Goal: Information Seeking & Learning: Learn about a topic

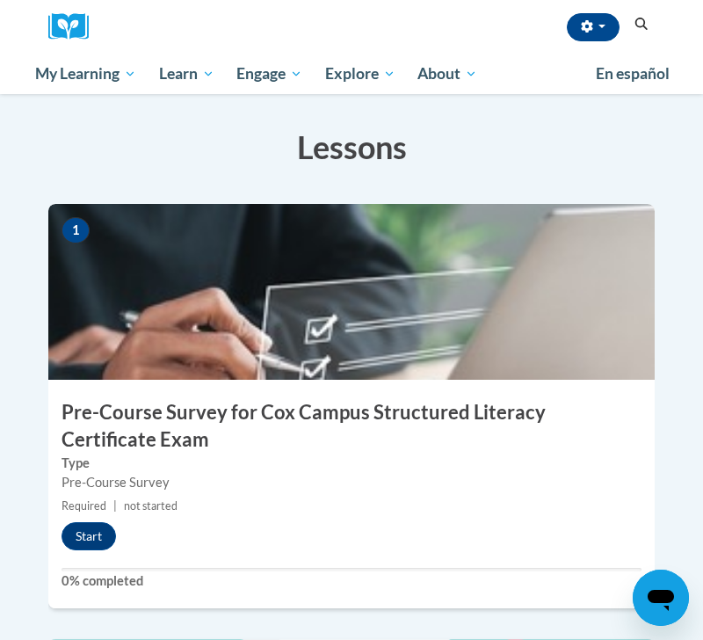
scroll to position [373, 0]
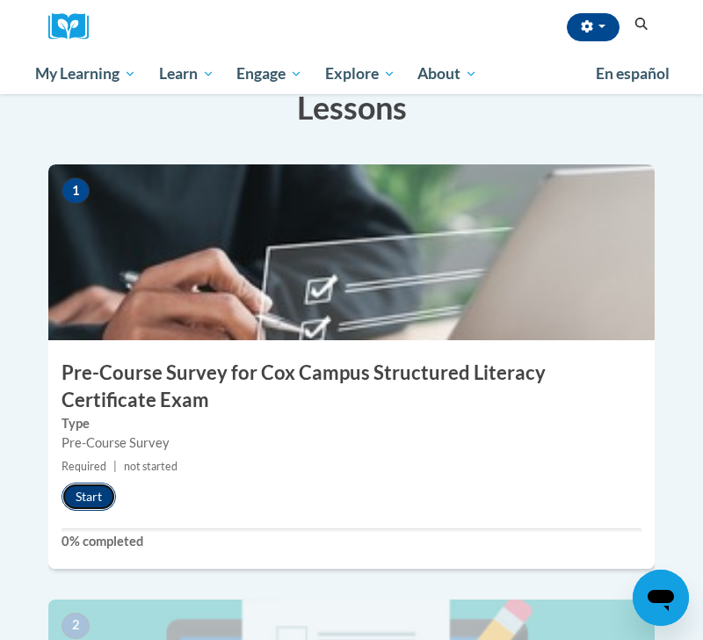
click at [90, 503] on button "Start" at bounding box center [89, 497] width 55 height 28
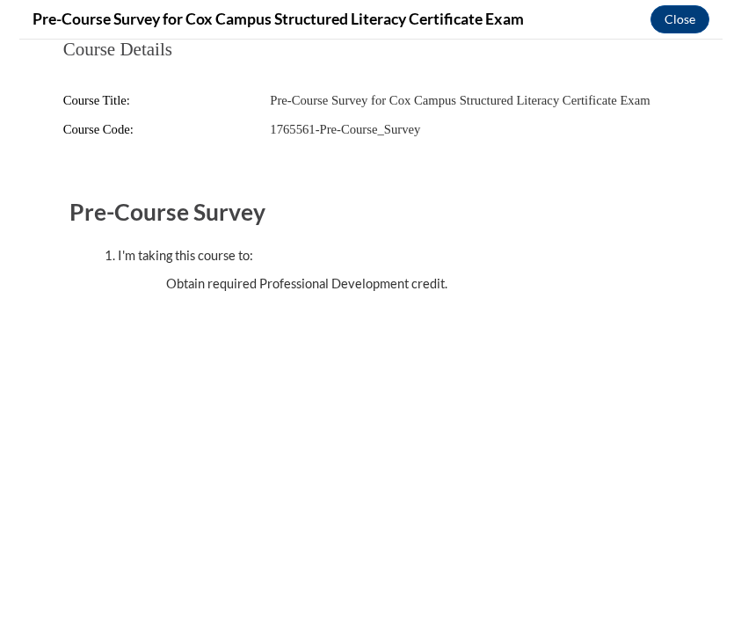
scroll to position [0, 0]
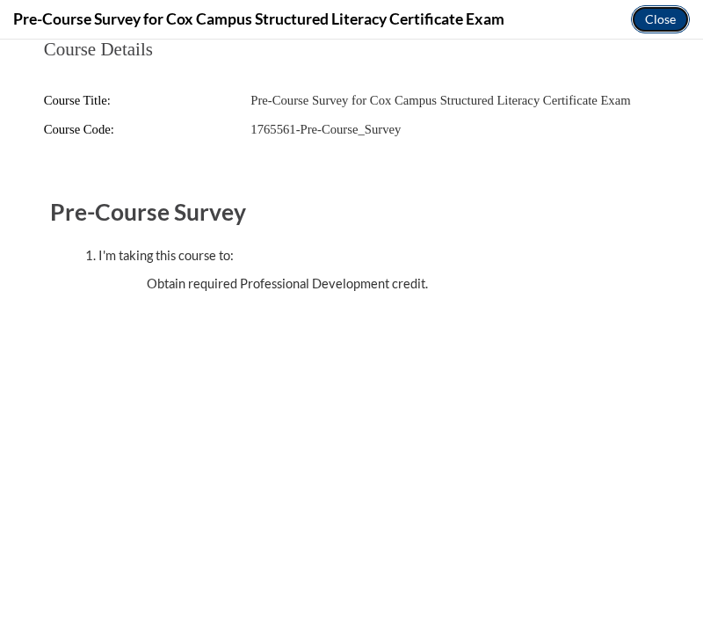
click at [565, 9] on button "Close" at bounding box center [660, 19] width 59 height 28
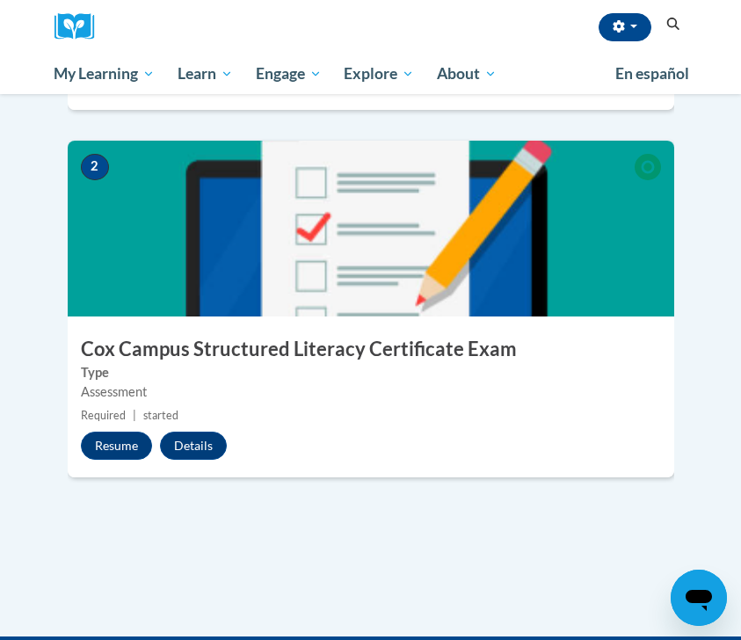
scroll to position [834, 0]
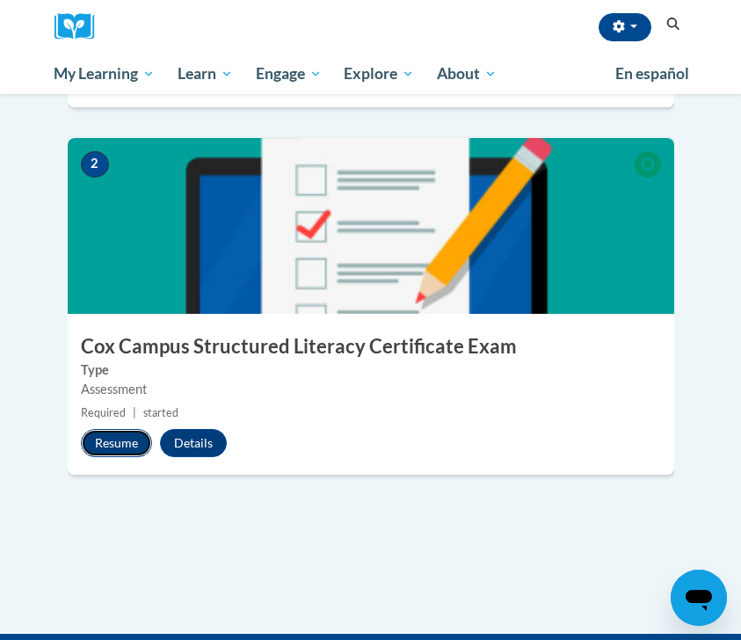
click at [113, 452] on button "Resume" at bounding box center [116, 443] width 71 height 28
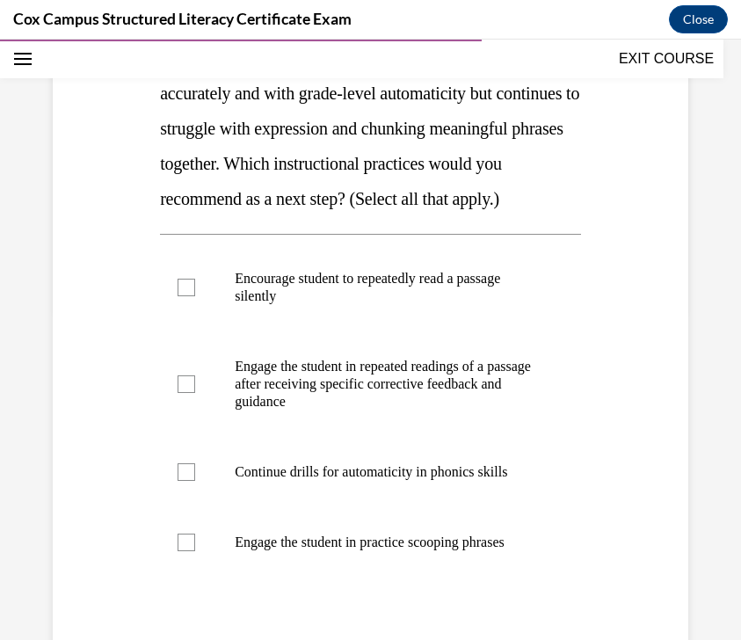
scroll to position [340, 0]
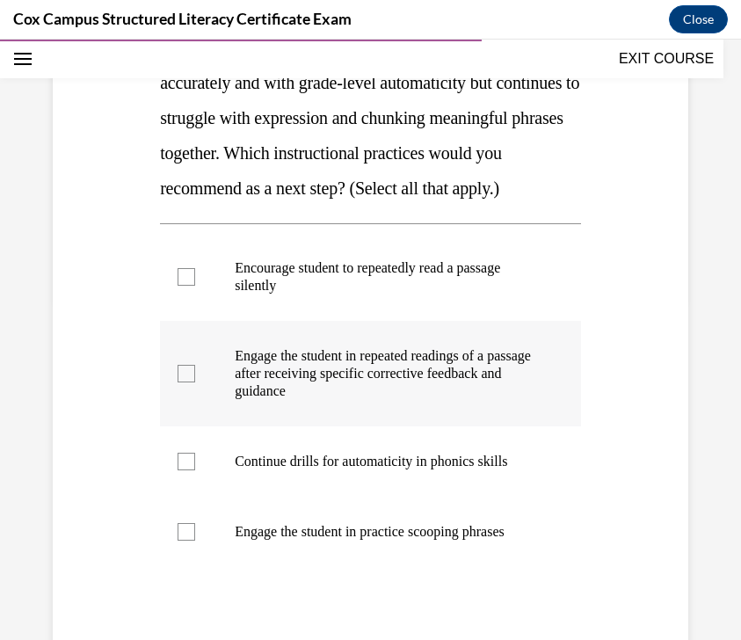
click at [396, 400] on p "Engage the student in repeated readings of a passage after receiving specific c…" at bounding box center [386, 373] width 302 height 53
click at [195, 382] on input "Engage the student in repeated readings of a passage after receiving specific c…" at bounding box center [187, 374] width 18 height 18
checkbox input "true"
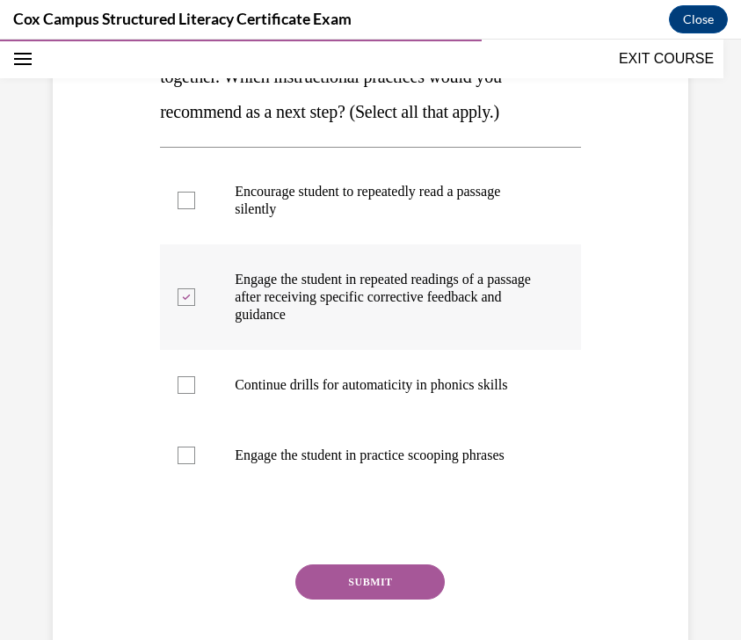
scroll to position [425, 0]
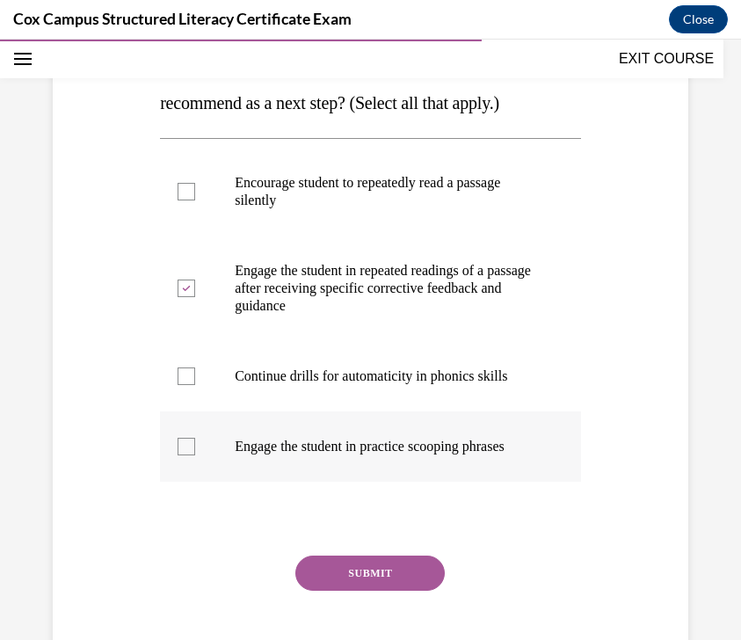
click at [318, 455] on p "Engage the student in practice scooping phrases" at bounding box center [386, 447] width 302 height 18
click at [195, 455] on input "Engage the student in practice scooping phrases" at bounding box center [187, 447] width 18 height 18
checkbox input "true"
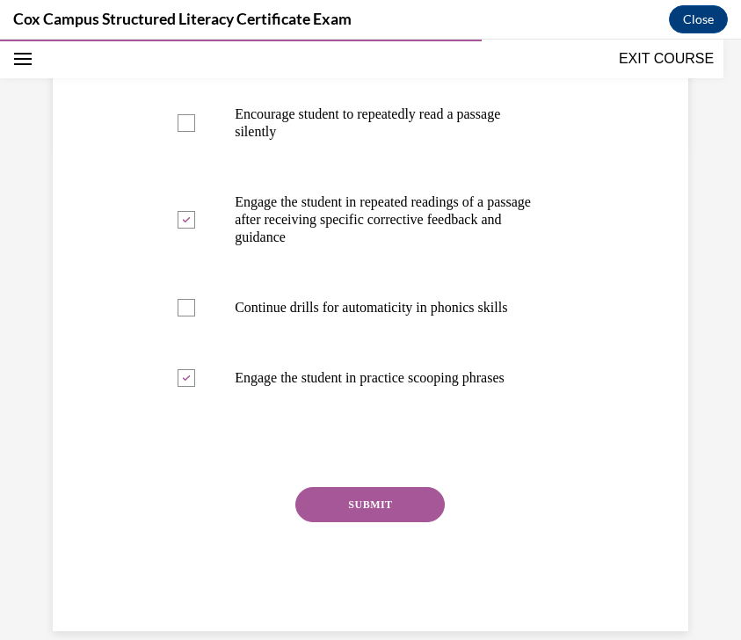
click at [347, 522] on button "SUBMIT" at bounding box center [369, 504] width 149 height 35
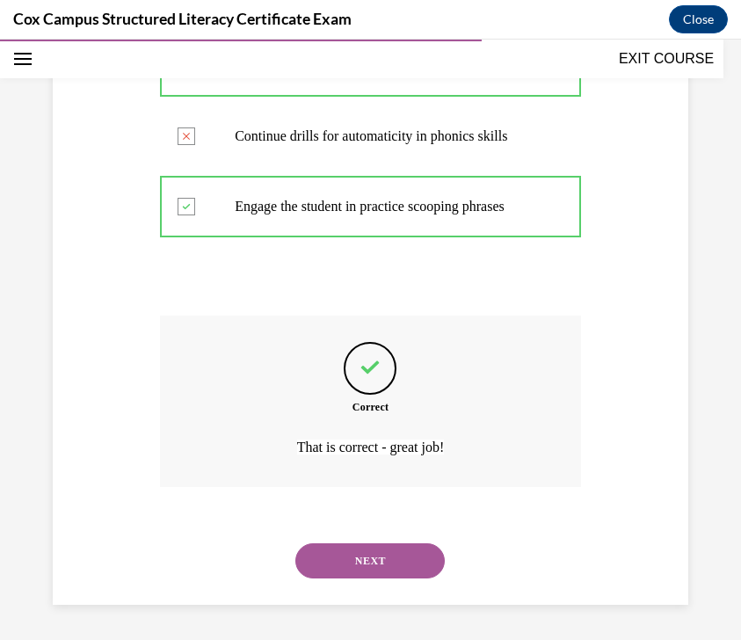
scroll to position [718, 0]
click at [349, 569] on button "NEXT" at bounding box center [369, 560] width 149 height 35
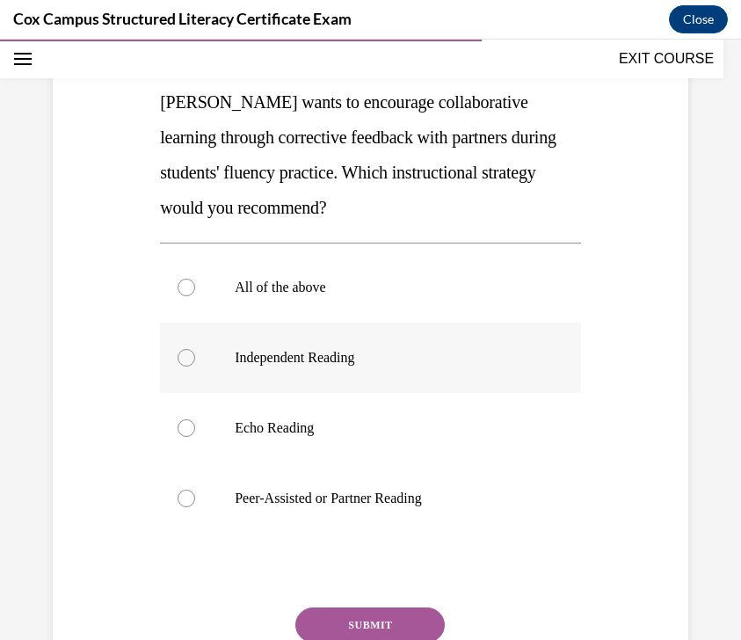
scroll to position [257, 0]
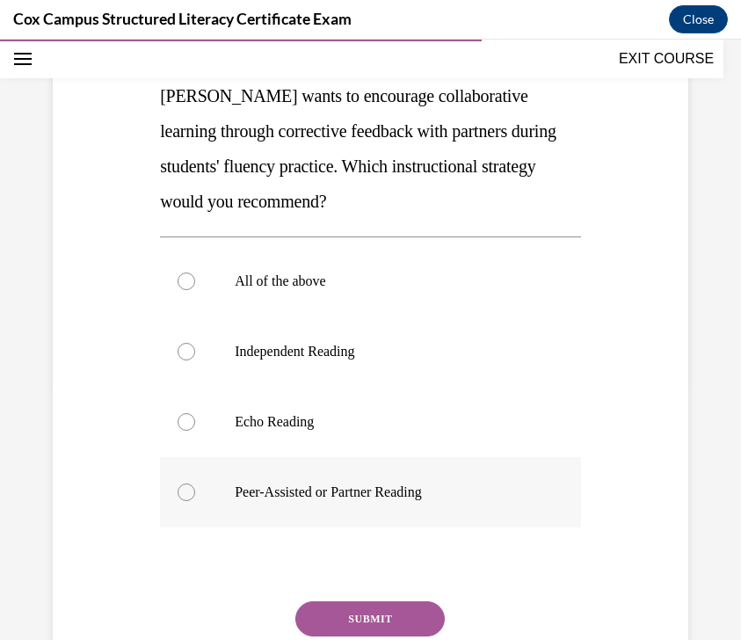
click at [422, 490] on p "Peer-Assisted or Partner Reading" at bounding box center [386, 493] width 302 height 18
click at [195, 490] on input "Peer-Assisted or Partner Reading" at bounding box center [187, 493] width 18 height 18
radio input "true"
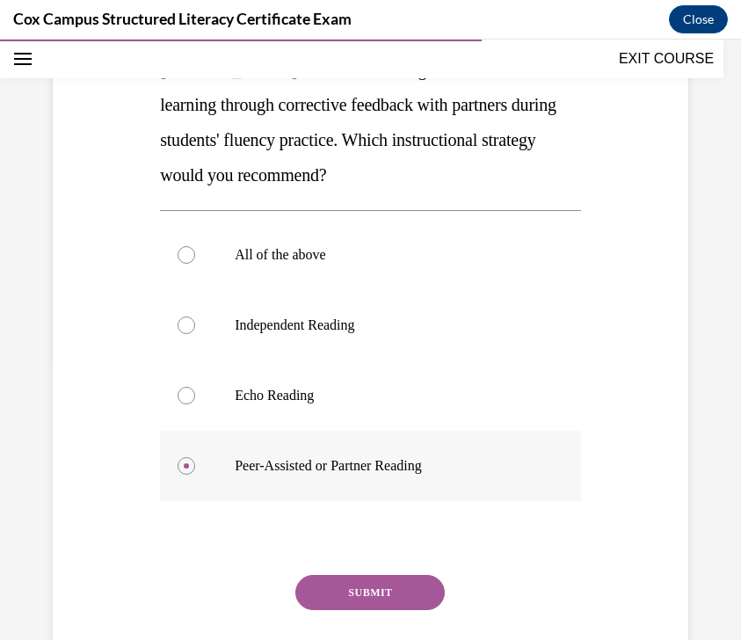
scroll to position [293, 0]
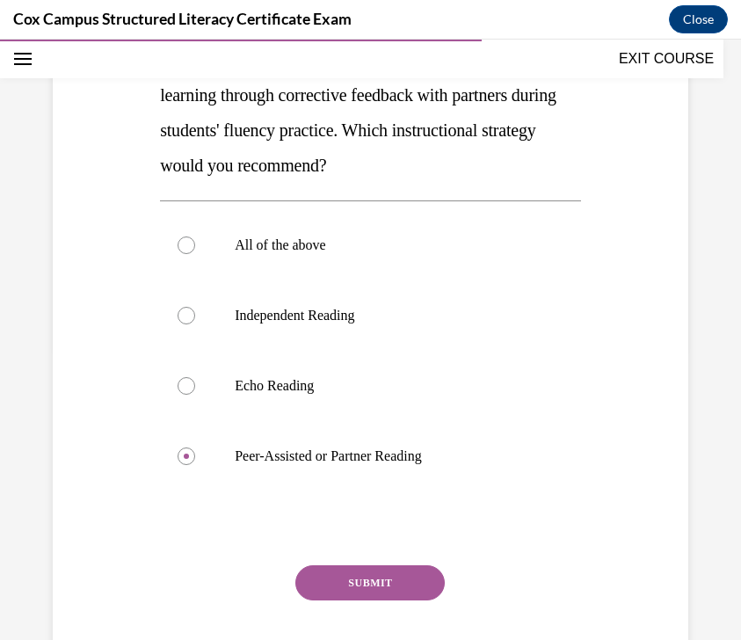
click at [390, 575] on button "SUBMIT" at bounding box center [369, 582] width 149 height 35
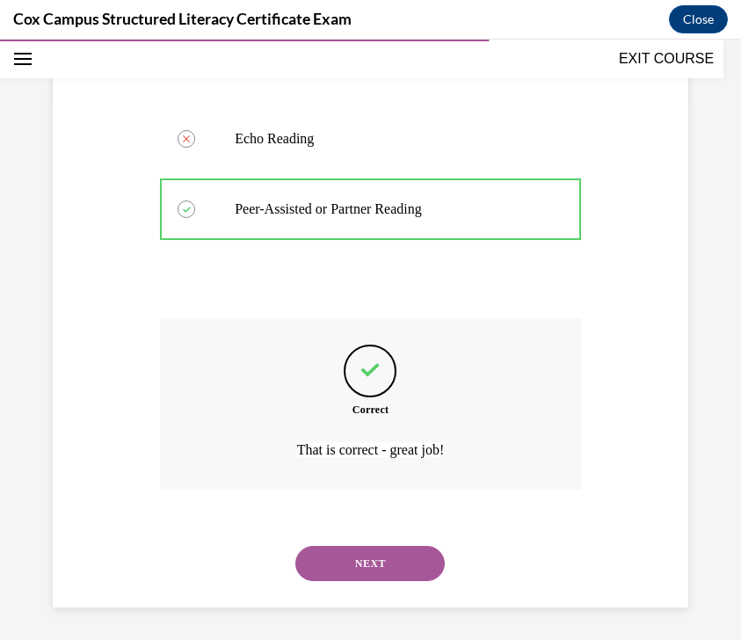
scroll to position [542, 0]
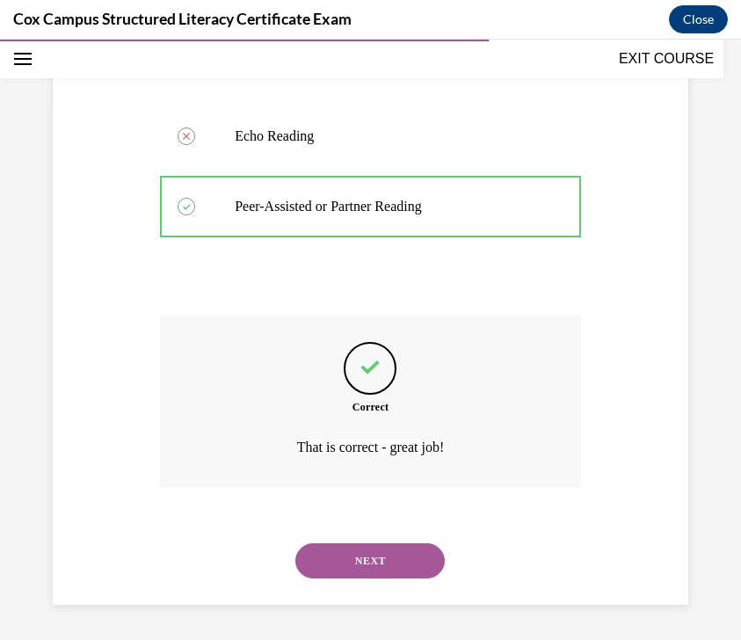
click at [391, 575] on button "NEXT" at bounding box center [369, 560] width 149 height 35
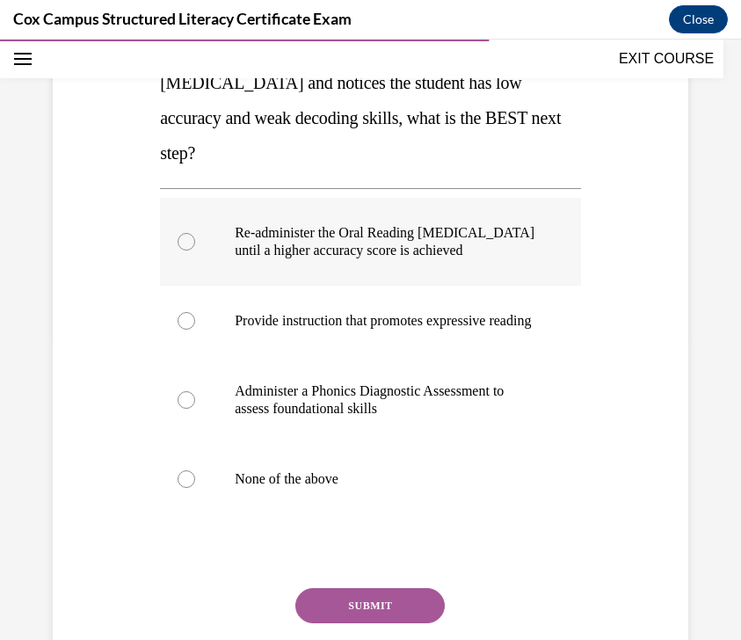
scroll to position [308, 0]
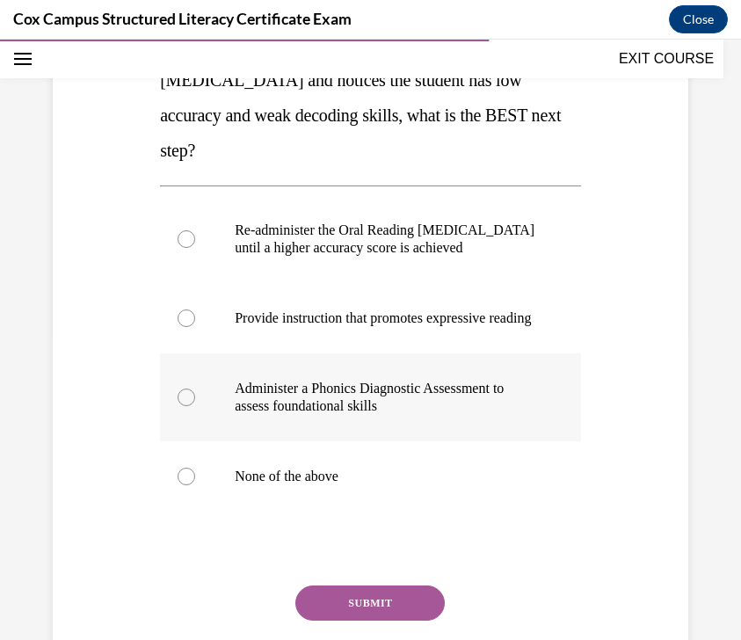
click at [438, 413] on label "Administer a Phonics Diagnostic Assessment to assess foundational skills" at bounding box center [370, 397] width 421 height 88
click at [195, 406] on input "Administer a Phonics Diagnostic Assessment to assess foundational skills" at bounding box center [187, 398] width 18 height 18
radio input "true"
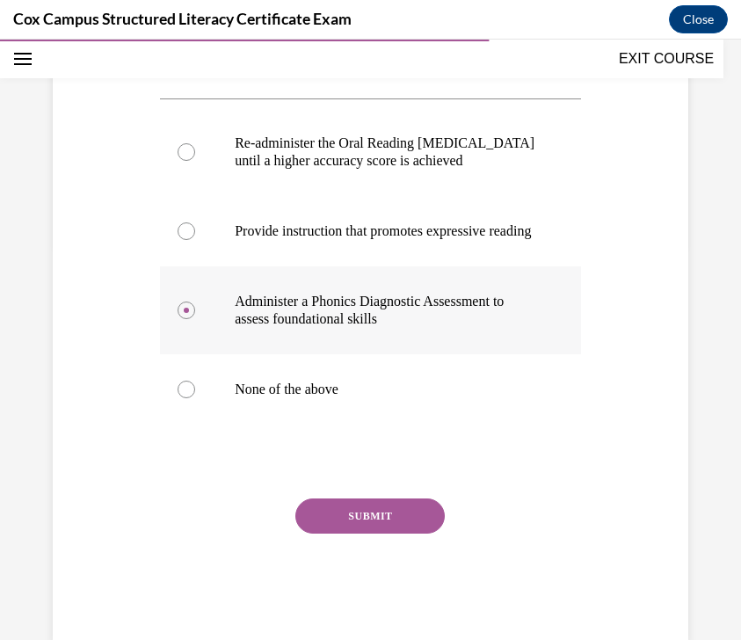
scroll to position [404, 0]
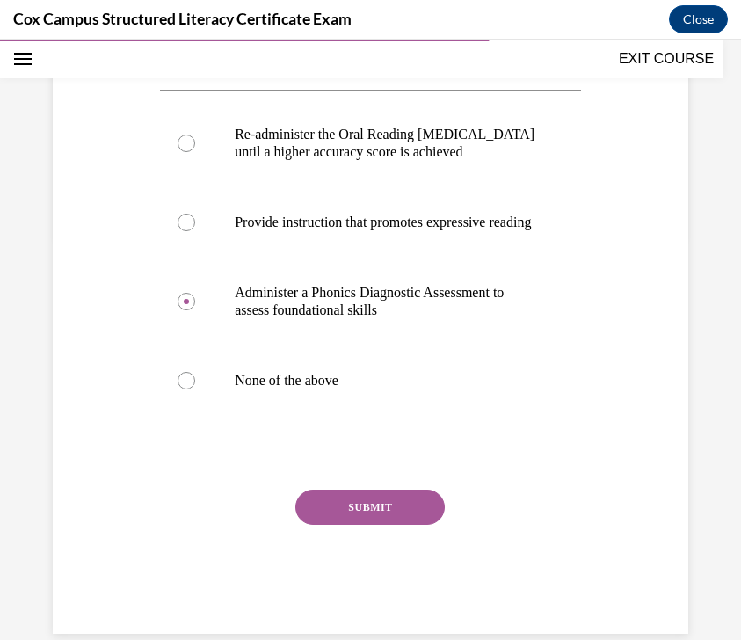
click at [372, 525] on button "SUBMIT" at bounding box center [369, 507] width 149 height 35
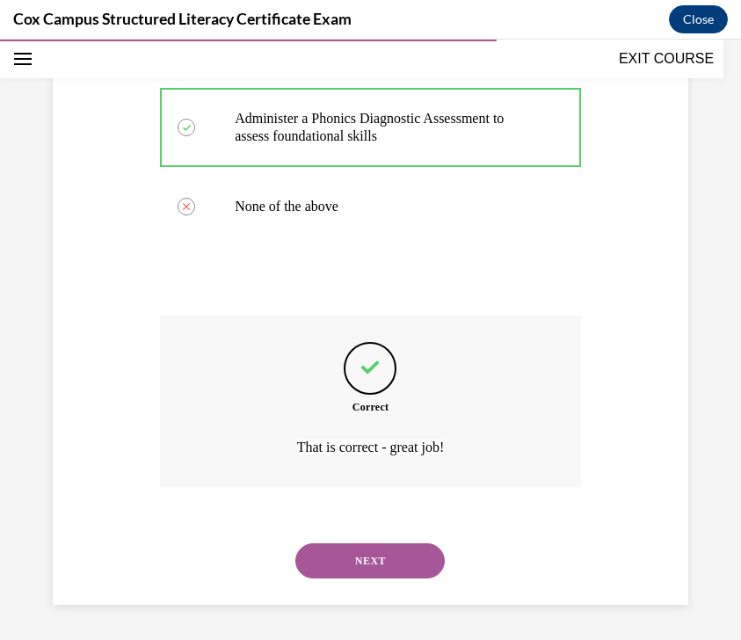
scroll to position [613, 0]
click at [395, 561] on button "NEXT" at bounding box center [369, 560] width 149 height 35
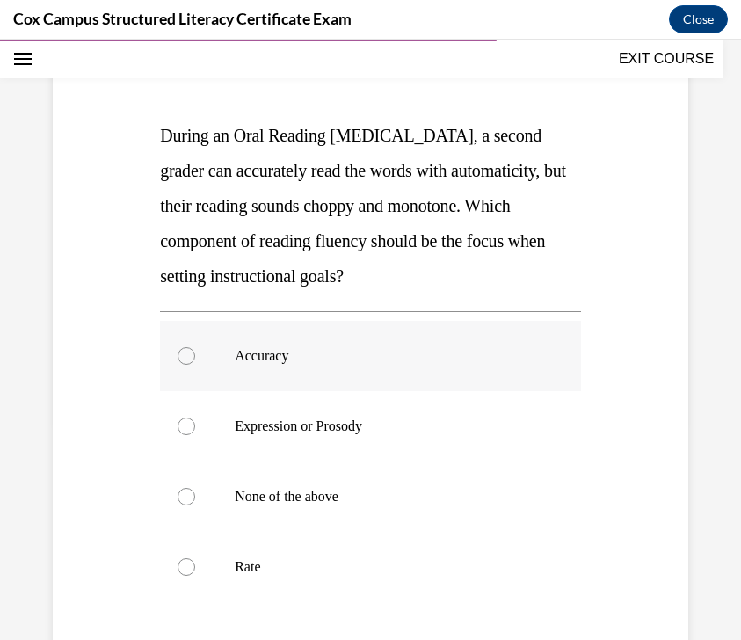
scroll to position [218, 0]
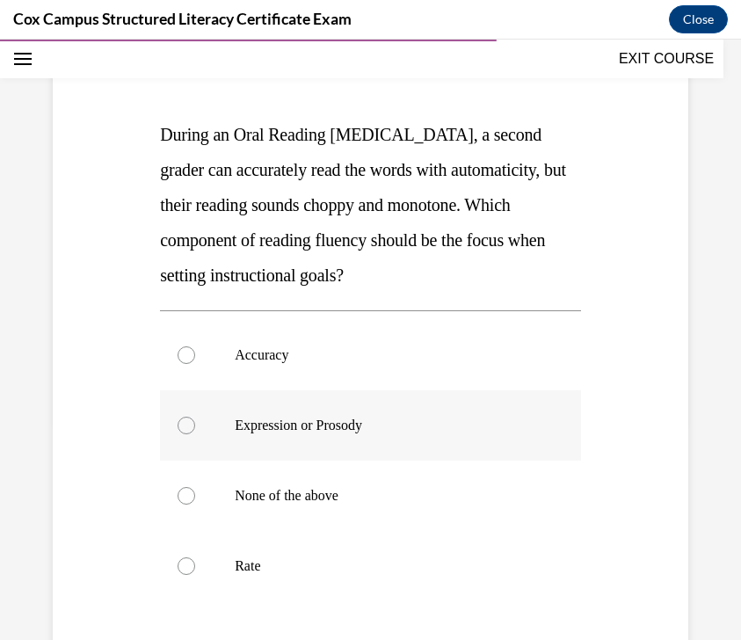
click at [316, 424] on p "Expression or Prosody" at bounding box center [386, 426] width 302 height 18
click at [195, 424] on input "Expression or Prosody" at bounding box center [187, 426] width 18 height 18
radio input "true"
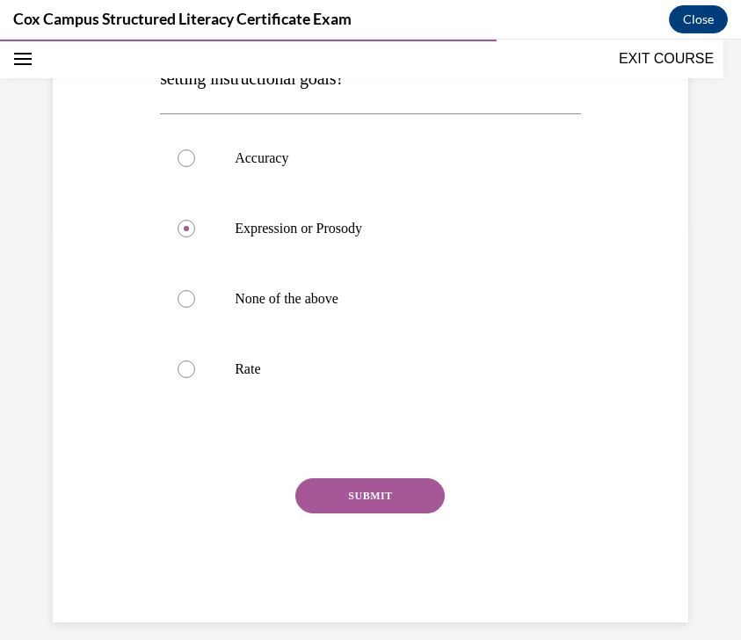
scroll to position [433, 0]
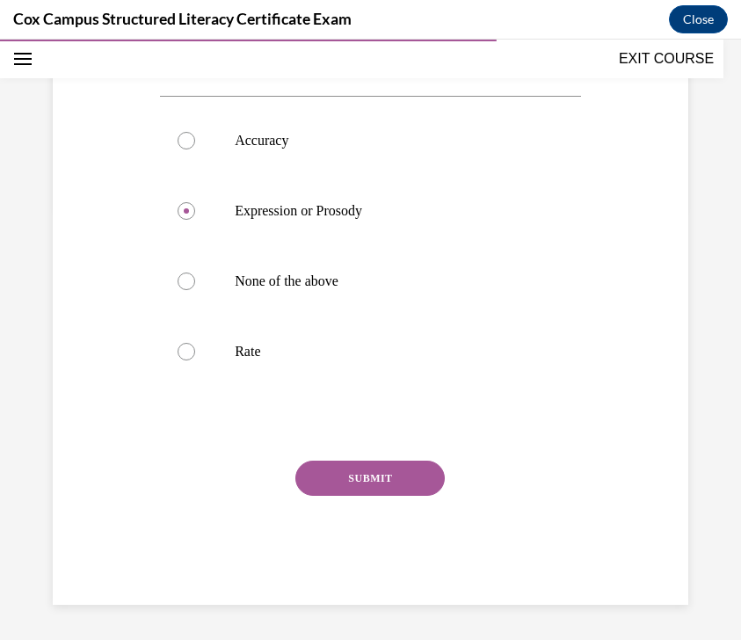
click at [345, 476] on button "SUBMIT" at bounding box center [369, 478] width 149 height 35
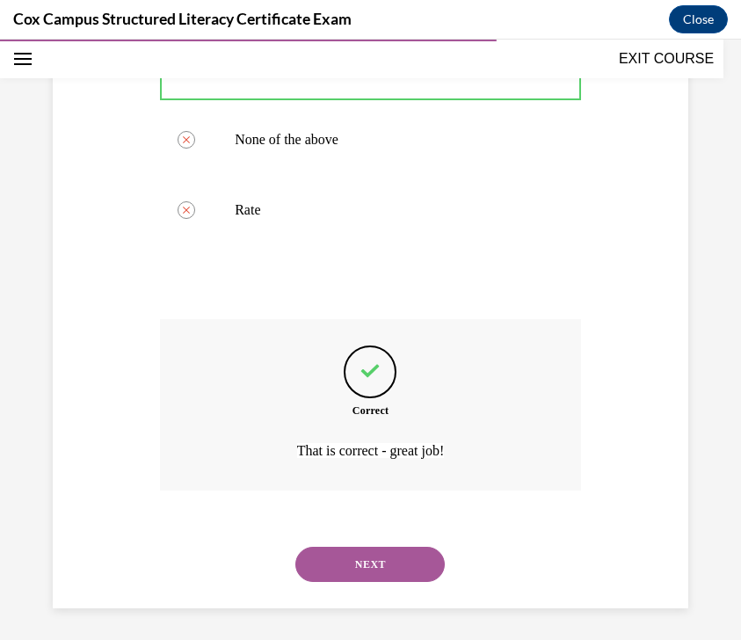
scroll to position [578, 0]
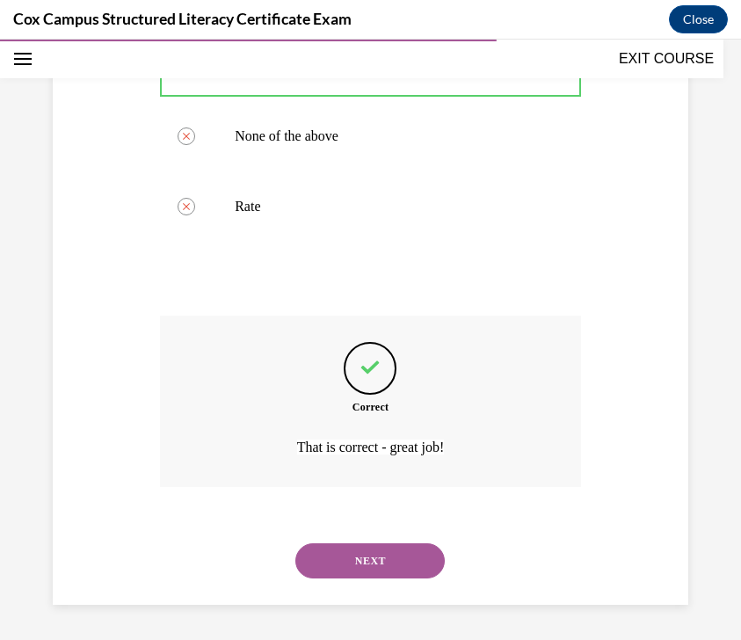
click at [331, 549] on button "NEXT" at bounding box center [369, 560] width 149 height 35
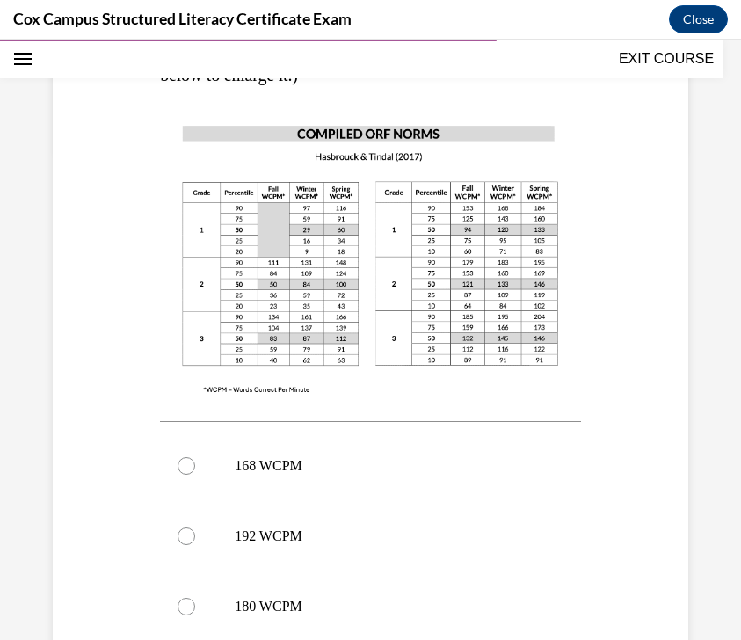
scroll to position [603, 0]
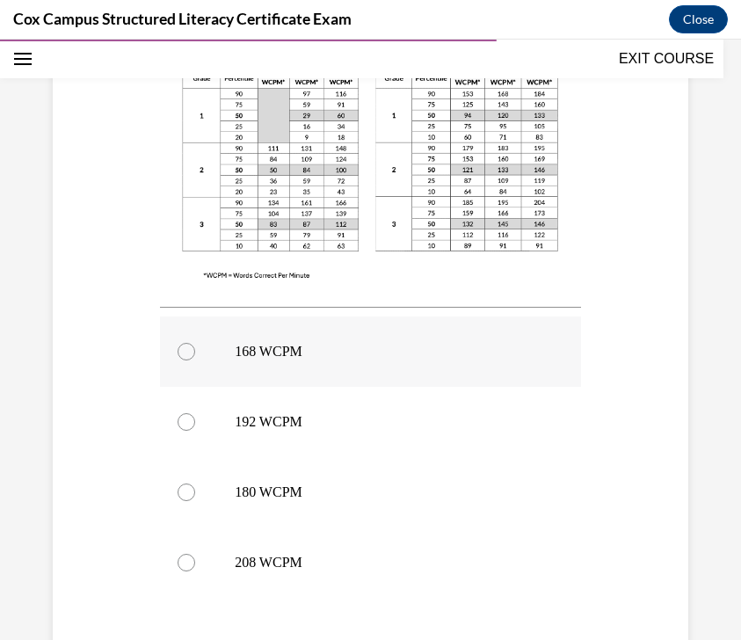
click at [390, 332] on label "168 WCPM" at bounding box center [370, 351] width 421 height 70
click at [195, 343] on input "168 WCPM" at bounding box center [187, 352] width 18 height 18
radio input "true"
click at [390, 332] on label "168 WCPM" at bounding box center [370, 351] width 421 height 70
click at [195, 343] on input "168 WCPM" at bounding box center [187, 352] width 18 height 18
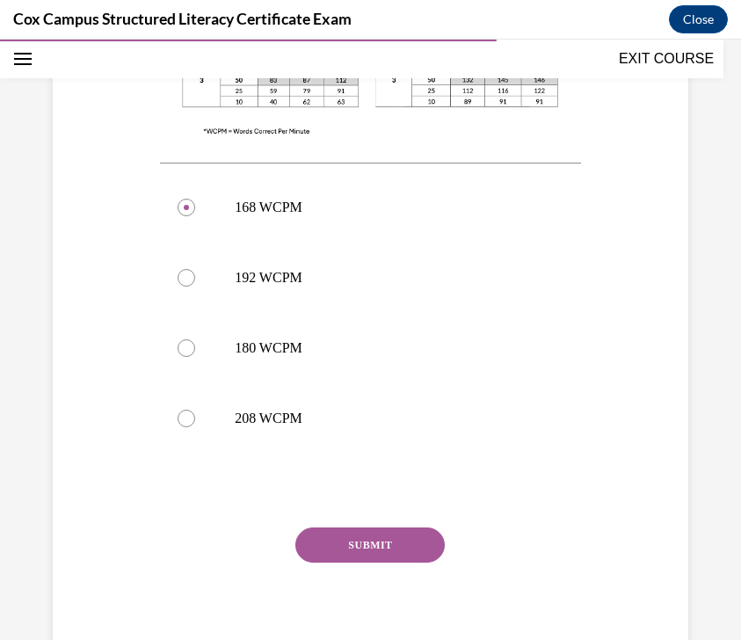
scroll to position [779, 0]
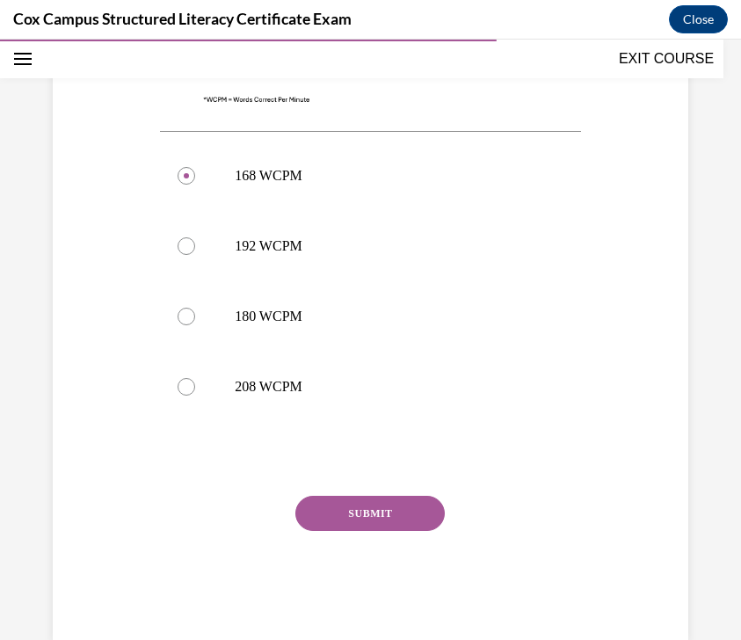
click at [392, 496] on button "SUBMIT" at bounding box center [369, 513] width 149 height 35
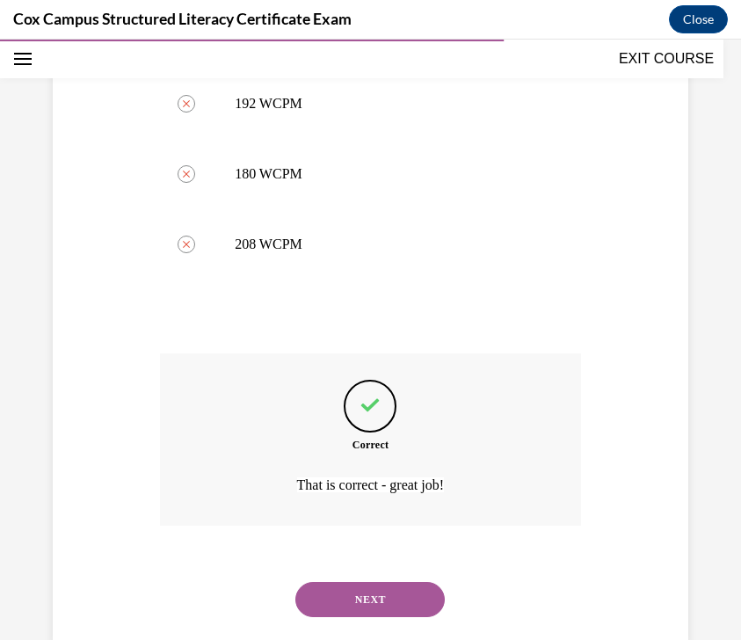
scroll to position [924, 0]
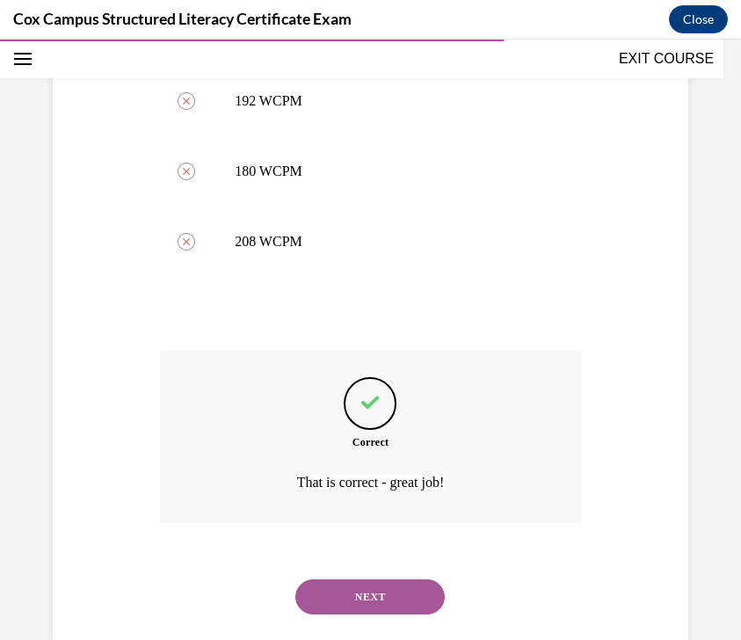
click at [393, 579] on button "NEXT" at bounding box center [369, 596] width 149 height 35
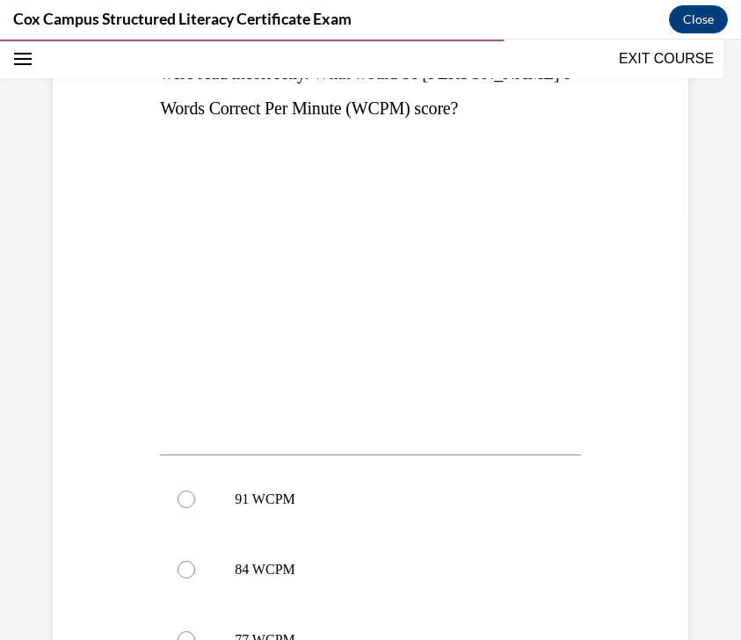
scroll to position [467, 0]
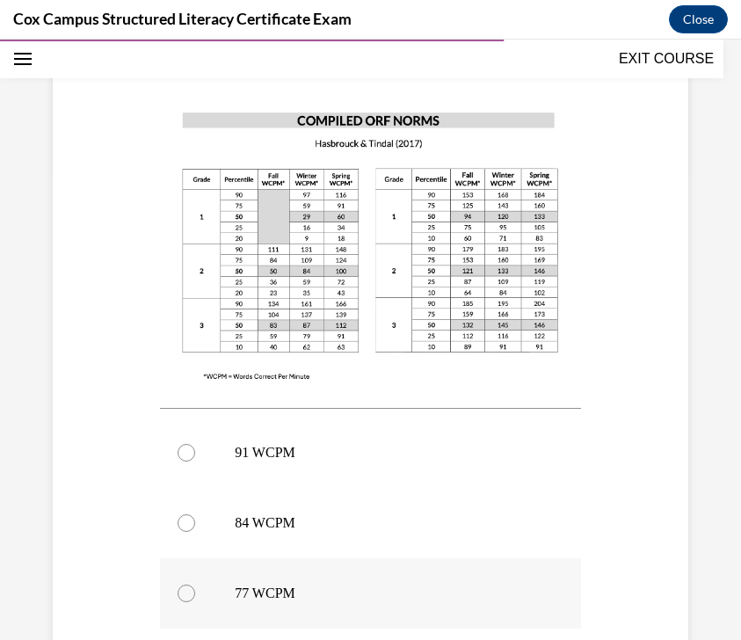
click at [356, 562] on label "77 WCPM" at bounding box center [370, 593] width 421 height 70
click at [195, 585] on input "77 WCPM" at bounding box center [187, 594] width 18 height 18
radio input "true"
click at [356, 565] on label "77 WCPM" at bounding box center [370, 593] width 421 height 70
click at [195, 585] on input "77 WCPM" at bounding box center [187, 594] width 18 height 18
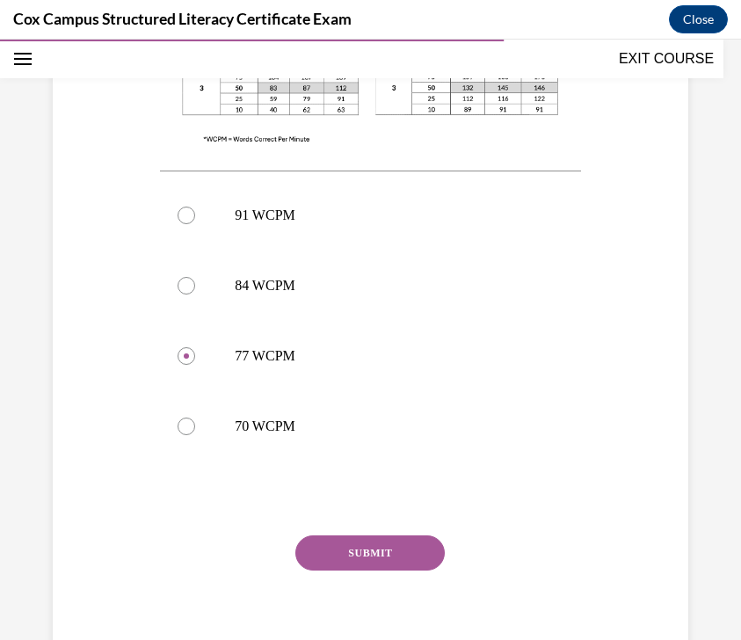
scroll to position [716, 0]
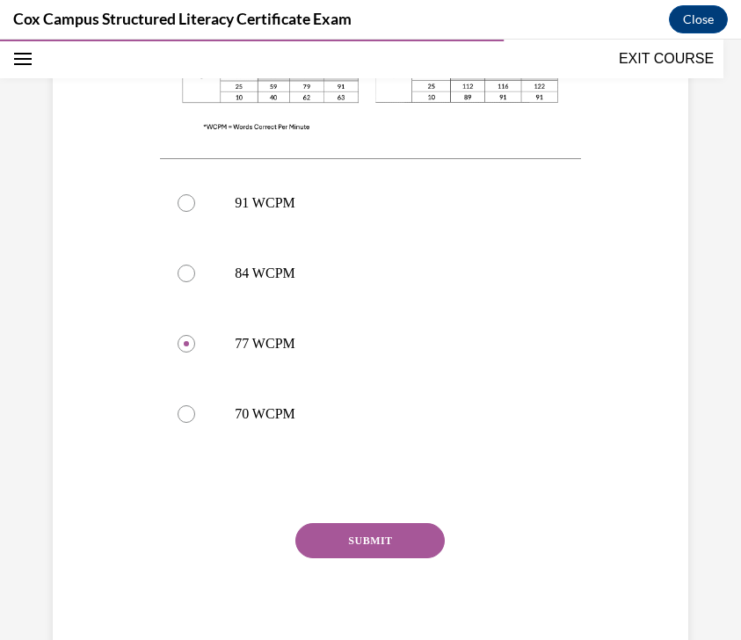
click at [370, 545] on button "SUBMIT" at bounding box center [369, 540] width 149 height 35
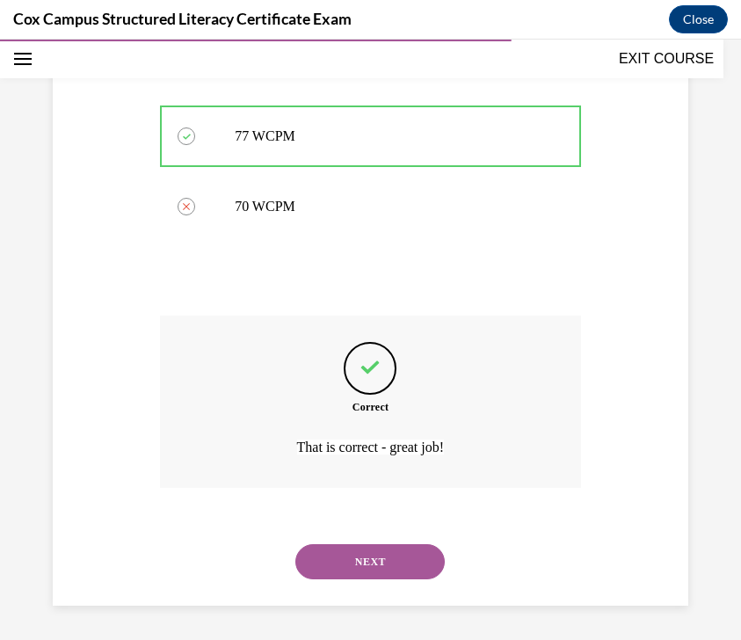
scroll to position [924, 0]
click at [367, 555] on button "NEXT" at bounding box center [369, 561] width 149 height 35
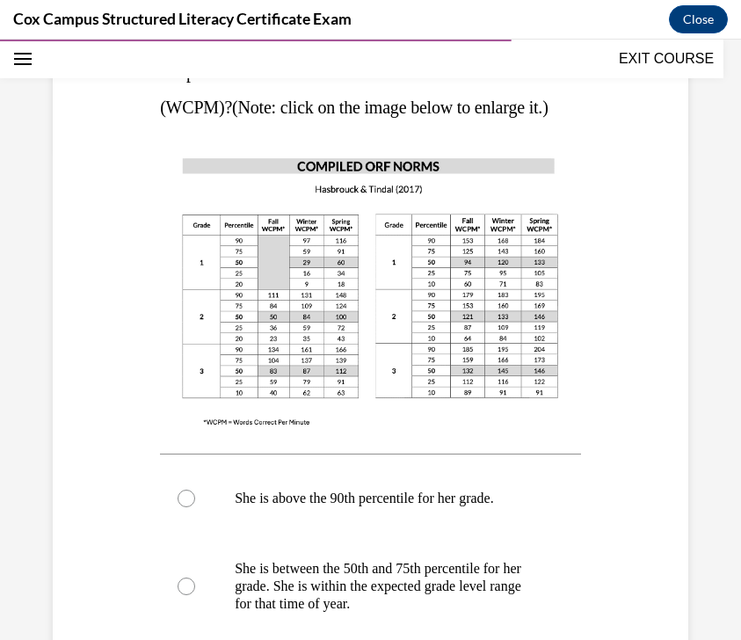
scroll to position [810, 0]
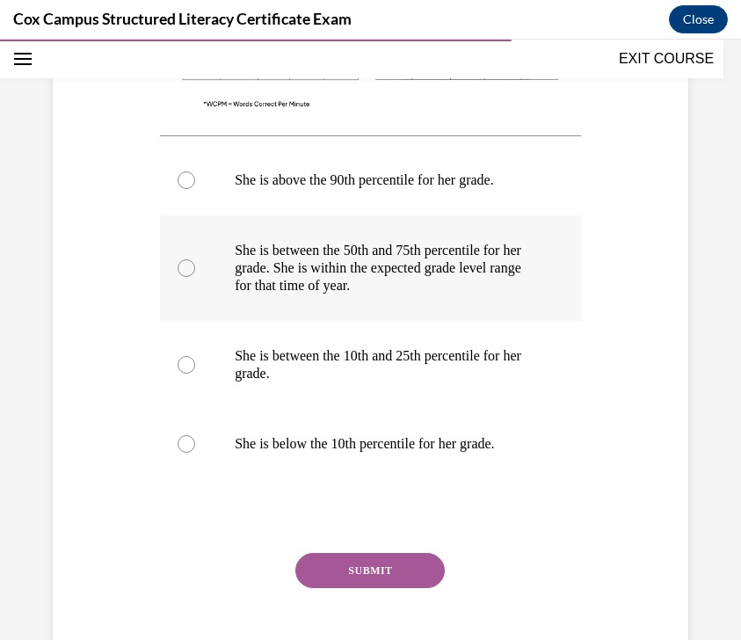
click at [469, 287] on p "She is between the 50th and 75th percentile for her grade. She is within the ex…" at bounding box center [386, 268] width 302 height 53
click at [195, 277] on input "She is between the 50th and 75th percentile for her grade. She is within the ex…" at bounding box center [187, 268] width 18 height 18
radio input "true"
click at [380, 577] on button "SUBMIT" at bounding box center [369, 570] width 149 height 35
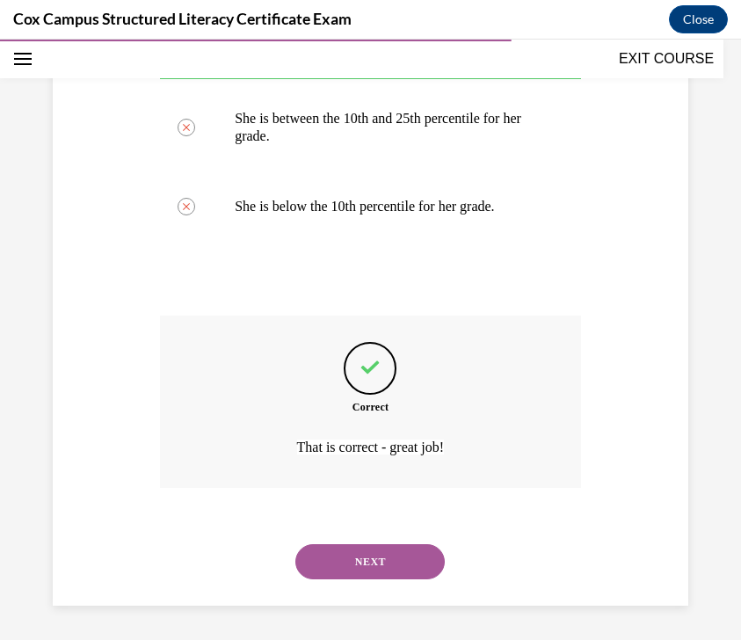
scroll to position [1047, 0]
click at [353, 558] on button "NEXT" at bounding box center [369, 561] width 149 height 35
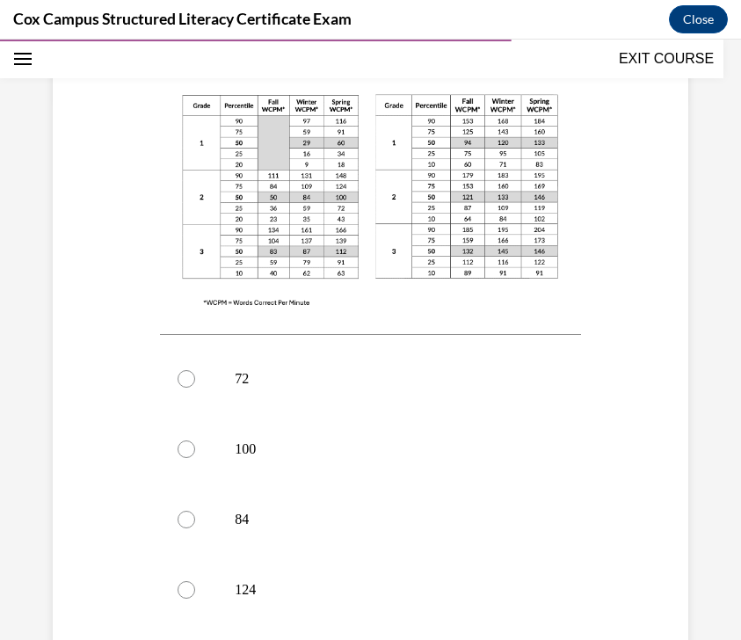
scroll to position [549, 0]
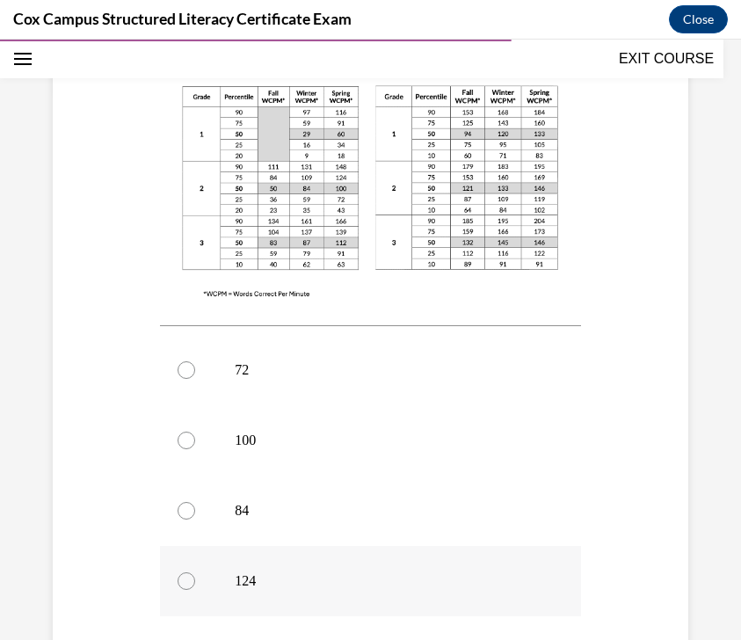
click at [248, 592] on label "124" at bounding box center [370, 581] width 421 height 70
click at [195, 590] on input "124" at bounding box center [187, 581] width 18 height 18
radio input "true"
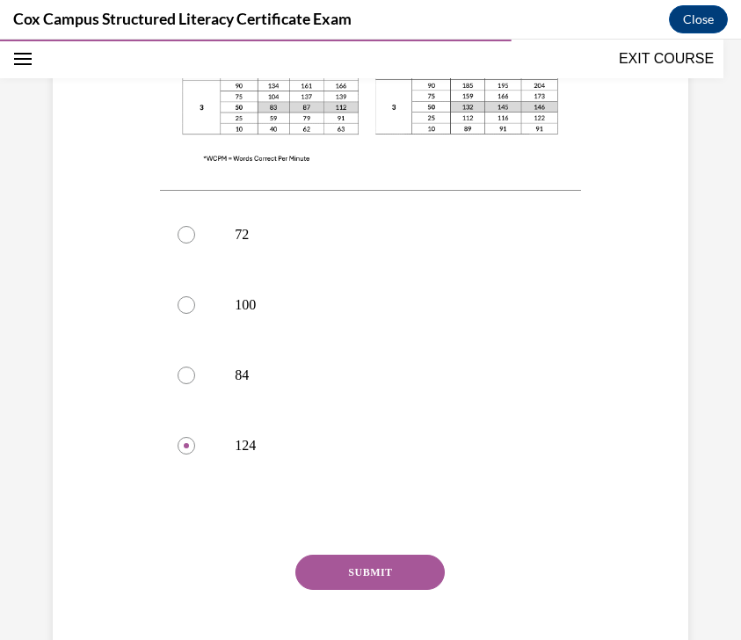
scroll to position [706, 0]
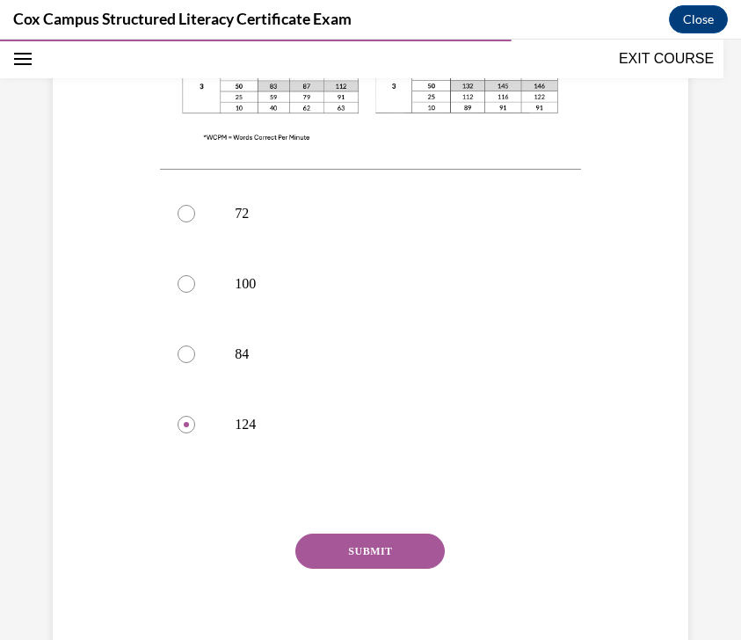
click at [343, 548] on button "SUBMIT" at bounding box center [369, 551] width 149 height 35
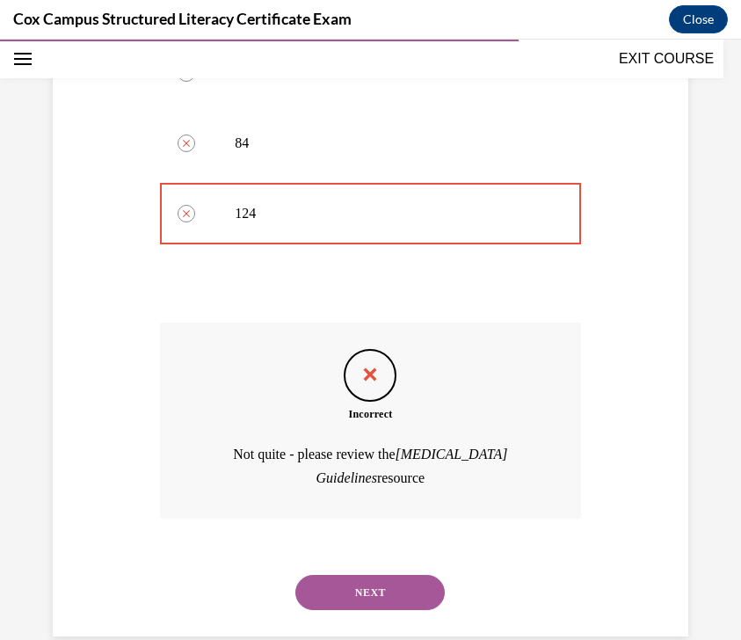
scroll to position [948, 0]
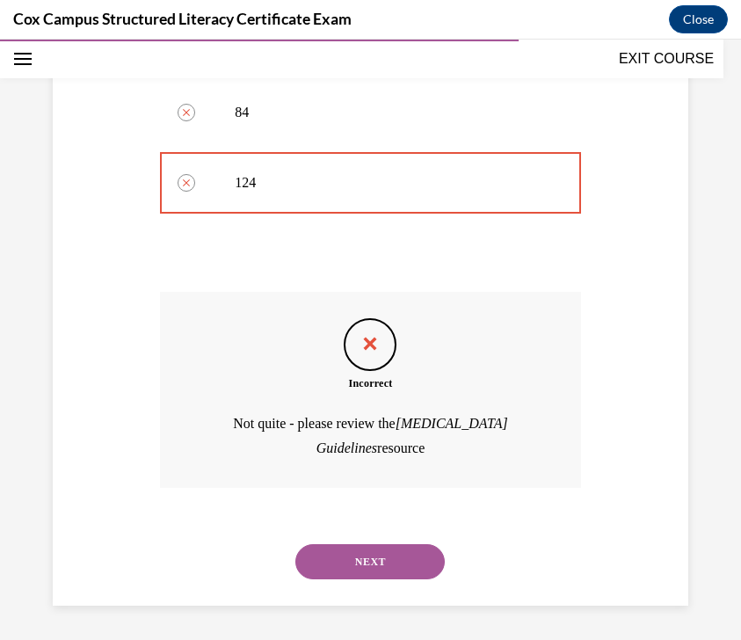
click at [355, 553] on button "NEXT" at bounding box center [369, 561] width 149 height 35
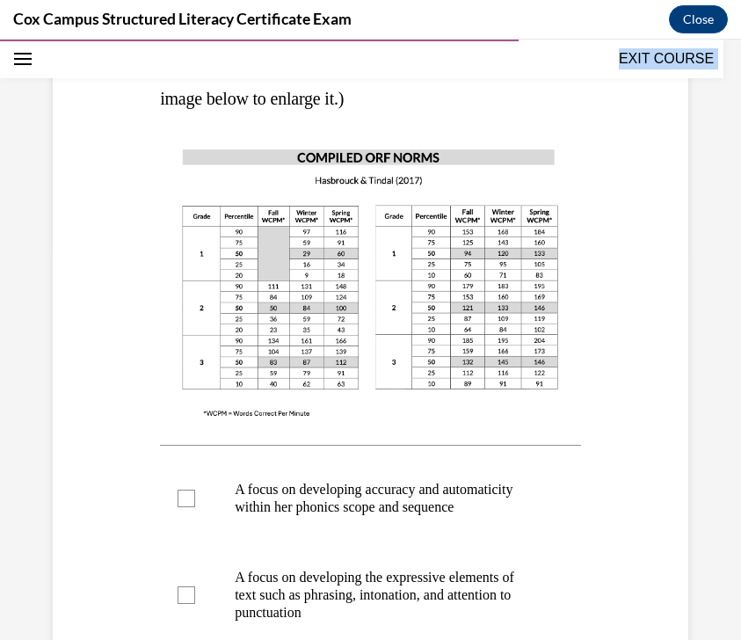
scroll to position [744, 0]
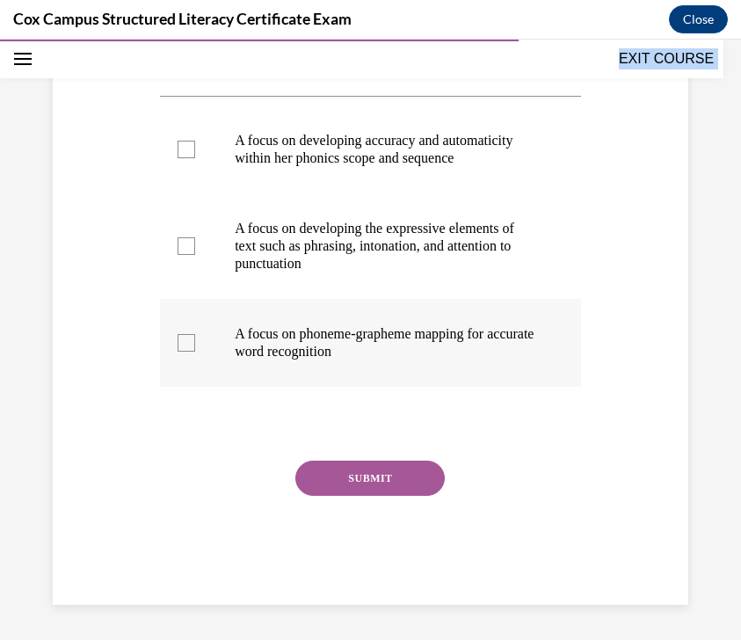
drag, startPoint x: 157, startPoint y: 193, endPoint x: 438, endPoint y: 357, distance: 324.6
click at [438, 357] on div "Question 102/144 Given that Kaia’s Oral Reading Fluency passage WCPM falls with…" at bounding box center [371, 39] width 430 height 1131
copy div "Given that Kaia’s Oral Reading Fluency passage WCPM falls within the 50th and 7…"
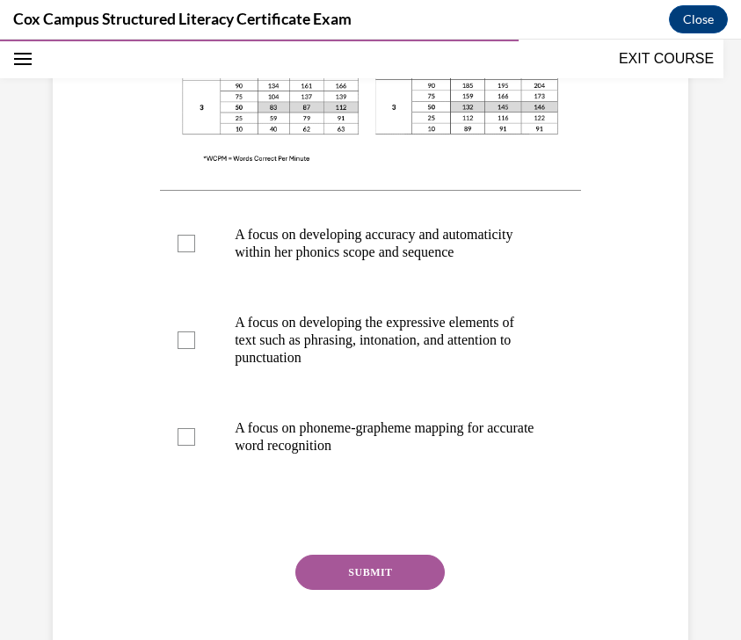
scroll to position [651, 0]
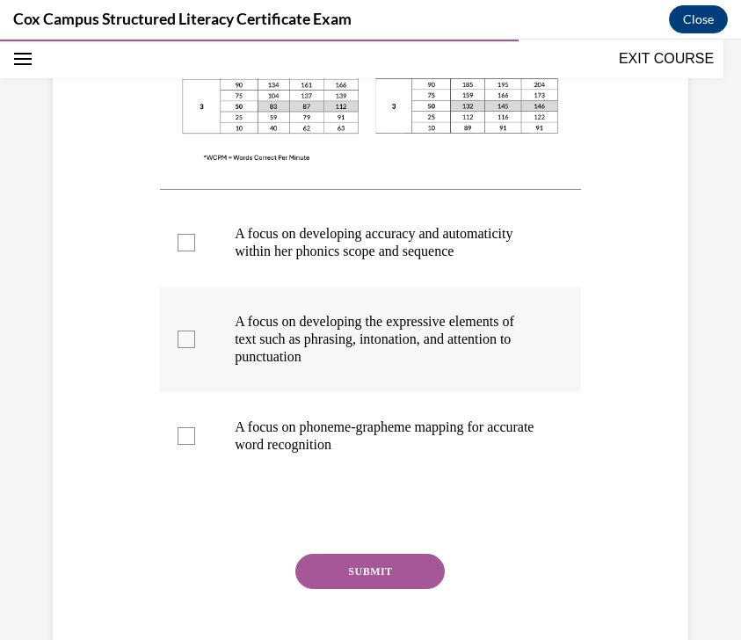
click at [478, 337] on p "A focus on developing the expressive elements of text such as phrasing, intonat…" at bounding box center [386, 339] width 302 height 53
click at [195, 337] on input "A focus on developing the expressive elements of text such as phrasing, intonat…" at bounding box center [187, 340] width 18 height 18
checkbox input "true"
click at [393, 571] on button "SUBMIT" at bounding box center [369, 571] width 149 height 35
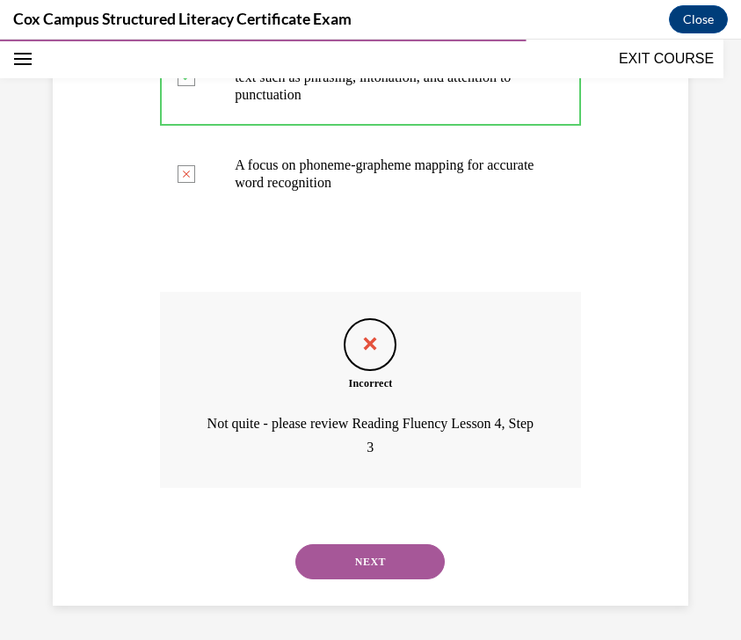
click at [393, 571] on button "NEXT" at bounding box center [369, 561] width 149 height 35
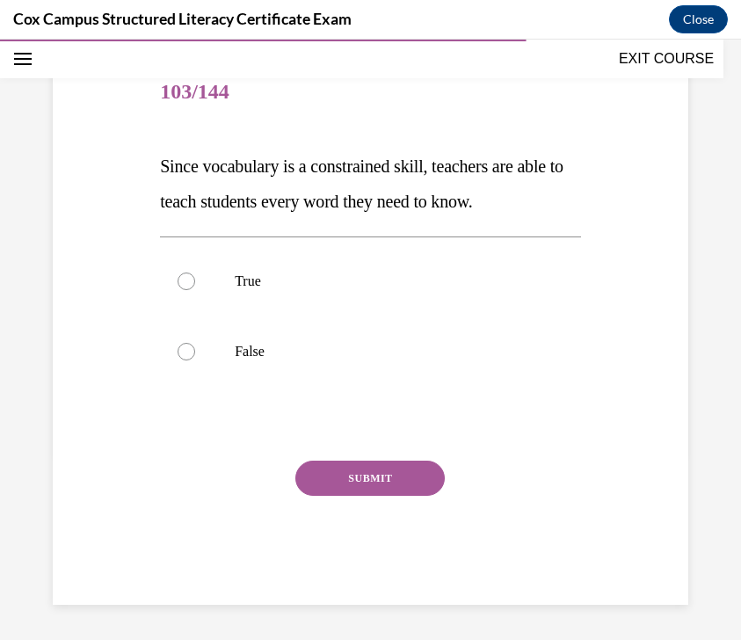
scroll to position [186, 0]
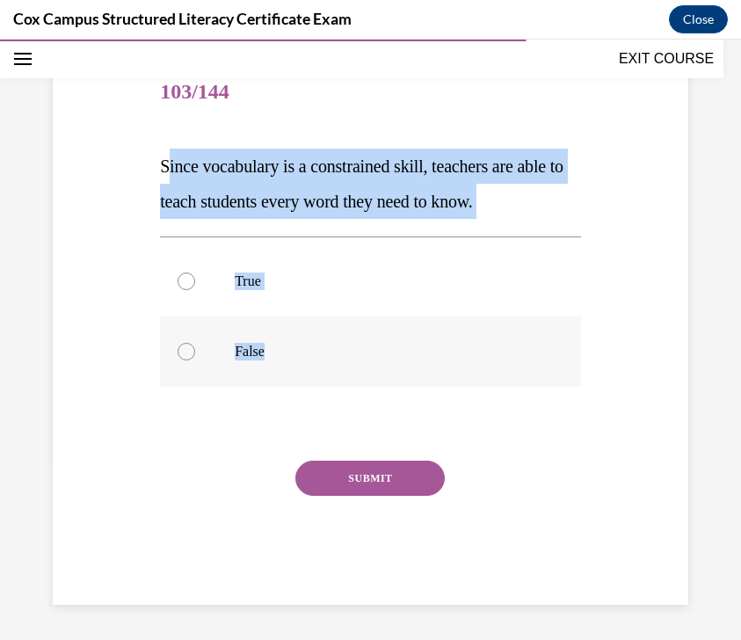
drag, startPoint x: 165, startPoint y: 157, endPoint x: 294, endPoint y: 357, distance: 237.3
click at [294, 357] on div "Question 103/144 Since vocabulary is a constrained skill, teachers are able to …" at bounding box center [370, 331] width 421 height 547
copy div "ince vocabulary is a constrained skill, teachers are able to teach students eve…"
click at [381, 341] on label "False" at bounding box center [370, 351] width 421 height 70
click at [195, 343] on input "False" at bounding box center [187, 352] width 18 height 18
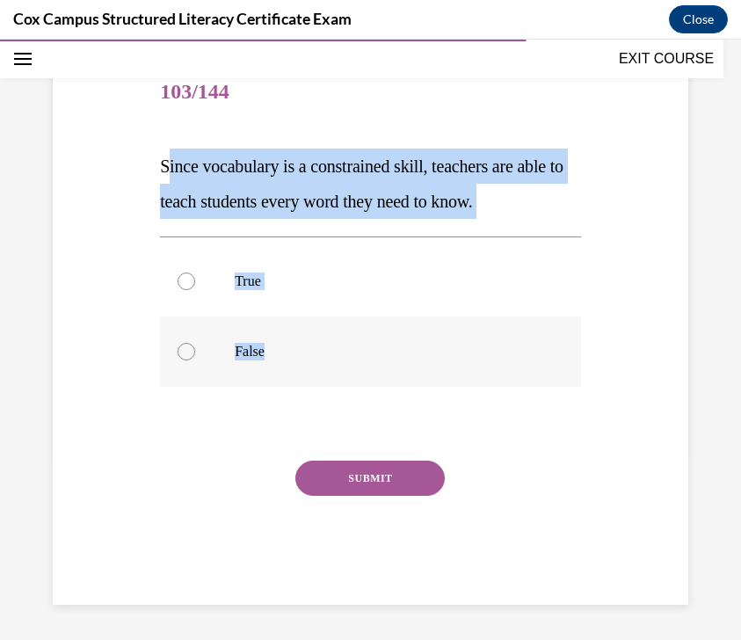
radio input "true"
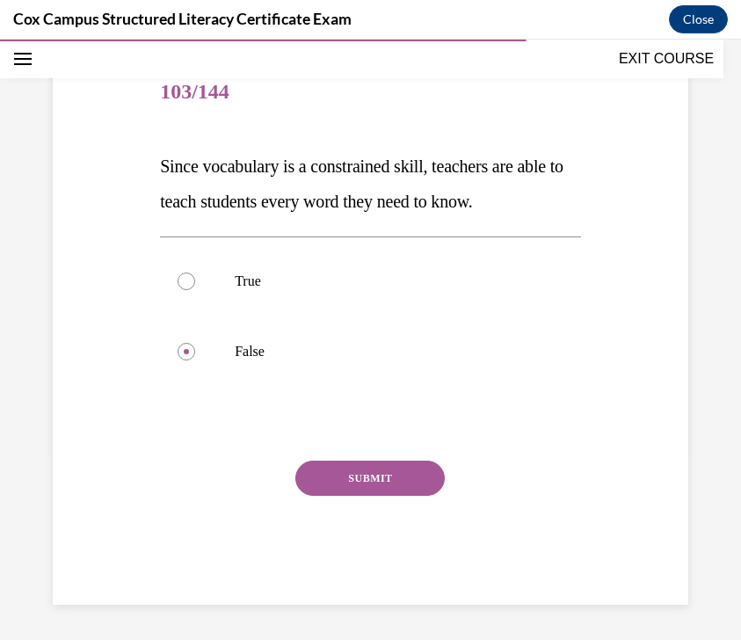
click at [415, 470] on button "SUBMIT" at bounding box center [369, 478] width 149 height 35
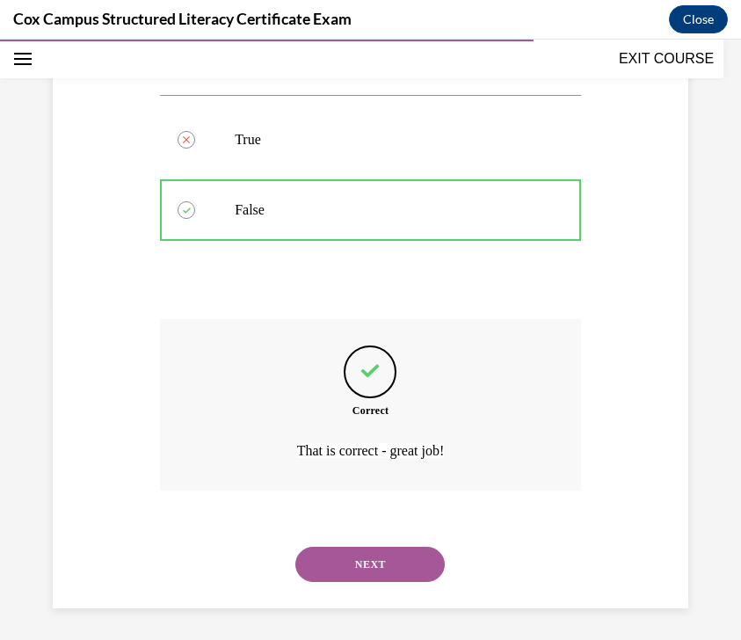
scroll to position [331, 0]
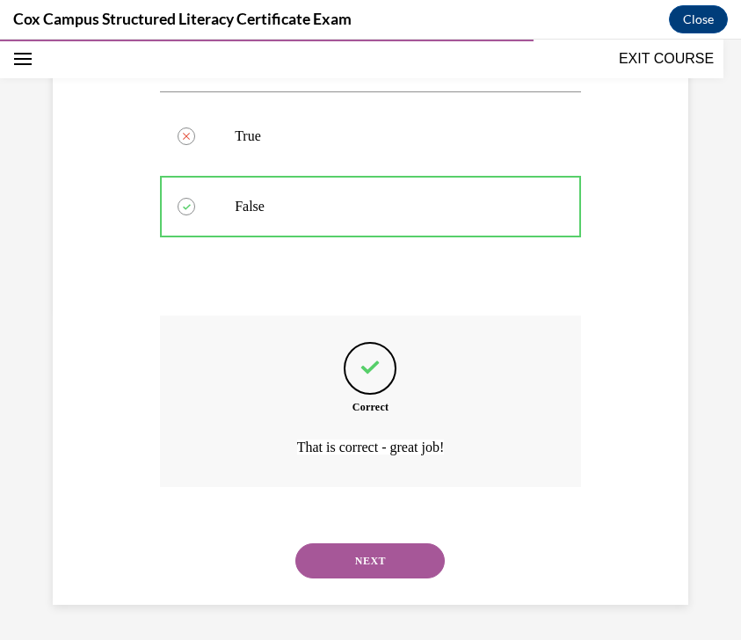
click at [390, 547] on button "NEXT" at bounding box center [369, 560] width 149 height 35
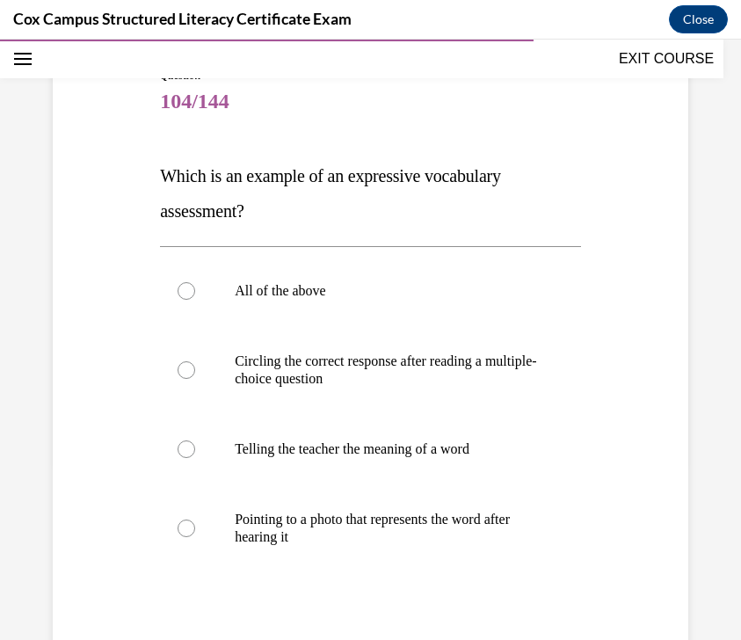
scroll to position [178, 0]
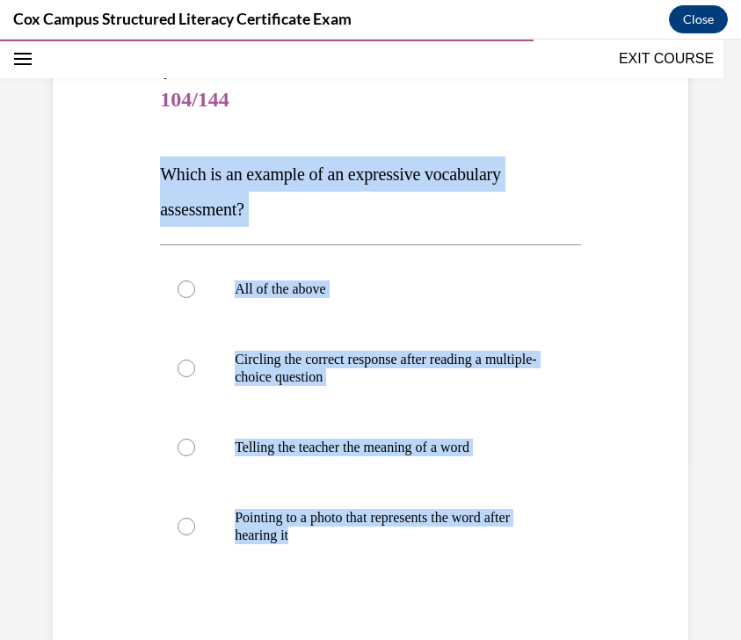
drag, startPoint x: 159, startPoint y: 168, endPoint x: 413, endPoint y: 620, distance: 518.4
click at [413, 620] on div "Question 104/144 Which is an example of an expressive vocabulary assessment?   …" at bounding box center [371, 414] width 430 height 749
copy div "Which is an example of an expressive vocabulary assessment?   All of the above …"
click at [469, 254] on label "All of the above" at bounding box center [370, 289] width 421 height 70
click at [195, 280] on input "All of the above" at bounding box center [187, 289] width 18 height 18
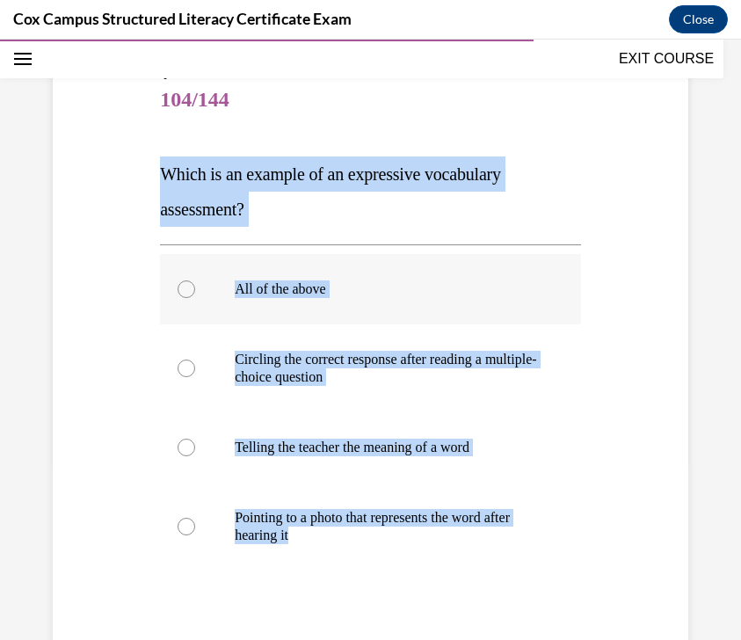
radio input "true"
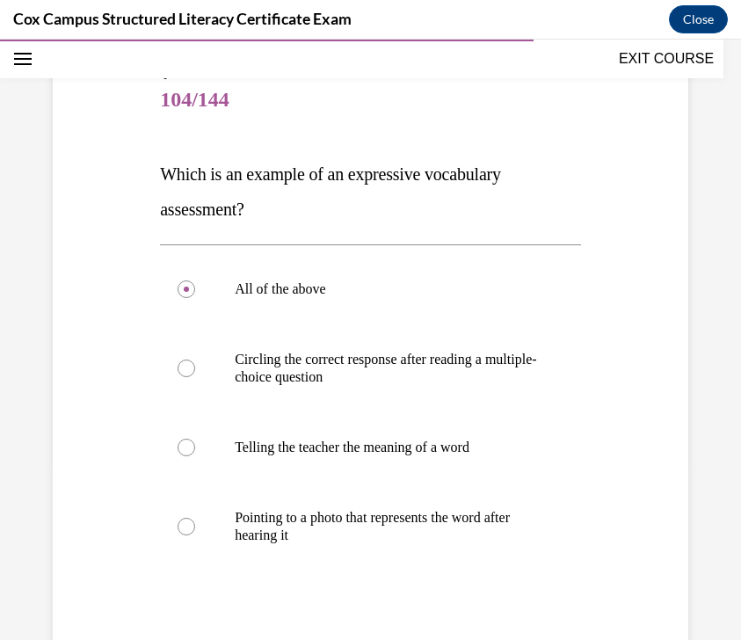
click at [479, 217] on p "Which is an example of an expressive vocabulary assessment?" at bounding box center [370, 191] width 421 height 70
click at [448, 462] on label "Telling the teacher the meaning of a word" at bounding box center [370, 447] width 421 height 70
click at [195, 456] on input "Telling the teacher the meaning of a word" at bounding box center [187, 448] width 18 height 18
radio input "true"
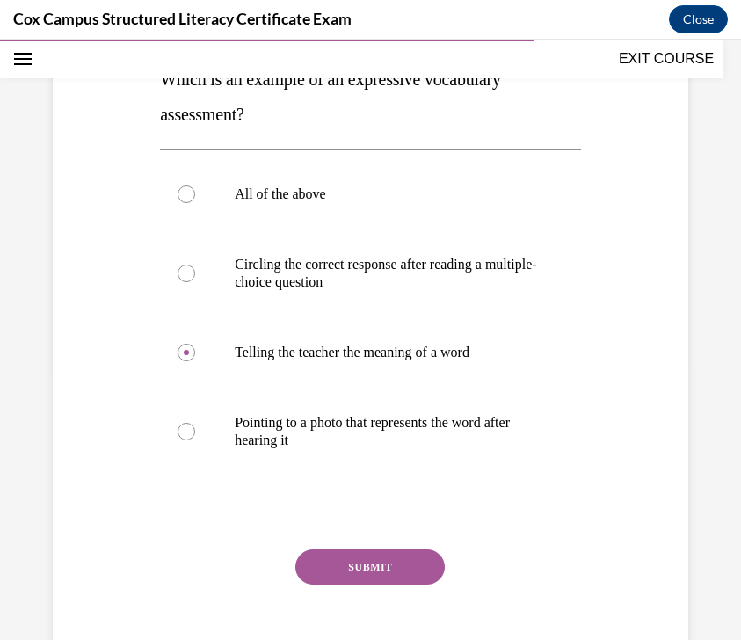
click at [391, 569] on button "SUBMIT" at bounding box center [369, 566] width 149 height 35
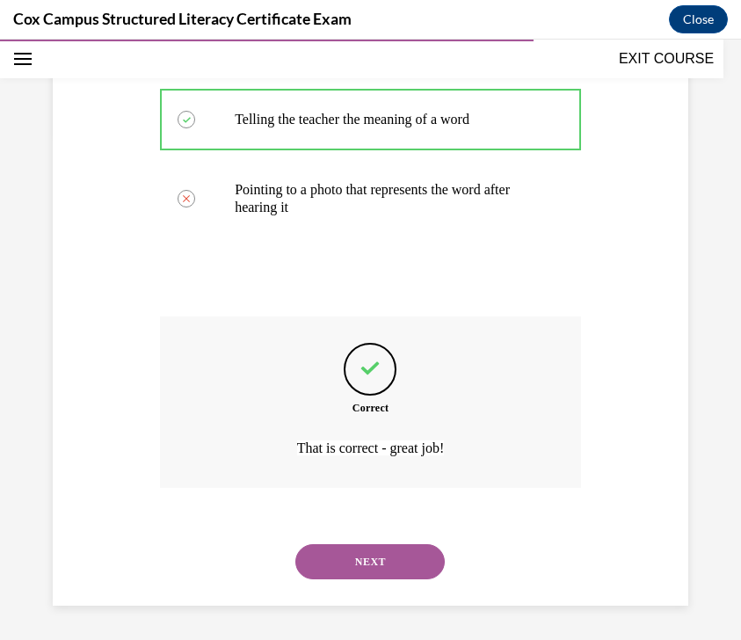
scroll to position [507, 0]
click at [383, 572] on button "NEXT" at bounding box center [369, 560] width 149 height 35
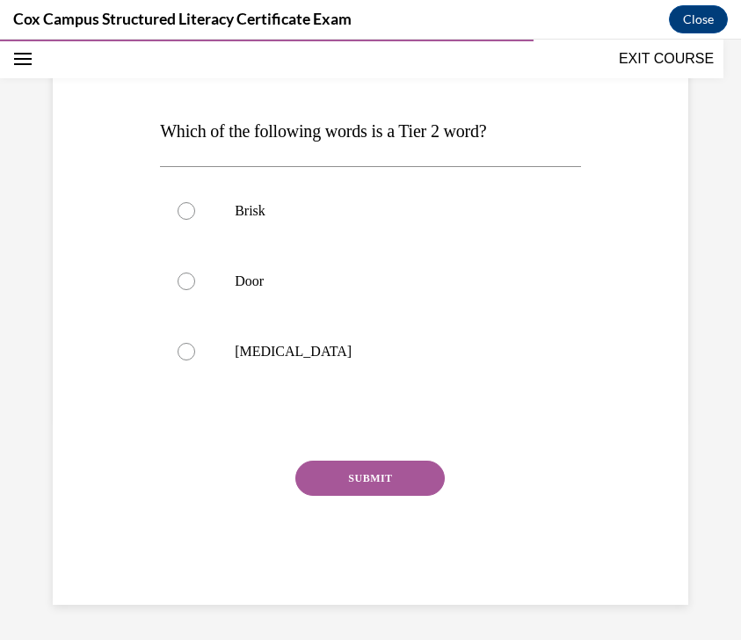
scroll to position [195, 0]
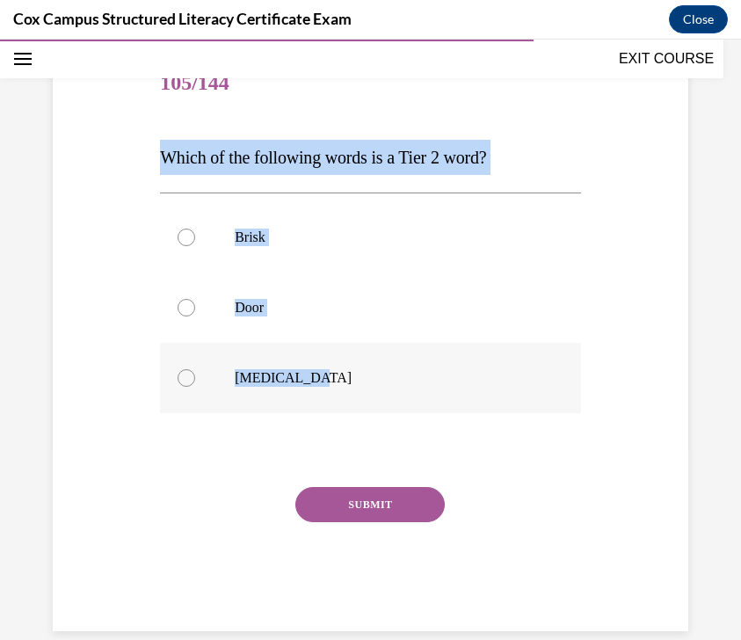
drag, startPoint x: 156, startPoint y: 148, endPoint x: 332, endPoint y: 398, distance: 306.6
click at [332, 398] on div "Question 105/144 Which of the following words is a Tier 2 word?   Brisk Door An…" at bounding box center [371, 327] width 430 height 608
copy div "Which of the following words is a Tier 2 word?   Brisk Door Anaphylaxis"
click at [565, 162] on p "Which of the following words is a Tier 2 word?" at bounding box center [370, 157] width 421 height 35
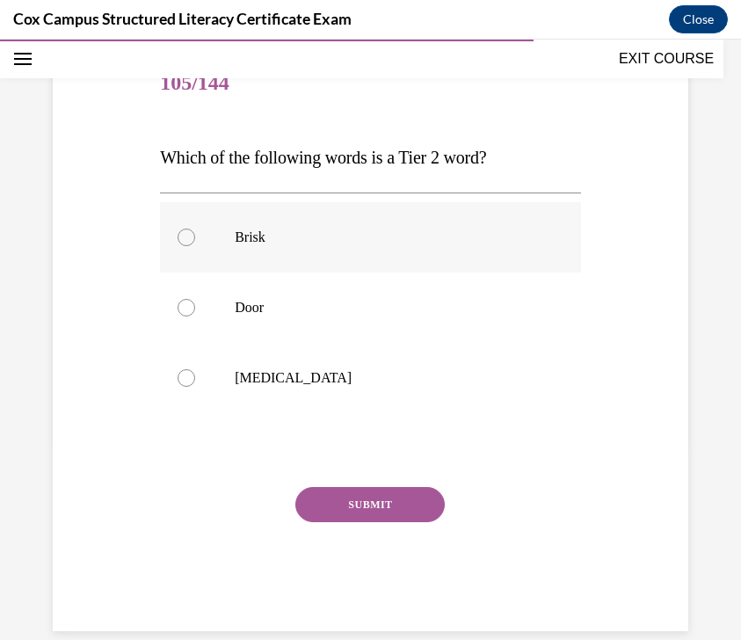
click at [411, 247] on label "Brisk" at bounding box center [370, 237] width 421 height 70
click at [195, 246] on input "Brisk" at bounding box center [187, 238] width 18 height 18
radio input "true"
click at [372, 498] on button "SUBMIT" at bounding box center [369, 504] width 149 height 35
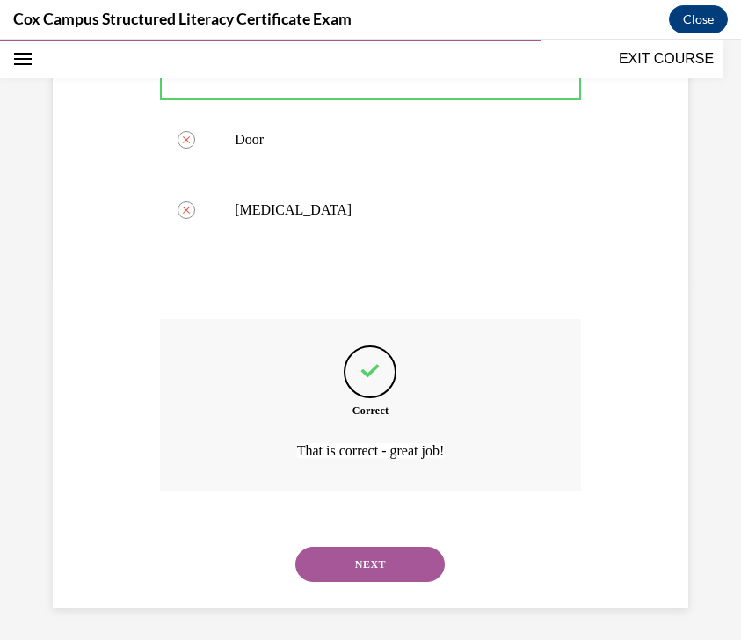
scroll to position [367, 0]
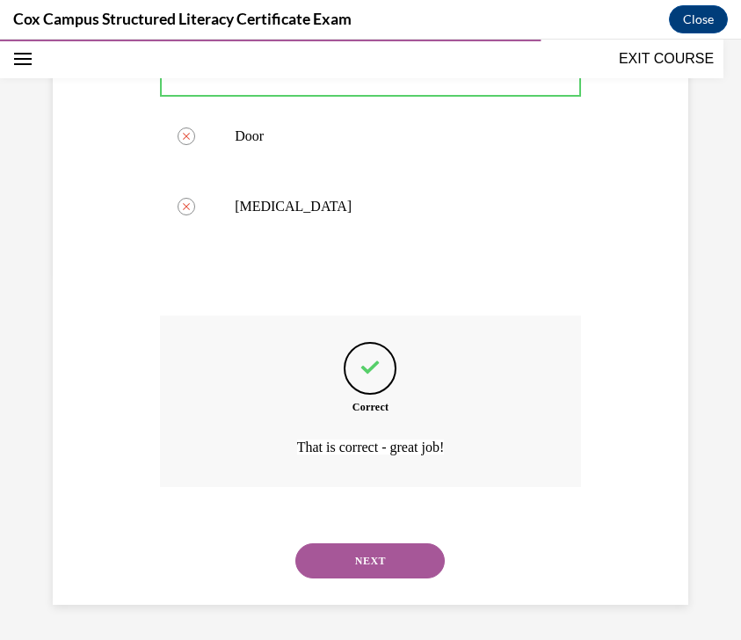
click at [366, 560] on button "NEXT" at bounding box center [369, 560] width 149 height 35
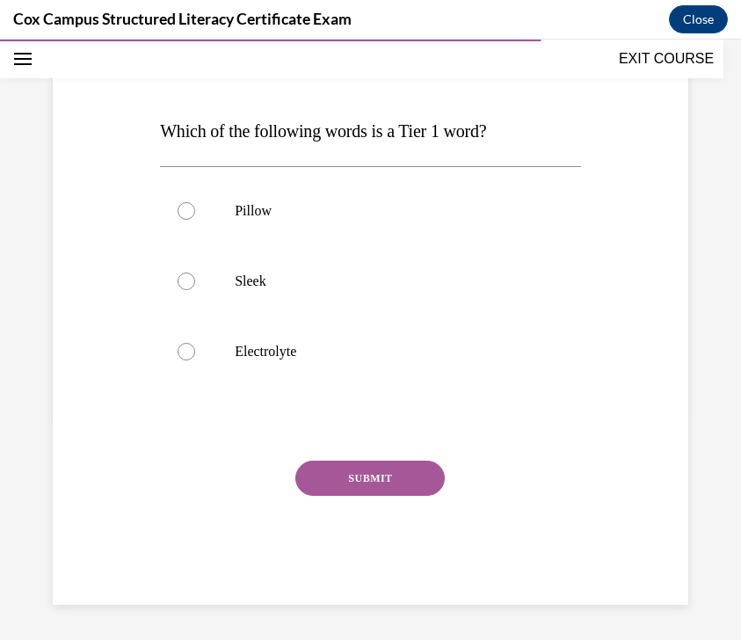
scroll to position [195, 0]
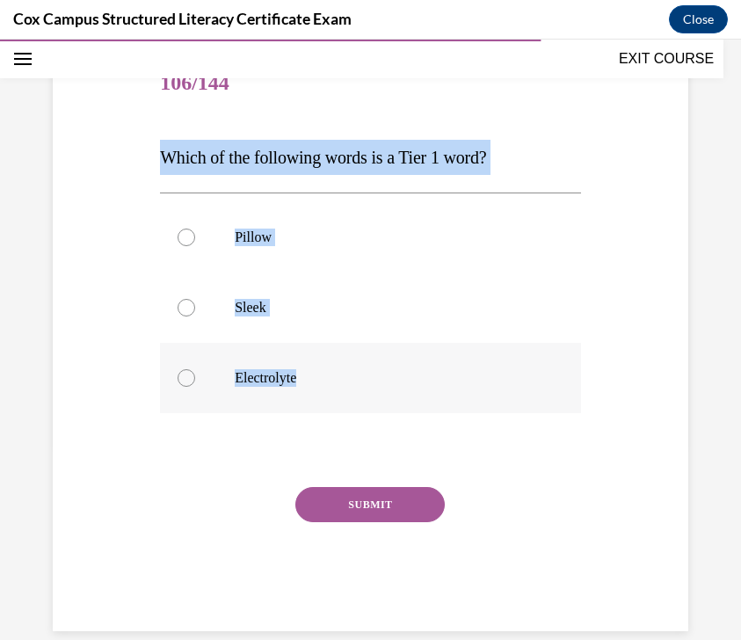
drag, startPoint x: 156, startPoint y: 154, endPoint x: 358, endPoint y: 376, distance: 300.0
click at [358, 376] on div "Question 106/144 Which of the following words is a Tier 1 word?   Pillow Sleek …" at bounding box center [371, 327] width 430 height 608
copy div "Which of the following words is a Tier 1 word?   Pillow Sleek Electrolyte"
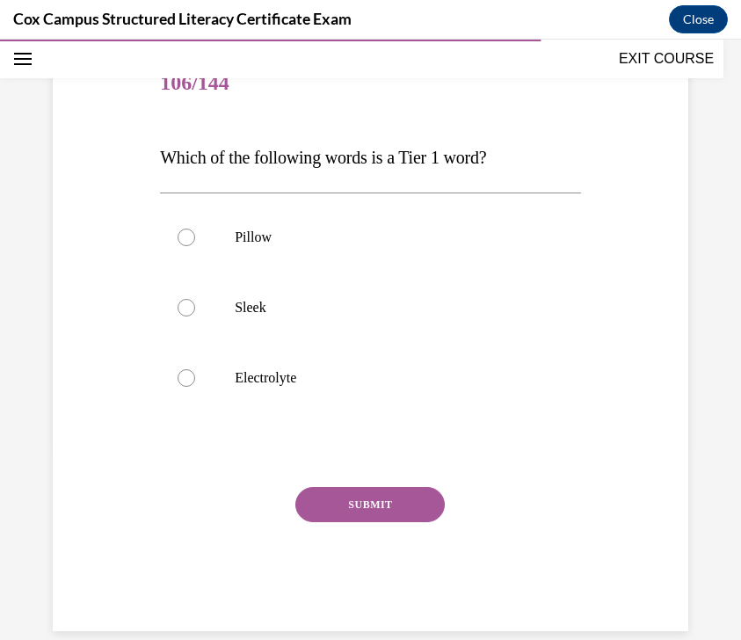
click at [467, 63] on div "EXIT COURSE" at bounding box center [362, 59] width 724 height 39
click at [339, 236] on p "Pillow" at bounding box center [386, 238] width 302 height 18
click at [195, 236] on input "Pillow" at bounding box center [187, 238] width 18 height 18
radio input "true"
click at [339, 236] on p "Pillow" at bounding box center [386, 238] width 302 height 18
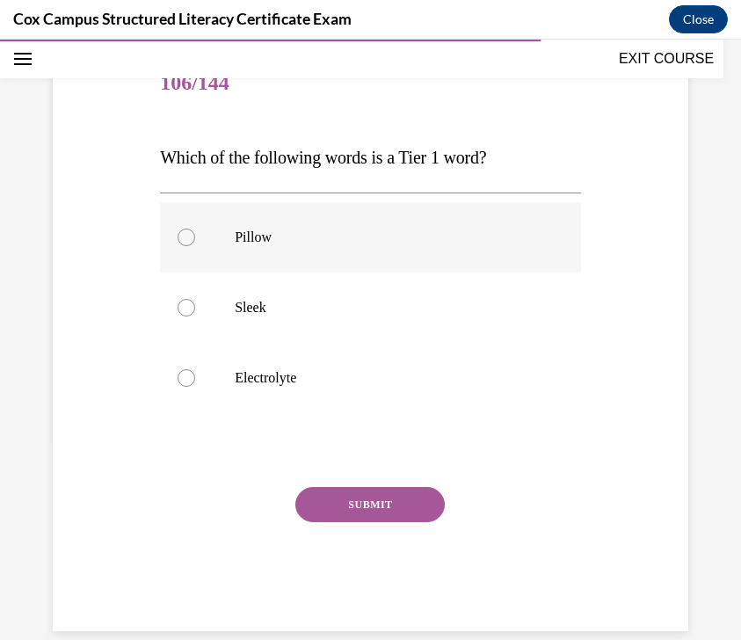
click at [195, 236] on input "Pillow" at bounding box center [187, 238] width 18 height 18
click at [373, 516] on button "SUBMIT" at bounding box center [369, 504] width 149 height 35
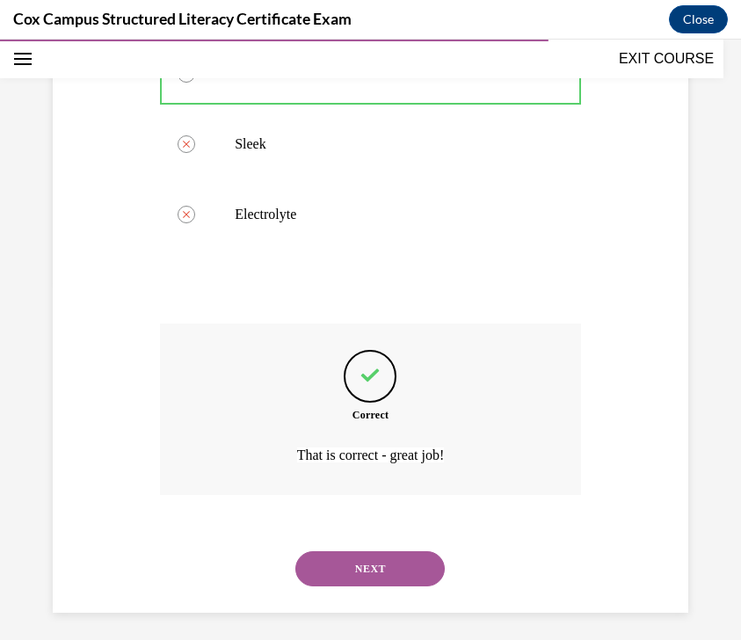
scroll to position [367, 0]
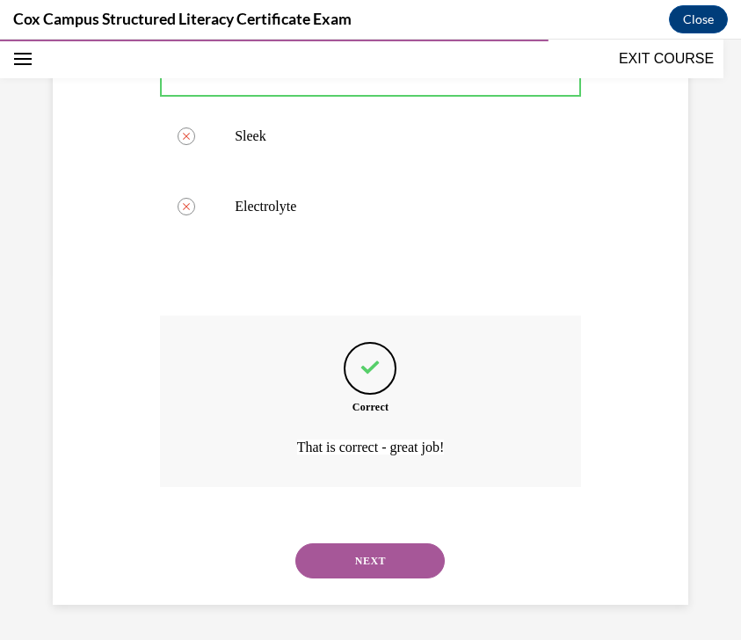
click at [351, 562] on button "NEXT" at bounding box center [369, 560] width 149 height 35
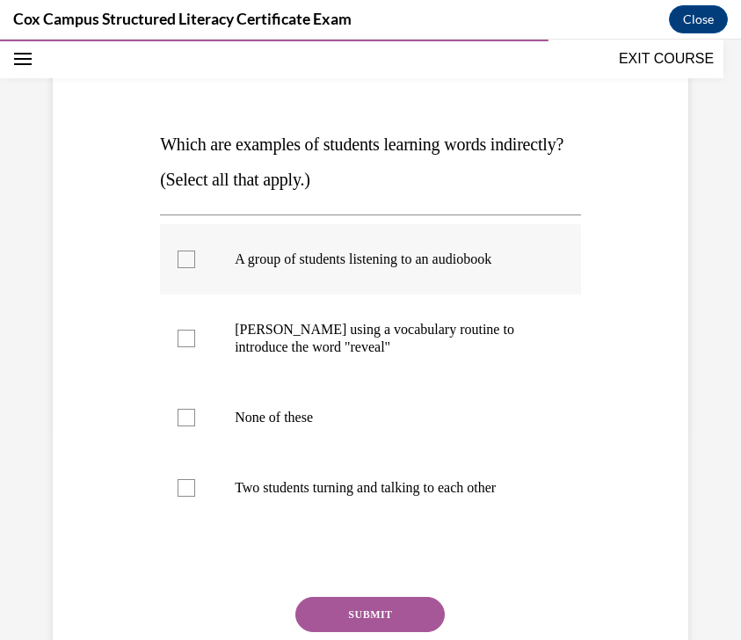
scroll to position [209, 0]
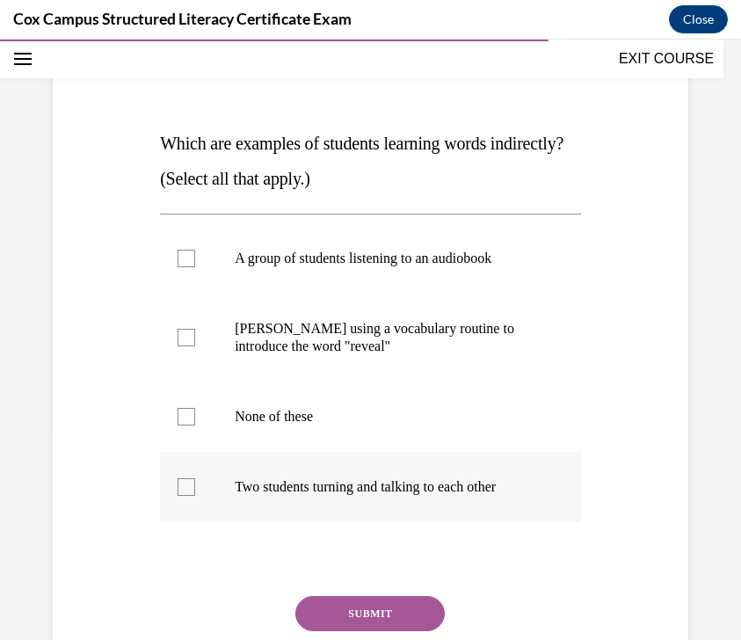
drag, startPoint x: 160, startPoint y: 139, endPoint x: 518, endPoint y: 509, distance: 514.8
click at [518, 509] on div "Question 107/144 Which are examples of students learning words indirectly? (Sel…" at bounding box center [370, 387] width 421 height 705
copy div "Which are examples of students learning words indirectly? (Select all that appl…"
click at [565, 172] on p "Which are examples of students learning words indirectly? (Select all that appl…" at bounding box center [370, 161] width 421 height 70
click at [488, 286] on label "A group of students listening to an audiobook" at bounding box center [370, 258] width 421 height 70
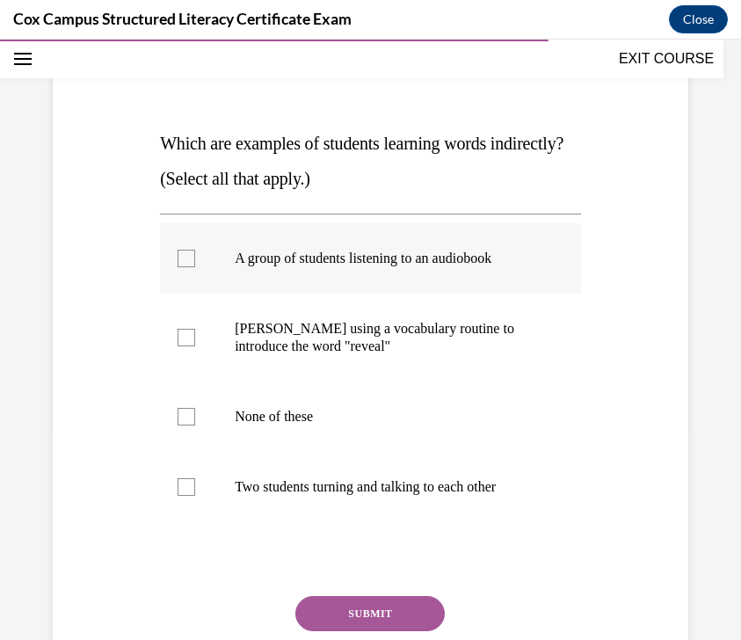
click at [195, 267] on input "A group of students listening to an audiobook" at bounding box center [187, 259] width 18 height 18
checkbox input "true"
click at [400, 482] on p "Two students turning and talking to each other" at bounding box center [386, 487] width 302 height 18
click at [195, 482] on input "Two students turning and talking to each other" at bounding box center [187, 487] width 18 height 18
checkbox input "true"
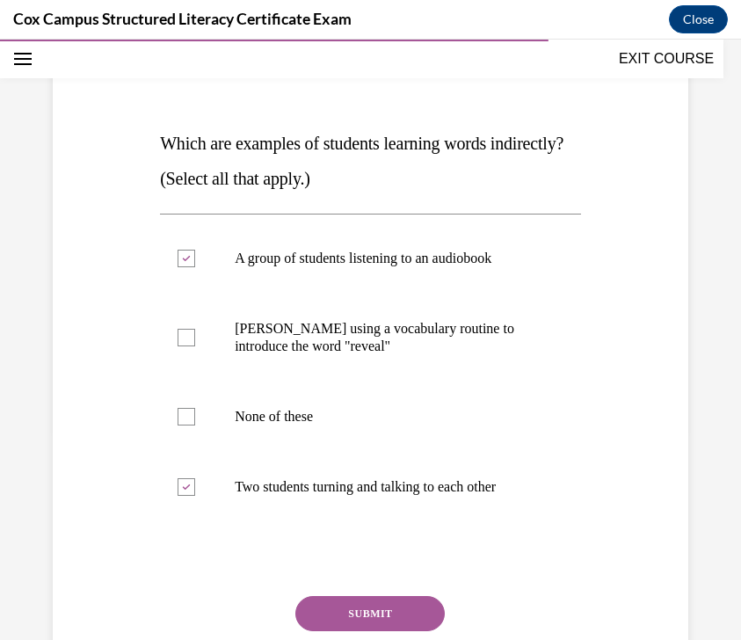
click at [367, 607] on button "SUBMIT" at bounding box center [369, 613] width 149 height 35
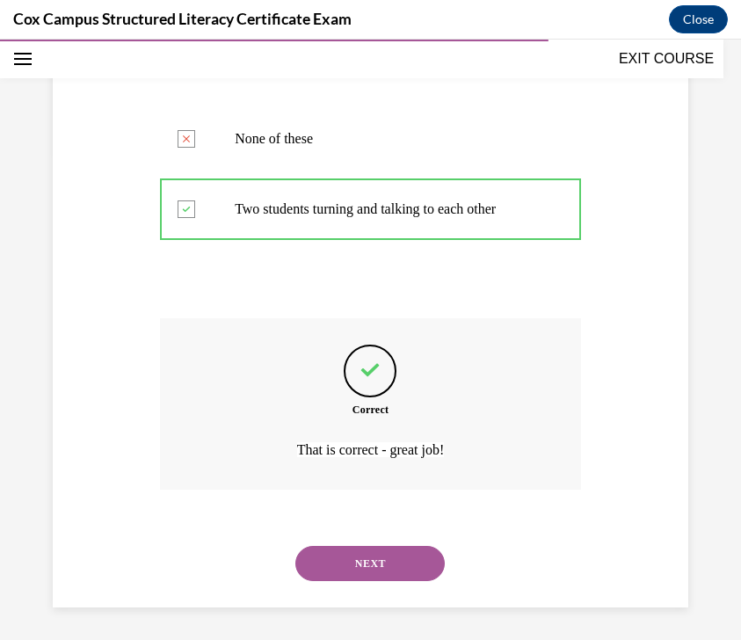
scroll to position [490, 0]
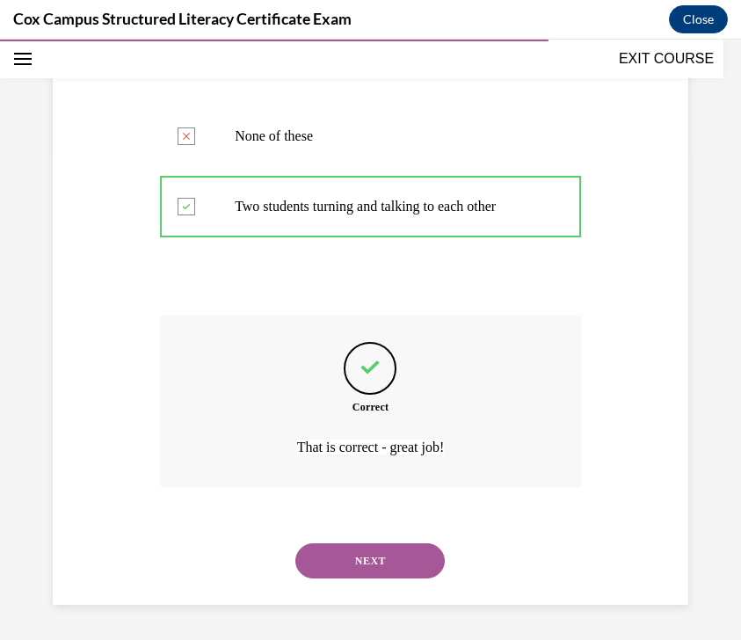
click at [382, 567] on button "NEXT" at bounding box center [369, 560] width 149 height 35
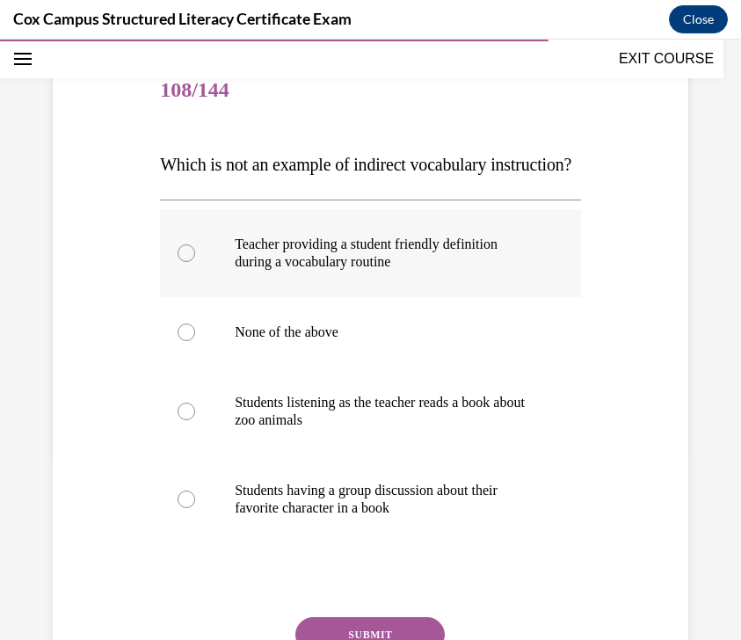
scroll to position [192, 0]
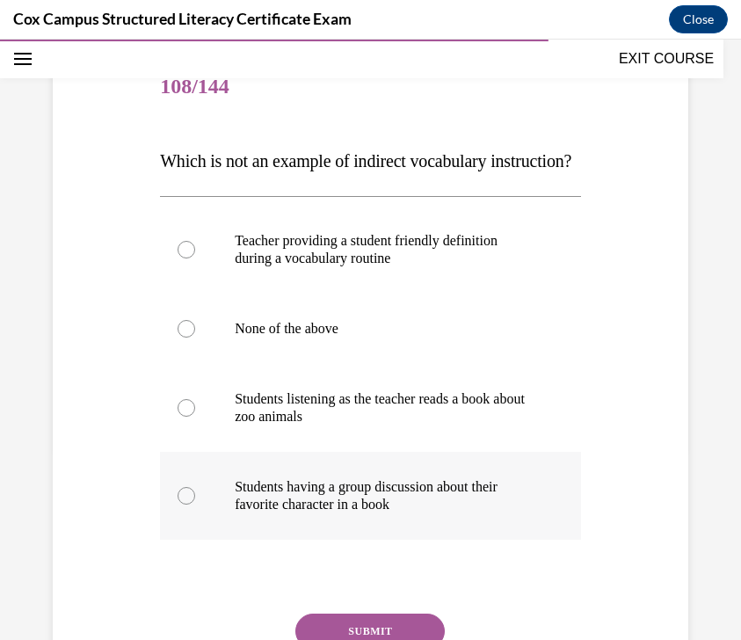
drag, startPoint x: 159, startPoint y: 169, endPoint x: 447, endPoint y: 545, distance: 474.1
click at [447, 545] on div "Question 108/144 Which is not an example of indirect vocabulary instruction?   …" at bounding box center [371, 391] width 430 height 731
copy div "Which is not an example of indirect vocabulary instruction?   Teacher providing…"
click at [565, 168] on p "Which is not an example of indirect vocabulary instruction?" at bounding box center [370, 160] width 421 height 35
click at [495, 267] on p "Teacher providing a student friendly definition during a vocabulary routine" at bounding box center [386, 249] width 302 height 35
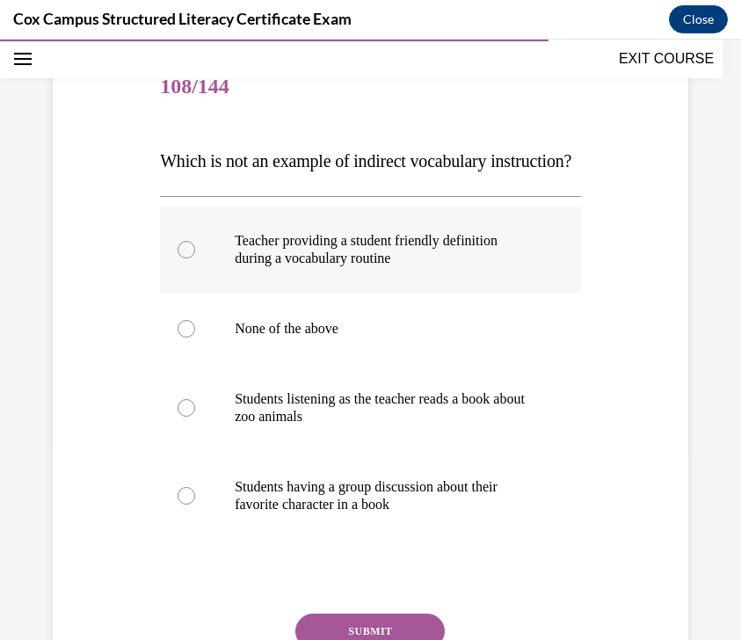
click at [195, 258] on input "Teacher providing a student friendly definition during a vocabulary routine" at bounding box center [187, 250] width 18 height 18
radio input "true"
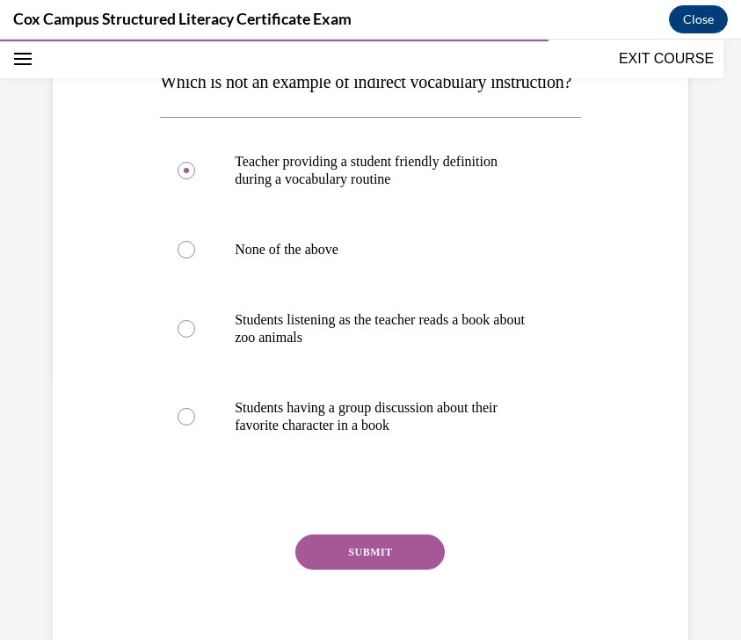
click at [397, 570] on button "SUBMIT" at bounding box center [369, 552] width 149 height 35
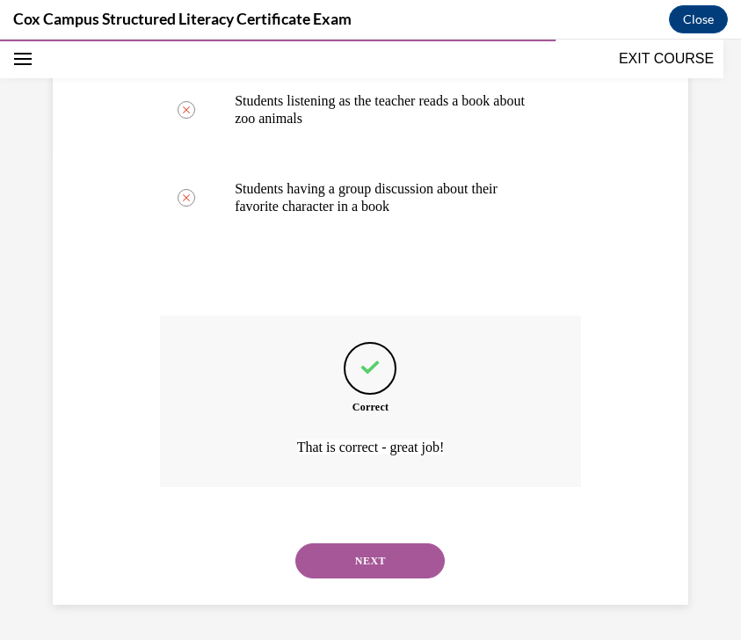
scroll to position [525, 0]
click at [394, 572] on button "NEXT" at bounding box center [369, 560] width 149 height 35
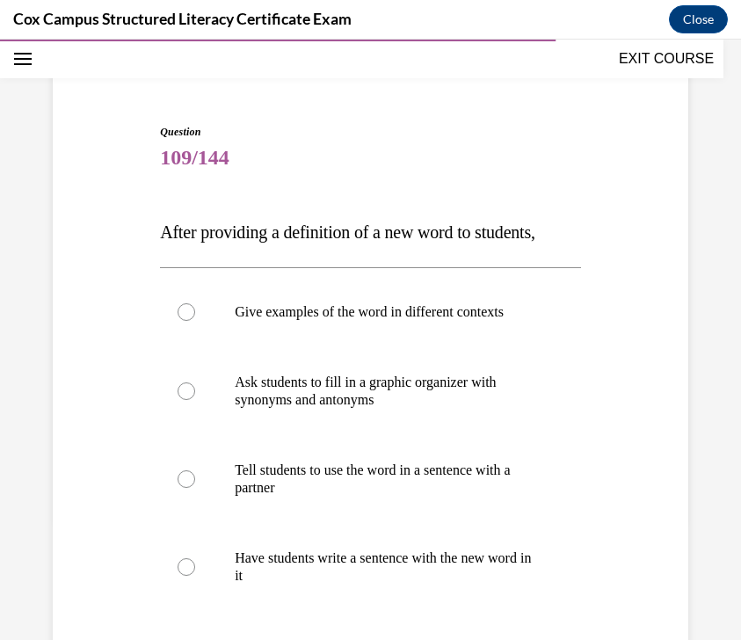
scroll to position [127, 0]
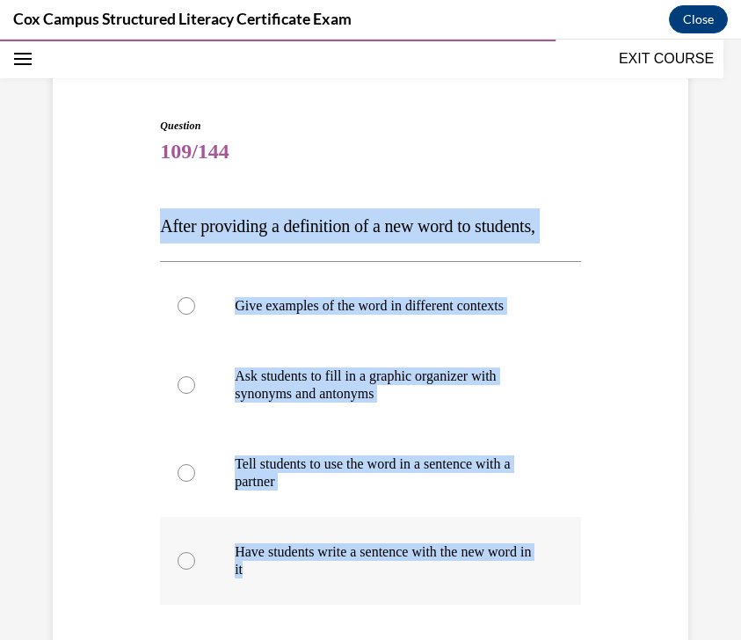
drag, startPoint x: 153, startPoint y: 230, endPoint x: 452, endPoint y: 577, distance: 457.5
click at [452, 577] on div "Question 109/144 After providing a definition of a new word to students, Give e…" at bounding box center [370, 444] width 644 height 758
copy div "After providing a definition of a new word to students, Give examples of the wo…"
click at [565, 175] on div "Question 109/144 After providing a definition of a new word to students, Give e…" at bounding box center [370, 444] width 644 height 758
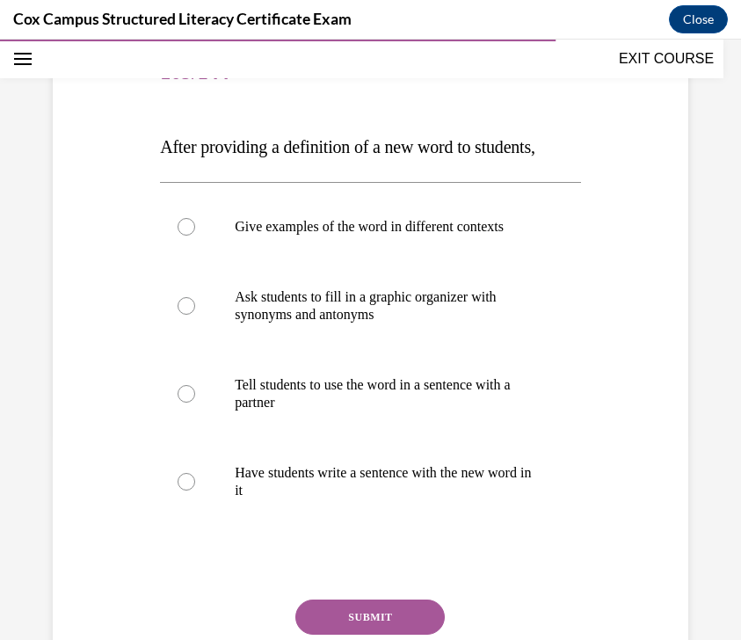
scroll to position [185, 0]
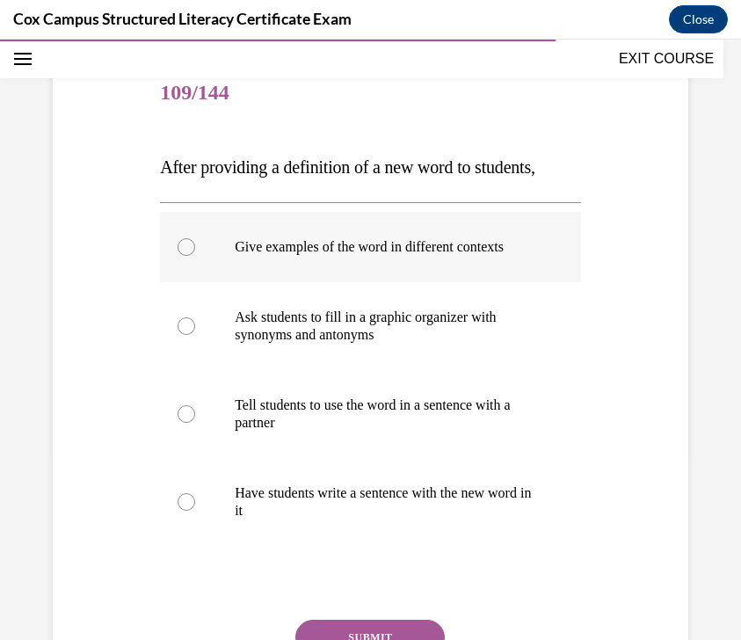
click at [455, 270] on label "Give examples of the word in different contexts" at bounding box center [370, 247] width 421 height 70
click at [195, 256] on input "Give examples of the word in different contexts" at bounding box center [187, 247] width 18 height 18
radio input "true"
click at [395, 624] on button "SUBMIT" at bounding box center [369, 637] width 149 height 35
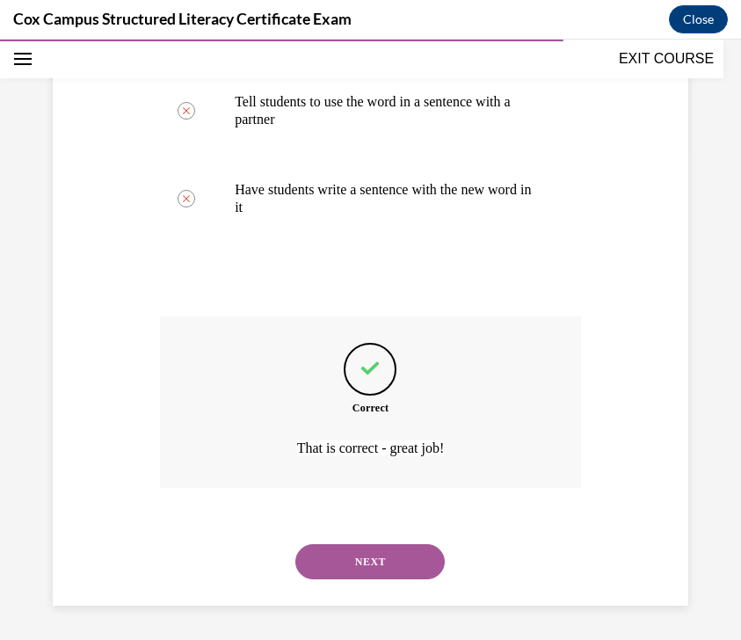
scroll to position [490, 0]
click at [384, 565] on button "NEXT" at bounding box center [369, 560] width 149 height 35
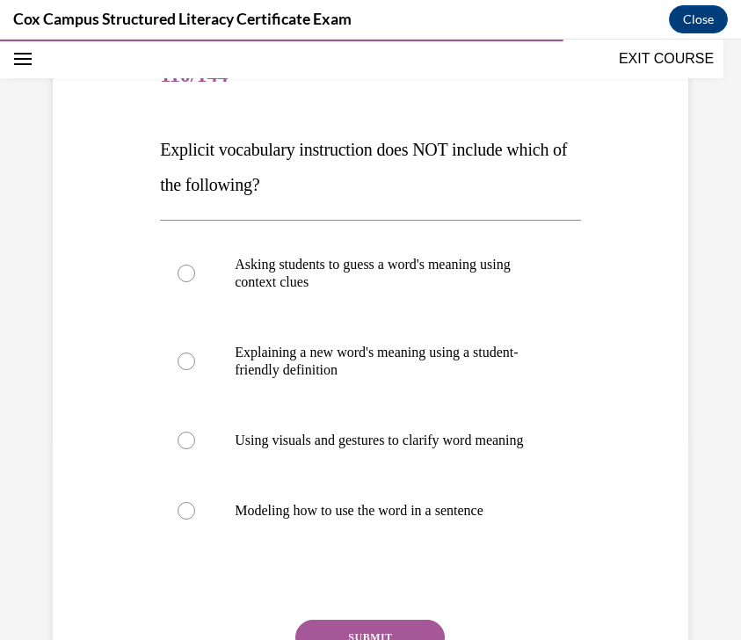
scroll to position [206, 0]
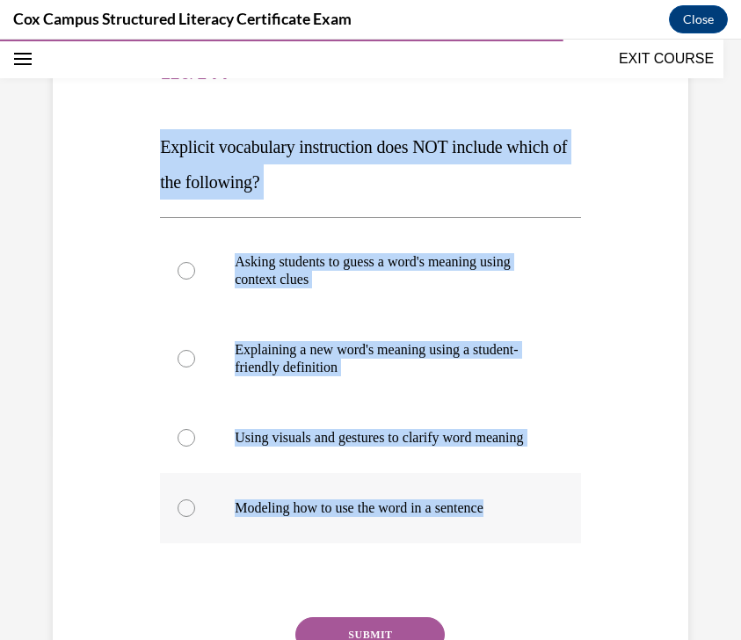
drag, startPoint x: 159, startPoint y: 146, endPoint x: 521, endPoint y: 522, distance: 522.3
click at [521, 522] on div "Question 110/144 Explicit vocabulary instruction does NOT include which of the …" at bounding box center [371, 386] width 430 height 749
copy div "Explicit vocabulary instruction does NOT include which of the following? Asking…"
click at [542, 114] on div "Question 110/144 Explicit vocabulary instruction does NOT include which of the …" at bounding box center [370, 400] width 421 height 723
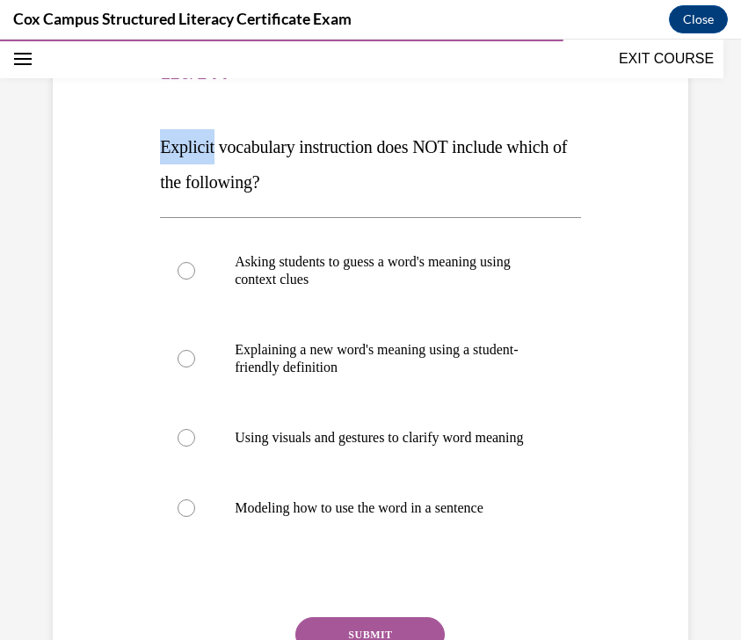
click at [542, 114] on div "Question 110/144 Explicit vocabulary instruction does NOT include which of the …" at bounding box center [370, 400] width 421 height 723
click at [497, 278] on p "Asking students to guess a word's meaning using context clues" at bounding box center [386, 270] width 302 height 35
click at [195, 278] on input "Asking students to guess a word's meaning using context clues" at bounding box center [187, 271] width 18 height 18
radio input "true"
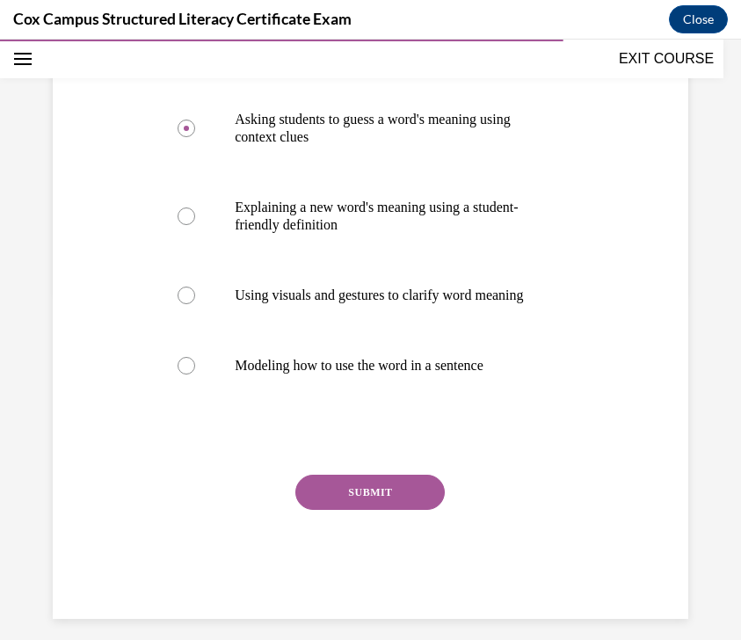
scroll to position [380, 0]
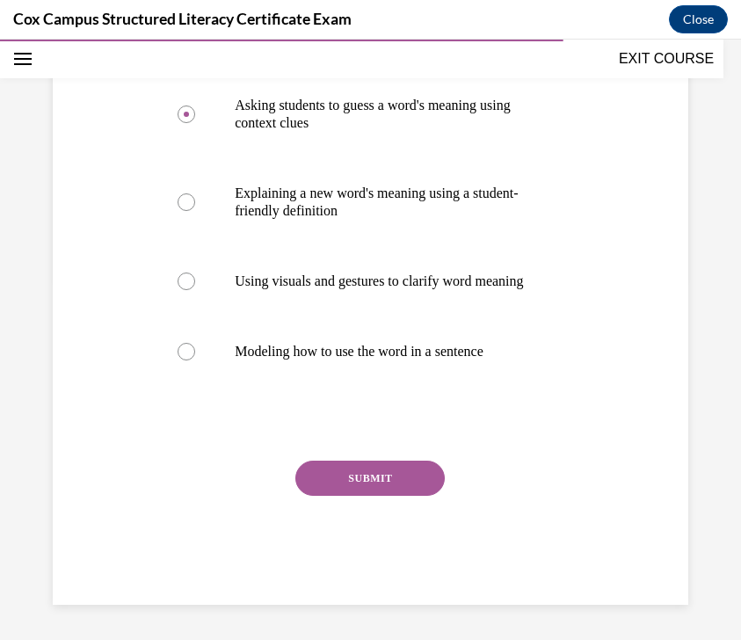
click at [421, 470] on button "SUBMIT" at bounding box center [369, 478] width 149 height 35
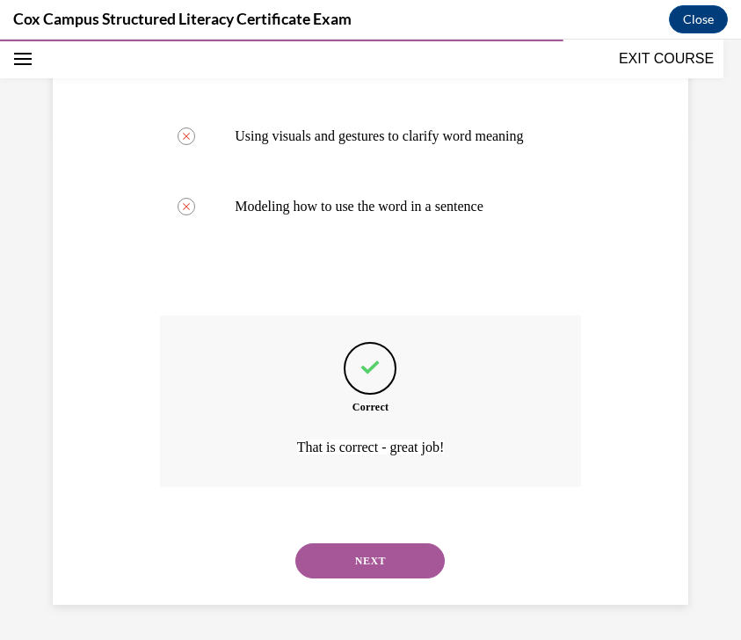
scroll to position [525, 0]
click at [396, 555] on button "NEXT" at bounding box center [369, 560] width 149 height 35
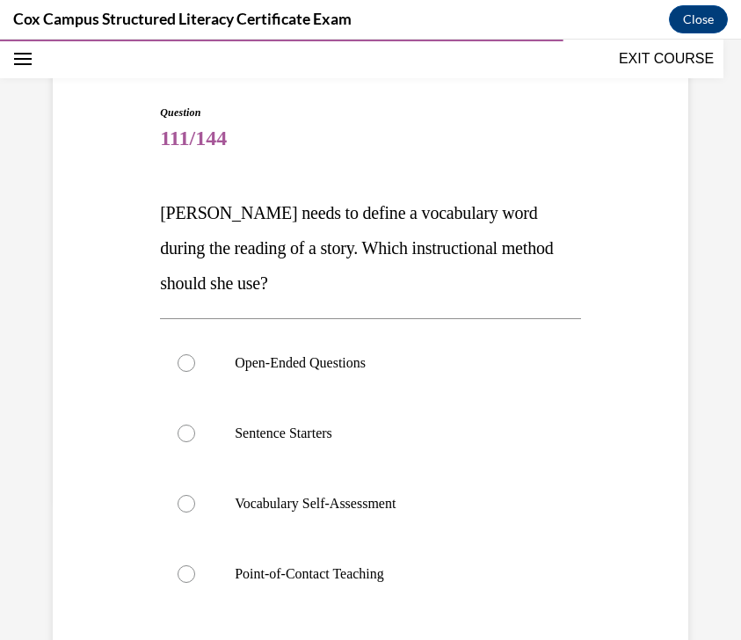
scroll to position [154, 0]
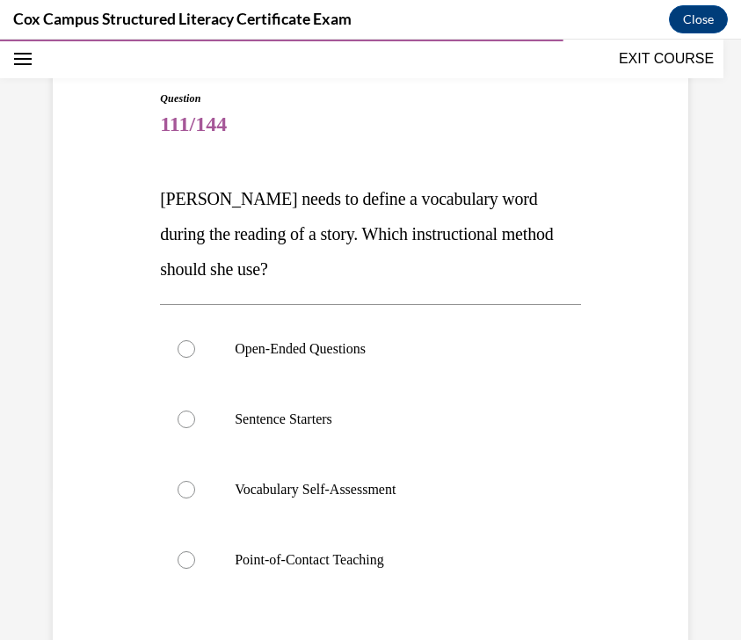
click at [155, 206] on div "Question 111/144 Miss Smith needs to define a vocabulary word during the readin…" at bounding box center [370, 425] width 644 height 775
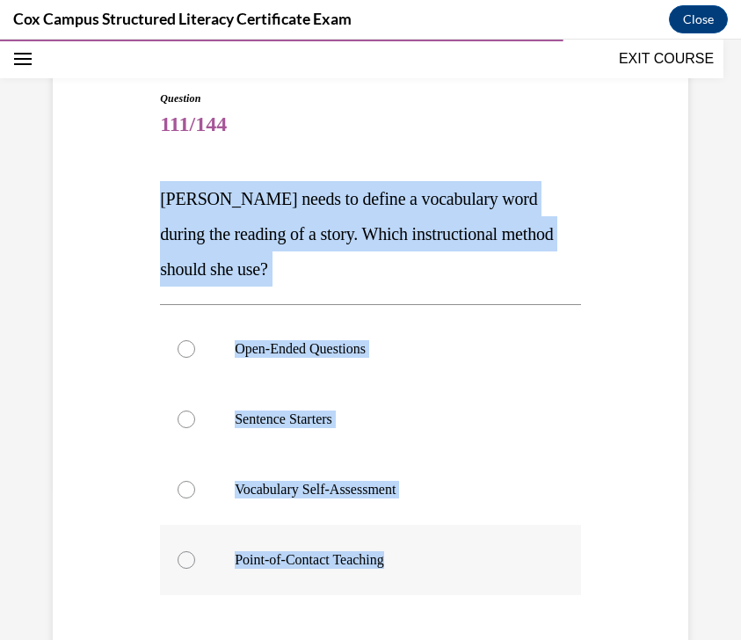
drag, startPoint x: 156, startPoint y: 198, endPoint x: 447, endPoint y: 564, distance: 467.4
click at [447, 564] on div "Question 111/144 Miss Smith needs to define a vocabulary word during the readin…" at bounding box center [371, 438] width 430 height 749
copy div "Miss Smith needs to define a vocabulary word during the reading of a story. Whi…"
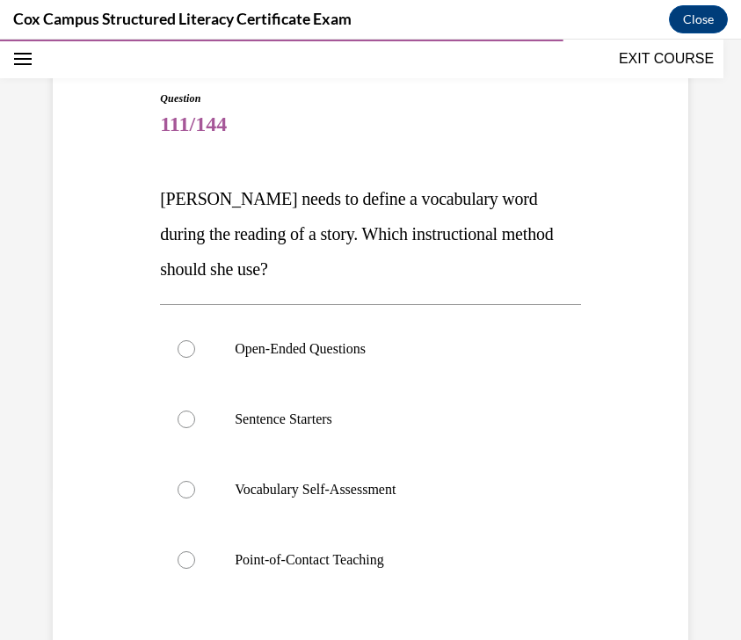
click at [565, 246] on p "Miss Smith needs to define a vocabulary word during the reading of a story. Whi…" at bounding box center [370, 233] width 421 height 105
click at [333, 555] on p "Point-of-Contact Teaching" at bounding box center [386, 560] width 302 height 18
click at [195, 555] on input "Point-of-Contact Teaching" at bounding box center [187, 560] width 18 height 18
radio input "true"
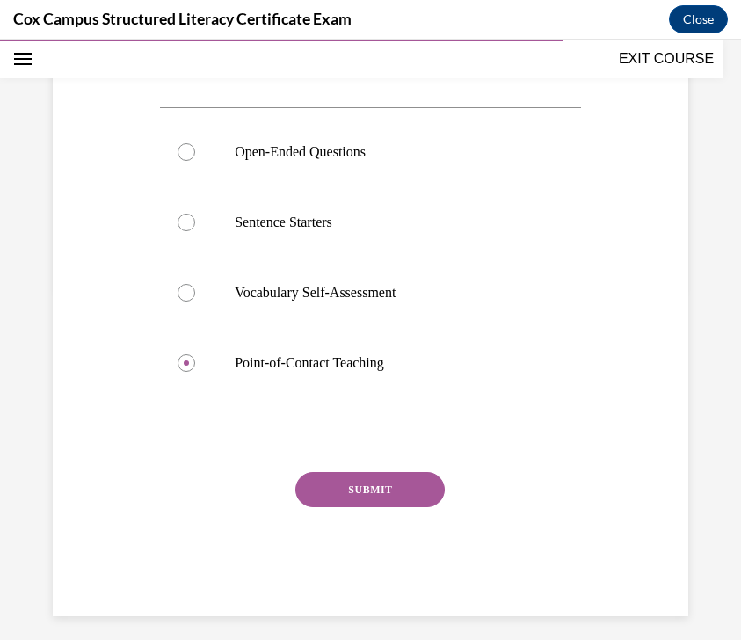
click at [378, 485] on button "SUBMIT" at bounding box center [369, 489] width 149 height 35
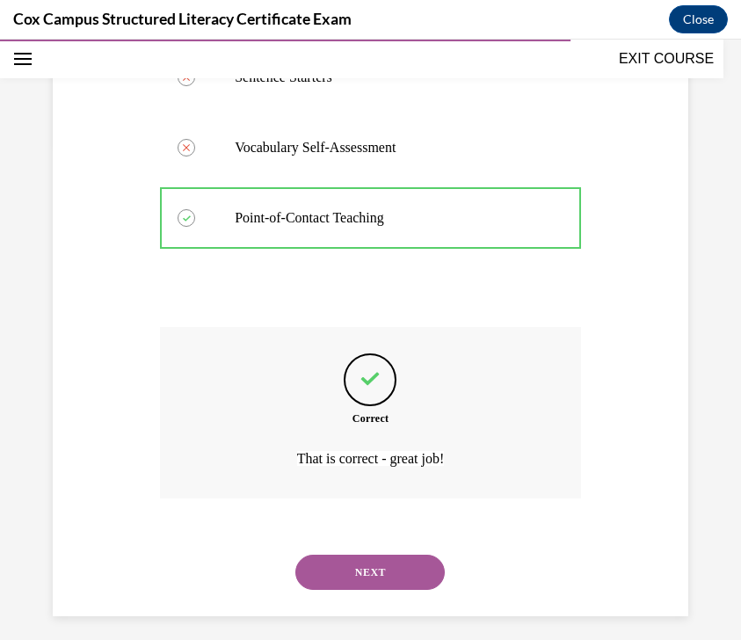
scroll to position [507, 0]
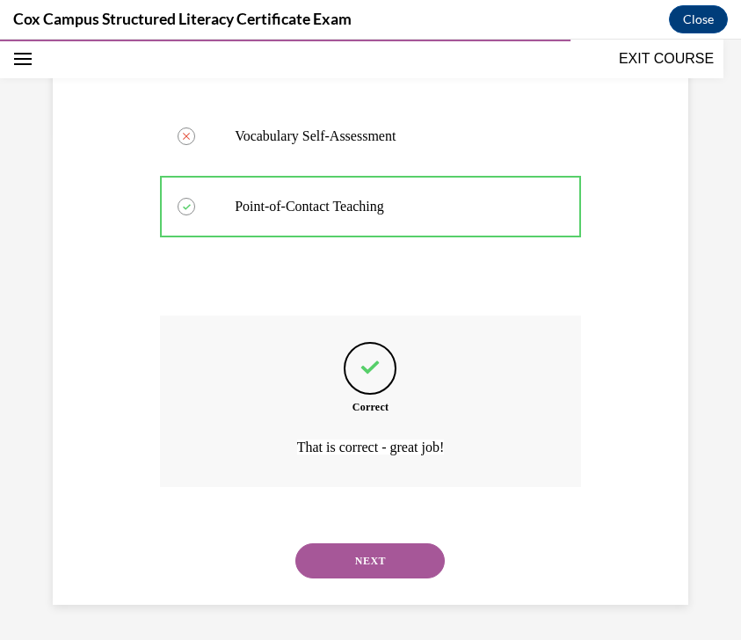
click at [386, 552] on button "NEXT" at bounding box center [369, 560] width 149 height 35
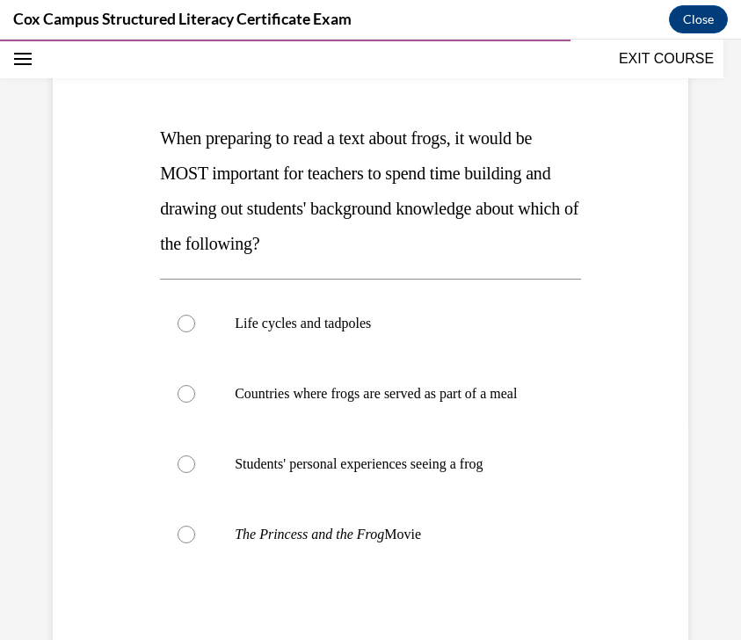
scroll to position [215, 0]
click at [167, 122] on p "When preparing to read a text about frogs, it would be MOST important for teach…" at bounding box center [370, 190] width 421 height 141
drag, startPoint x: 161, startPoint y: 127, endPoint x: 494, endPoint y: 544, distance: 534.2
click at [494, 544] on div "Question 112/144 When preparing to read a text about frogs, it would be MOST im…" at bounding box center [370, 408] width 421 height 758
click at [540, 260] on div "Question 112/144 When preparing to read a text about frogs, it would be MOST im…" at bounding box center [370, 408] width 421 height 758
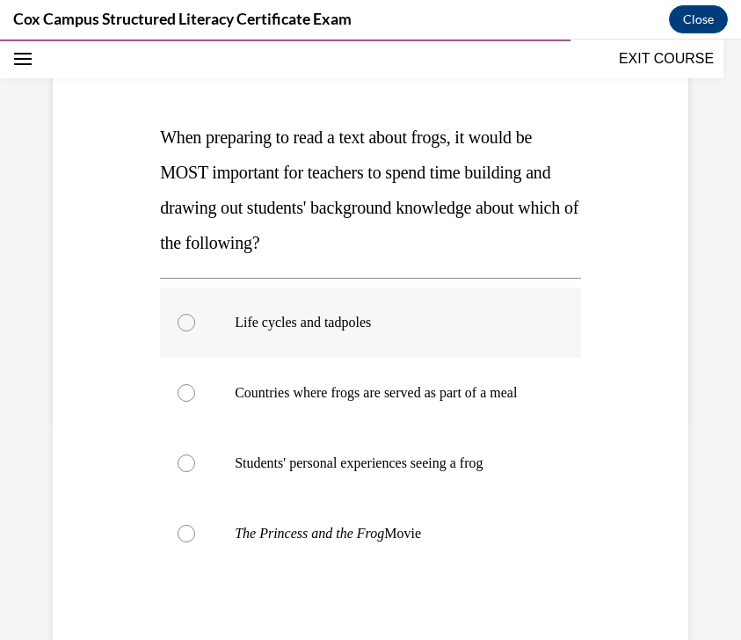
click at [414, 318] on p "Life cycles and tadpoles" at bounding box center [386, 323] width 302 height 18
click at [195, 318] on input "Life cycles and tadpoles" at bounding box center [187, 323] width 18 height 18
radio input "true"
click at [414, 318] on p "Life cycles and tadpoles" at bounding box center [386, 323] width 302 height 18
click at [195, 318] on input "Life cycles and tadpoles" at bounding box center [187, 323] width 18 height 18
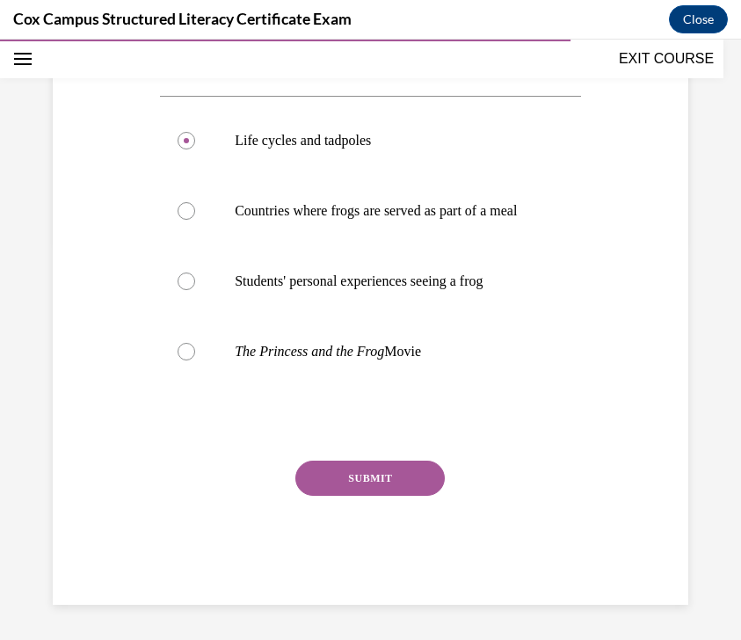
scroll to position [415, 0]
click at [409, 471] on button "SUBMIT" at bounding box center [369, 478] width 149 height 35
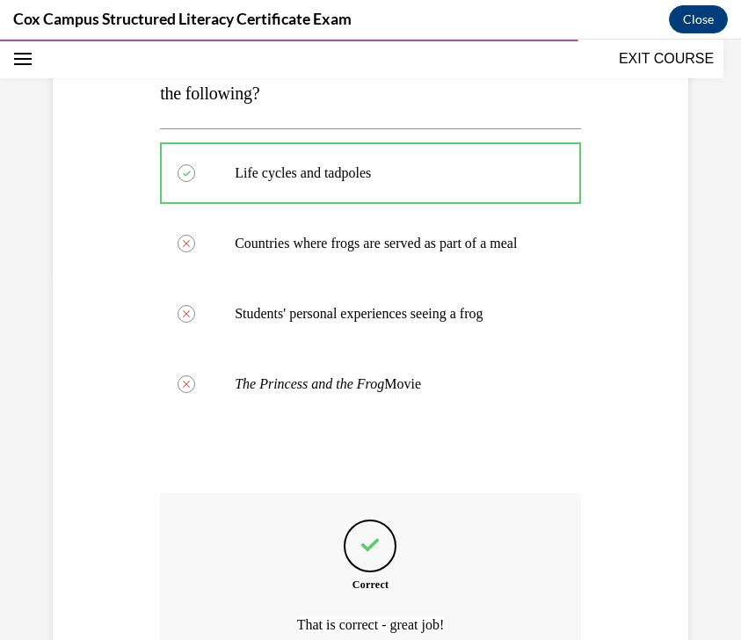
click at [393, 467] on div at bounding box center [370, 456] width 421 height 21
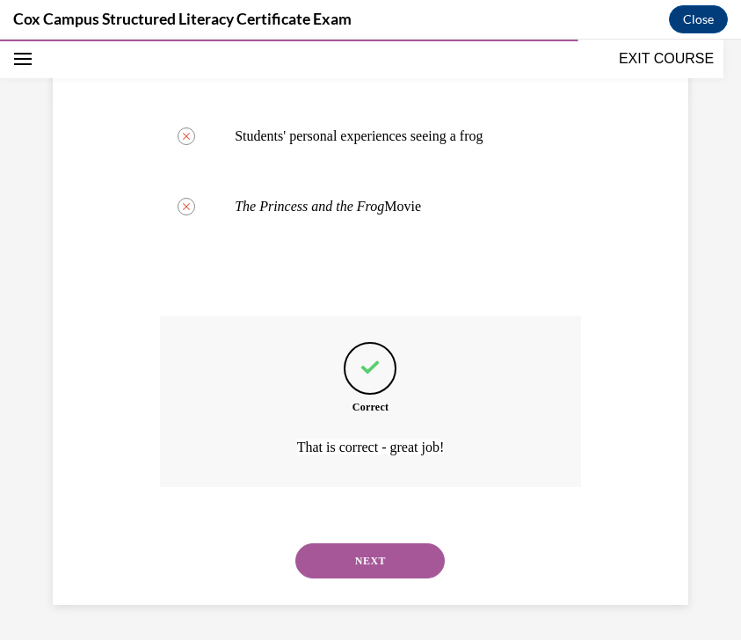
scroll to position [560, 0]
click at [368, 563] on button "NEXT" at bounding box center [369, 560] width 149 height 35
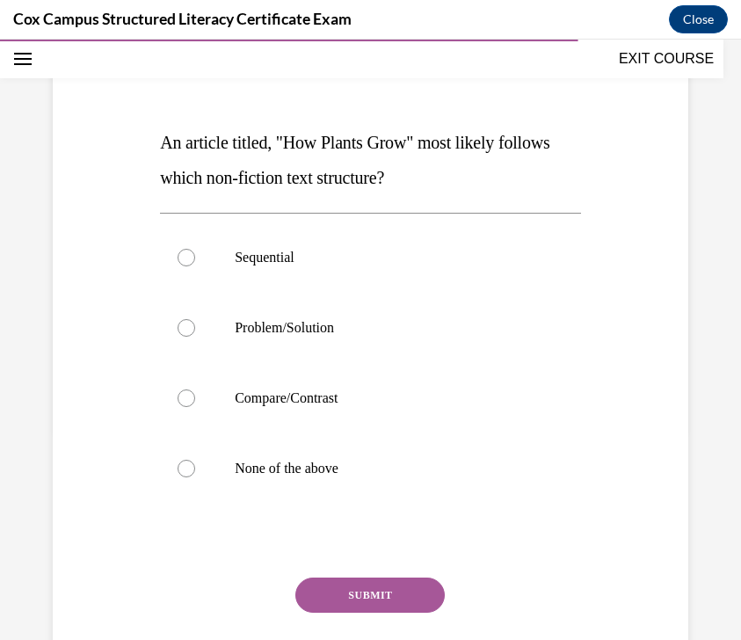
scroll to position [233, 0]
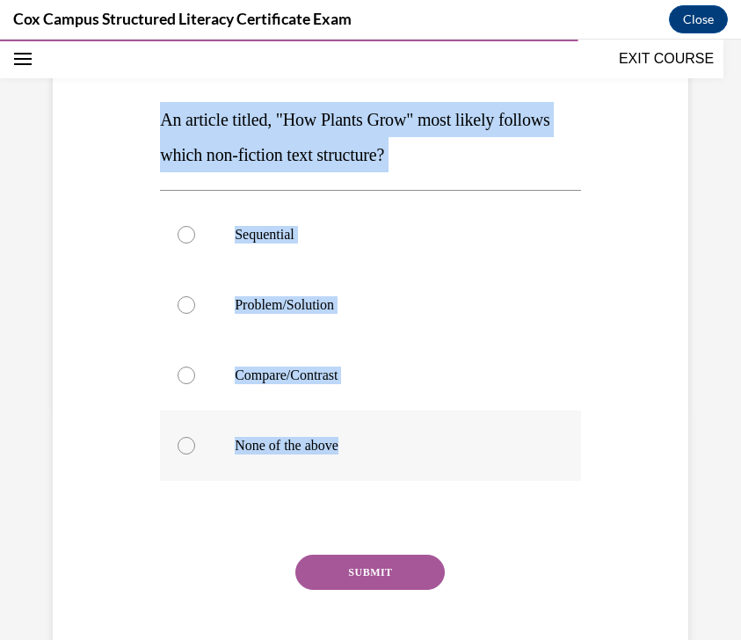
drag, startPoint x: 157, startPoint y: 108, endPoint x: 393, endPoint y: 472, distance: 433.6
click at [393, 472] on div "Question 113/144 An article titled, "How Plants Grow" most likely follows which…" at bounding box center [371, 342] width 430 height 714
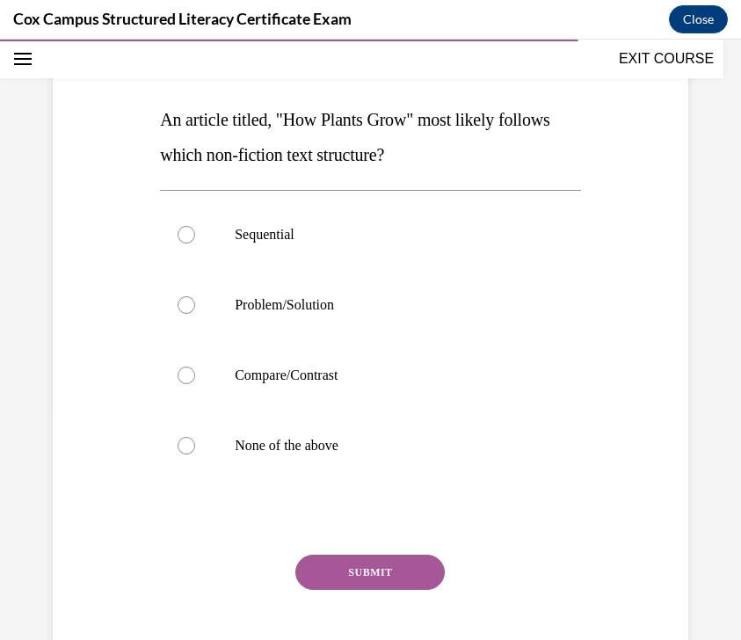
click at [565, 133] on div "Question 113/144 An article titled, "How Plants Grow" most likely follows which…" at bounding box center [370, 329] width 644 height 740
click at [422, 244] on label "Sequential" at bounding box center [370, 235] width 421 height 70
click at [195, 244] on input "Sequential" at bounding box center [187, 235] width 18 height 18
radio input "true"
click at [408, 569] on button "SUBMIT" at bounding box center [369, 572] width 149 height 35
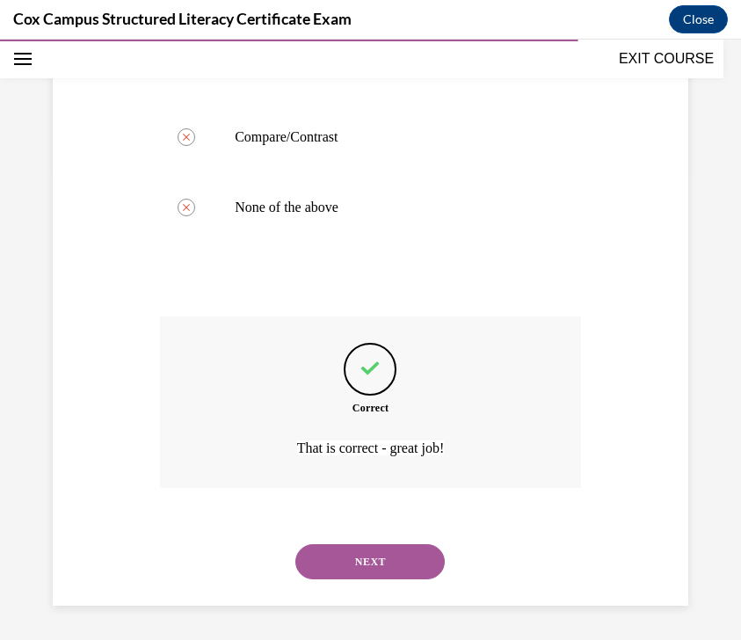
scroll to position [472, 0]
click at [405, 555] on button "NEXT" at bounding box center [369, 560] width 149 height 35
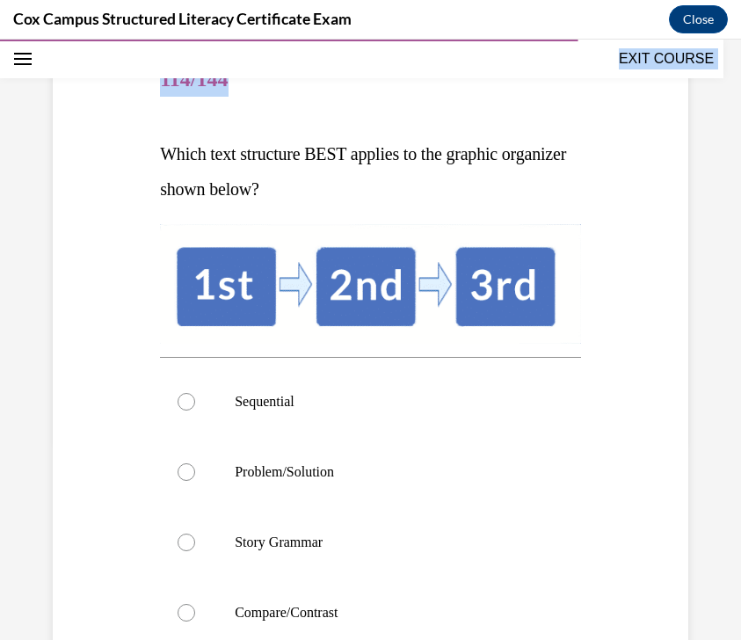
scroll to position [459, 0]
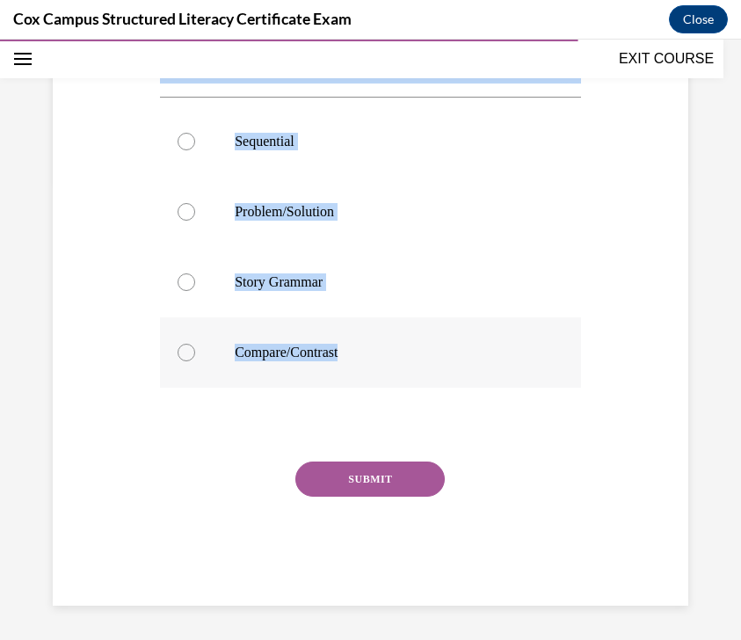
drag, startPoint x: 165, startPoint y: 151, endPoint x: 429, endPoint y: 368, distance: 341.6
click at [429, 368] on div "Question 114/144 Which text structure BEST applies to the graphic organizer sho…" at bounding box center [370, 195] width 421 height 820
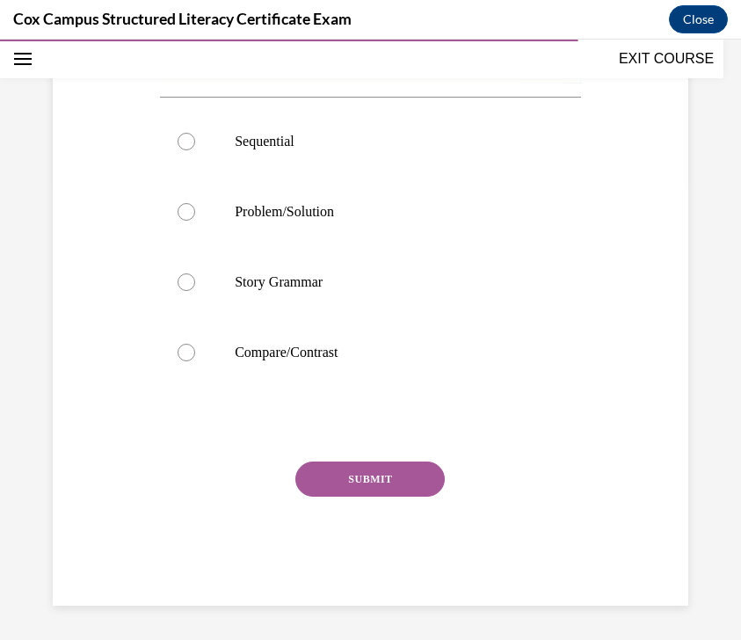
click at [565, 433] on div "Question 114/144 Which text structure BEST applies to the graphic organizer sho…" at bounding box center [371, 182] width 430 height 847
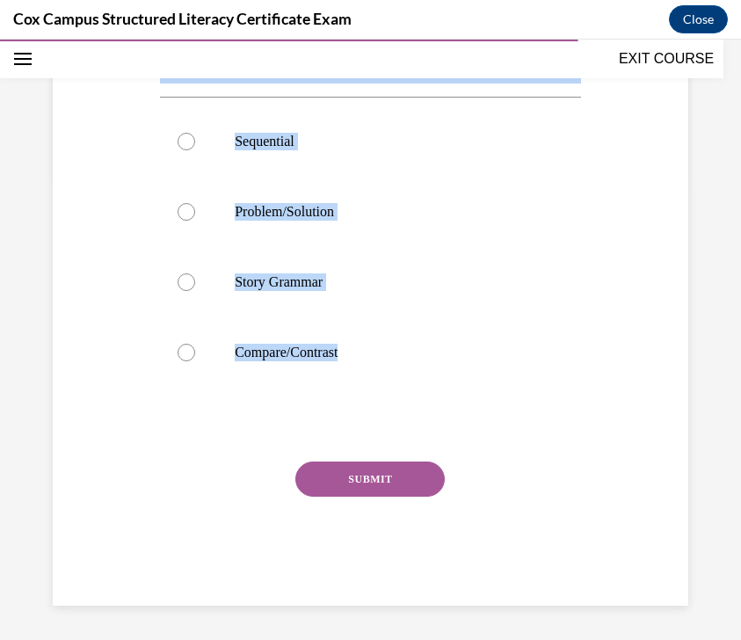
drag, startPoint x: 159, startPoint y: 142, endPoint x: 475, endPoint y: 433, distance: 429.3
click at [475, 433] on div "Question 114/144 Which text structure BEST applies to the graphic organizer sho…" at bounding box center [371, 182] width 430 height 847
click at [525, 429] on div at bounding box center [370, 424] width 421 height 21
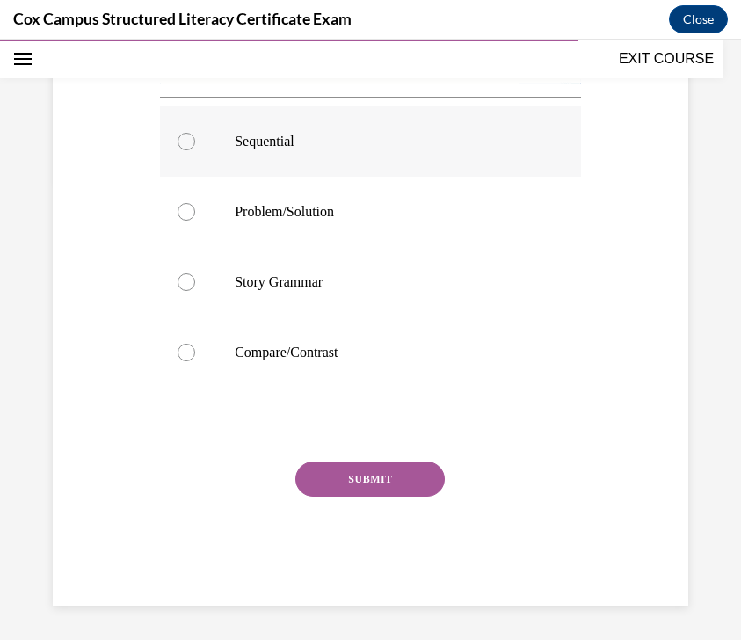
click at [308, 165] on label "Sequential" at bounding box center [370, 141] width 421 height 70
click at [195, 150] on input "Sequential" at bounding box center [187, 142] width 18 height 18
radio input "true"
click at [369, 469] on button "SUBMIT" at bounding box center [369, 479] width 149 height 35
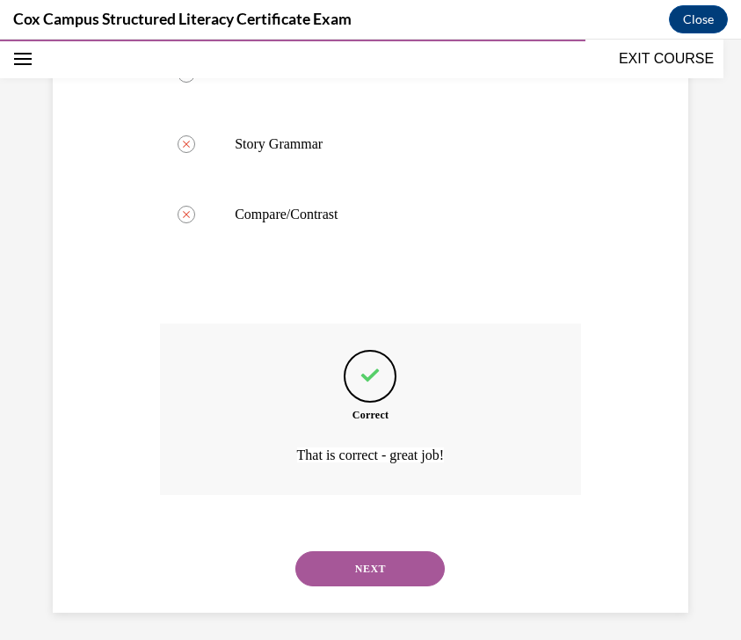
scroll to position [605, 0]
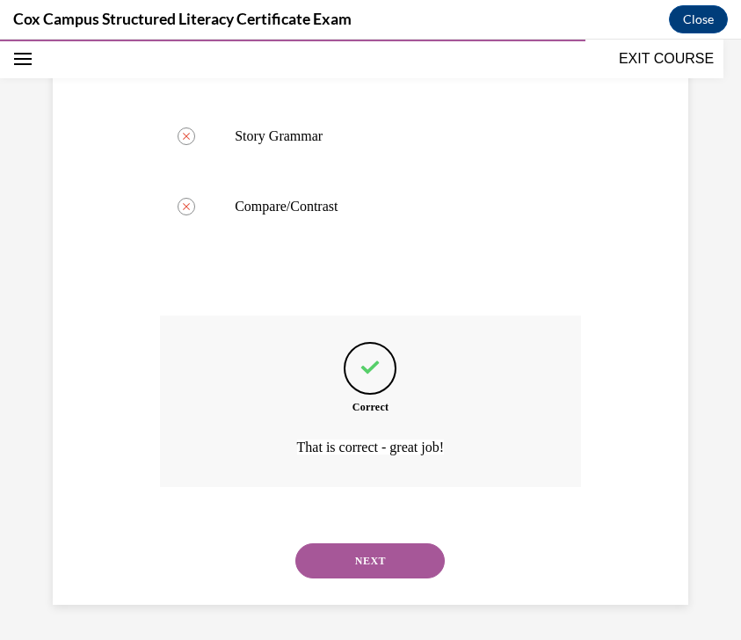
click at [375, 553] on button "NEXT" at bounding box center [369, 560] width 149 height 35
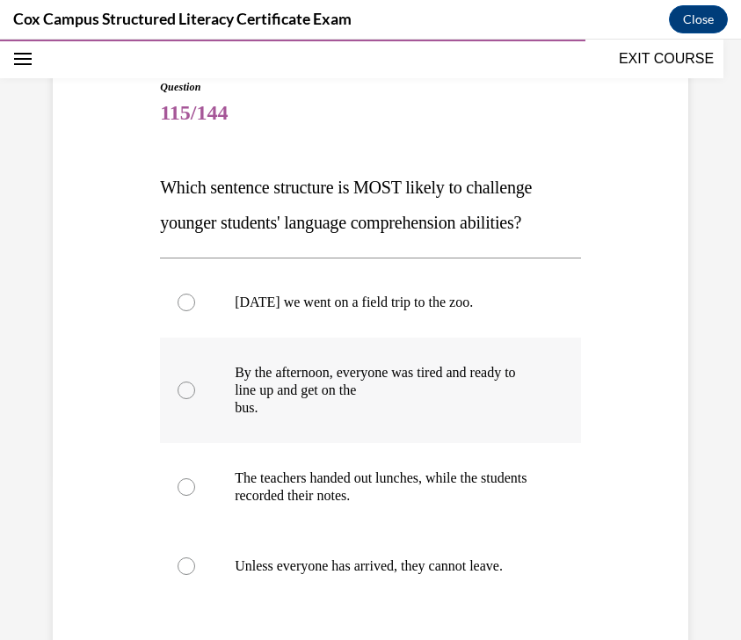
scroll to position [212, 0]
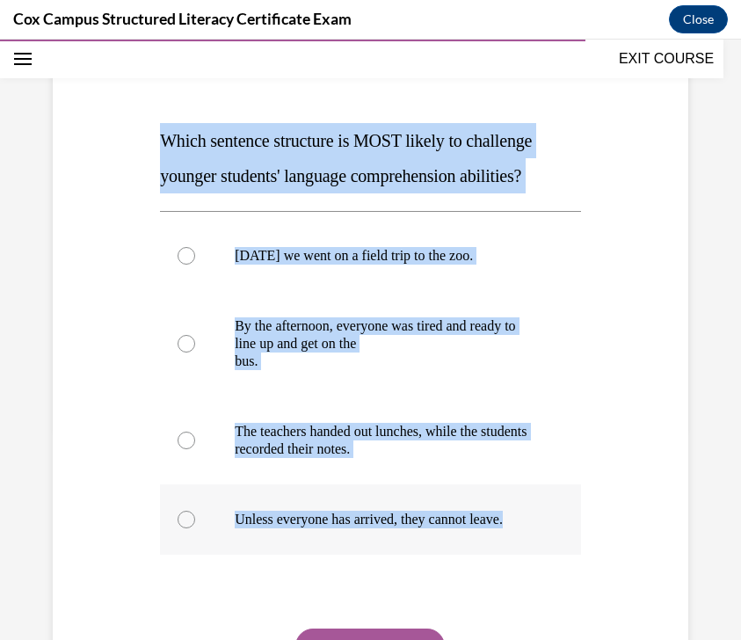
drag, startPoint x: 163, startPoint y: 140, endPoint x: 554, endPoint y: 526, distance: 549.5
click at [554, 526] on div "Question 115/144 Which sentence structure is MOST likely to challenge younger s…" at bounding box center [370, 403] width 421 height 740
click at [565, 194] on div "Question 115/144 Which sentence structure is MOST likely to challenge younger s…" at bounding box center [370, 376] width 644 height 793
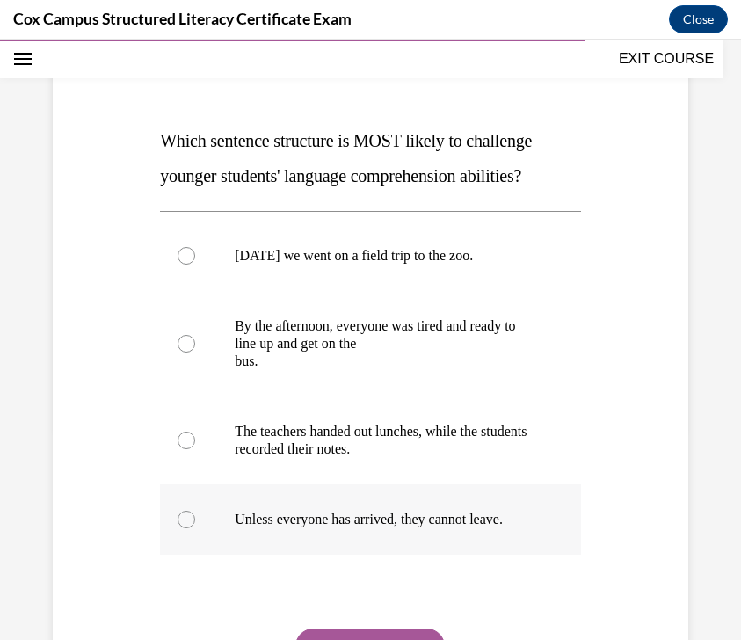
click at [471, 525] on p "Unless everyone has arrived, they cannot leave." at bounding box center [386, 520] width 302 height 18
click at [195, 525] on input "Unless everyone has arrived, they cannot leave." at bounding box center [187, 520] width 18 height 18
radio input "true"
click at [471, 525] on p "Unless everyone has arrived, they cannot leave." at bounding box center [386, 520] width 302 height 18
click at [195, 525] on input "Unless everyone has arrived, they cannot leave." at bounding box center [187, 520] width 18 height 18
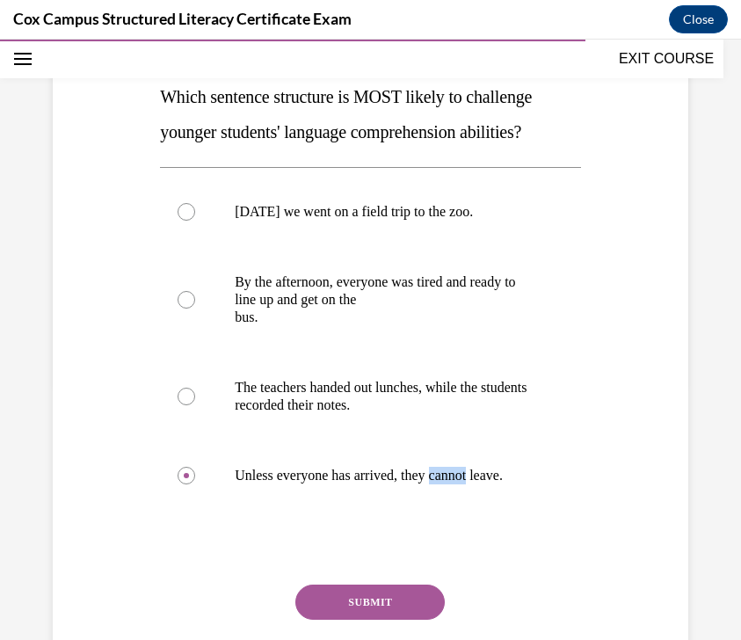
click at [409, 596] on button "SUBMIT" at bounding box center [369, 602] width 149 height 35
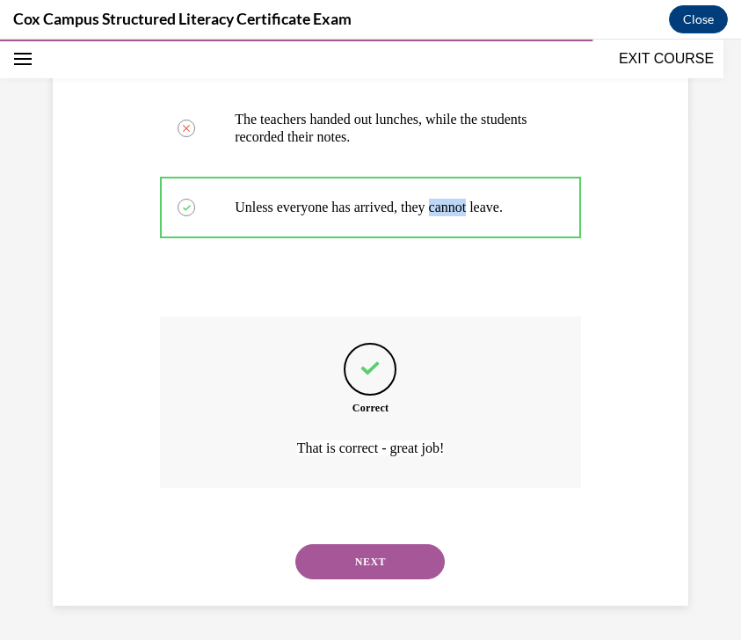
scroll to position [525, 0]
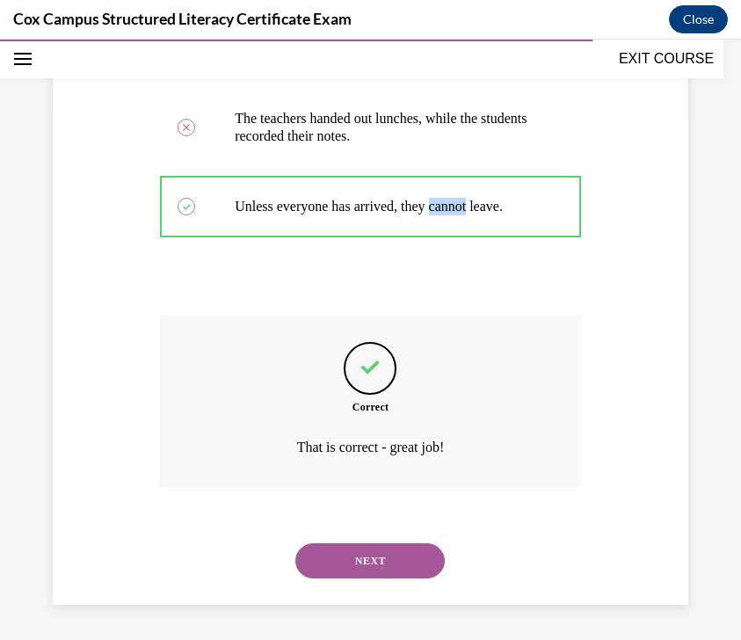
click at [404, 572] on button "NEXT" at bounding box center [369, 560] width 149 height 35
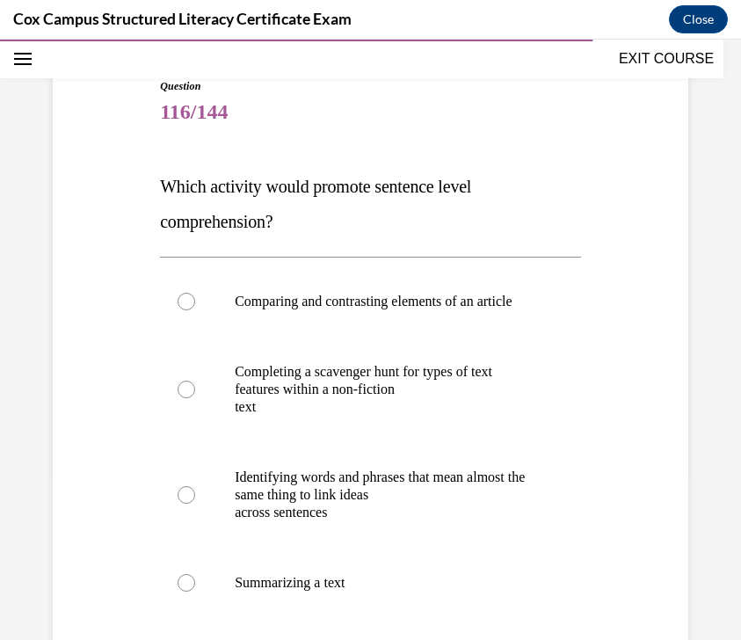
scroll to position [169, 0]
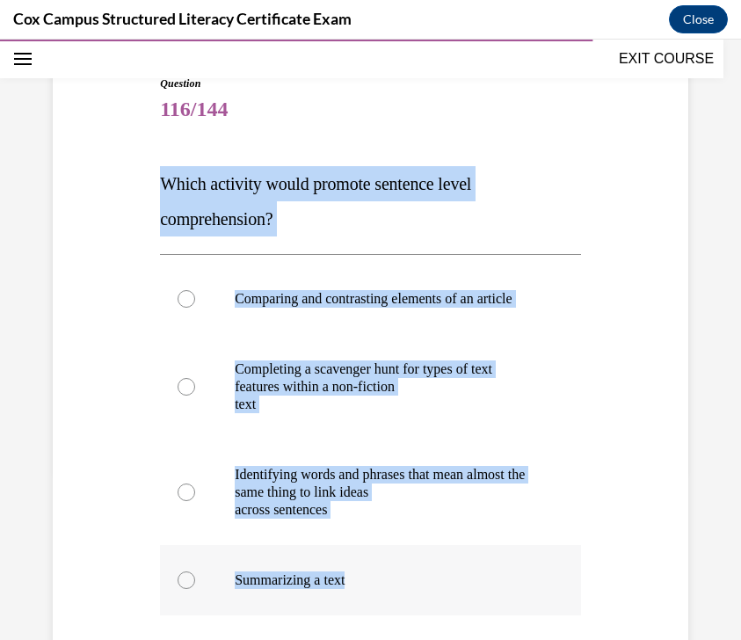
drag, startPoint x: 156, startPoint y: 184, endPoint x: 494, endPoint y: 600, distance: 536.3
click at [494, 600] on div "Question 116/144 Which activity would promote sentence level comprehension? Com…" at bounding box center [371, 441] width 430 height 784
click at [565, 187] on p "Which activity would promote sentence level comprehension?" at bounding box center [370, 201] width 421 height 70
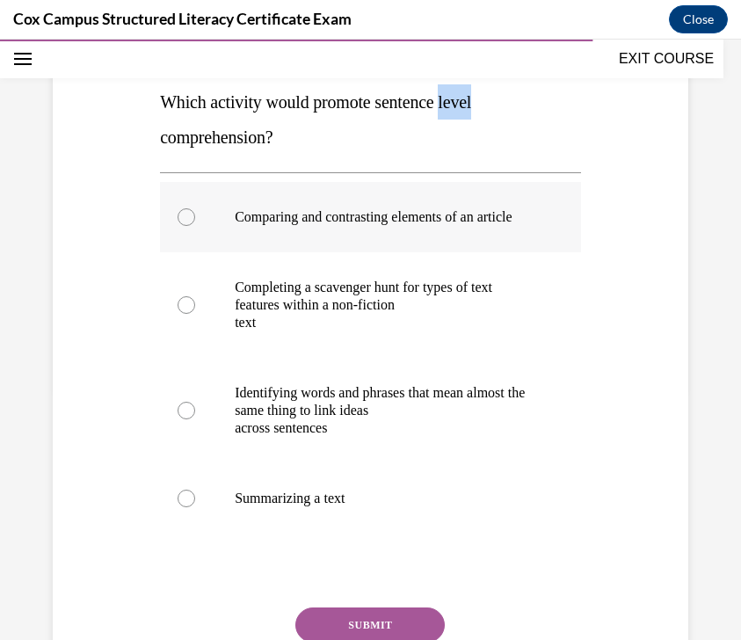
scroll to position [251, 0]
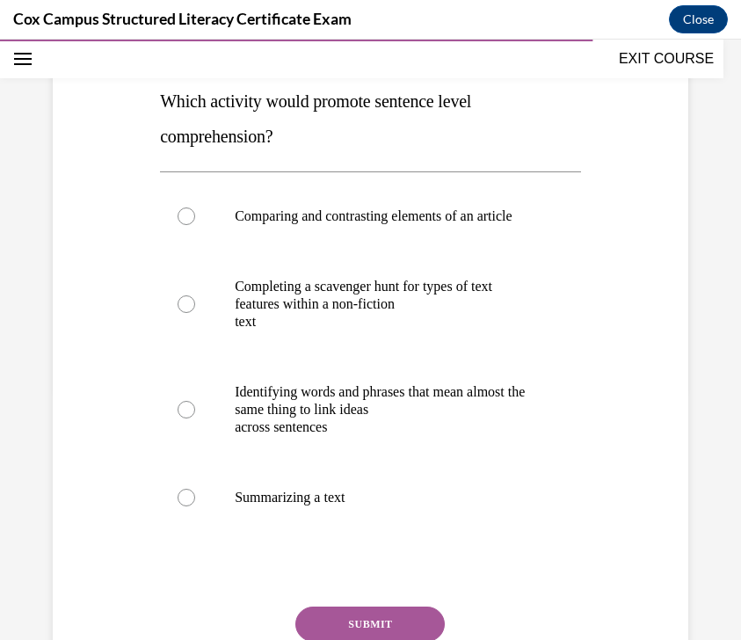
click at [565, 134] on p "Which activity would promote sentence level comprehension?" at bounding box center [370, 119] width 421 height 70
click at [436, 405] on p "Identifying words and phrases that mean almost the same thing to link ideas" at bounding box center [386, 400] width 302 height 35
click at [195, 405] on input "Identifying words and phrases that mean almost the same thing to link ideas acr…" at bounding box center [187, 410] width 18 height 18
radio input "true"
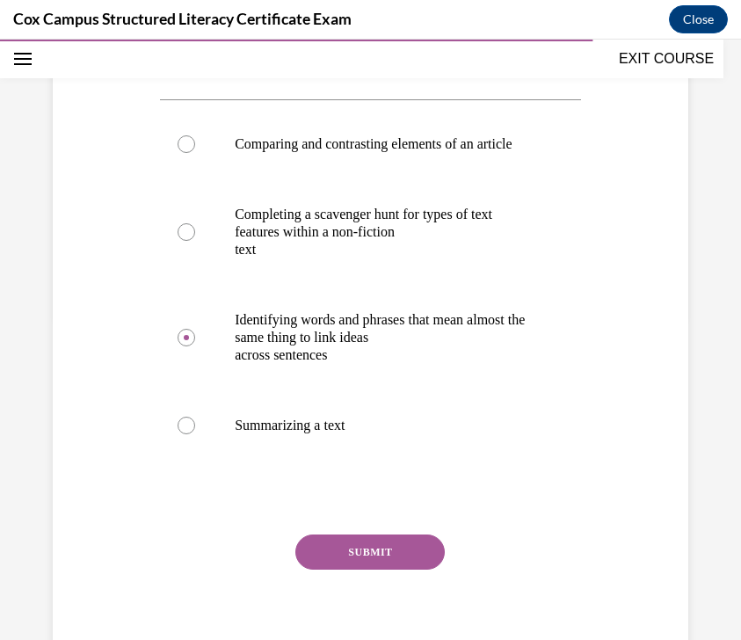
click at [399, 570] on button "SUBMIT" at bounding box center [369, 552] width 149 height 35
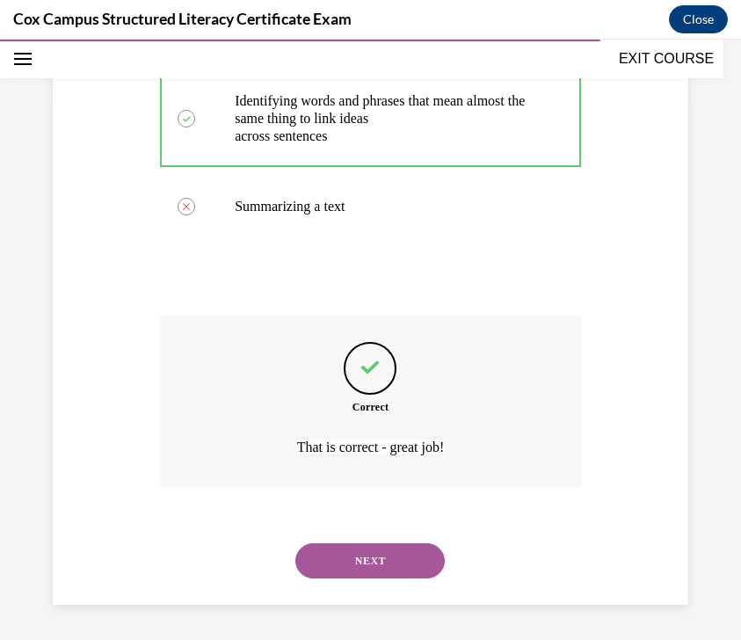
scroll to position [560, 0]
click at [385, 561] on button "NEXT" at bounding box center [369, 560] width 149 height 35
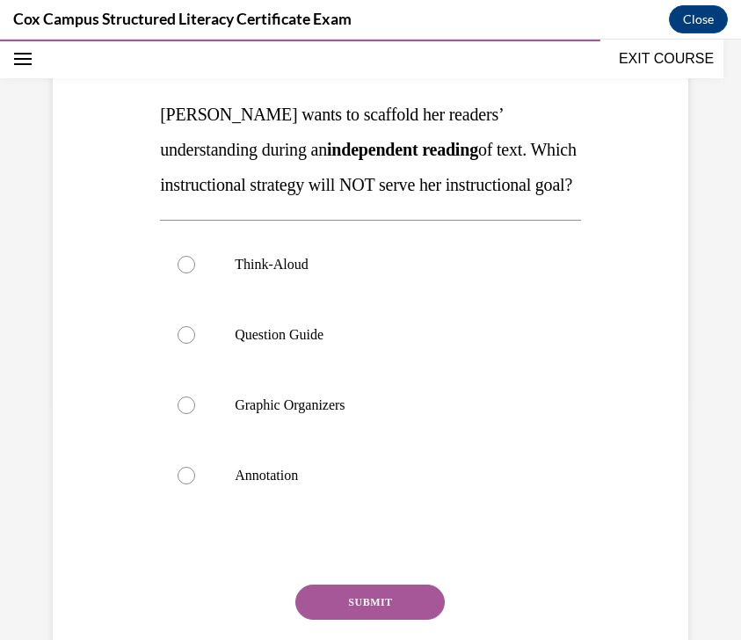
scroll to position [241, 0]
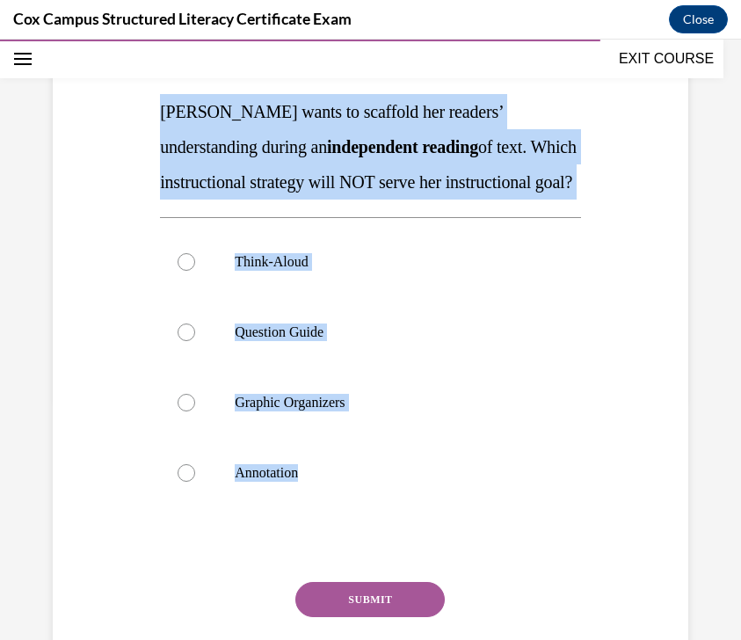
drag, startPoint x: 160, startPoint y: 108, endPoint x: 432, endPoint y: 549, distance: 517.5
click at [432, 549] on div "Question 117/144 Ms. Jones wants to scaffold her readers’ understanding during …" at bounding box center [370, 365] width 421 height 723
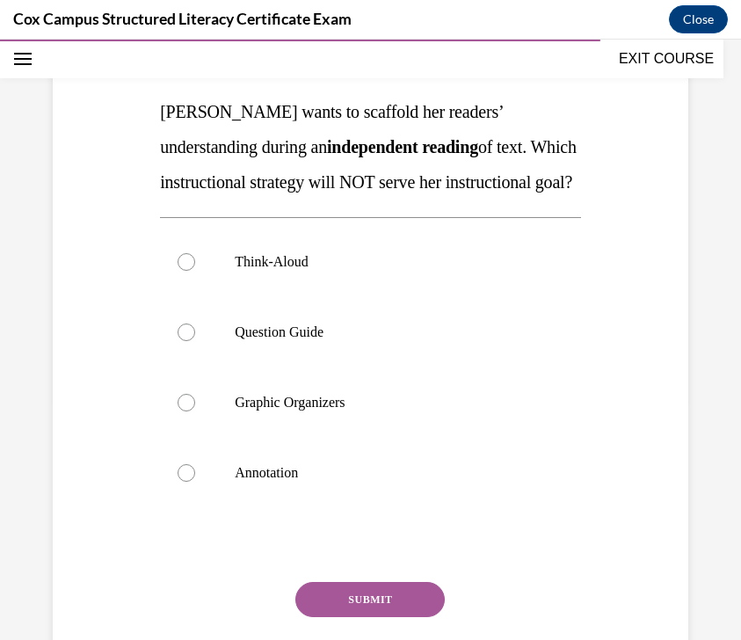
click at [542, 200] on p "Ms. Jones wants to scaffold her readers’ understanding during an independent re…" at bounding box center [370, 146] width 421 height 105
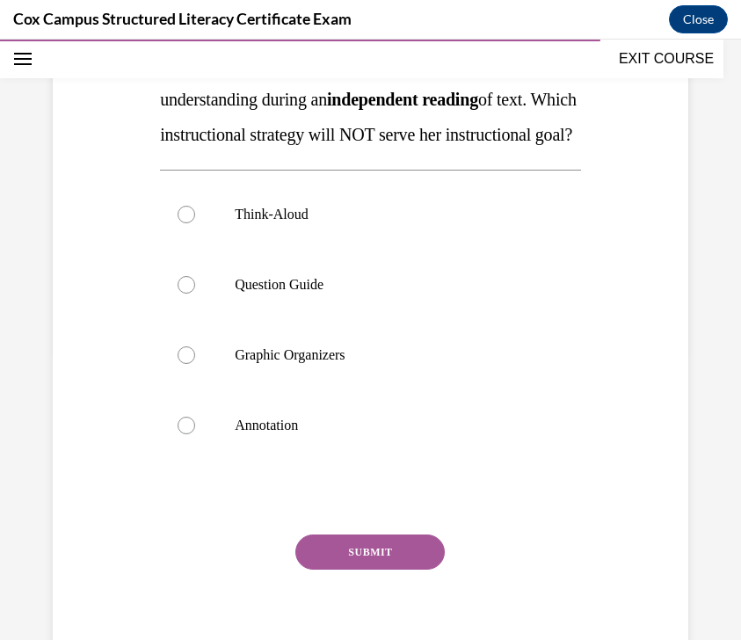
scroll to position [291, 0]
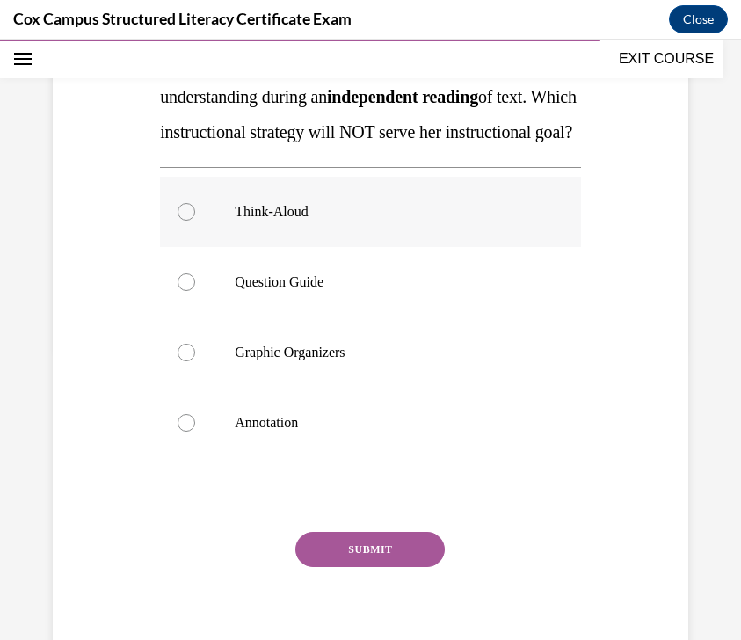
click at [452, 237] on label "Think-Aloud" at bounding box center [370, 212] width 421 height 70
click at [195, 221] on input "Think-Aloud" at bounding box center [187, 212] width 18 height 18
radio input "true"
click at [400, 567] on button "SUBMIT" at bounding box center [369, 549] width 149 height 35
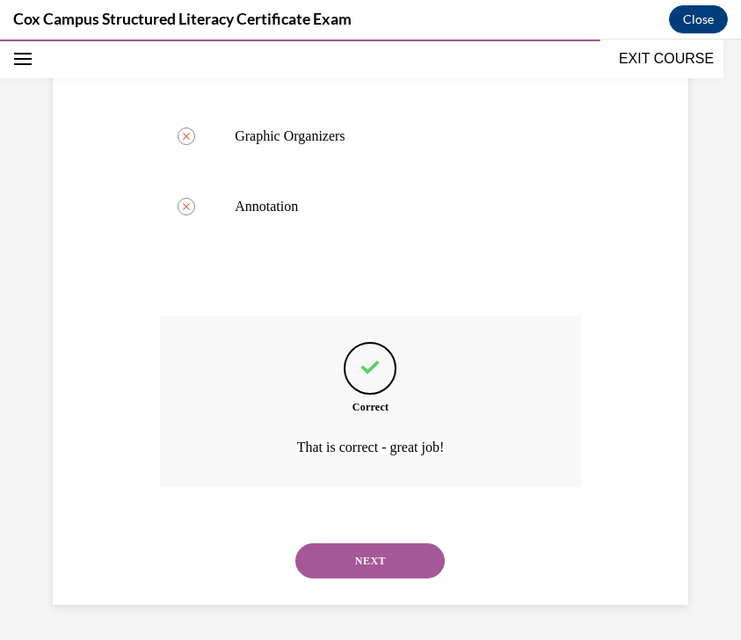
scroll to position [542, 0]
click at [398, 585] on div "NEXT" at bounding box center [370, 561] width 421 height 70
click at [398, 561] on button "NEXT" at bounding box center [369, 560] width 149 height 35
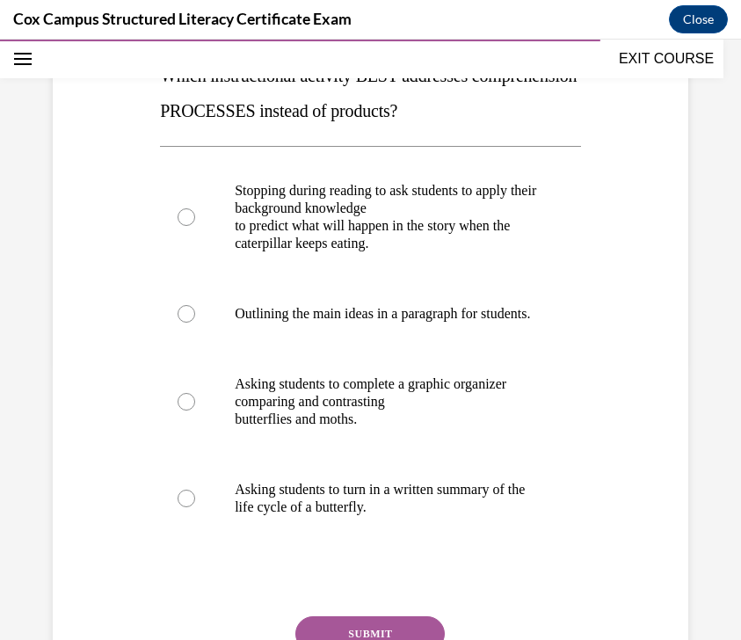
scroll to position [259, 0]
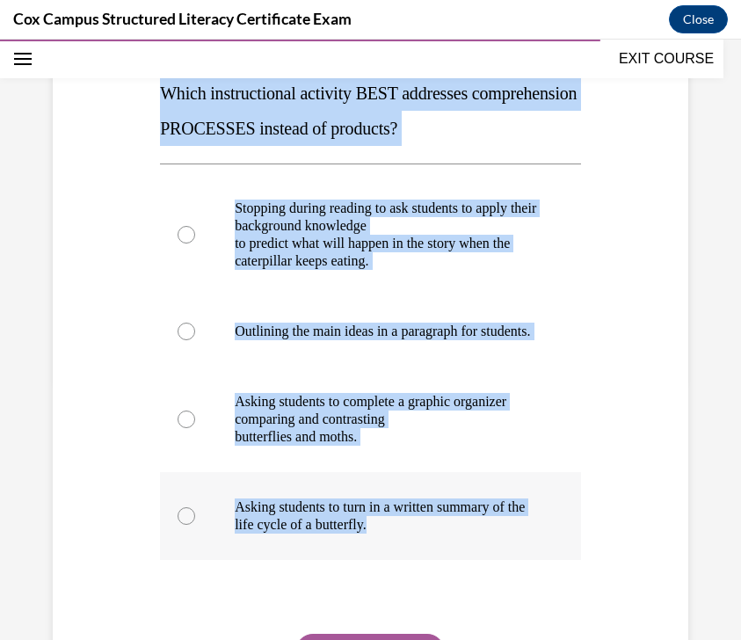
drag, startPoint x: 159, startPoint y: 93, endPoint x: 519, endPoint y: 555, distance: 585.1
click at [519, 555] on div "Question 118/144 Which instructional activity BEST addresses comprehension PROC…" at bounding box center [371, 368] width 430 height 819
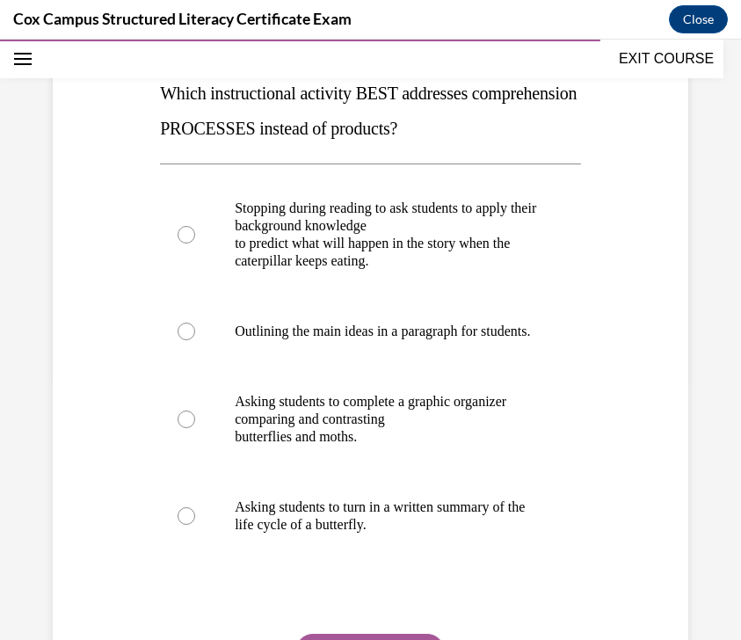
click at [565, 135] on p "Which instructional activity BEST addresses comprehension PROCESSES instead of …" at bounding box center [370, 111] width 421 height 70
click at [518, 269] on p "to predict what will happen in the story when the caterpillar keeps eating." at bounding box center [386, 252] width 302 height 35
click at [195, 244] on input "Stopping during reading to ask students to apply their background knowledge to …" at bounding box center [187, 235] width 18 height 18
radio input "true"
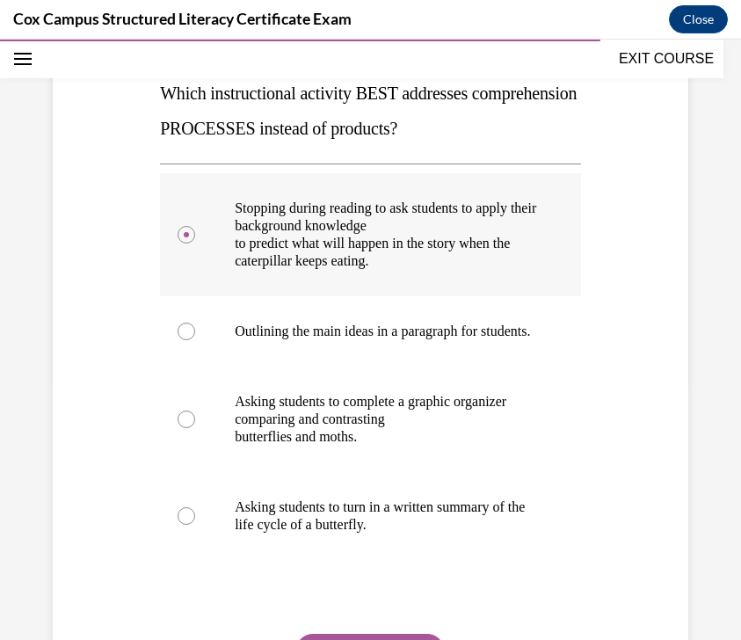
scroll to position [341, 0]
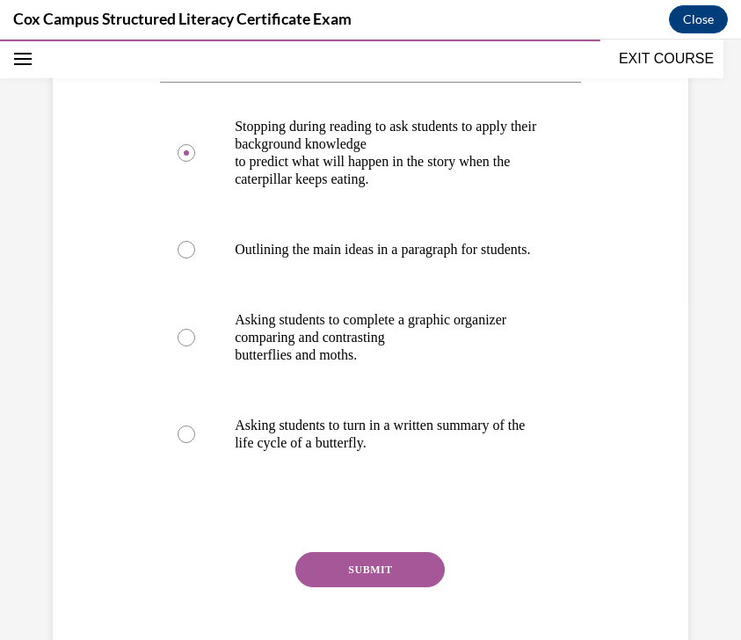
click at [400, 587] on button "SUBMIT" at bounding box center [369, 569] width 149 height 35
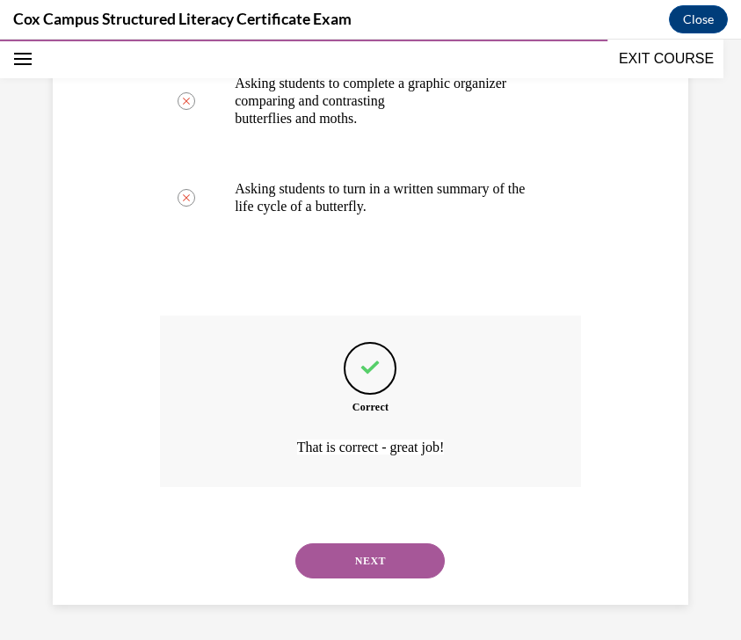
scroll to position [595, 0]
click at [399, 571] on button "NEXT" at bounding box center [369, 560] width 149 height 35
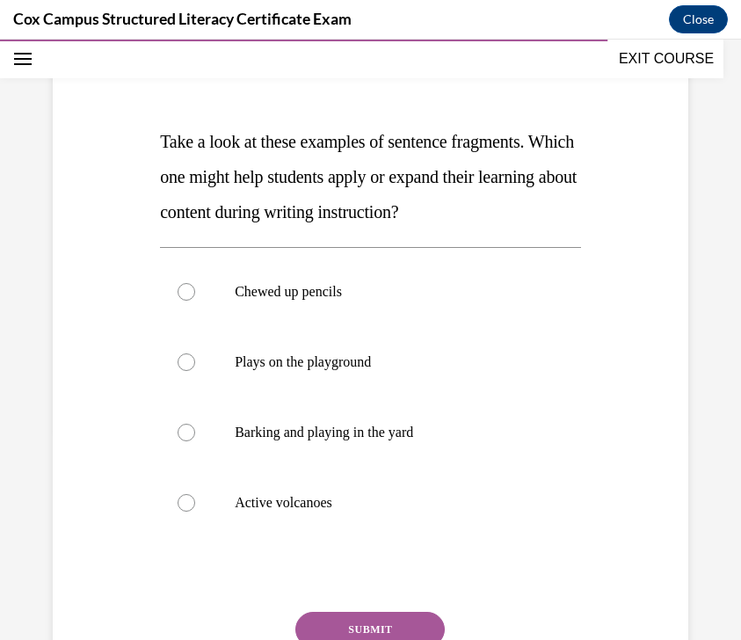
scroll to position [215, 0]
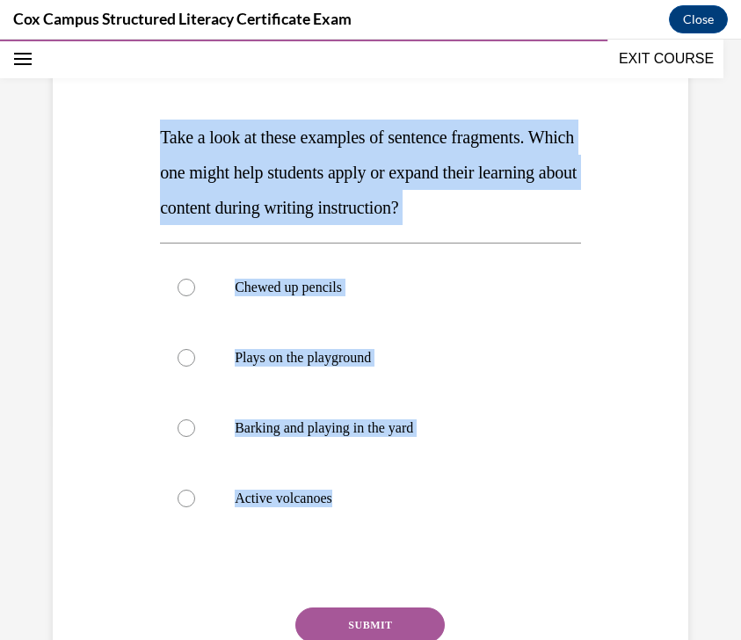
drag, startPoint x: 157, startPoint y: 141, endPoint x: 521, endPoint y: 571, distance: 563.3
click at [521, 571] on div "Question 119/144 Take a look at these examples of sentence fragments. Which one…" at bounding box center [371, 377] width 430 height 749
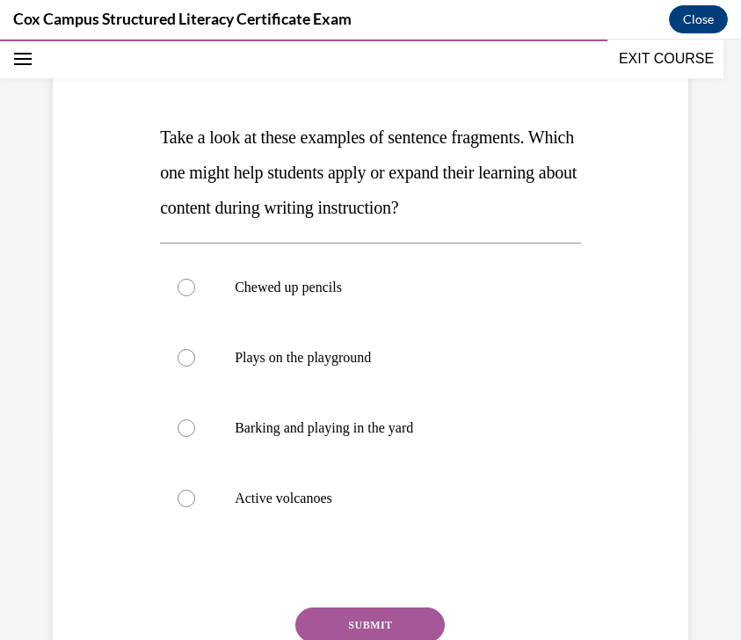
click at [565, 222] on div "Question 119/144 Take a look at these examples of sentence fragments. Which one…" at bounding box center [371, 377] width 430 height 749
click at [441, 490] on p "Active volcanoes" at bounding box center [386, 499] width 302 height 18
click at [195, 490] on input "Active volcanoes" at bounding box center [187, 499] width 18 height 18
radio input "true"
click at [411, 623] on button "SUBMIT" at bounding box center [369, 624] width 149 height 35
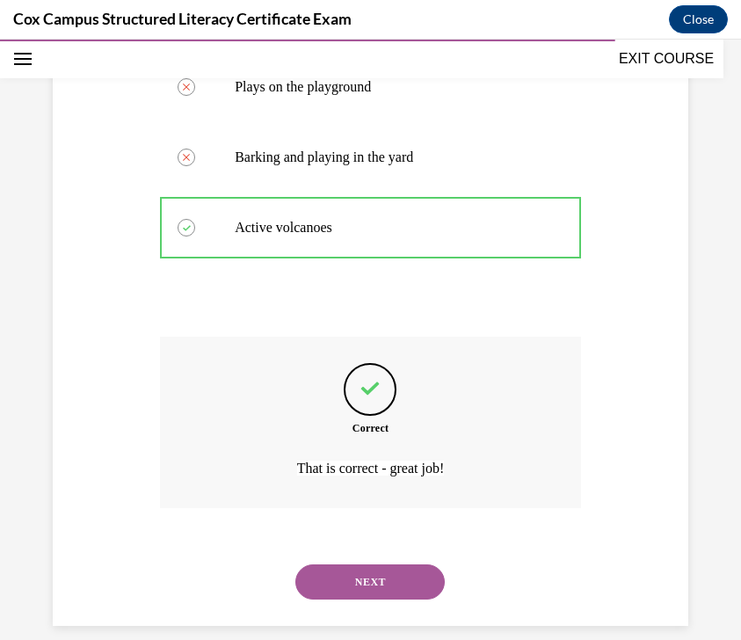
scroll to position [507, 0]
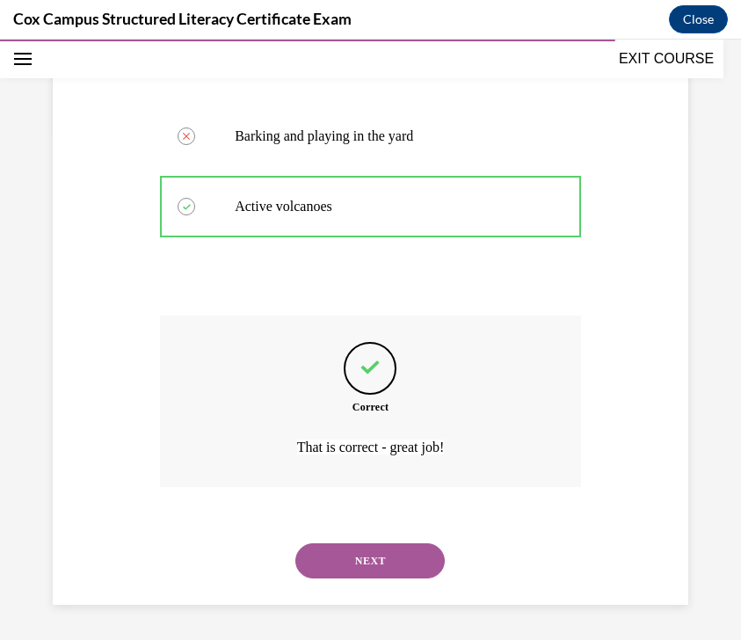
click at [404, 555] on button "NEXT" at bounding box center [369, 560] width 149 height 35
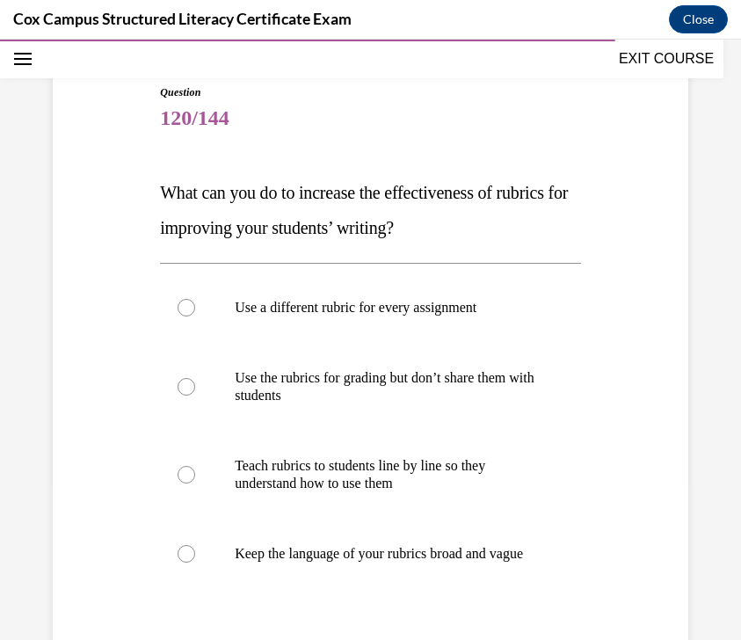
scroll to position [172, 0]
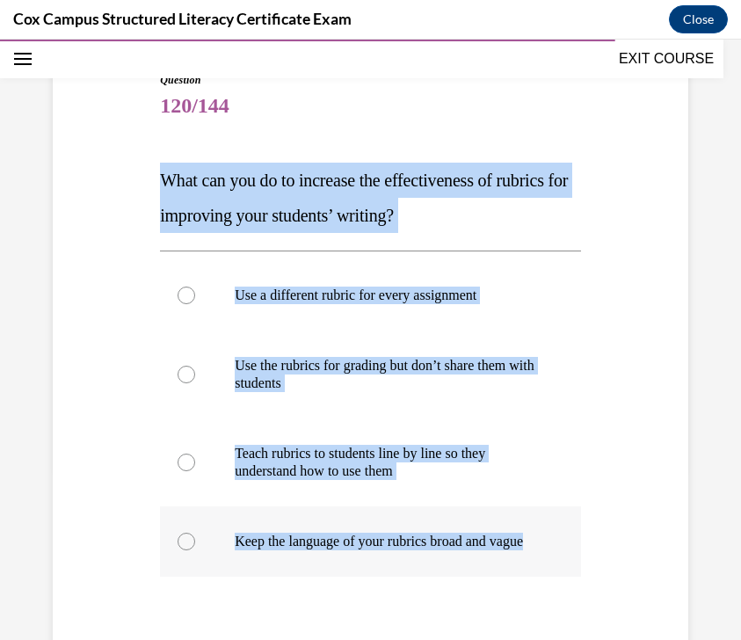
drag, startPoint x: 156, startPoint y: 181, endPoint x: 403, endPoint y: 557, distance: 450.1
click at [403, 557] on div "Question 120/144 What can you do to increase the effectiveness of rubrics for i…" at bounding box center [371, 420] width 430 height 749
click at [418, 447] on p "Teach rubrics to students line by line so they understand how to use them" at bounding box center [386, 462] width 302 height 35
click at [195, 454] on input "Teach rubrics to students line by line so they understand how to use them" at bounding box center [187, 463] width 18 height 18
radio input "true"
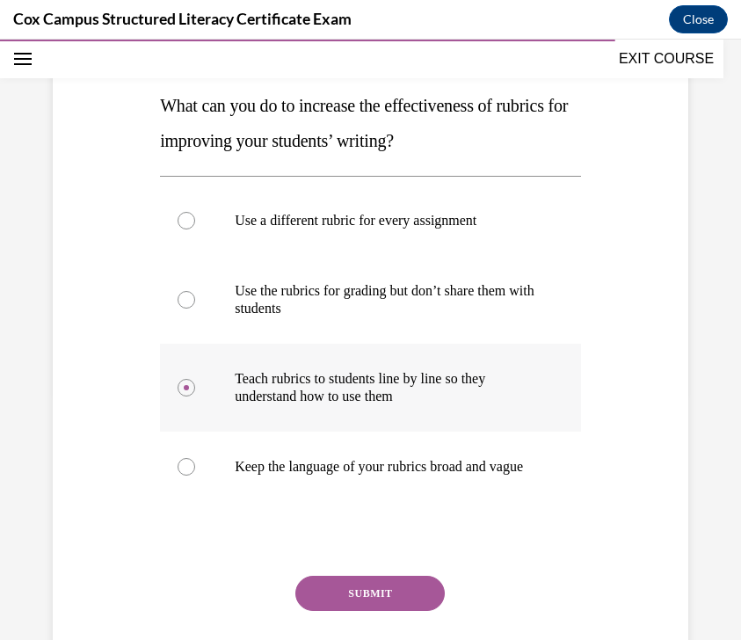
scroll to position [248, 0]
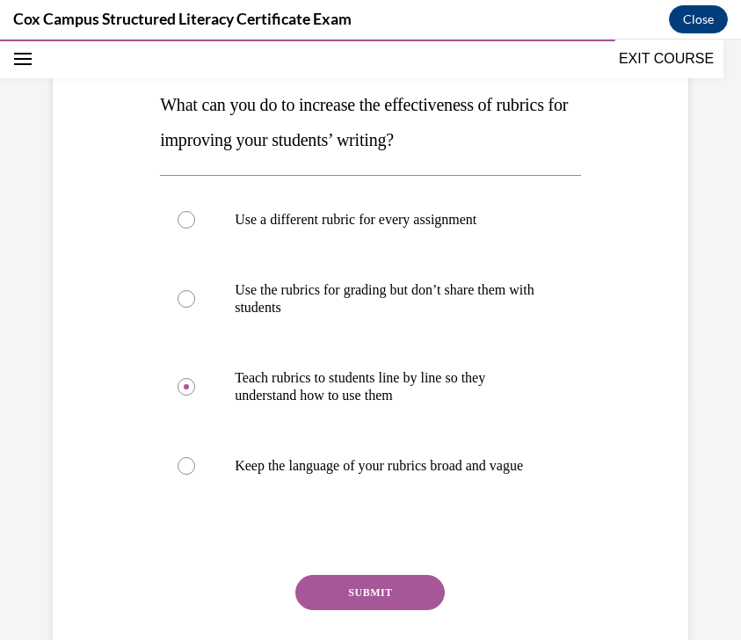
click at [387, 599] on button "SUBMIT" at bounding box center [369, 592] width 149 height 35
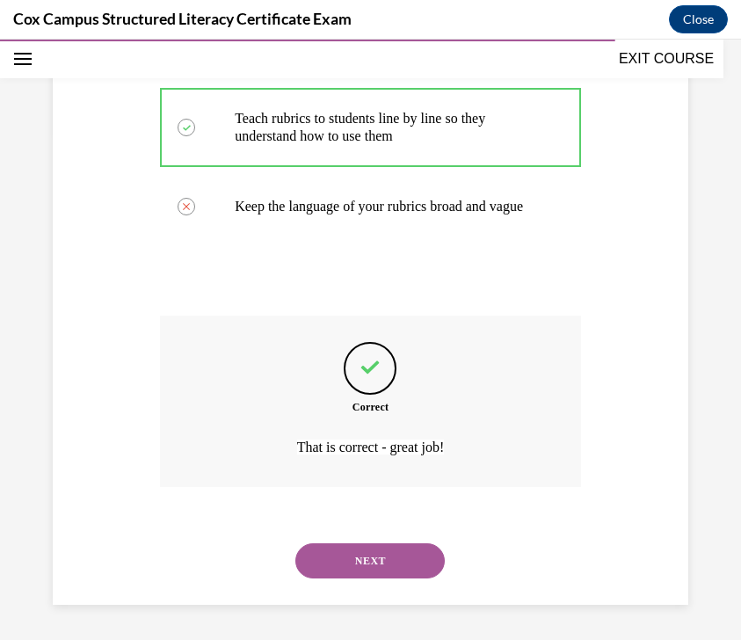
scroll to position [525, 0]
click at [392, 564] on button "NEXT" at bounding box center [369, 560] width 149 height 35
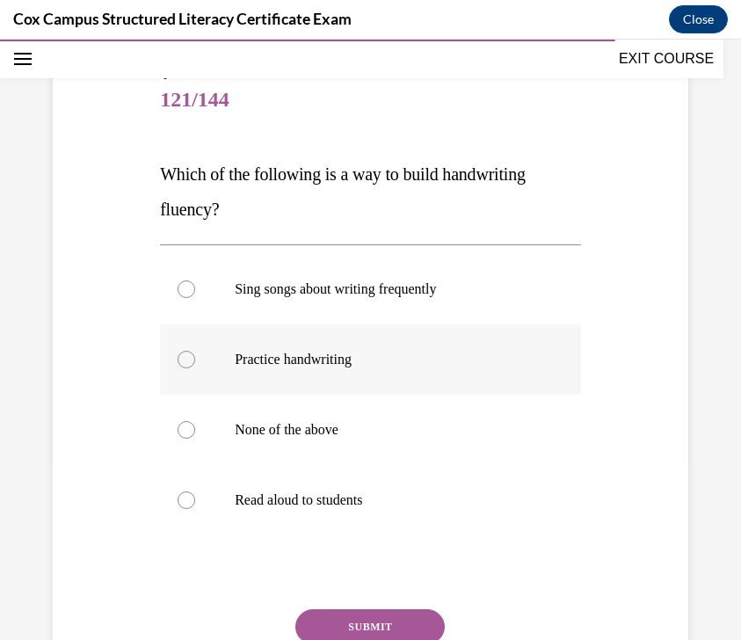
scroll to position [180, 0]
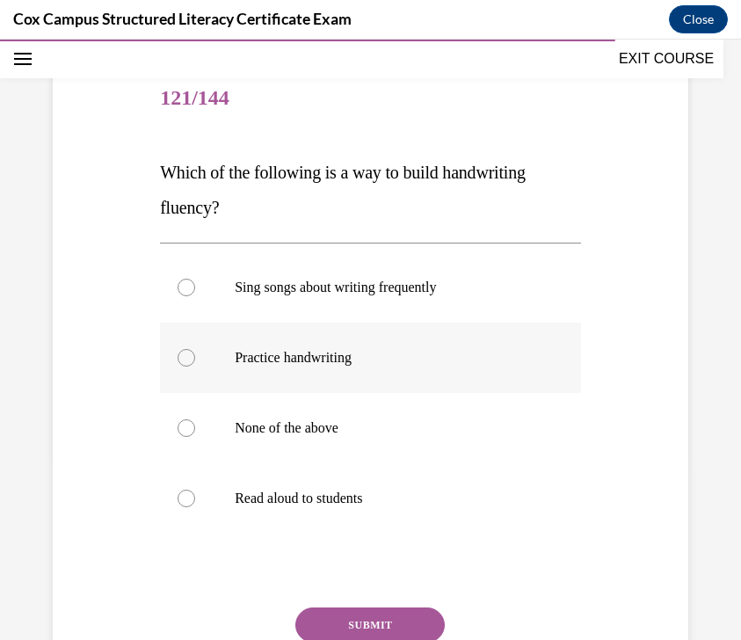
click at [348, 357] on p "Practice handwriting" at bounding box center [386, 358] width 302 height 18
click at [195, 357] on input "Practice handwriting" at bounding box center [187, 358] width 18 height 18
radio input "true"
click at [355, 620] on button "SUBMIT" at bounding box center [369, 624] width 149 height 35
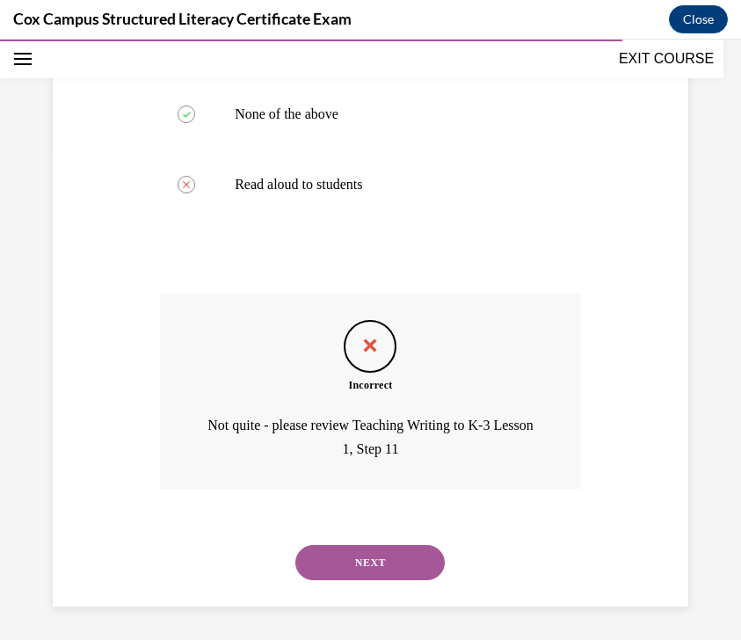
scroll to position [496, 0]
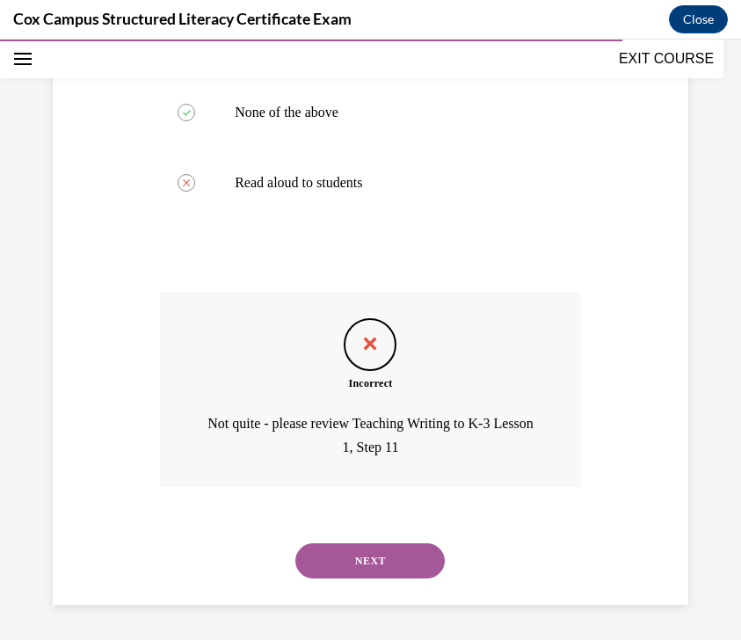
click at [382, 580] on div "NEXT" at bounding box center [370, 561] width 421 height 70
click at [382, 562] on button "NEXT" at bounding box center [369, 560] width 149 height 35
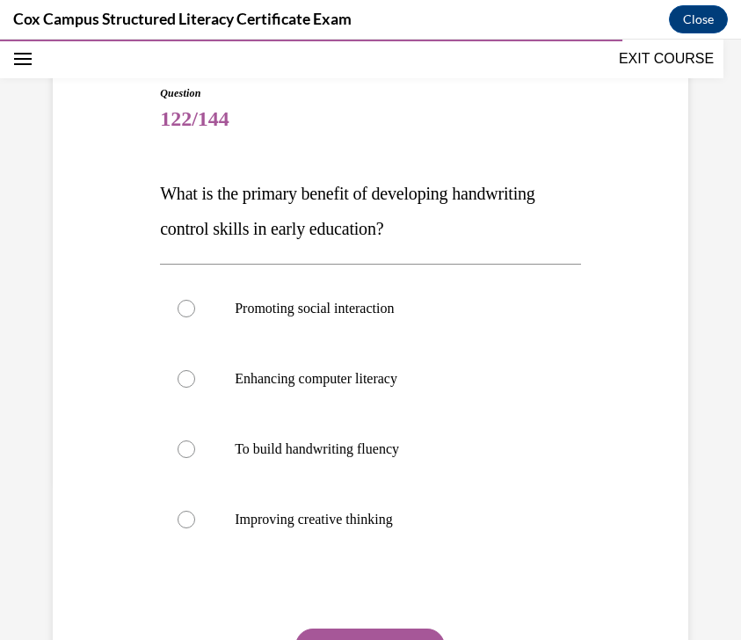
scroll to position [165, 0]
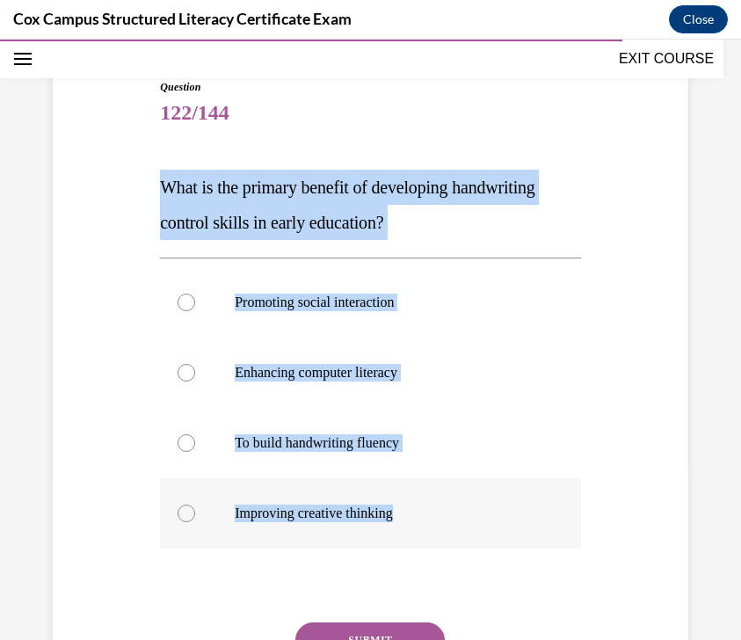
drag, startPoint x: 151, startPoint y: 182, endPoint x: 438, endPoint y: 526, distance: 447.5
click at [438, 526] on div "Question 122/144 What is the primary benefit of developing handwriting control …" at bounding box center [370, 396] width 644 height 740
click at [519, 230] on p "What is the primary benefit of developing handwriting control skills in early e…" at bounding box center [370, 205] width 421 height 70
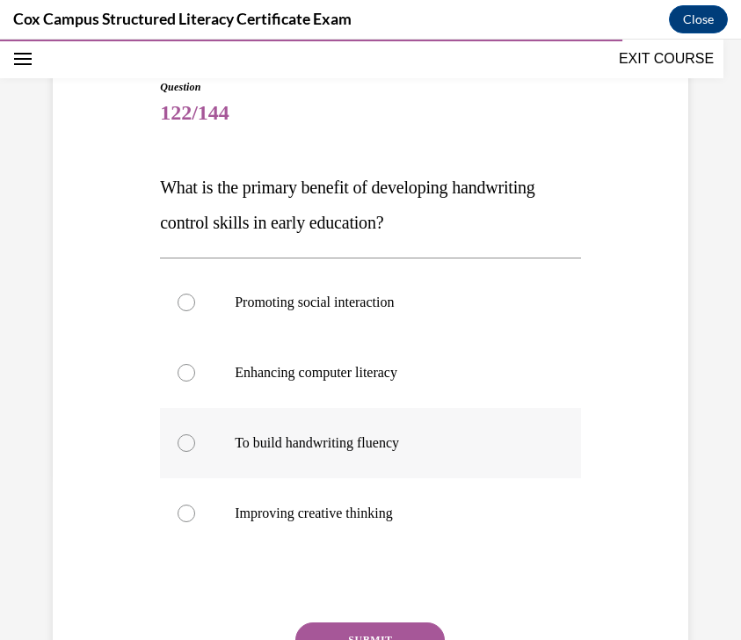
click at [427, 454] on label "To build handwriting fluency" at bounding box center [370, 443] width 421 height 70
click at [195, 452] on input "To build handwriting fluency" at bounding box center [187, 443] width 18 height 18
radio input "true"
click at [376, 627] on button "SUBMIT" at bounding box center [369, 639] width 149 height 35
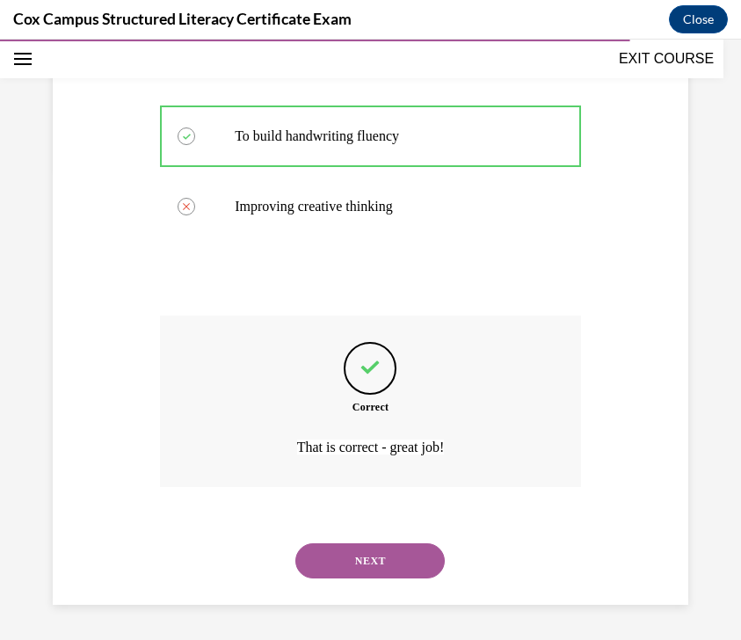
click at [388, 568] on button "NEXT" at bounding box center [369, 560] width 149 height 35
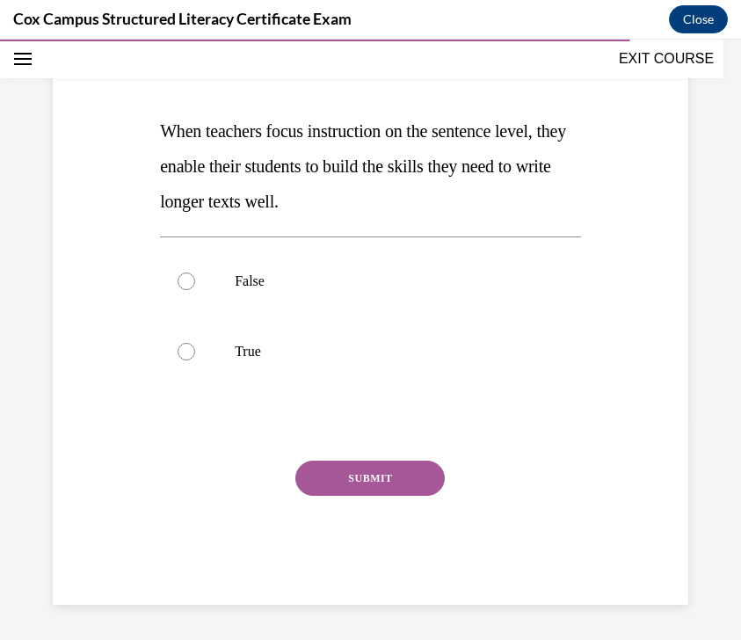
scroll to position [181, 0]
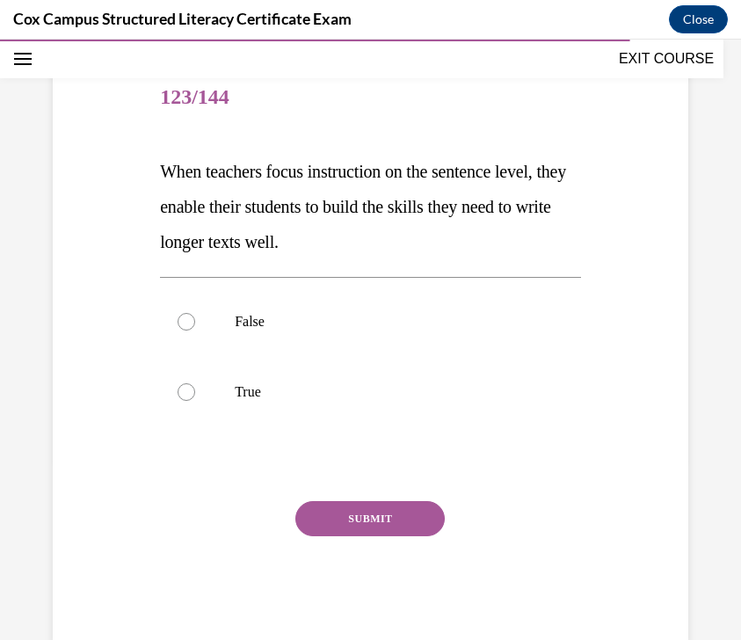
click at [170, 170] on span "When teachers focus instruction on the sentence level, they enable their studen…" at bounding box center [363, 207] width 406 height 90
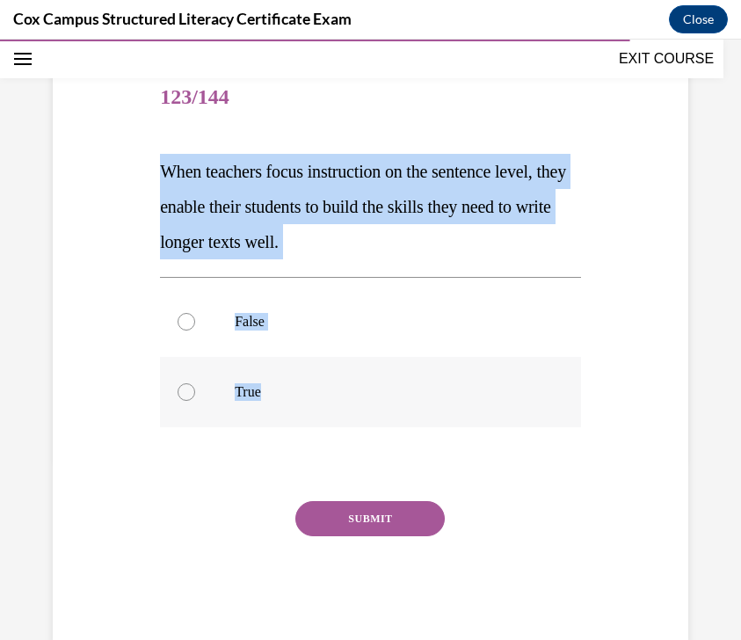
drag, startPoint x: 170, startPoint y: 171, endPoint x: 316, endPoint y: 390, distance: 264.3
click at [316, 390] on div "Question 123/144 When teachers focus instruction on the sentence level, they en…" at bounding box center [370, 354] width 421 height 582
click at [536, 149] on div "Question 123/144 When teachers focus instruction on the sentence level, they en…" at bounding box center [370, 354] width 421 height 582
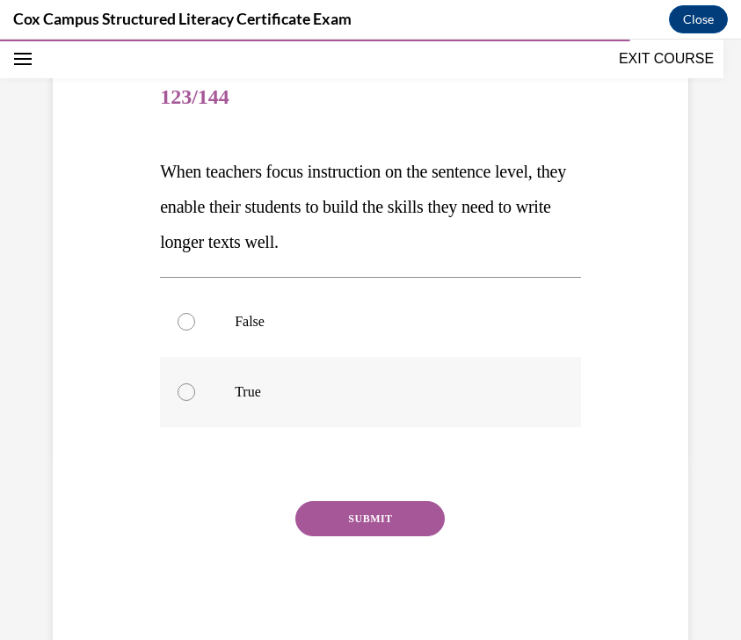
click at [329, 403] on label "True" at bounding box center [370, 392] width 421 height 70
click at [195, 401] on input "True" at bounding box center [187, 392] width 18 height 18
radio input "true"
click at [377, 526] on button "SUBMIT" at bounding box center [369, 518] width 149 height 35
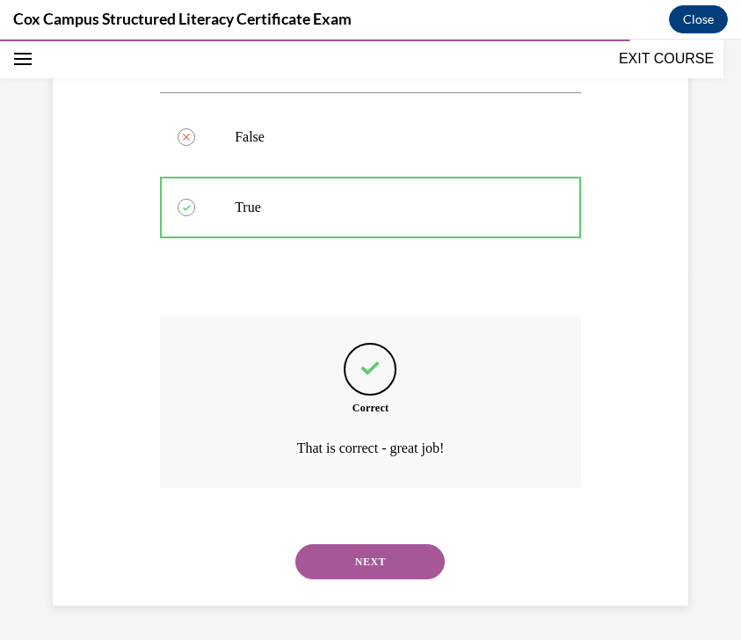
scroll to position [367, 0]
click at [401, 555] on button "NEXT" at bounding box center [369, 560] width 149 height 35
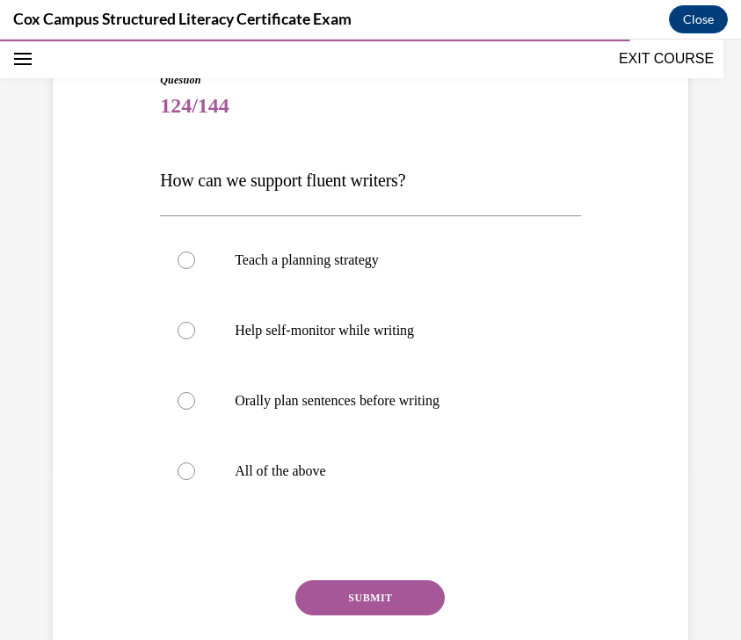
scroll to position [176, 0]
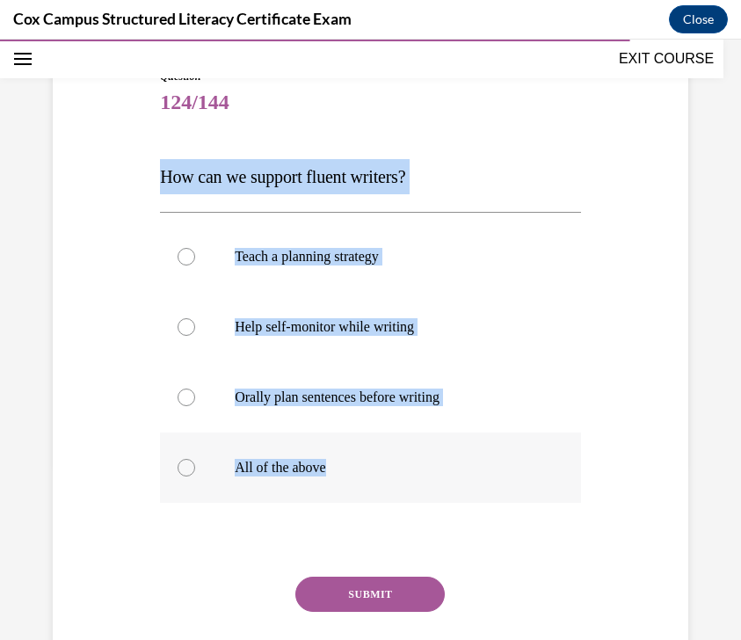
drag, startPoint x: 155, startPoint y: 172, endPoint x: 360, endPoint y: 476, distance: 367.2
click at [360, 476] on div "Question 124/144 How can we support fluent writers? Teach a planning strategy H…" at bounding box center [370, 368] width 644 height 705
click at [548, 129] on div "Question 124/144 How can we support fluent writers? Teach a planning strategy H…" at bounding box center [370, 395] width 421 height 652
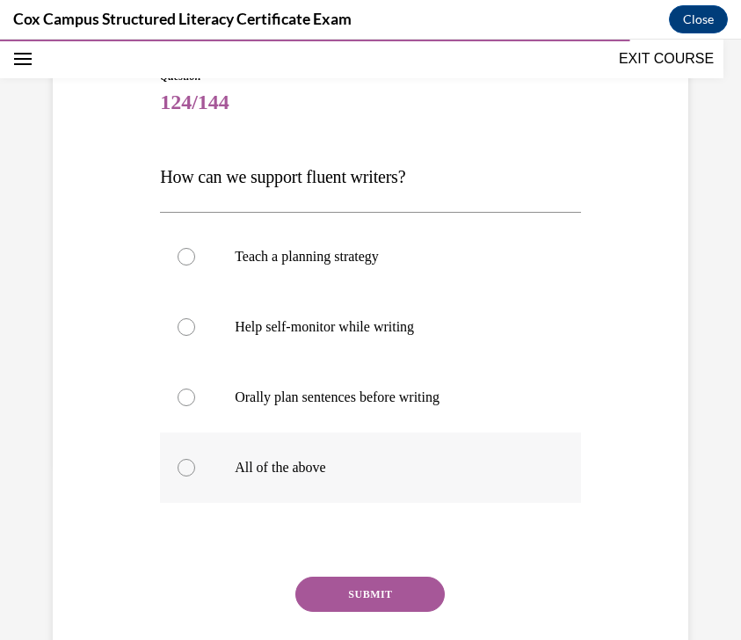
click at [391, 480] on label "All of the above" at bounding box center [370, 468] width 421 height 70
click at [195, 476] on input "All of the above" at bounding box center [187, 468] width 18 height 18
radio input "true"
click at [391, 480] on label "All of the above" at bounding box center [370, 468] width 421 height 70
click at [195, 476] on input "All of the above" at bounding box center [187, 468] width 18 height 18
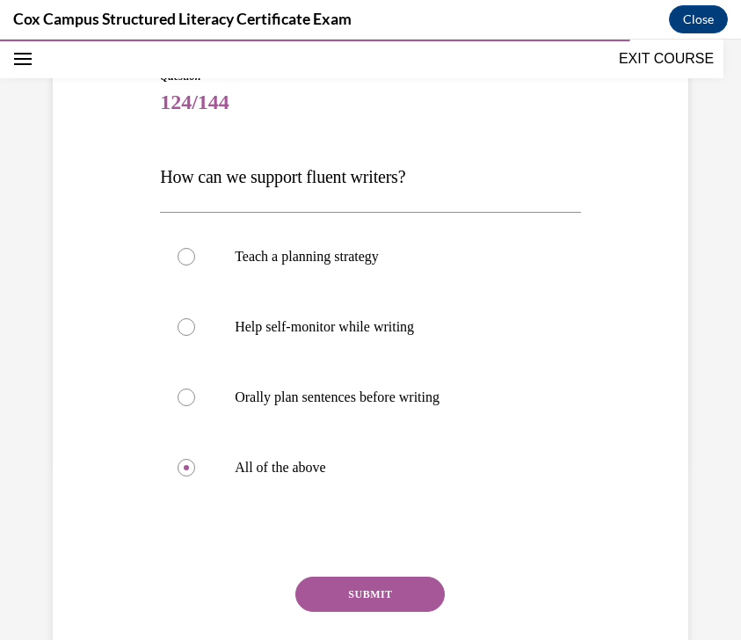
click at [383, 585] on button "SUBMIT" at bounding box center [369, 594] width 149 height 35
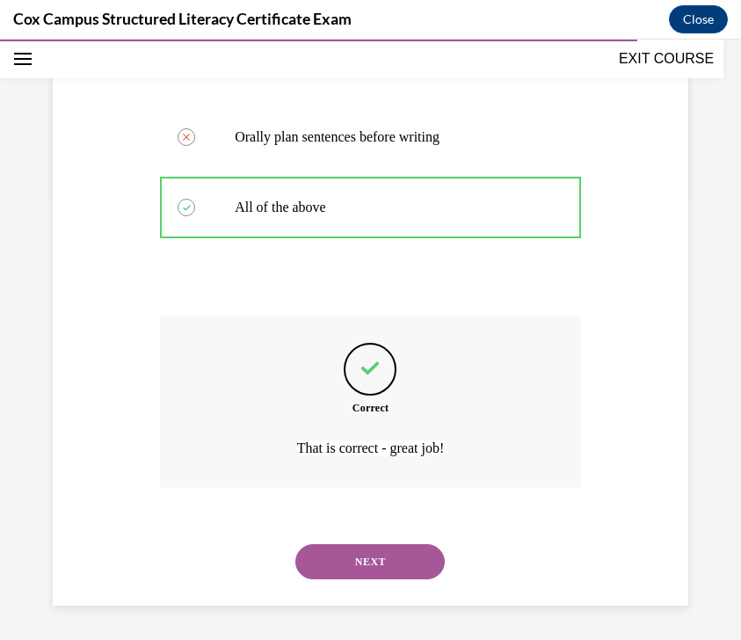
scroll to position [437, 0]
click at [409, 566] on button "NEXT" at bounding box center [369, 560] width 149 height 35
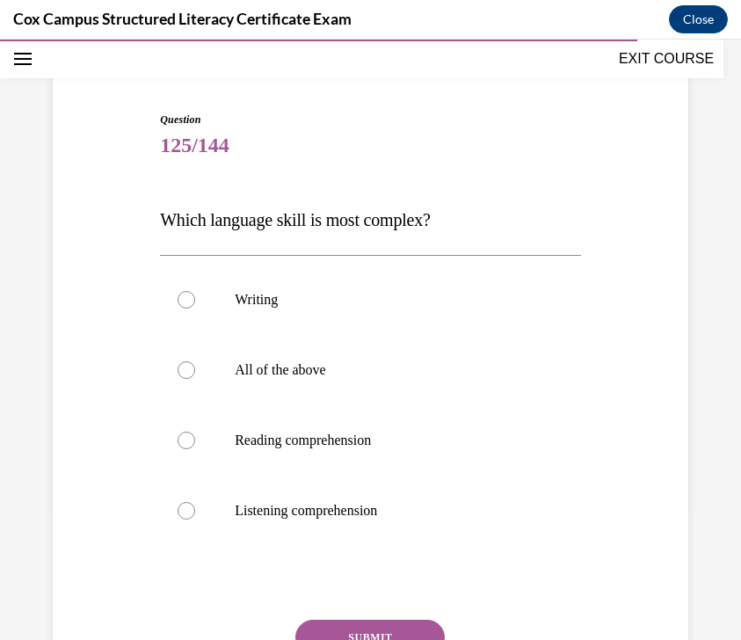
scroll to position [169, 0]
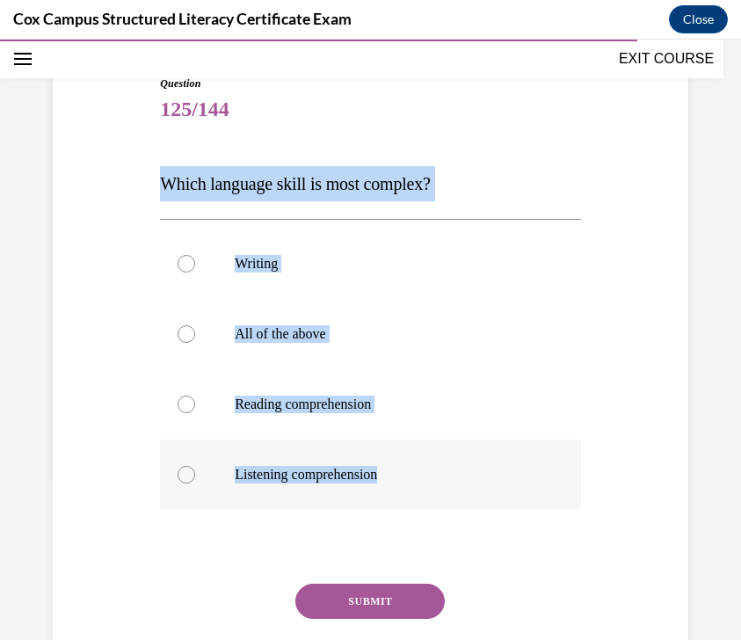
drag, startPoint x: 162, startPoint y: 178, endPoint x: 431, endPoint y: 498, distance: 418.7
click at [431, 498] on div "Question 125/144 Which language skill is most complex? Writing All of the above…" at bounding box center [370, 402] width 421 height 652
click at [565, 135] on div "Question 125/144 Which language skill is most complex? Writing All of the above…" at bounding box center [370, 375] width 644 height 705
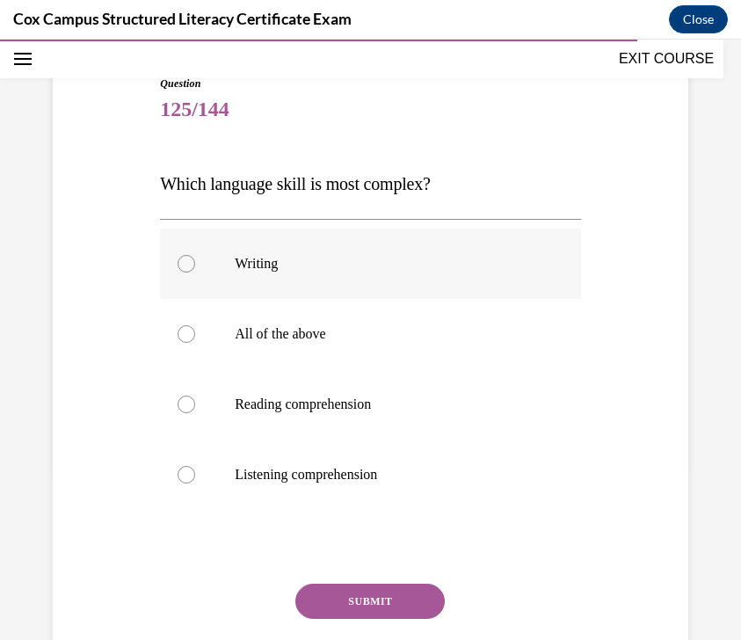
click at [486, 275] on label "Writing" at bounding box center [370, 264] width 421 height 70
click at [195, 273] on input "Writing" at bounding box center [187, 264] width 18 height 18
radio input "true"
click at [404, 600] on button "SUBMIT" at bounding box center [369, 601] width 149 height 35
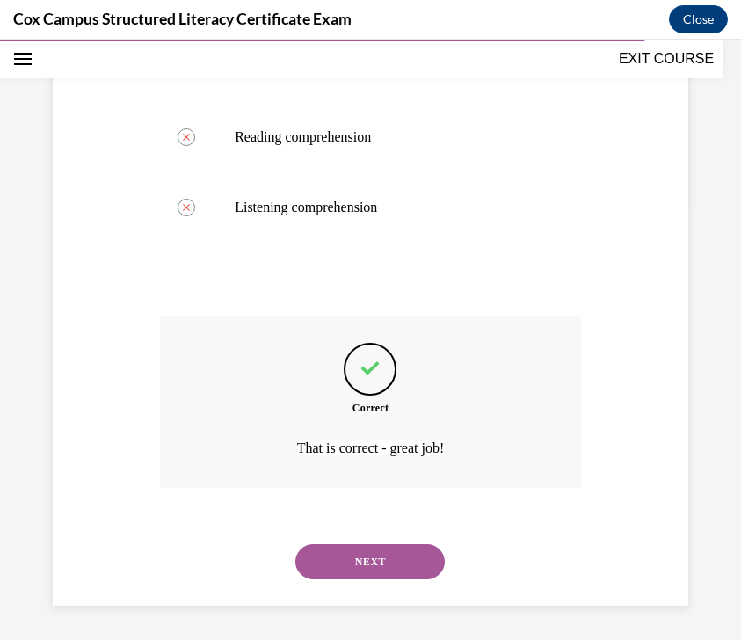
scroll to position [437, 0]
click at [397, 567] on button "NEXT" at bounding box center [369, 560] width 149 height 35
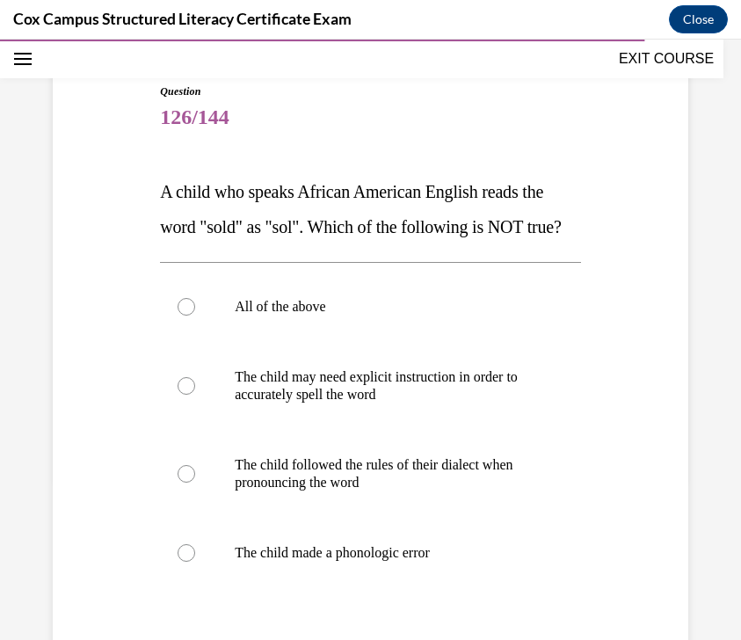
scroll to position [162, 0]
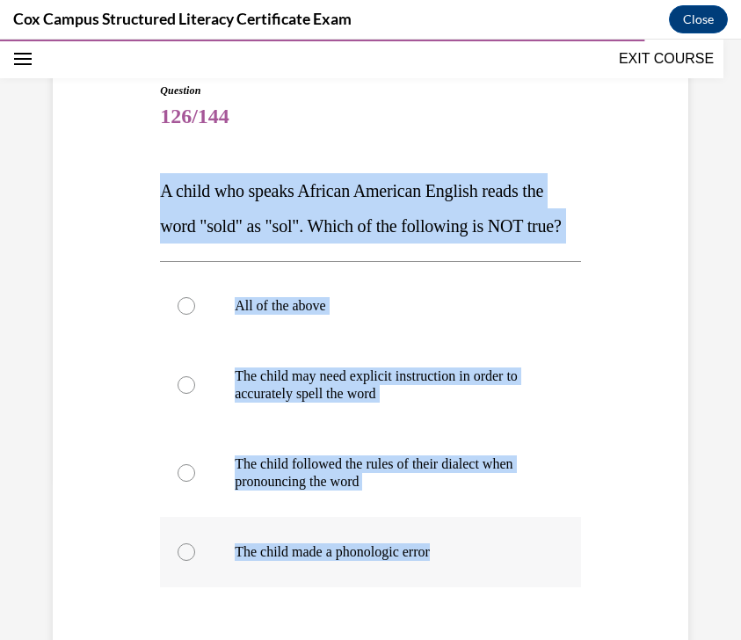
drag, startPoint x: 162, startPoint y: 192, endPoint x: 475, endPoint y: 591, distance: 507.2
click at [475, 591] on div "Question 126/144 A child who speaks African American English reads the word "so…" at bounding box center [370, 444] width 421 height 723
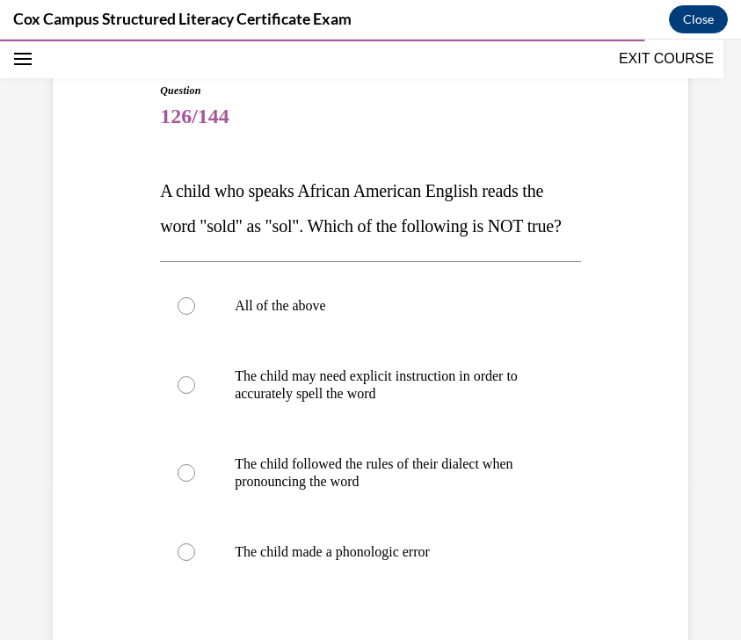
click at [565, 225] on p "A child who speaks African American English reads the word "sold" as "sol". Whi…" at bounding box center [370, 208] width 421 height 70
click at [353, 566] on label "The child made a phonologic error" at bounding box center [370, 552] width 421 height 70
click at [195, 561] on input "The child made a phonologic error" at bounding box center [187, 552] width 18 height 18
radio input "true"
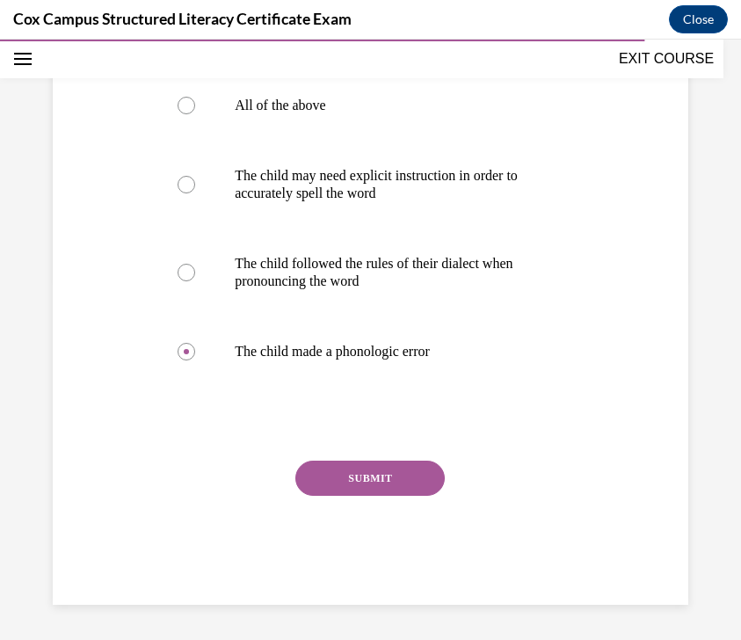
click at [377, 489] on button "SUBMIT" at bounding box center [369, 478] width 149 height 35
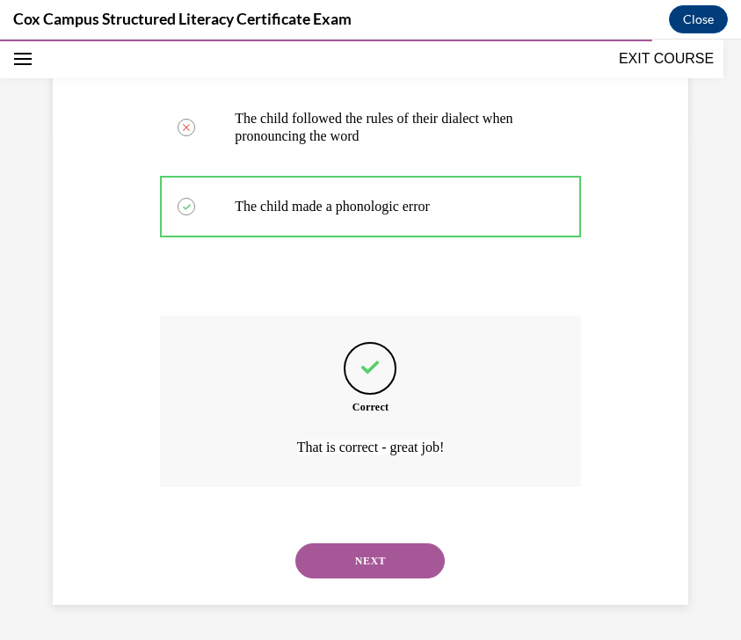
scroll to position [542, 0]
click at [389, 573] on button "NEXT" at bounding box center [369, 560] width 149 height 35
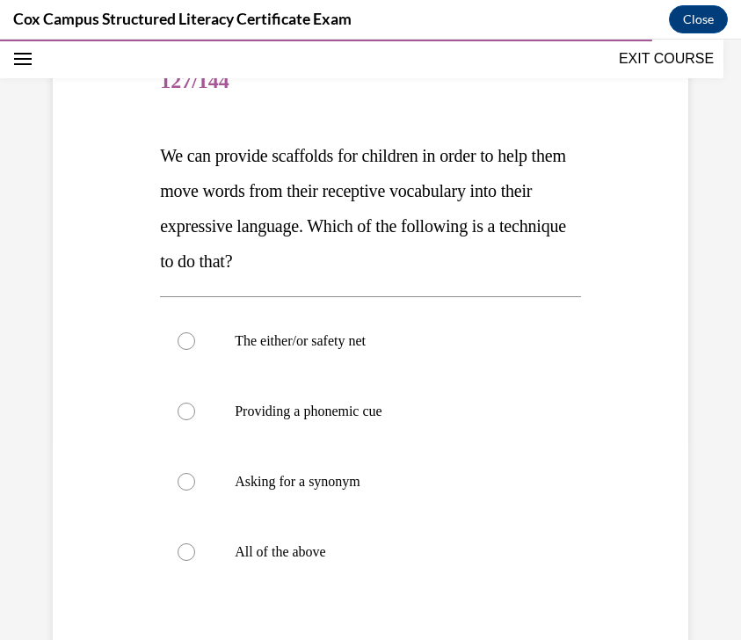
scroll to position [199, 0]
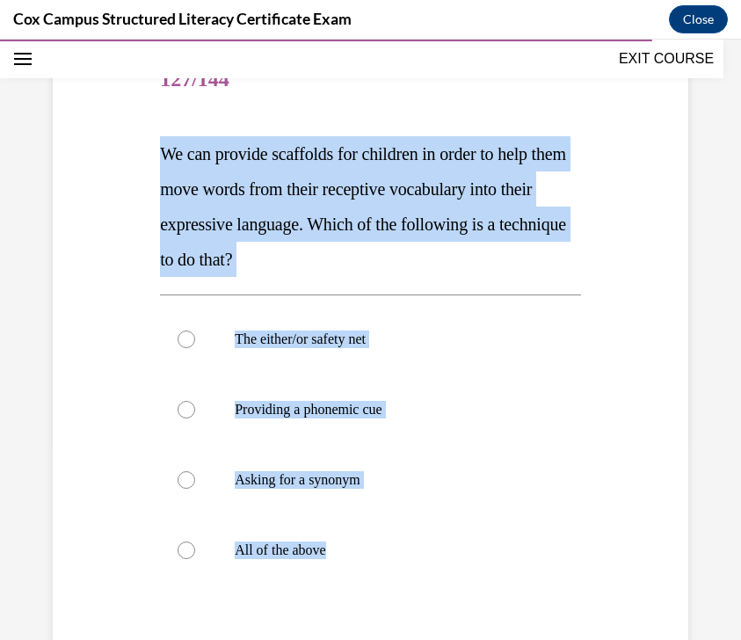
drag, startPoint x: 162, startPoint y: 152, endPoint x: 484, endPoint y: 594, distance: 546.9
click at [484, 594] on div "Question 127/144 We can provide scaffolds for children in order to help them mo…" at bounding box center [370, 425] width 421 height 758
click at [530, 265] on p "We can provide scaffolds for children in order to help them move words from the…" at bounding box center [370, 206] width 421 height 141
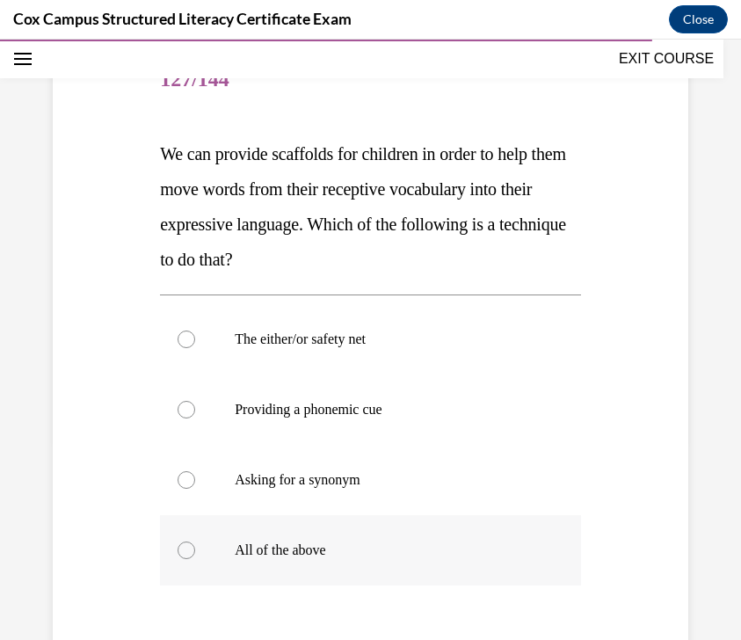
click at [368, 556] on p "All of the above" at bounding box center [386, 551] width 302 height 18
click at [195, 556] on input "All of the above" at bounding box center [187, 551] width 18 height 18
radio input "true"
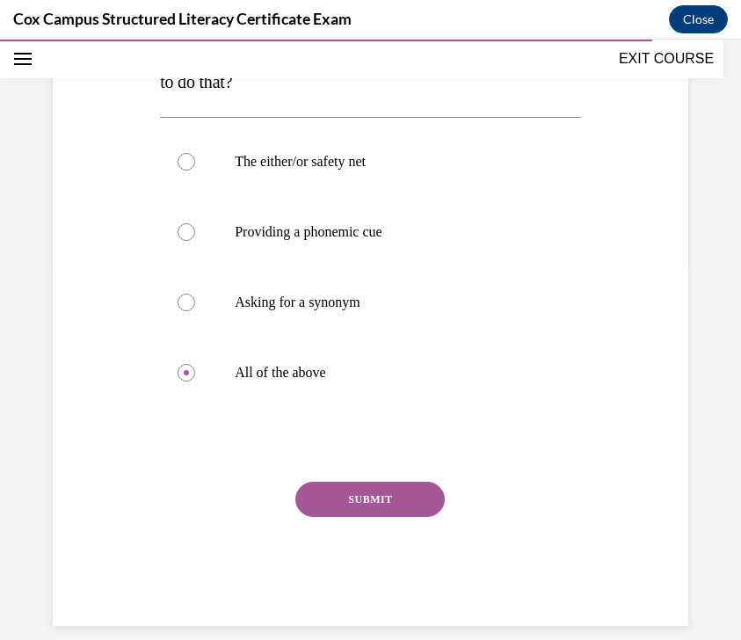
click at [374, 504] on button "SUBMIT" at bounding box center [369, 499] width 149 height 35
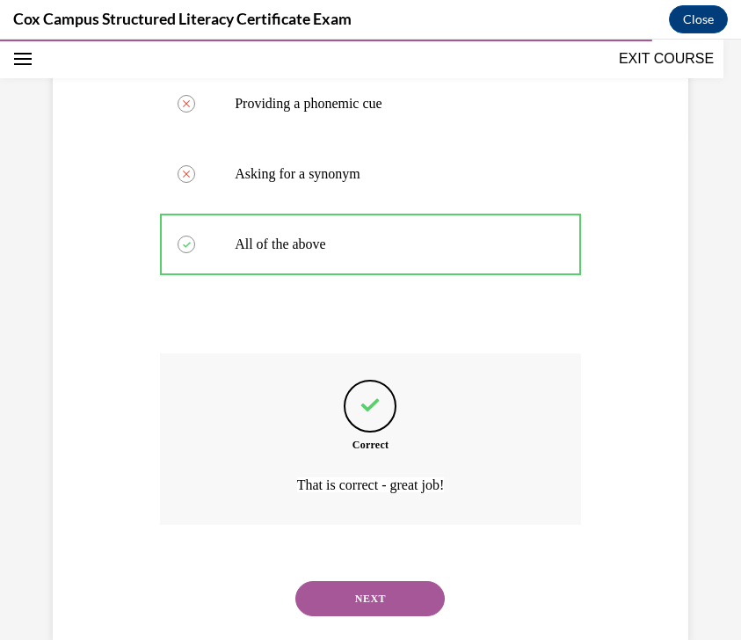
scroll to position [542, 0]
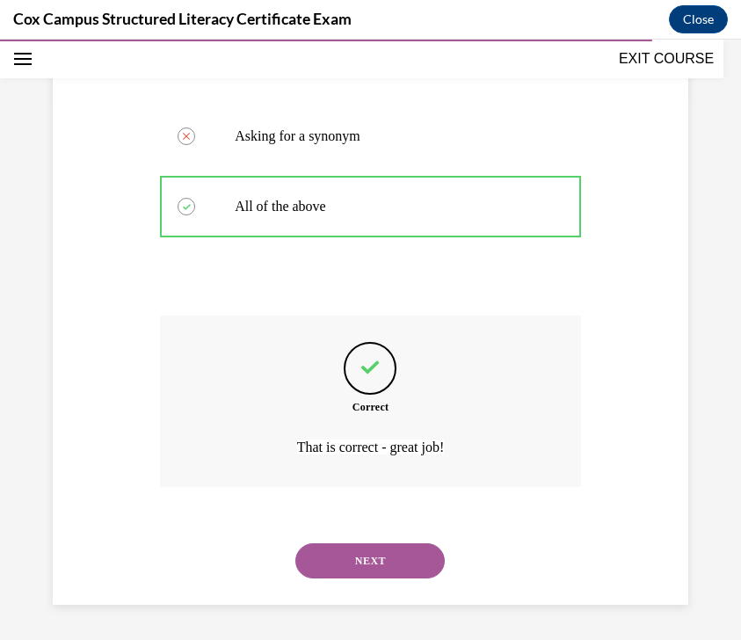
click at [392, 555] on button "NEXT" at bounding box center [369, 560] width 149 height 35
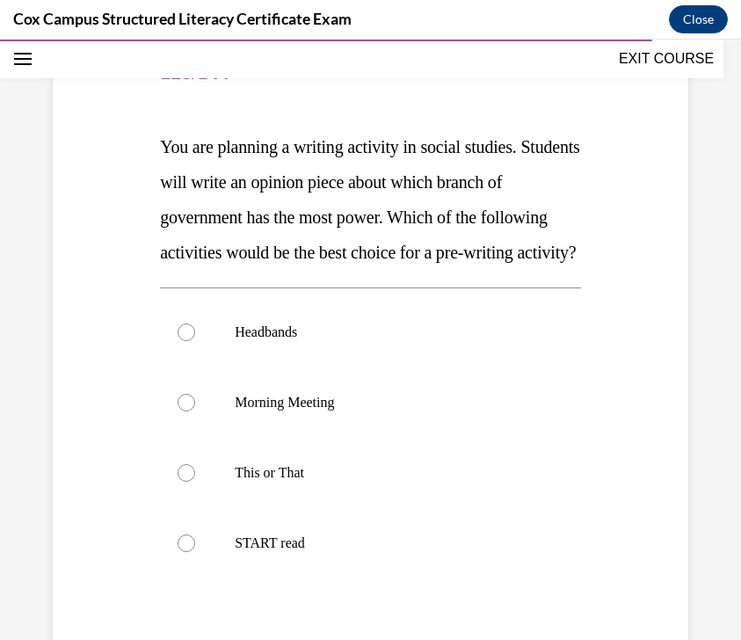
scroll to position [221, 0]
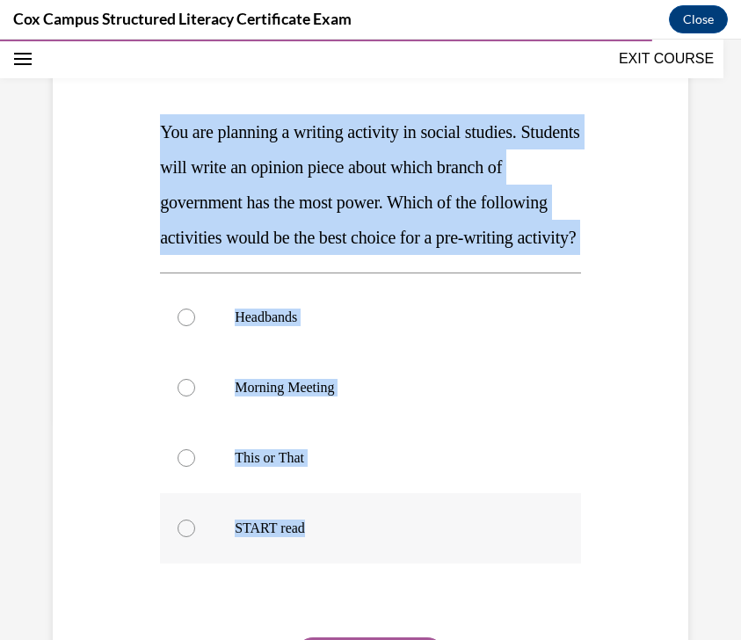
drag, startPoint x: 163, startPoint y: 120, endPoint x: 349, endPoint y: 570, distance: 486.4
click at [349, 570] on div "Question 128/144 You are planning a writing activity in social studies. Student…" at bounding box center [370, 403] width 421 height 758
click at [486, 186] on p "You are planning a writing activity in social studies. Students will write an o…" at bounding box center [370, 184] width 421 height 141
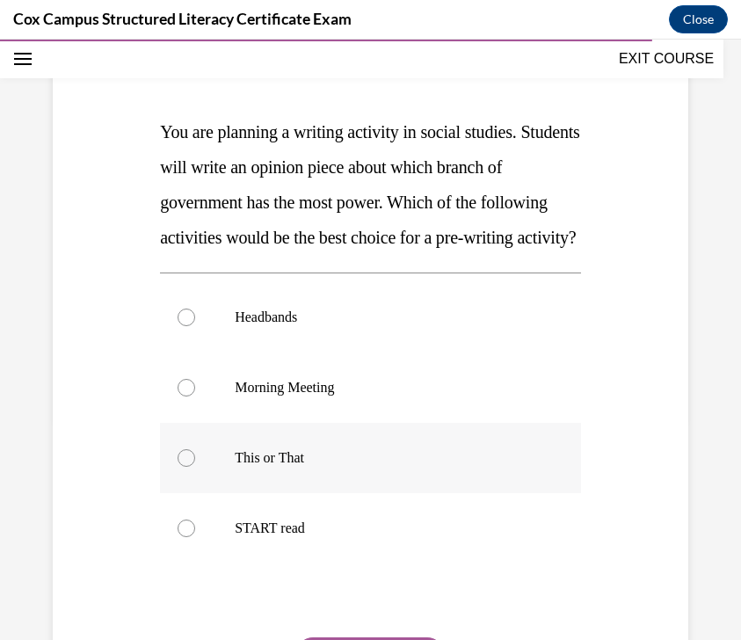
click at [403, 483] on label "This or That" at bounding box center [370, 458] width 421 height 70
click at [195, 467] on input "This or That" at bounding box center [187, 458] width 18 height 18
radio input "true"
click at [403, 483] on label "This or That" at bounding box center [370, 458] width 421 height 70
click at [195, 467] on input "This or That" at bounding box center [187, 458] width 18 height 18
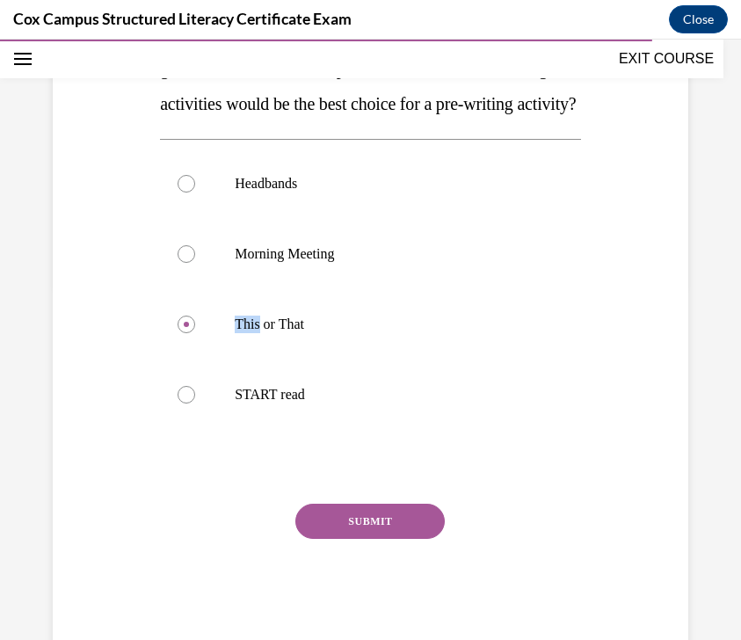
click at [381, 539] on button "SUBMIT" at bounding box center [369, 521] width 149 height 35
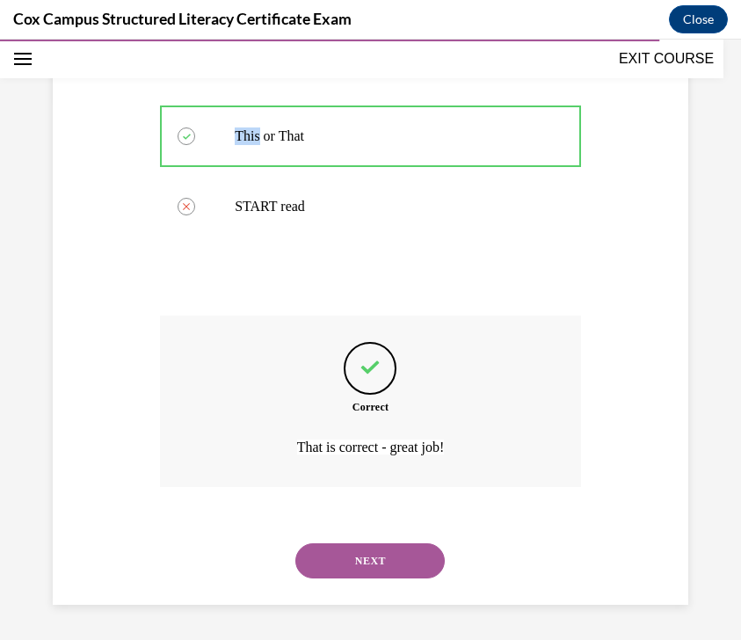
scroll to position [578, 0]
click at [402, 573] on button "NEXT" at bounding box center [369, 560] width 149 height 35
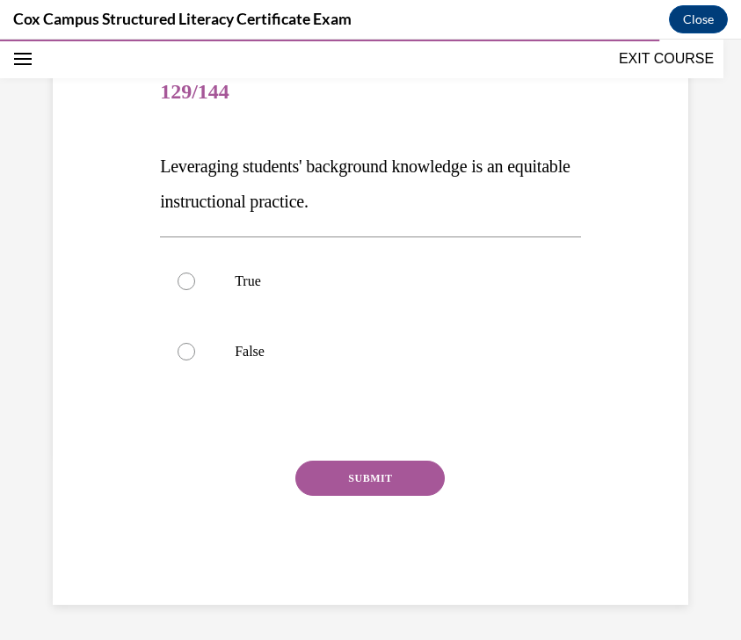
scroll to position [186, 0]
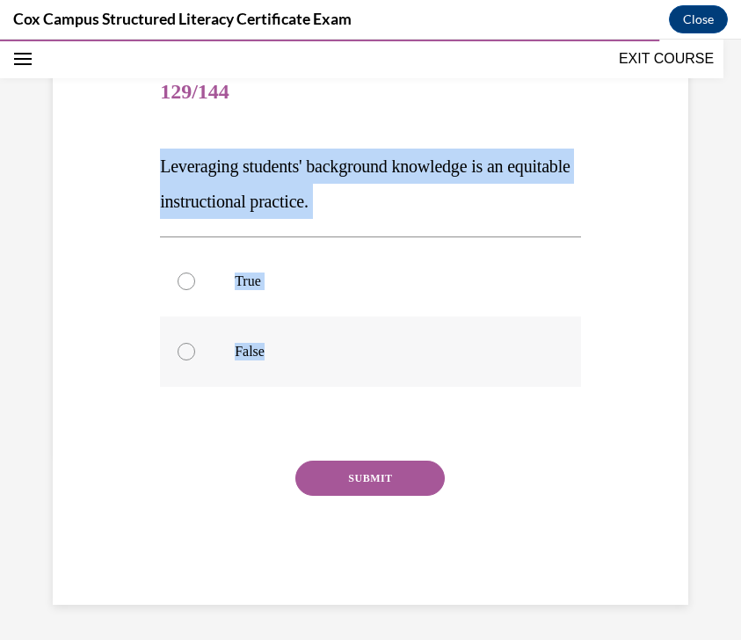
drag, startPoint x: 151, startPoint y: 165, endPoint x: 354, endPoint y: 368, distance: 287.2
click at [354, 368] on div "Question 129/144 Leveraging students' background knowledge is an equitable inst…" at bounding box center [370, 305] width 644 height 600
click at [496, 177] on p "Leveraging students' background knowledge is an equitable instructional practic…" at bounding box center [370, 184] width 421 height 70
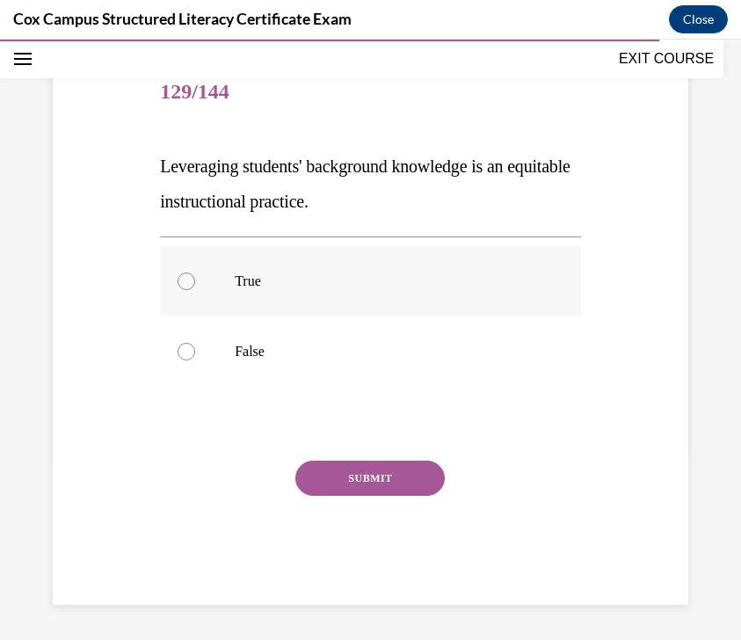
click at [481, 290] on label "True" at bounding box center [370, 281] width 421 height 70
click at [195, 290] on input "True" at bounding box center [187, 282] width 18 height 18
radio input "true"
click at [417, 475] on button "SUBMIT" at bounding box center [369, 478] width 149 height 35
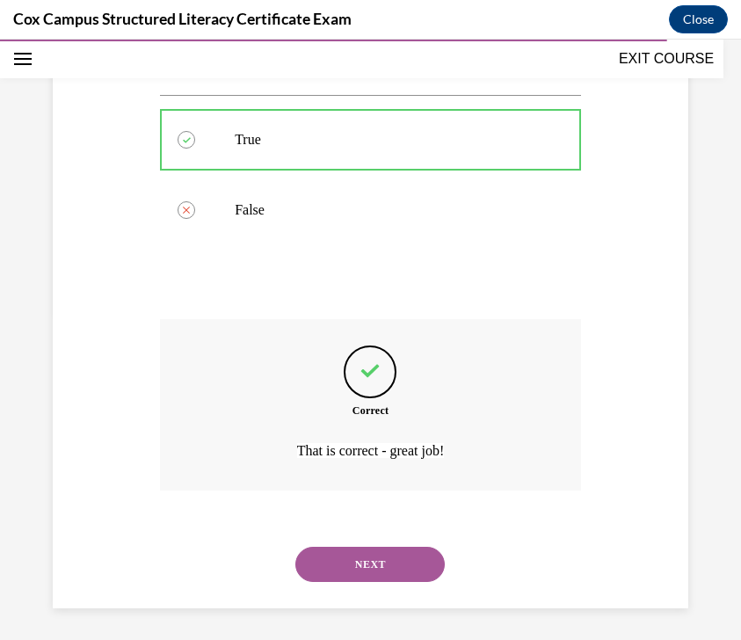
scroll to position [331, 0]
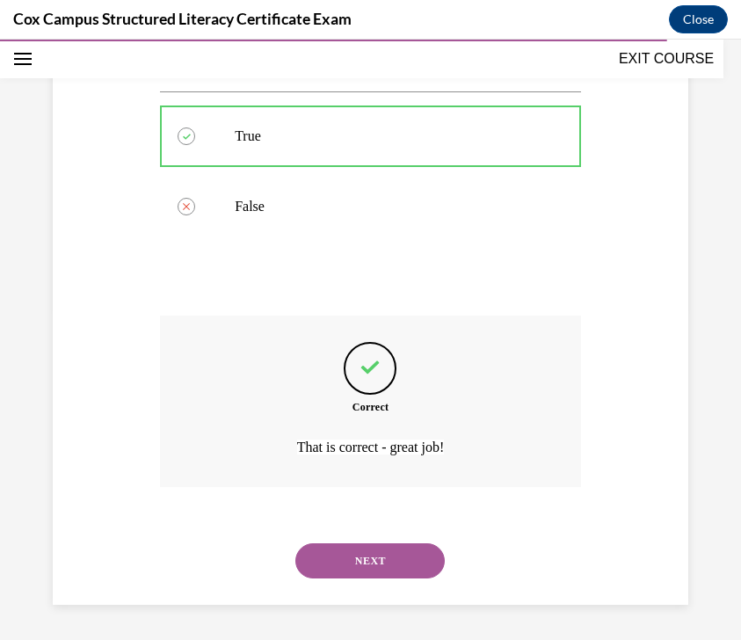
click at [374, 564] on button "NEXT" at bounding box center [369, 560] width 149 height 35
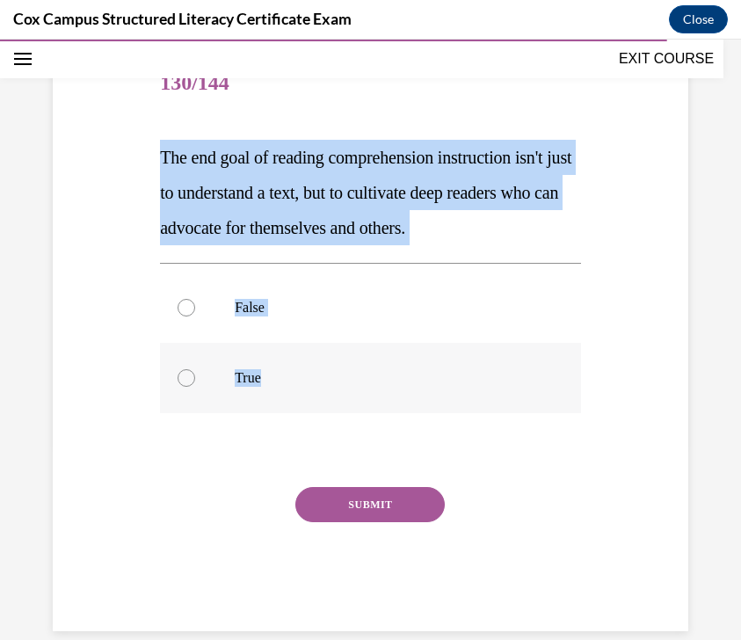
drag, startPoint x: 156, startPoint y: 150, endPoint x: 315, endPoint y: 371, distance: 271.5
click at [315, 371] on div "Question 130/144 The end goal of reading comprehension instruction isn't just t…" at bounding box center [371, 327] width 430 height 608
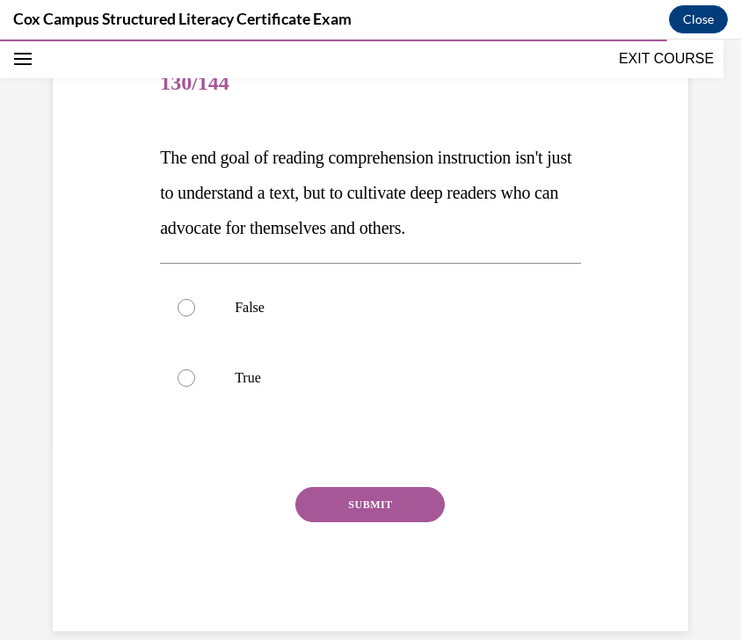
click at [492, 201] on span "The end goal of reading comprehension instruction isn't just to understand a te…" at bounding box center [365, 193] width 411 height 90
click at [388, 389] on label "True" at bounding box center [370, 378] width 421 height 70
click at [195, 387] on input "True" at bounding box center [187, 378] width 18 height 18
radio input "true"
click at [392, 498] on button "SUBMIT" at bounding box center [369, 504] width 149 height 35
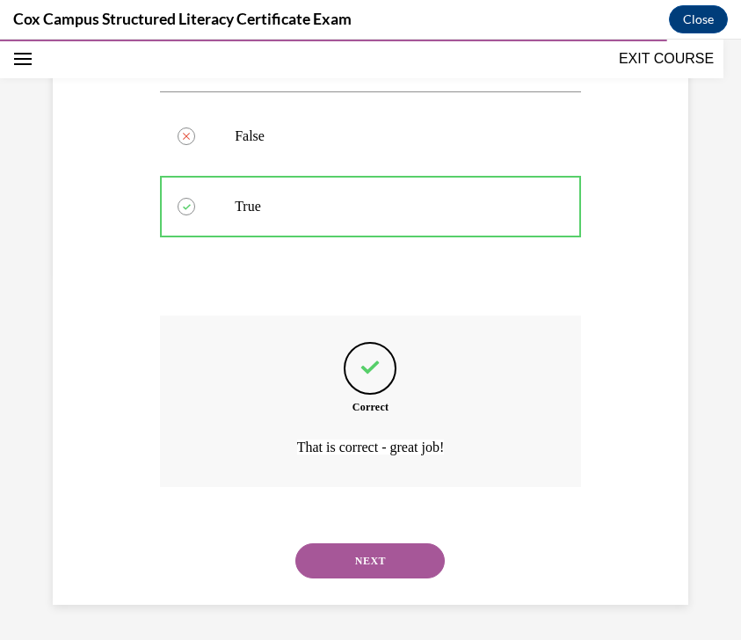
click at [380, 553] on button "NEXT" at bounding box center [369, 560] width 149 height 35
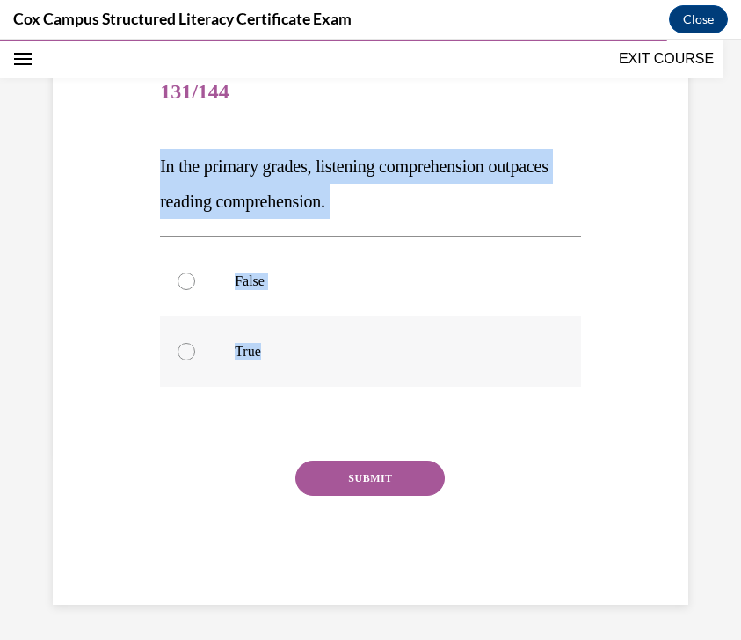
drag, startPoint x: 156, startPoint y: 166, endPoint x: 343, endPoint y: 373, distance: 278.8
click at [343, 373] on div "Question 131/144 In the primary grades, listening comprehension outpaces readin…" at bounding box center [371, 318] width 430 height 573
click at [521, 201] on p "In the primary grades, listening comprehension outpaces reading comprehension." at bounding box center [370, 184] width 421 height 70
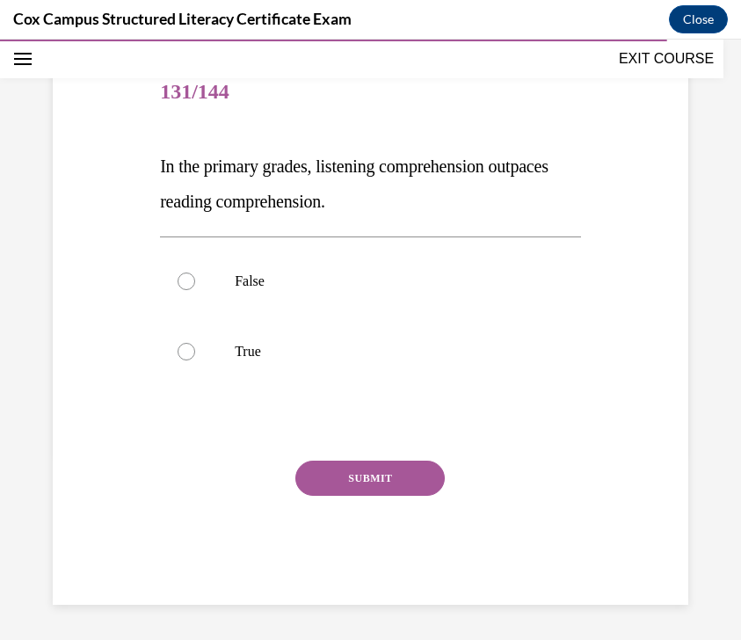
click at [521, 201] on p "In the primary grades, listening comprehension outpaces reading comprehension." at bounding box center [370, 184] width 421 height 70
click at [320, 346] on p "True" at bounding box center [386, 352] width 302 height 18
click at [195, 346] on input "True" at bounding box center [187, 352] width 18 height 18
radio input "true"
click at [362, 458] on div "Question 131/144 In the primary grades, listening comprehension outpaces readin…" at bounding box center [370, 331] width 421 height 547
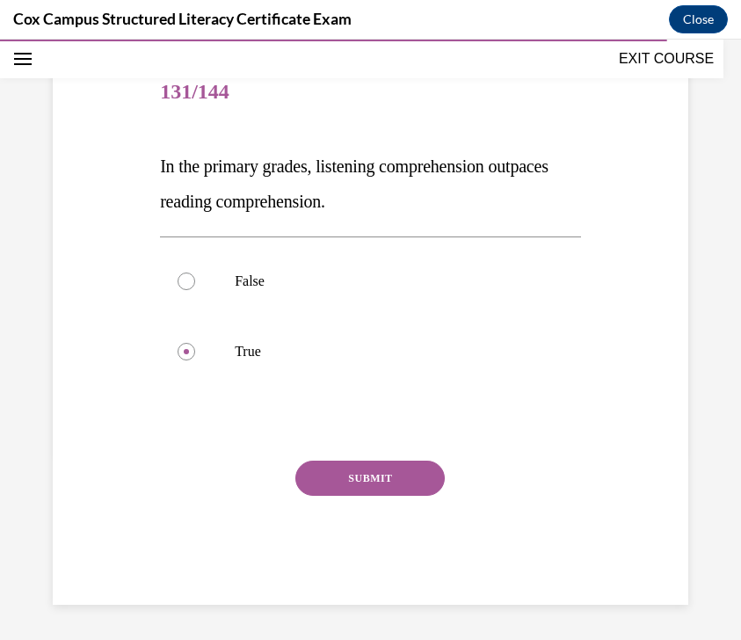
click at [362, 467] on button "SUBMIT" at bounding box center [369, 478] width 149 height 35
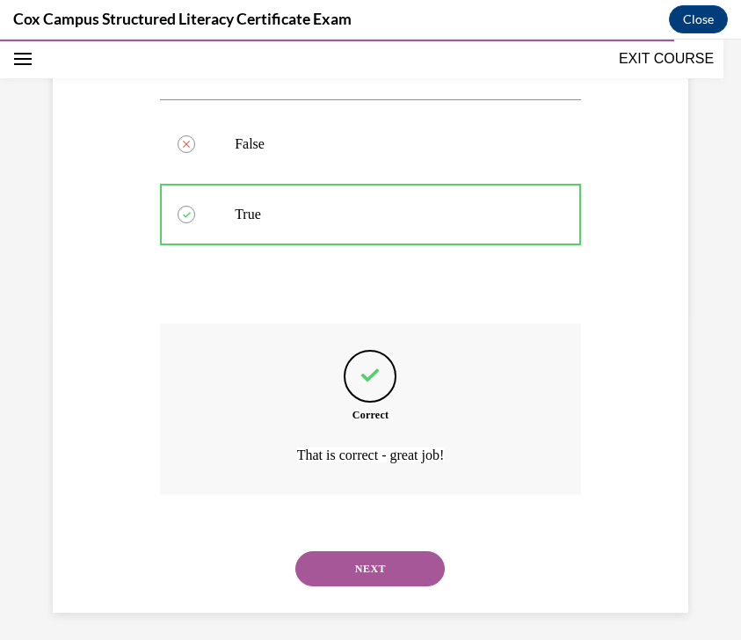
scroll to position [331, 0]
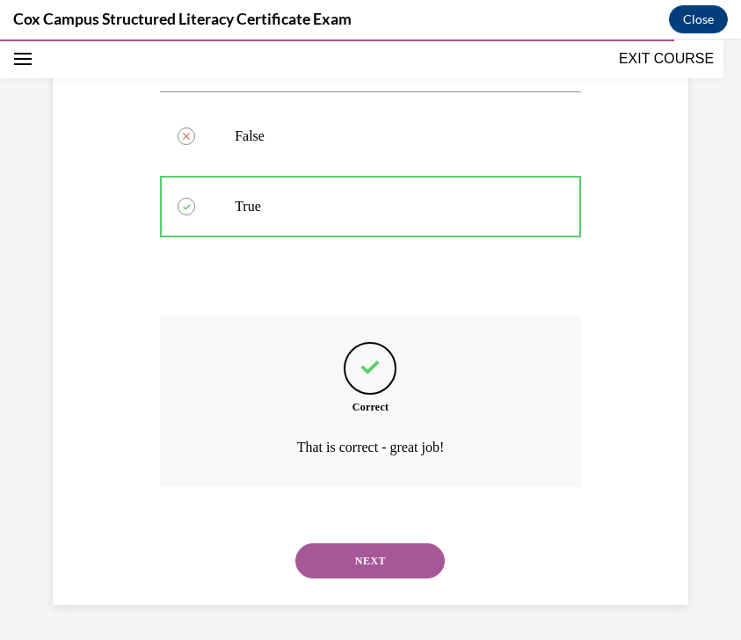
click at [364, 552] on button "NEXT" at bounding box center [369, 560] width 149 height 35
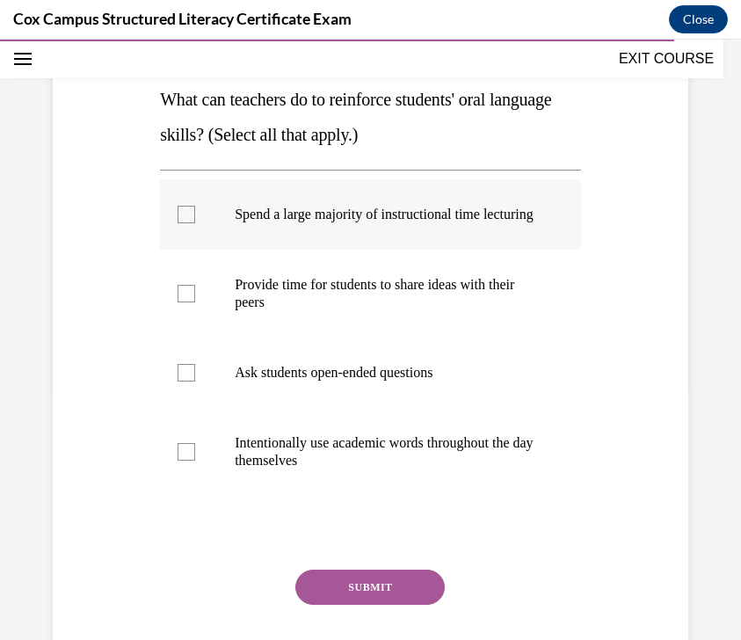
scroll to position [254, 0]
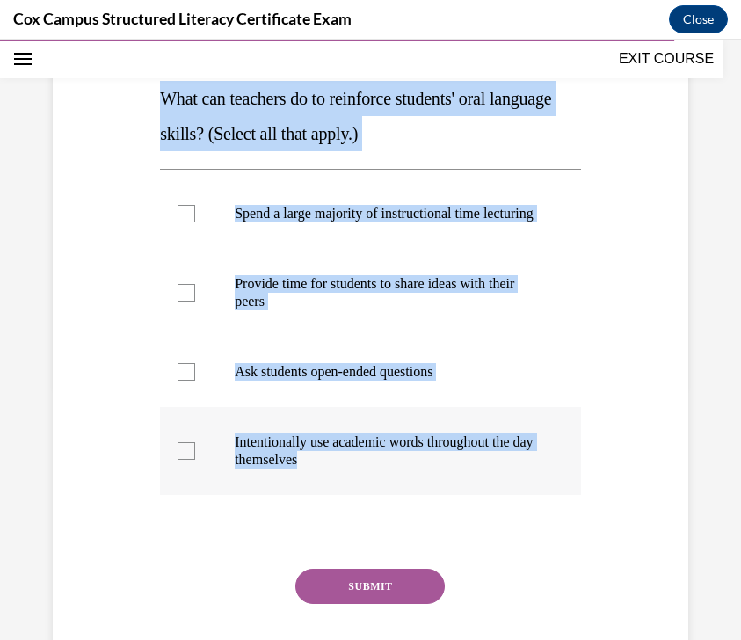
drag, startPoint x: 159, startPoint y: 96, endPoint x: 492, endPoint y: 484, distance: 511.9
click at [492, 484] on div "Question 132/144 What can teachers do to reinforce students' oral language skil…" at bounding box center [371, 338] width 430 height 749
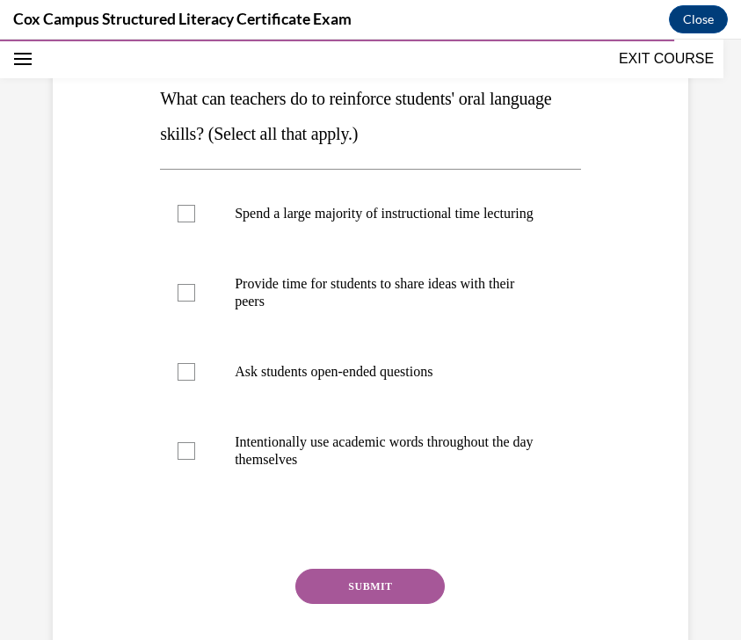
click at [553, 158] on div "Question 132/144 What can teachers do to reinforce students' oral language skil…" at bounding box center [370, 351] width 421 height 723
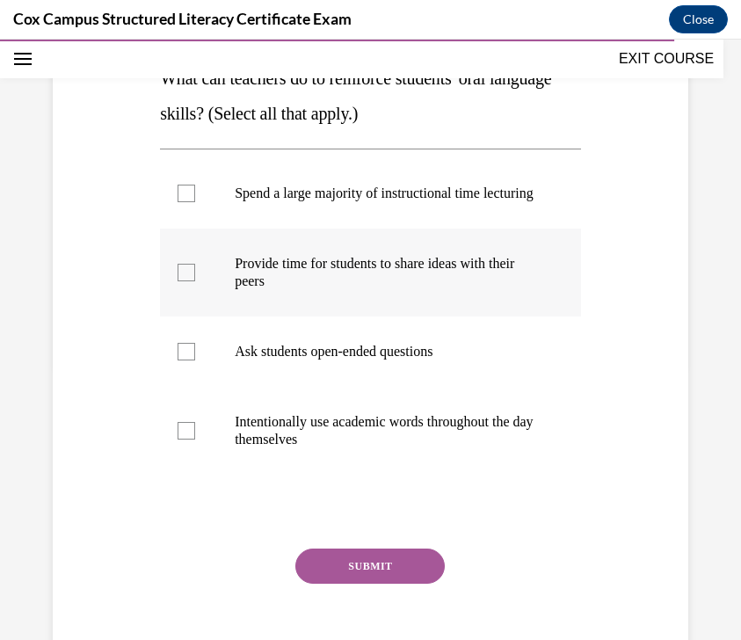
click at [427, 288] on p "Provide time for students to share ideas with their peers" at bounding box center [386, 272] width 302 height 35
click at [195, 281] on input "Provide time for students to share ideas with their peers" at bounding box center [187, 273] width 18 height 18
click at [427, 288] on p "Provide time for students to share ideas with their peers" at bounding box center [386, 272] width 302 height 35
click at [195, 281] on input "Provide time for students to share ideas with their peers" at bounding box center [187, 273] width 18 height 18
checkbox input "false"
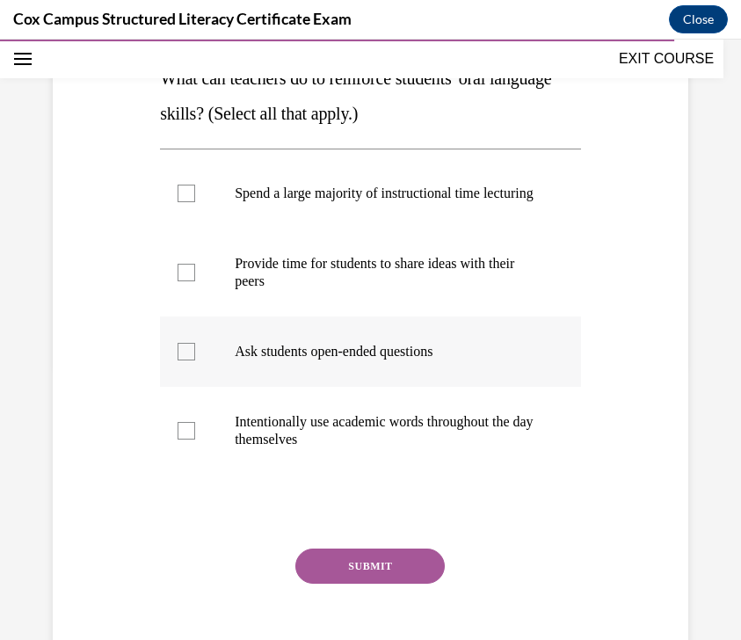
click at [386, 360] on p "Ask students open-ended questions" at bounding box center [386, 352] width 302 height 18
click at [195, 360] on input "Ask students open-ended questions" at bounding box center [187, 352] width 18 height 18
checkbox input "true"
click at [385, 287] on p "Provide time for students to share ideas with their peers" at bounding box center [386, 272] width 302 height 35
click at [195, 281] on input "Provide time for students to share ideas with their peers" at bounding box center [187, 273] width 18 height 18
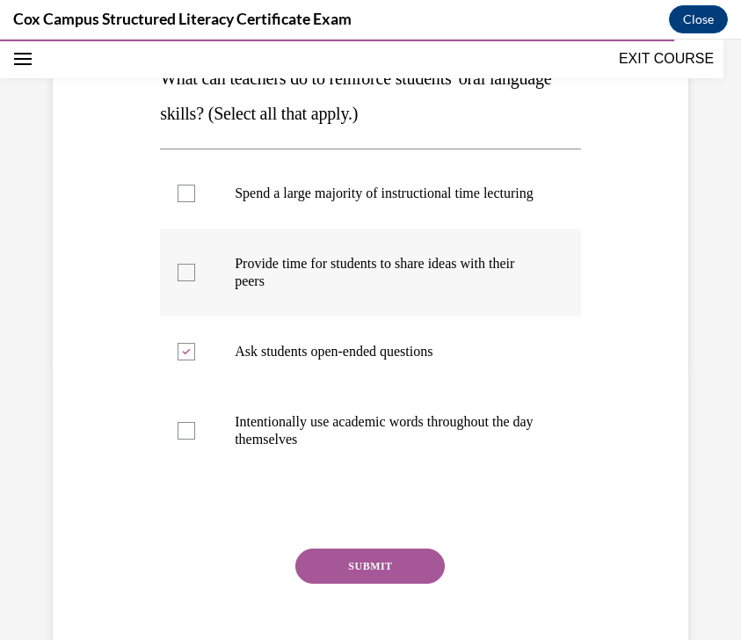
checkbox input "true"
click at [370, 448] on p "Intentionally use academic words throughout the day themselves" at bounding box center [386, 430] width 302 height 35
click at [195, 440] on input "Intentionally use academic words throughout the day themselves" at bounding box center [187, 431] width 18 height 18
checkbox input "true"
click at [370, 584] on button "SUBMIT" at bounding box center [369, 566] width 149 height 35
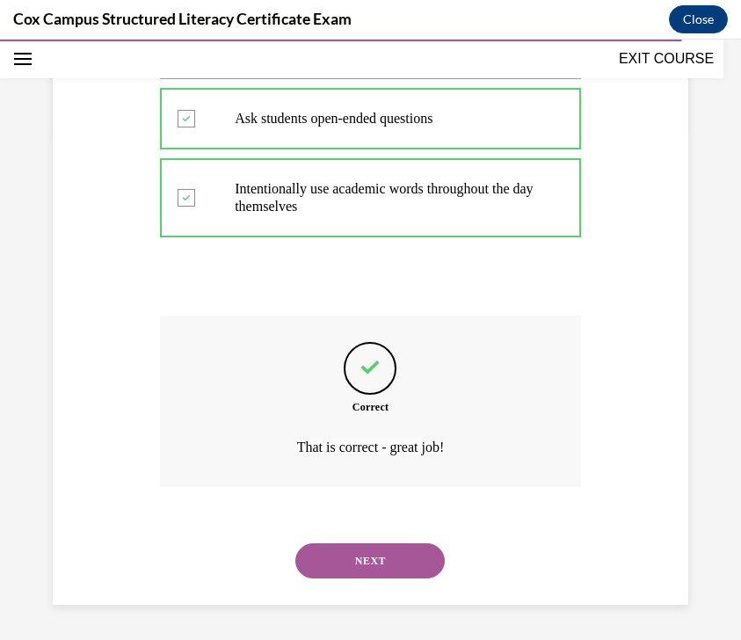
scroll to position [525, 0]
click at [377, 573] on button "NEXT" at bounding box center [369, 560] width 149 height 35
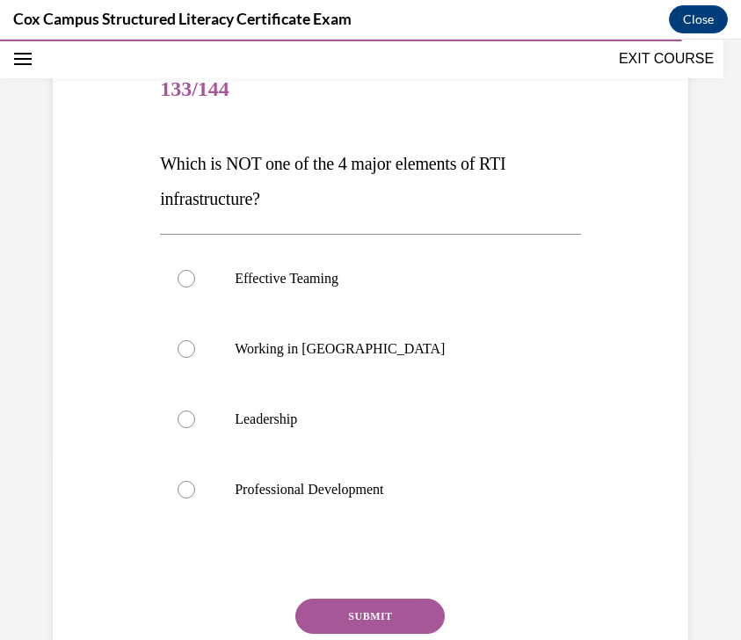
scroll to position [195, 0]
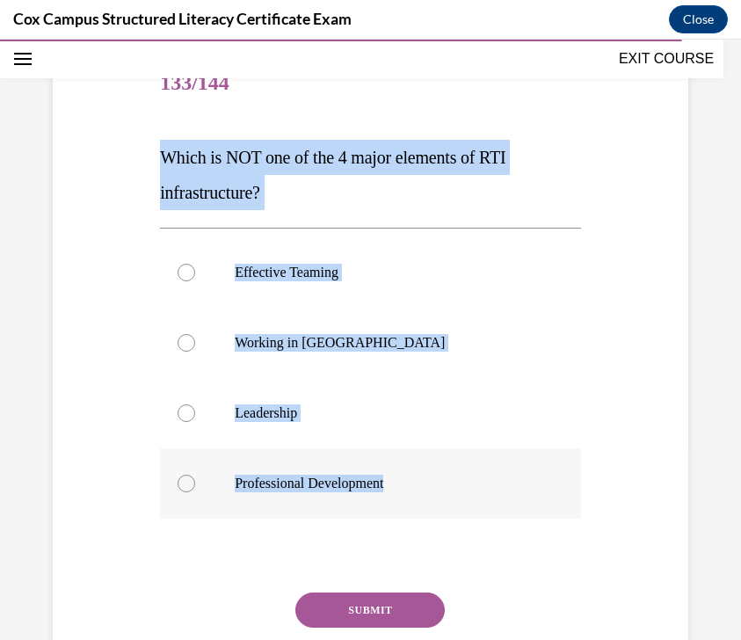
drag, startPoint x: 161, startPoint y: 167, endPoint x: 402, endPoint y: 489, distance: 401.9
click at [402, 489] on div "Question 133/144 Which is NOT one of the 4 major elements of RTI infrastructure…" at bounding box center [370, 392] width 421 height 687
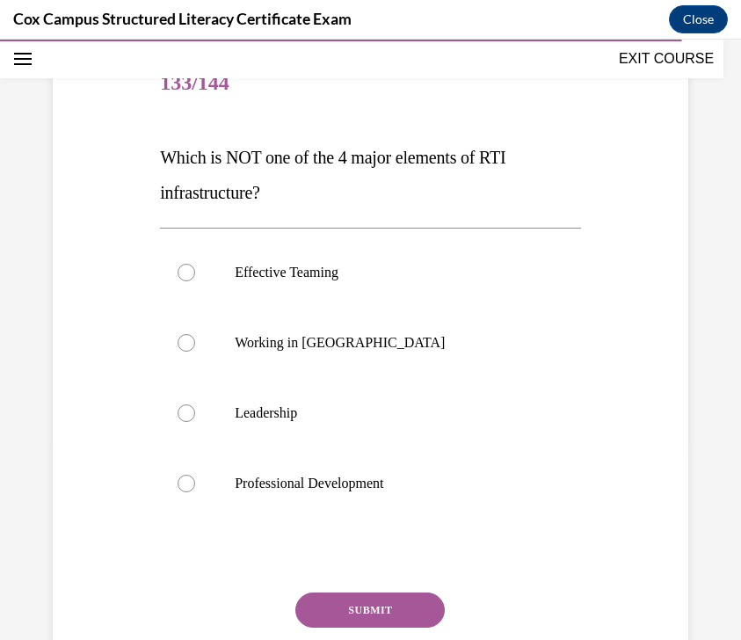
click at [513, 116] on div "Question 133/144 Which is NOT one of the 4 major elements of RTI infrastructure…" at bounding box center [370, 392] width 421 height 687
click at [408, 353] on label "Working in Silos" at bounding box center [370, 343] width 421 height 70
click at [195, 352] on input "Working in Silos" at bounding box center [187, 343] width 18 height 18
radio input "true"
click at [349, 604] on button "SUBMIT" at bounding box center [369, 610] width 149 height 35
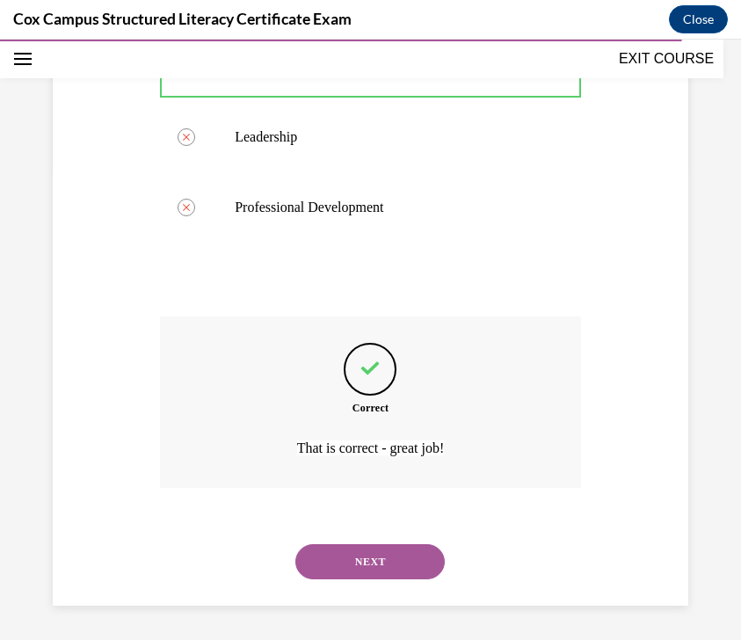
scroll to position [472, 0]
click at [373, 562] on button "NEXT" at bounding box center [369, 560] width 149 height 35
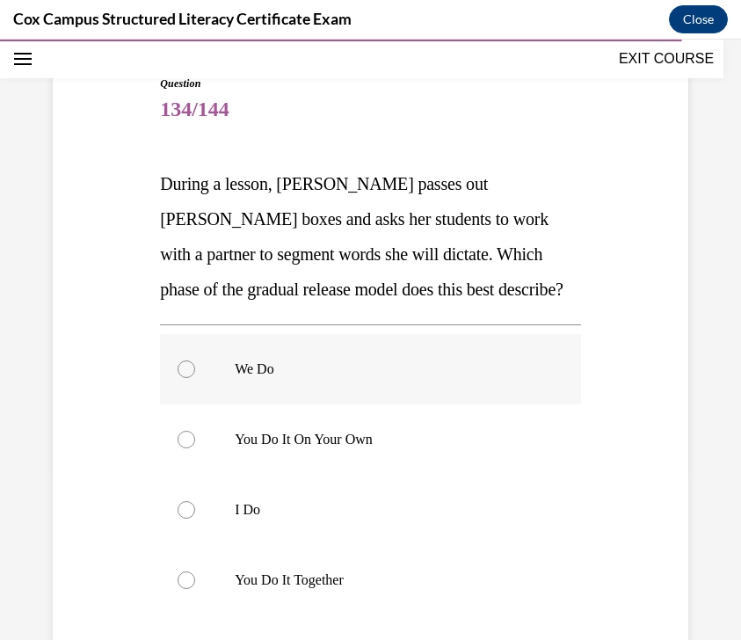
scroll to position [240, 0]
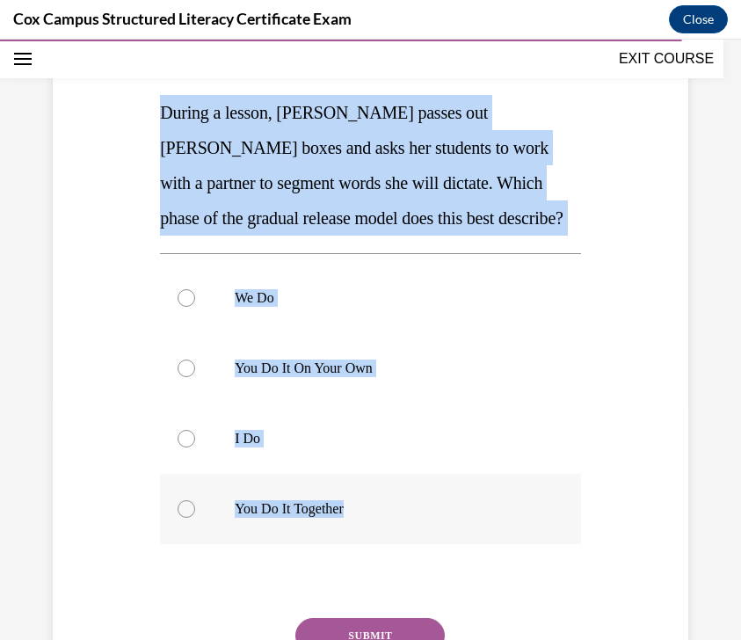
drag, startPoint x: 162, startPoint y: 112, endPoint x: 389, endPoint y: 511, distance: 459.5
click at [389, 511] on div "Question 134/144 During a lesson, Mrs. Davis passes out Elkonin boxes and asks …" at bounding box center [370, 383] width 421 height 758
click at [565, 168] on p "During a lesson, Mrs. Davis passes out Elkonin boxes and asks her students to w…" at bounding box center [370, 165] width 421 height 141
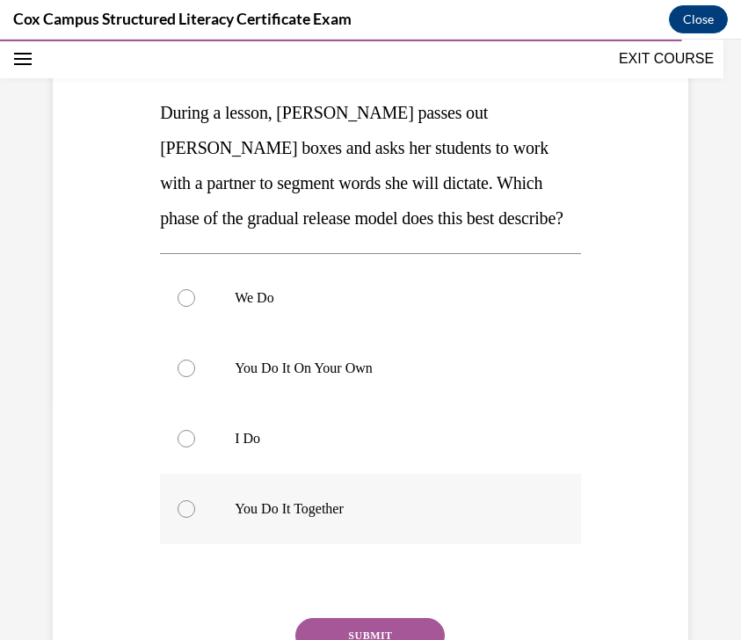
click at [429, 486] on label "You Do It Together" at bounding box center [370, 509] width 421 height 70
click at [195, 500] on input "You Do It Together" at bounding box center [187, 509] width 18 height 18
radio input "true"
click at [367, 620] on button "SUBMIT" at bounding box center [369, 635] width 149 height 35
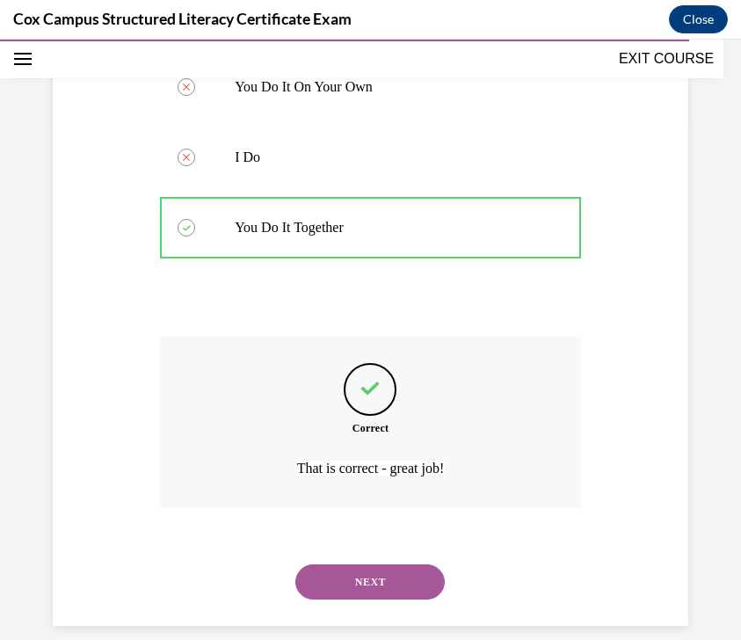
scroll to position [542, 0]
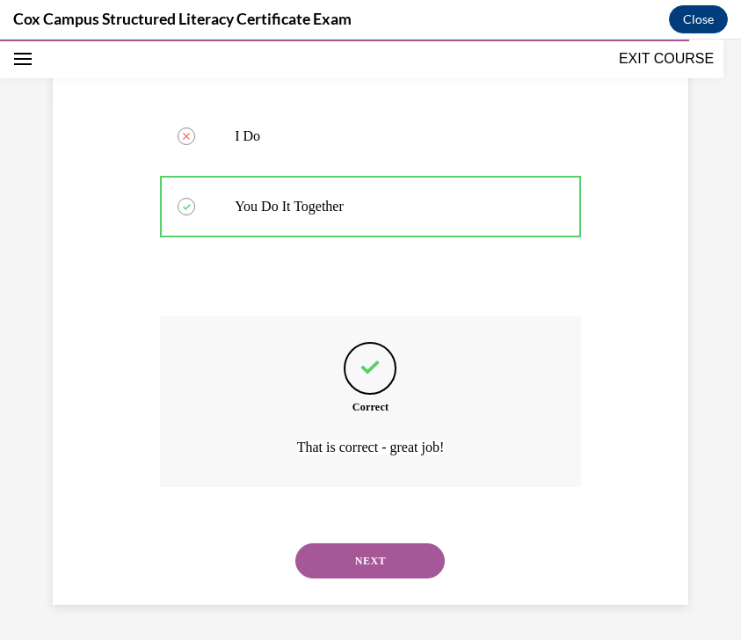
click at [381, 567] on button "NEXT" at bounding box center [369, 560] width 149 height 35
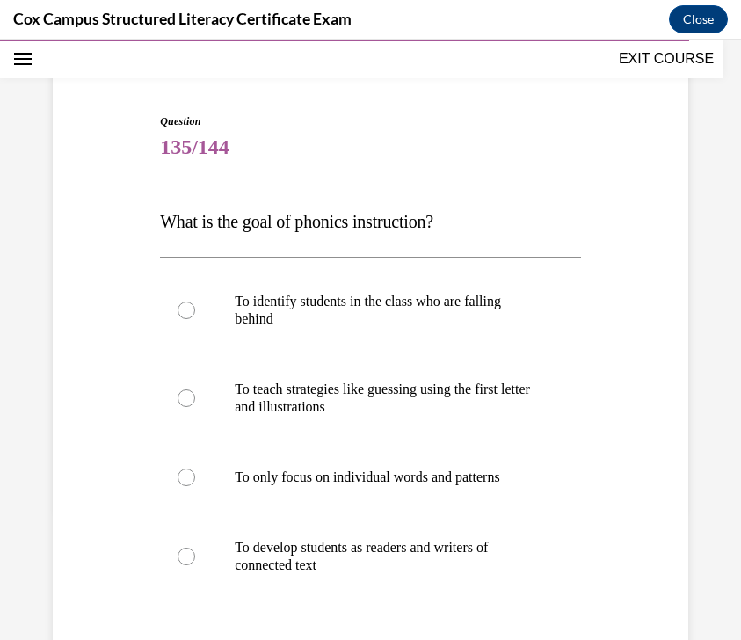
scroll to position [215, 0]
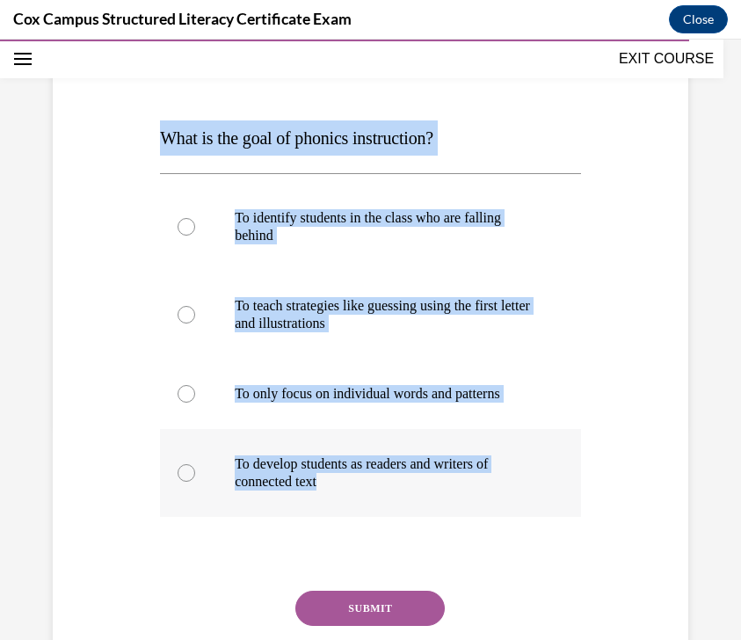
drag, startPoint x: 164, startPoint y: 135, endPoint x: 454, endPoint y: 485, distance: 455.2
click at [454, 485] on div "Question 135/144 What is the goal of phonics instruction? To identify students …" at bounding box center [370, 382] width 421 height 705
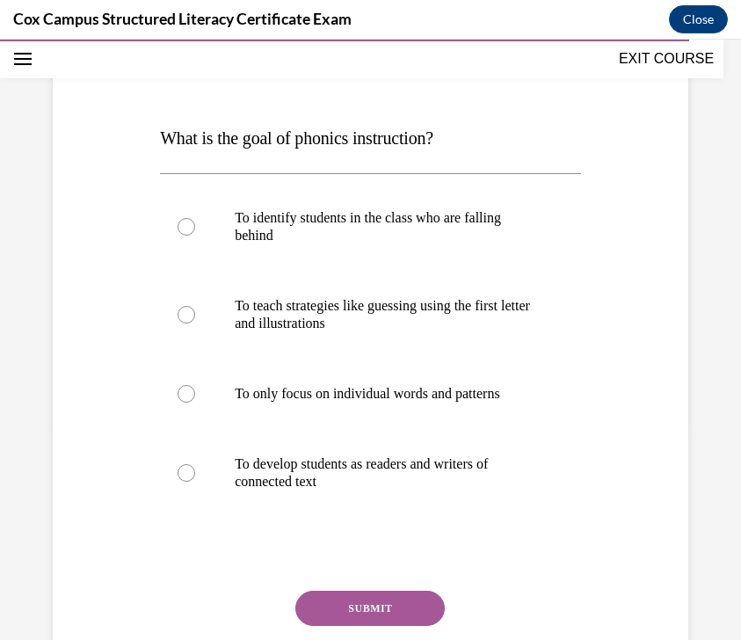
click at [565, 145] on p "What is the goal of phonics instruction?" at bounding box center [370, 137] width 421 height 35
click at [408, 479] on p "To develop students as readers and writers of connected text" at bounding box center [386, 472] width 302 height 35
click at [195, 479] on input "To develop students as readers and writers of connected text" at bounding box center [187, 473] width 18 height 18
radio input "true"
click at [367, 605] on button "SUBMIT" at bounding box center [369, 608] width 149 height 35
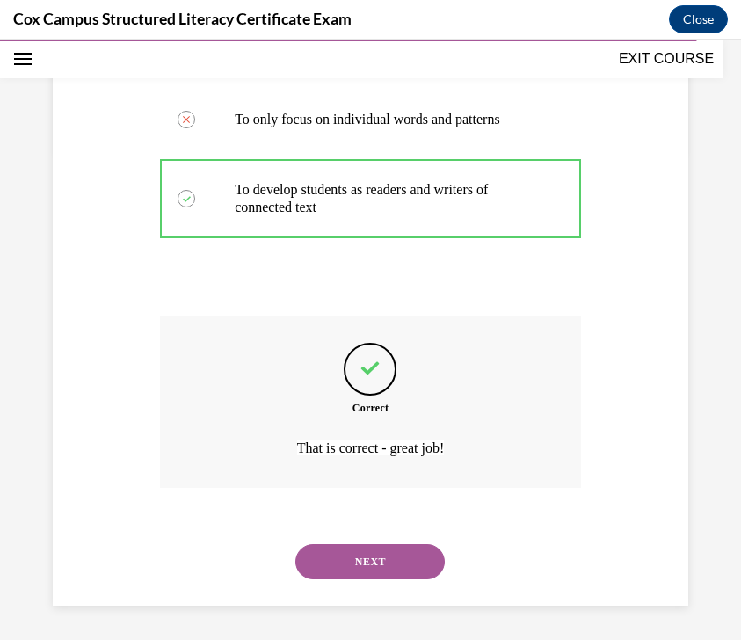
scroll to position [490, 0]
click at [376, 578] on div "NEXT" at bounding box center [370, 561] width 421 height 70
click at [382, 561] on button "NEXT" at bounding box center [369, 560] width 149 height 35
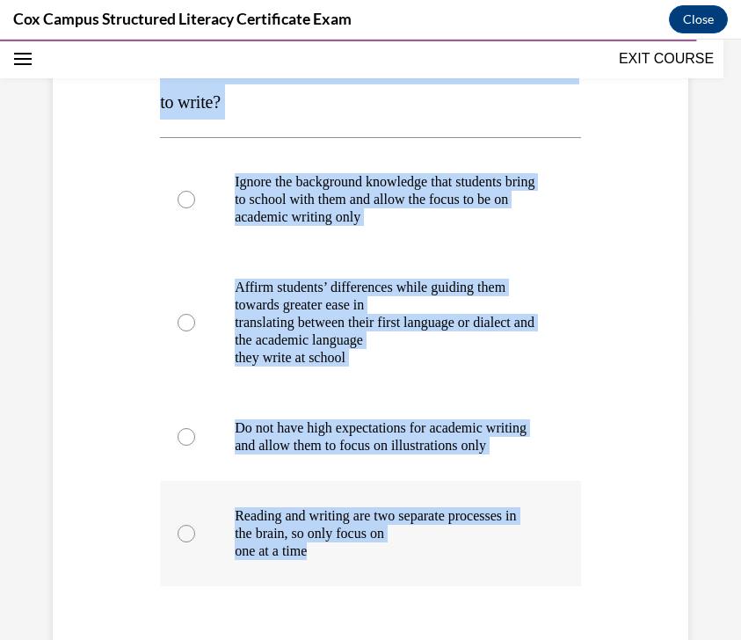
scroll to position [331, 0]
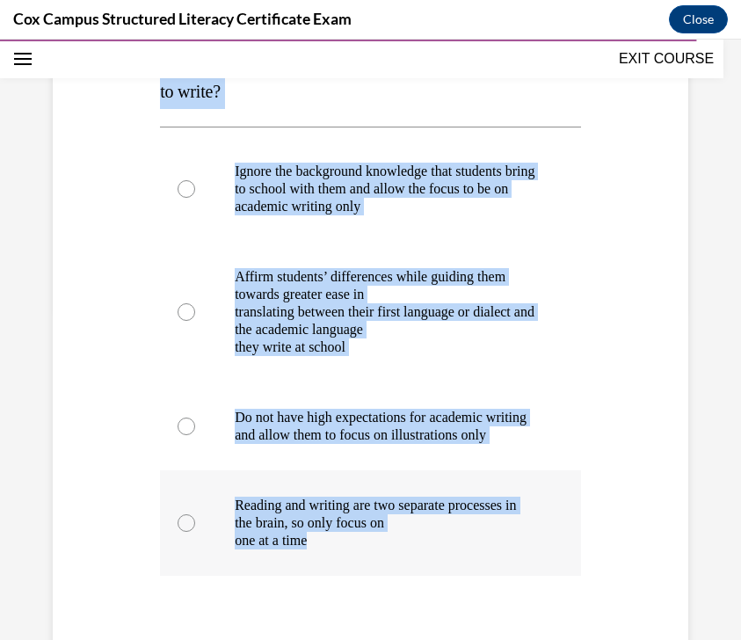
drag, startPoint x: 165, startPoint y: 178, endPoint x: 396, endPoint y: 569, distance: 453.7
click at [396, 569] on div "Question 136/144 How can teachers support students when their spoken dialect di…" at bounding box center [370, 353] width 421 height 881
click at [565, 156] on div "Question 136/144 How can teachers support students when their spoken dialect di…" at bounding box center [370, 327] width 644 height 934
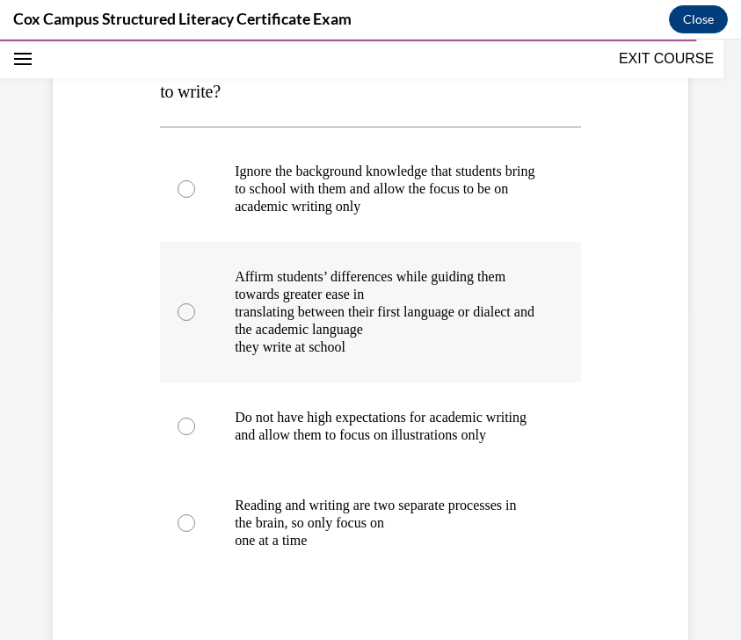
click at [486, 321] on p "translating between their first language or dialect and the academic language" at bounding box center [386, 320] width 302 height 35
click at [195, 321] on input "Affirm students’ differences while guiding them towards greater ease in transla…" at bounding box center [187, 312] width 18 height 18
radio input "true"
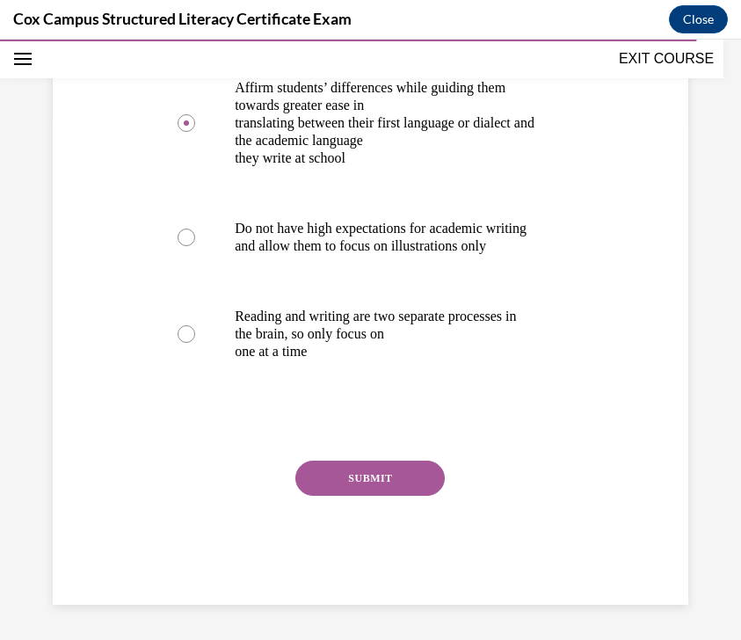
click at [410, 476] on button "SUBMIT" at bounding box center [369, 478] width 149 height 35
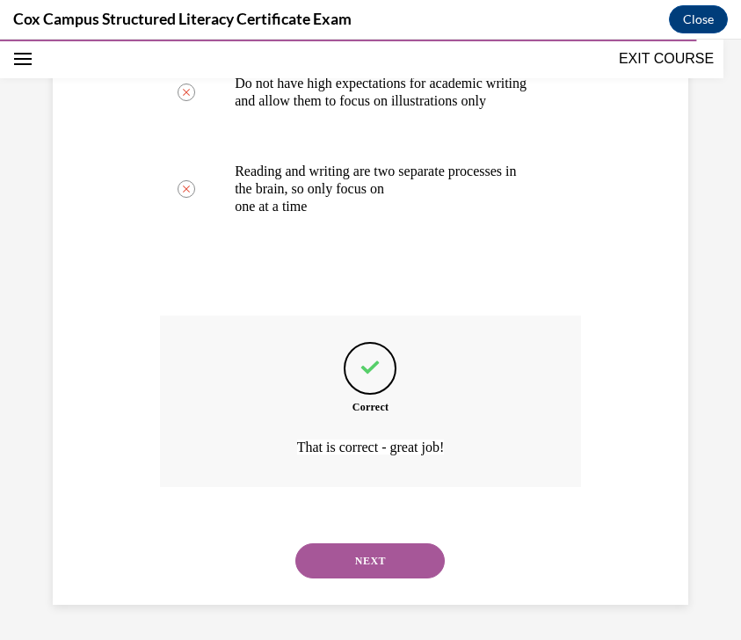
scroll to position [683, 0]
click at [325, 556] on button "NEXT" at bounding box center [369, 560] width 149 height 35
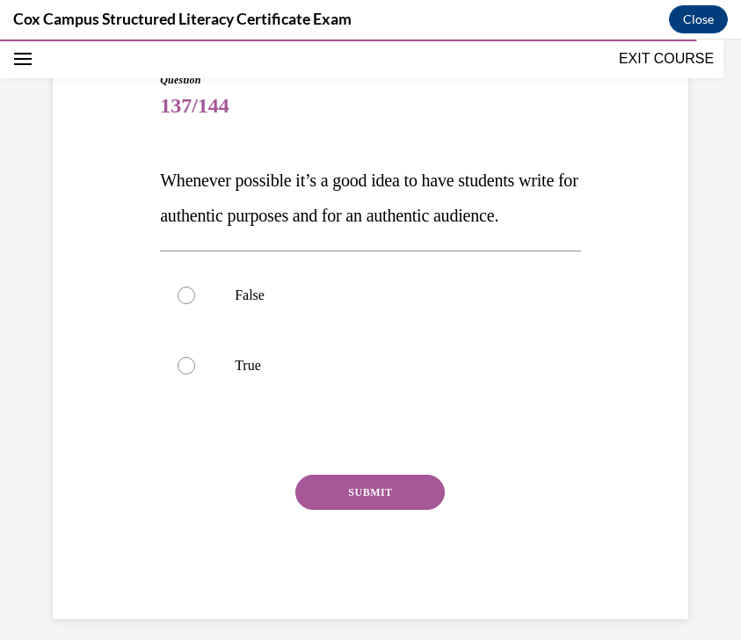
scroll to position [169, 0]
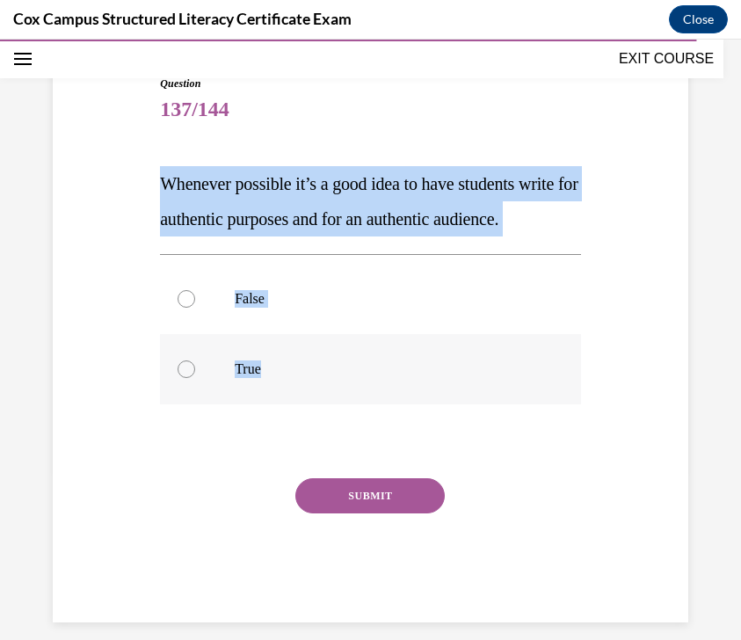
drag, startPoint x: 157, startPoint y: 183, endPoint x: 381, endPoint y: 413, distance: 320.8
click at [381, 413] on div "Question 137/144 Whenever possible it’s a good idea to have students write for …" at bounding box center [371, 335] width 430 height 573
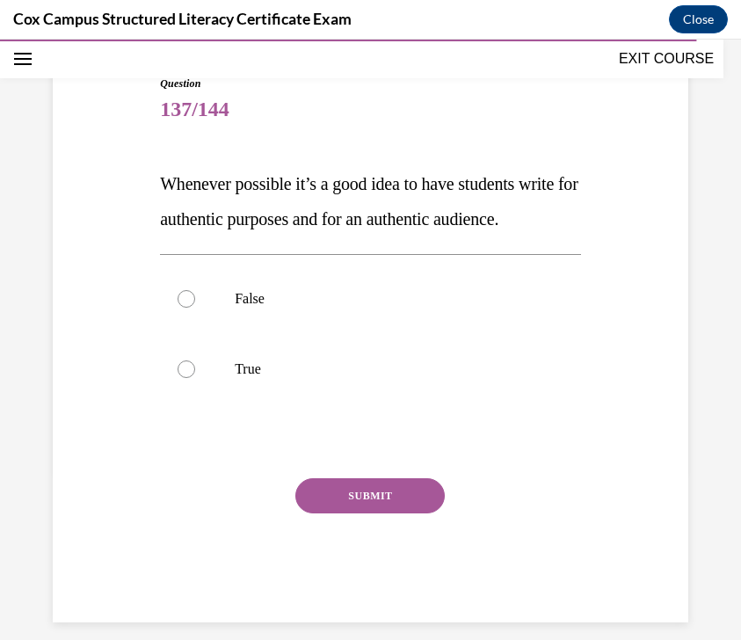
click at [557, 215] on p "Whenever possible it’s a good idea to have students write for authentic purpose…" at bounding box center [370, 201] width 421 height 70
click at [325, 378] on p "True" at bounding box center [386, 369] width 302 height 18
click at [195, 378] on input "True" at bounding box center [187, 369] width 18 height 18
radio input "true"
click at [322, 513] on button "SUBMIT" at bounding box center [369, 495] width 149 height 35
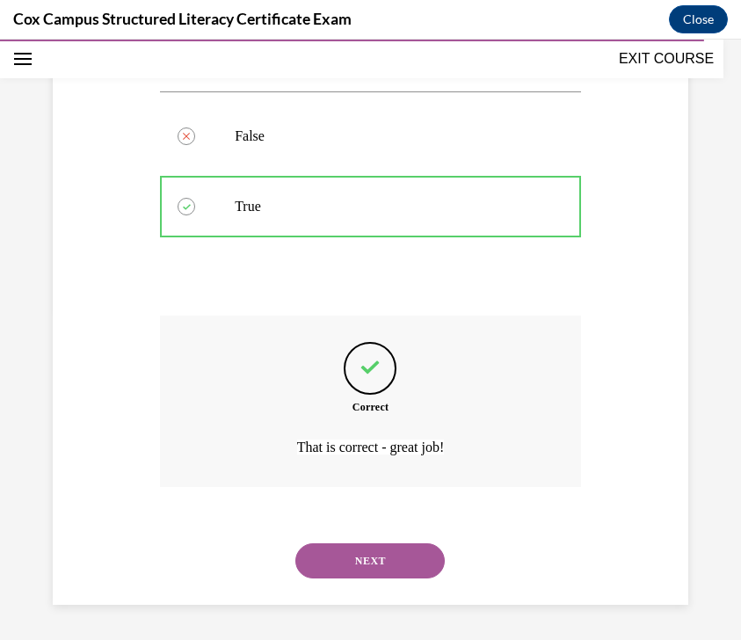
scroll to position [367, 0]
click at [366, 564] on button "NEXT" at bounding box center [369, 560] width 149 height 35
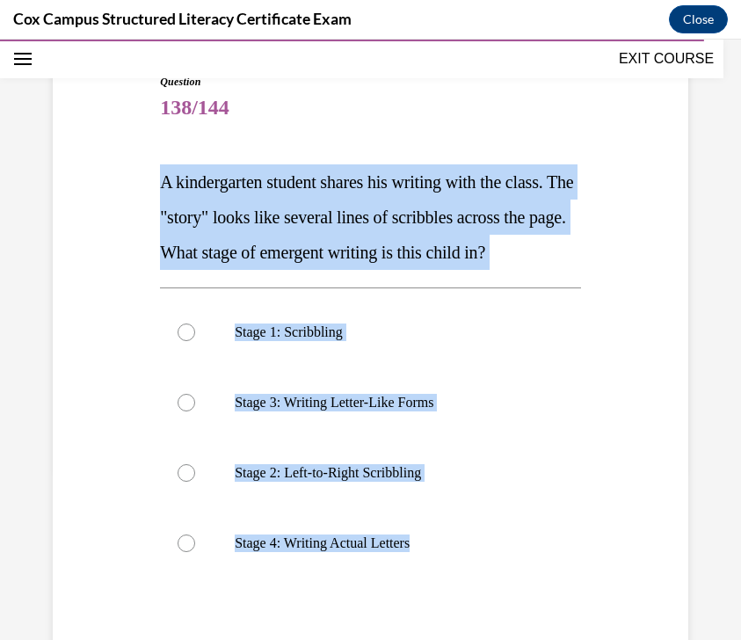
scroll to position [177, 0]
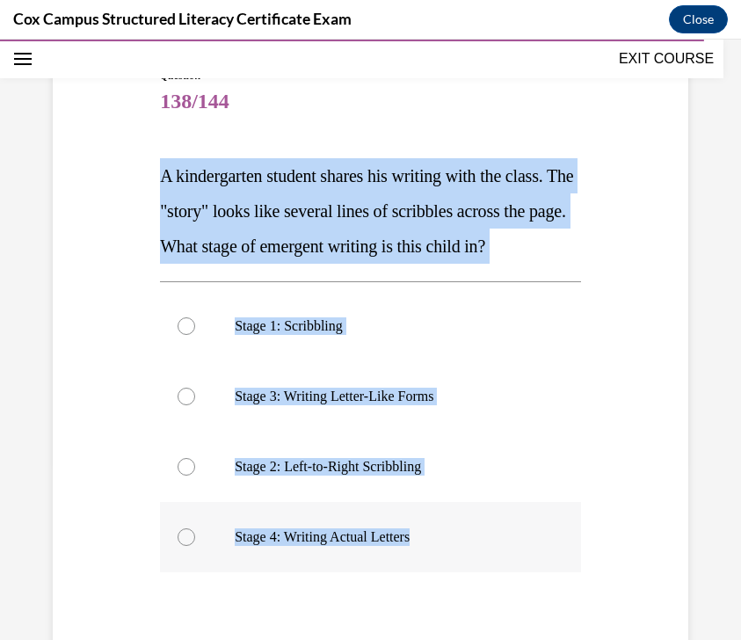
drag, startPoint x: 150, startPoint y: 184, endPoint x: 445, endPoint y: 598, distance: 508.1
click at [445, 598] on div "Question 138/144 A kindergarten student shares his writing with the class. The …" at bounding box center [370, 402] width 644 height 775
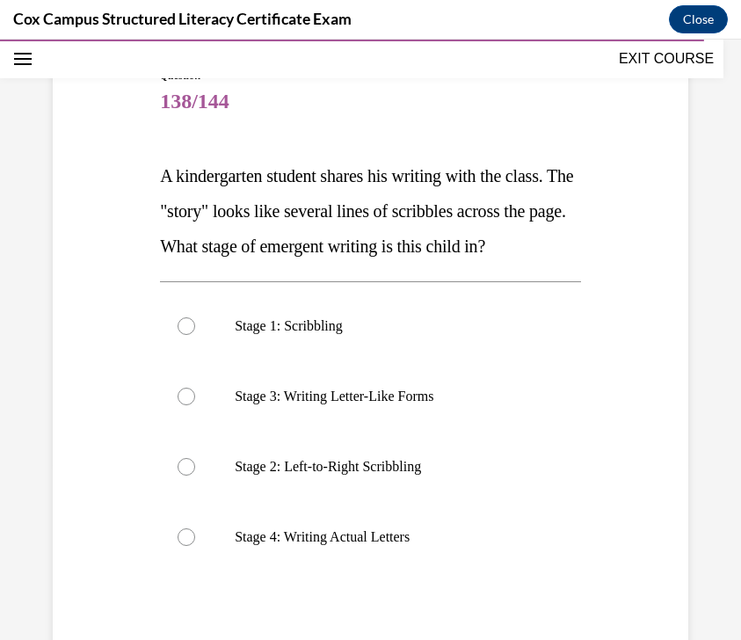
click at [544, 263] on p "A kindergarten student shares his writing with the class. The "story" looks lik…" at bounding box center [370, 210] width 421 height 105
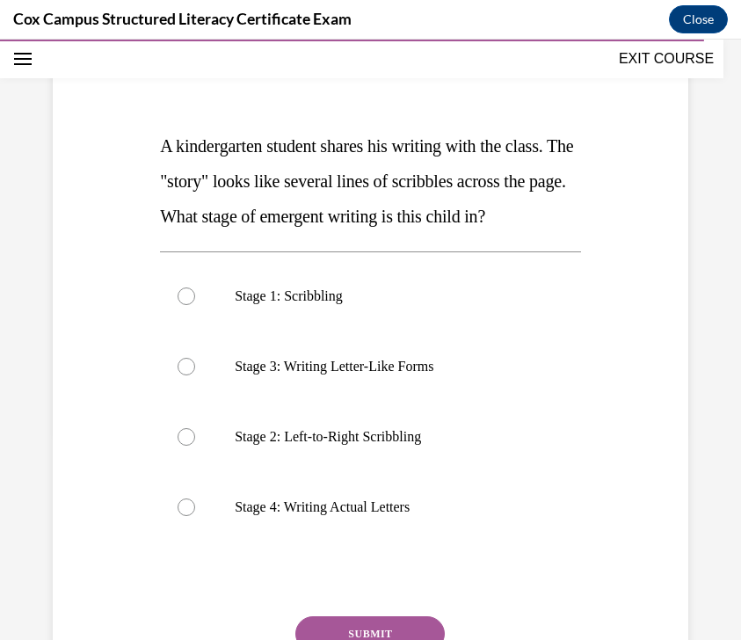
scroll to position [211, 0]
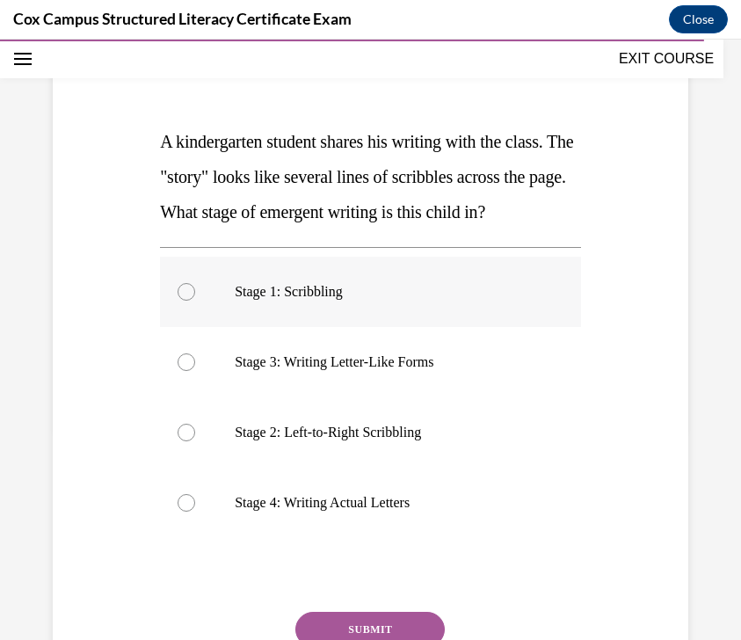
click at [473, 327] on label "Stage 1: Scribbling" at bounding box center [370, 292] width 421 height 70
click at [195, 301] on input "Stage 1: Scribbling" at bounding box center [187, 292] width 18 height 18
radio input "true"
click at [473, 327] on label "Stage 1: Scribbling" at bounding box center [370, 292] width 421 height 70
click at [195, 301] on input "Stage 1: Scribbling" at bounding box center [187, 292] width 18 height 18
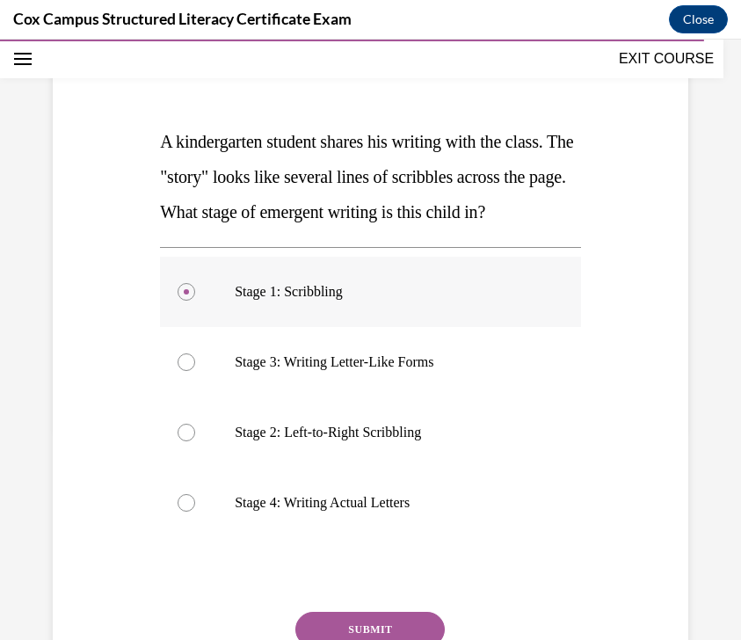
scroll to position [397, 0]
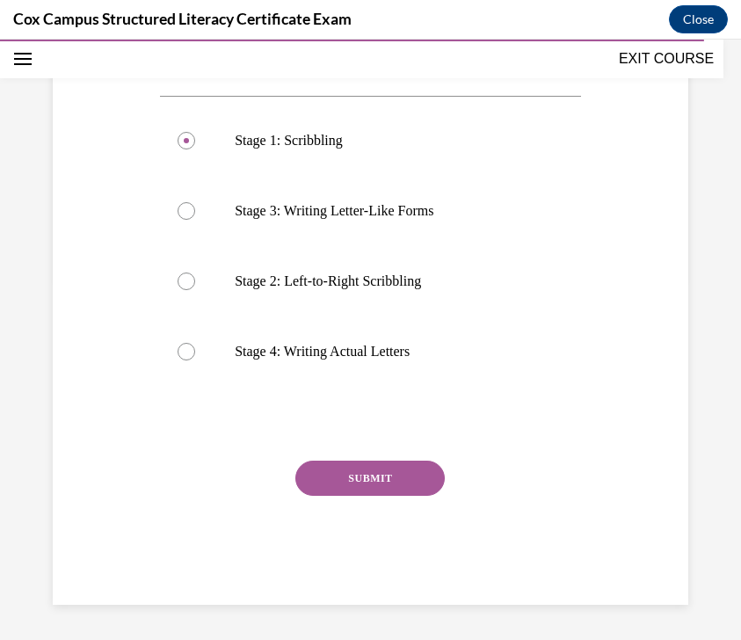
click at [414, 473] on button "SUBMIT" at bounding box center [369, 478] width 149 height 35
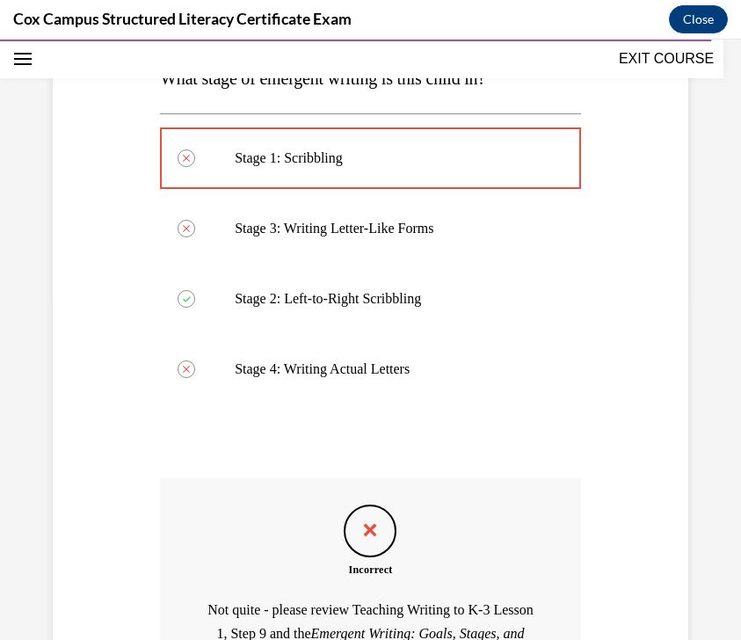
click at [395, 452] on div at bounding box center [370, 441] width 421 height 21
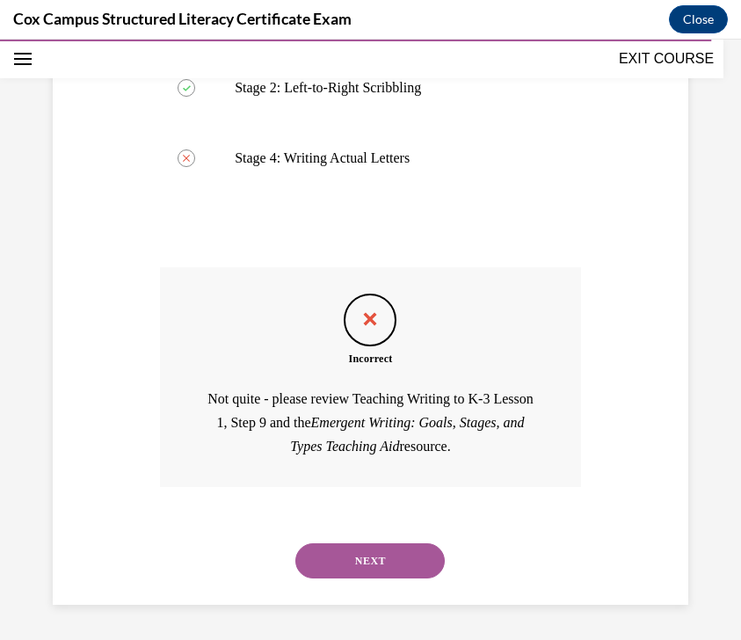
scroll to position [590, 0]
click at [374, 566] on button "NEXT" at bounding box center [369, 560] width 149 height 35
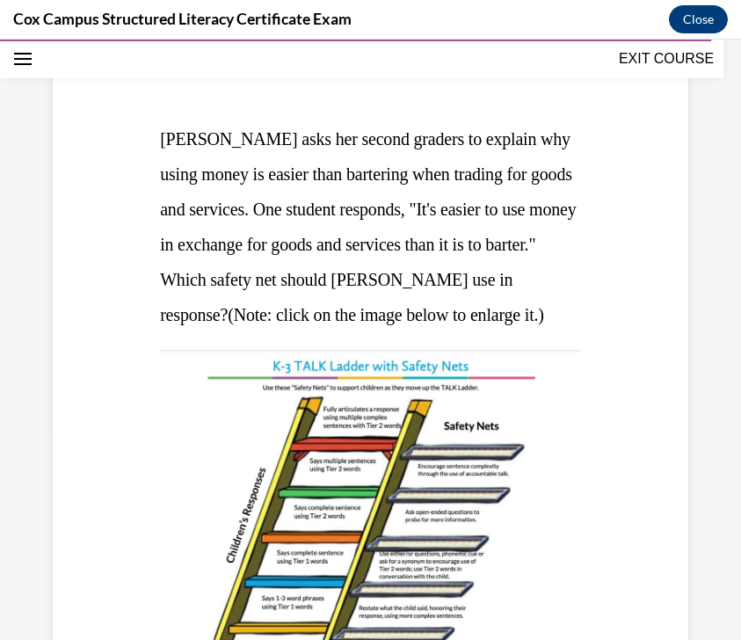
scroll to position [227, 0]
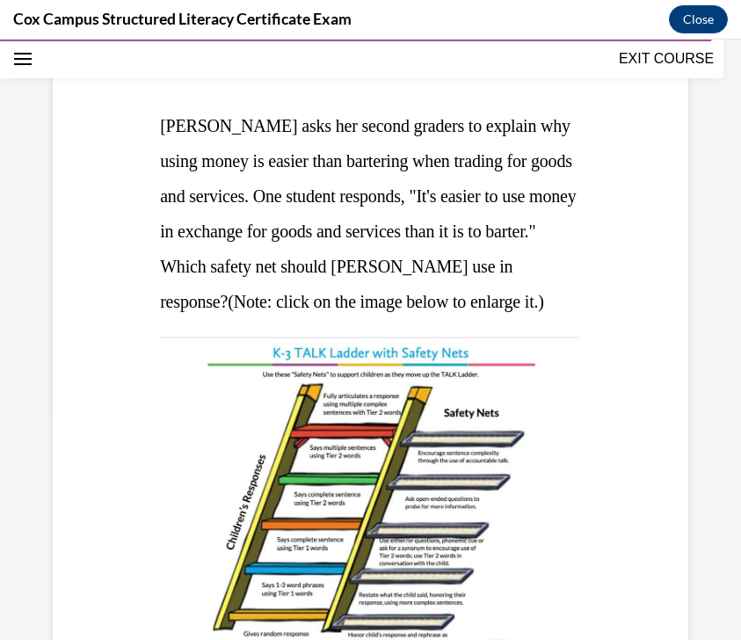
click at [217, 258] on span "Ms. Donald asks her second graders to explain why using money is easier than ba…" at bounding box center [368, 213] width 416 height 195
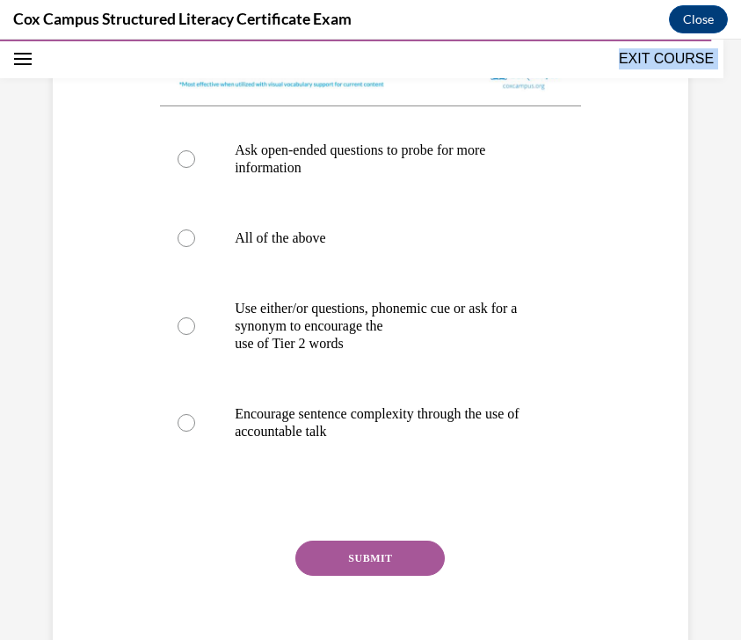
scroll to position [876, 0]
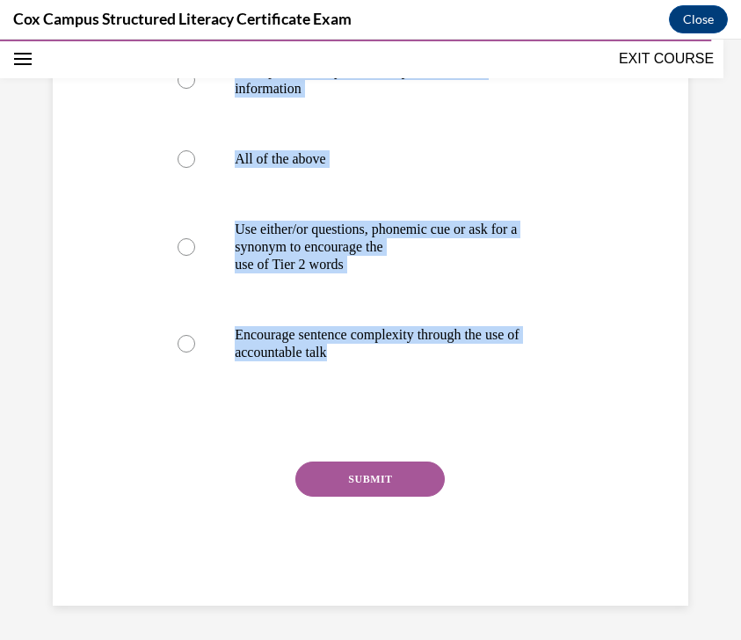
drag, startPoint x: 158, startPoint y: 126, endPoint x: 538, endPoint y: 432, distance: 487.7
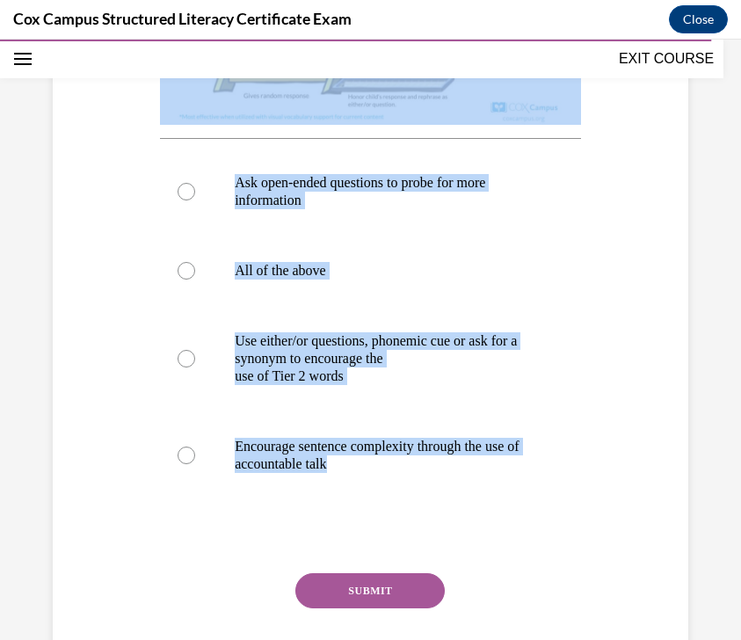
click at [565, 259] on div "Question 139/144 Ms. Donald asks her second graders to explain why using money …" at bounding box center [370, 72] width 644 height 1291
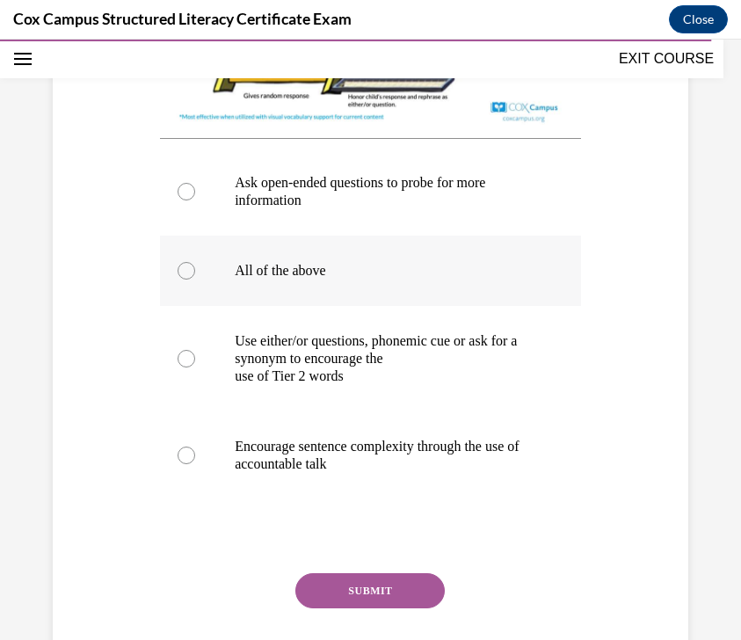
click at [466, 301] on label "All of the above" at bounding box center [370, 271] width 421 height 70
click at [195, 280] on input "All of the above" at bounding box center [187, 271] width 18 height 18
radio input "true"
click at [401, 586] on button "SUBMIT" at bounding box center [369, 590] width 149 height 35
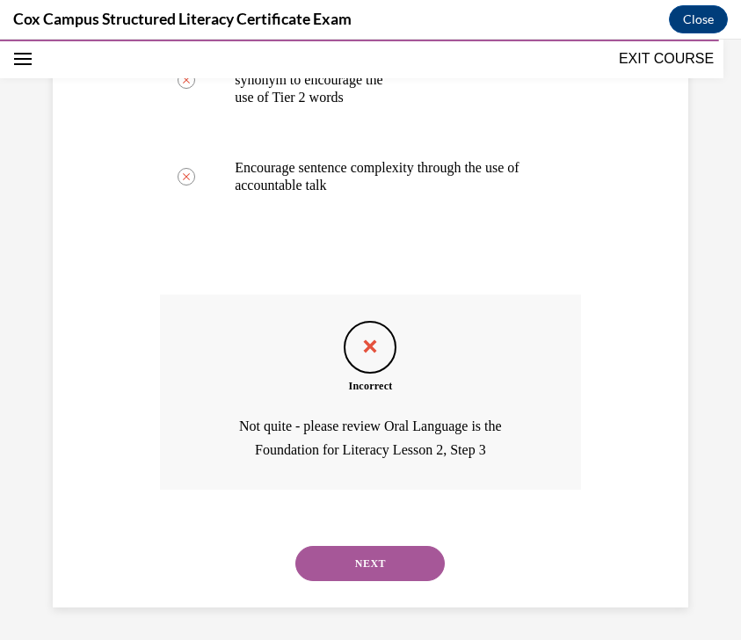
scroll to position [1046, 0]
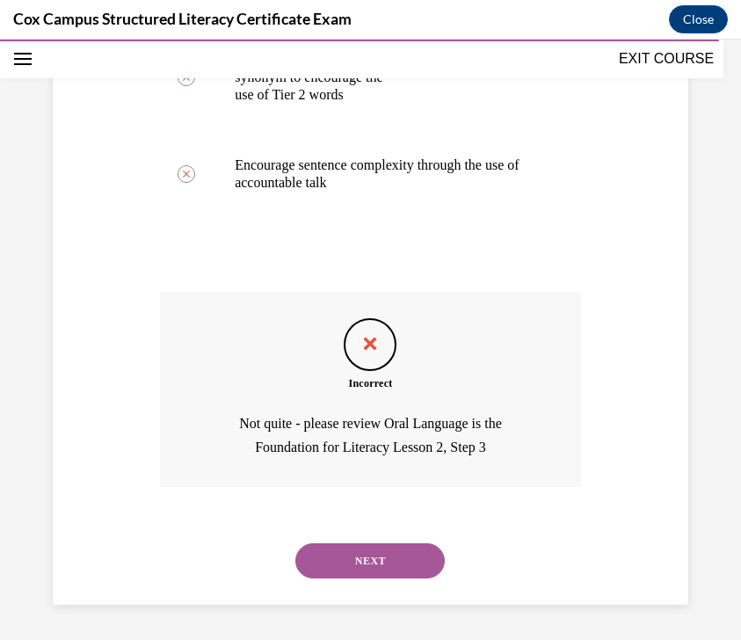
click at [382, 551] on button "NEXT" at bounding box center [369, 560] width 149 height 35
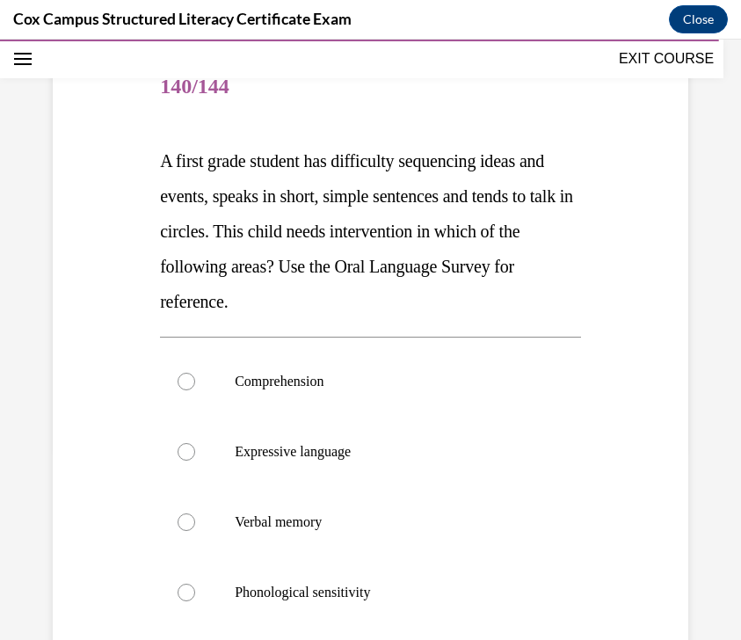
scroll to position [200, 0]
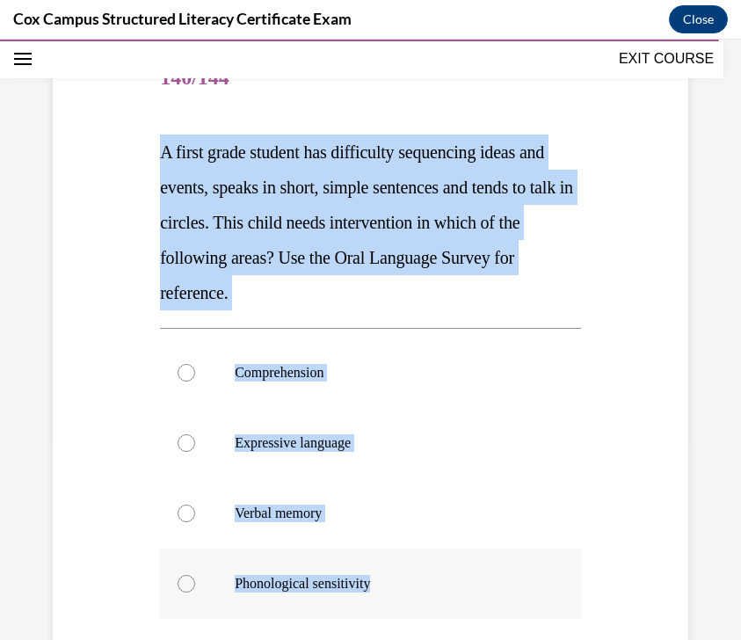
drag, startPoint x: 161, startPoint y: 156, endPoint x: 389, endPoint y: 591, distance: 491.1
click at [389, 591] on div "Question 140/144 A first grade student has difficulty sequencing ideas and even…" at bounding box center [370, 440] width 421 height 793
click at [565, 324] on div "Question 140/144 A first grade student has difficulty sequencing ideas and even…" at bounding box center [370, 414] width 644 height 846
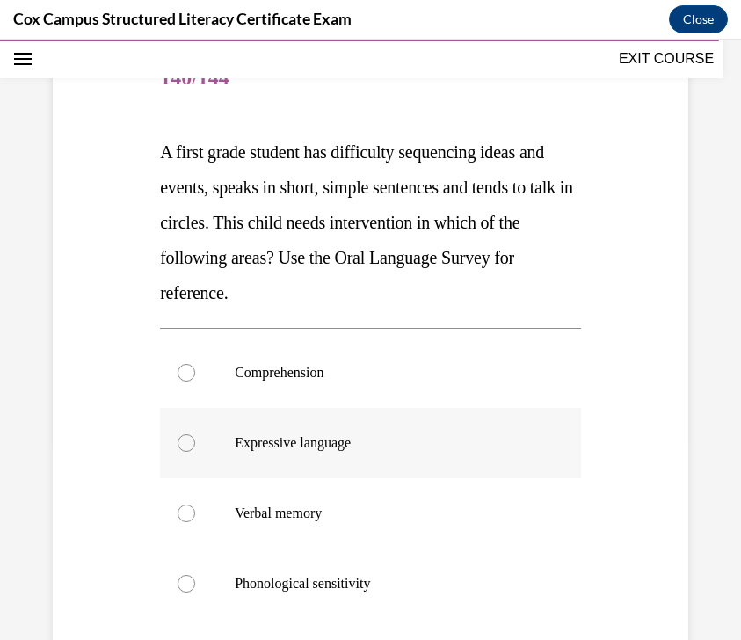
click at [420, 447] on p "Expressive language" at bounding box center [386, 443] width 302 height 18
click at [195, 447] on input "Expressive language" at bounding box center [187, 443] width 18 height 18
radio input "true"
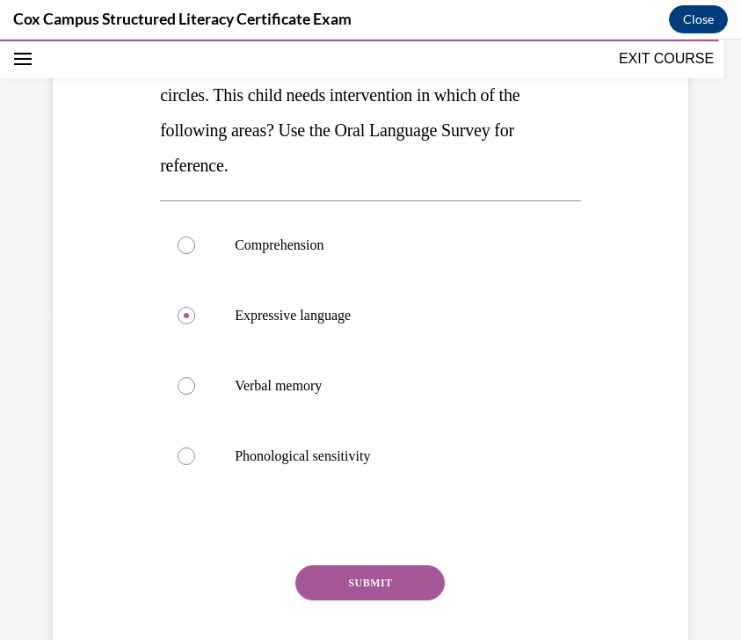
click at [376, 578] on button "SUBMIT" at bounding box center [369, 582] width 149 height 35
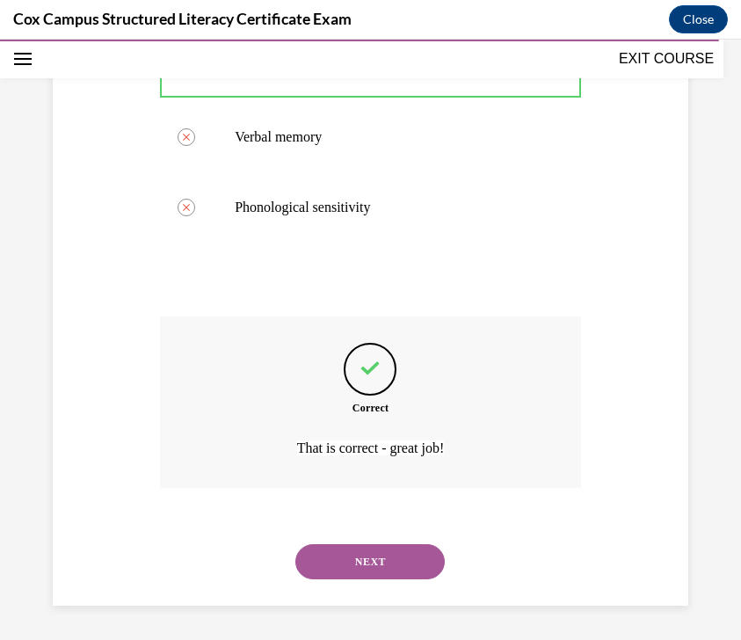
scroll to position [578, 0]
click at [401, 585] on div "NEXT" at bounding box center [370, 561] width 421 height 70
click at [402, 564] on button "NEXT" at bounding box center [369, 560] width 149 height 35
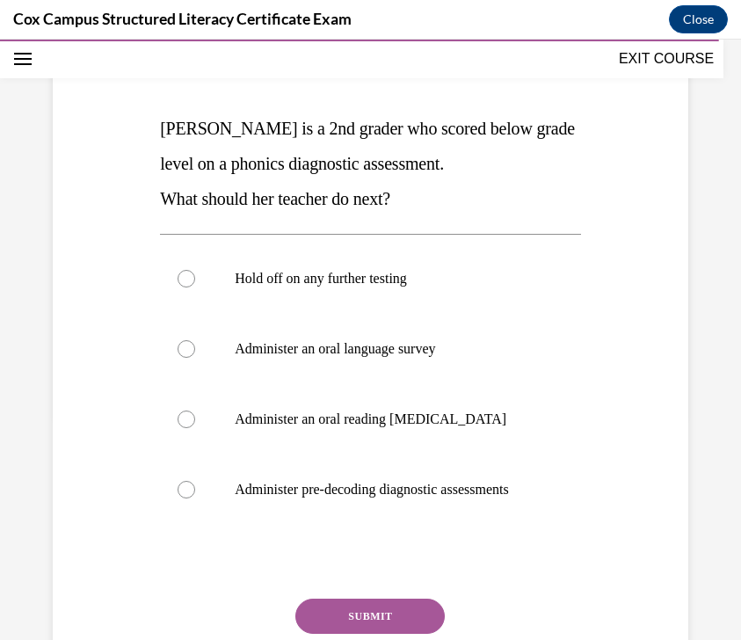
scroll to position [227, 0]
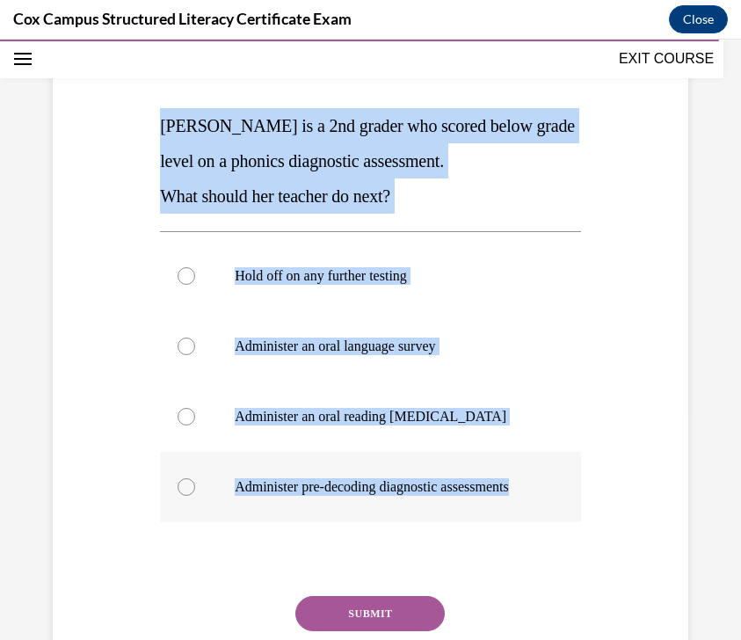
drag, startPoint x: 161, startPoint y: 125, endPoint x: 555, endPoint y: 488, distance: 535.7
click at [555, 488] on div "Question 141/144 Sara is a 2nd grader who scored below grade level on a phonics…" at bounding box center [370, 379] width 421 height 723
click at [551, 192] on p "What should her teacher do next?" at bounding box center [370, 195] width 421 height 35
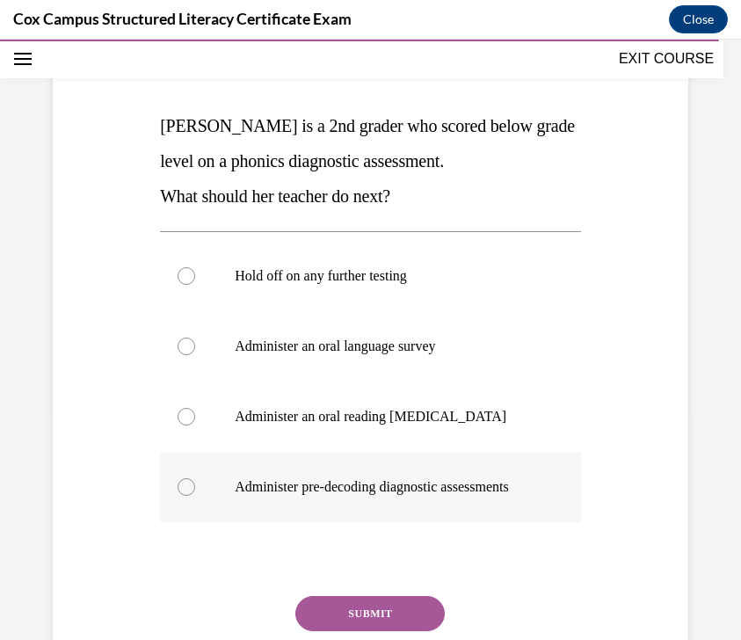
click at [456, 508] on label "Administer pre-decoding diagnostic assessments" at bounding box center [370, 487] width 421 height 70
click at [195, 496] on input "Administer pre-decoding diagnostic assessments" at bounding box center [187, 487] width 18 height 18
radio input "true"
click at [398, 605] on button "SUBMIT" at bounding box center [369, 613] width 149 height 35
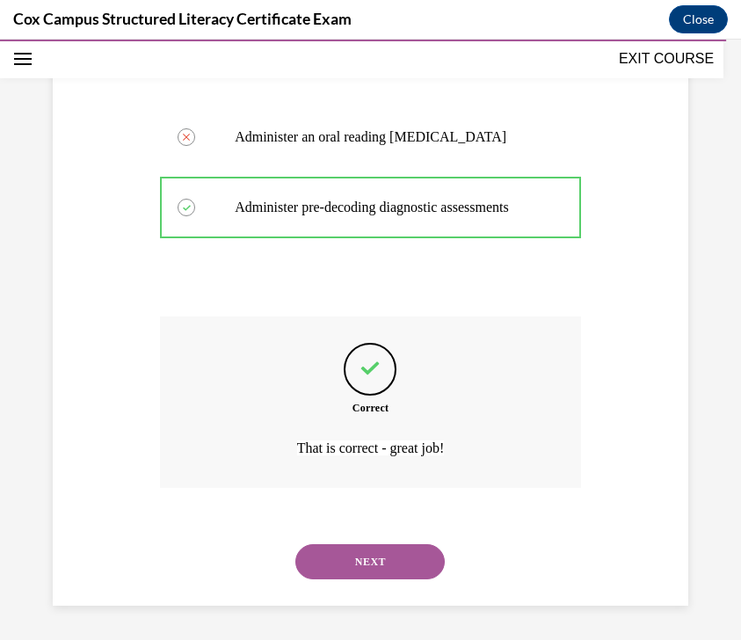
scroll to position [507, 0]
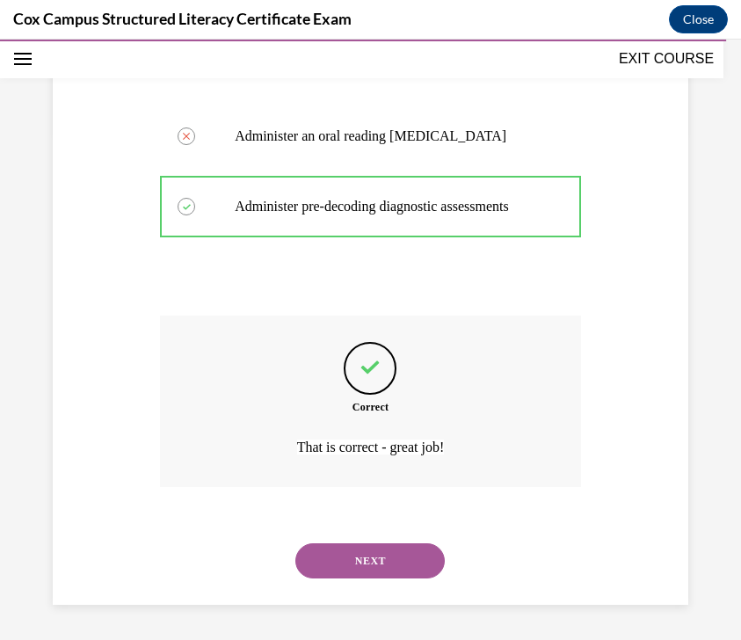
click at [394, 569] on button "NEXT" at bounding box center [369, 560] width 149 height 35
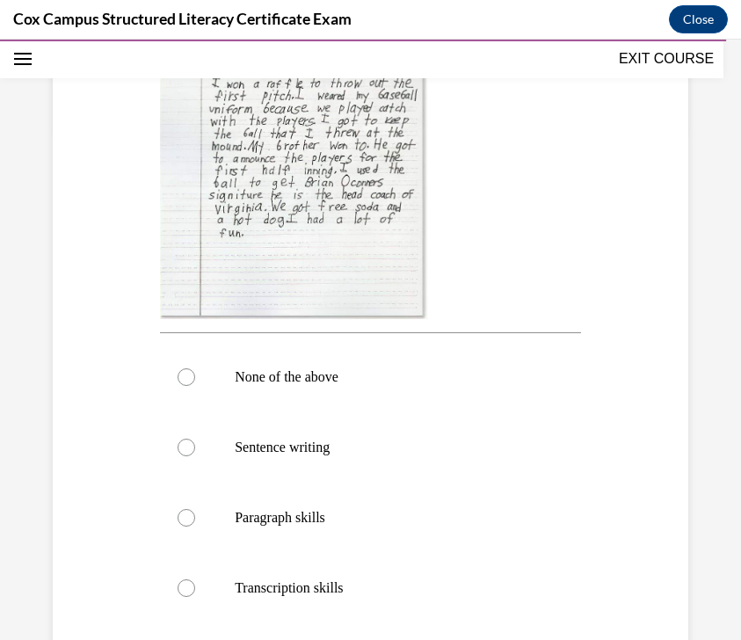
scroll to position [511, 0]
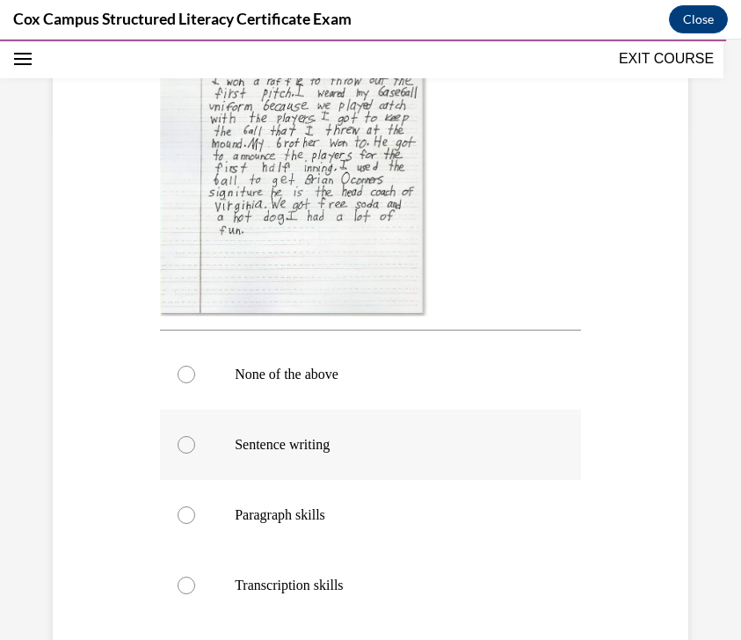
click at [472, 469] on label "Sentence writing" at bounding box center [370, 445] width 421 height 70
click at [195, 454] on input "Sentence writing" at bounding box center [187, 445] width 18 height 18
radio input "true"
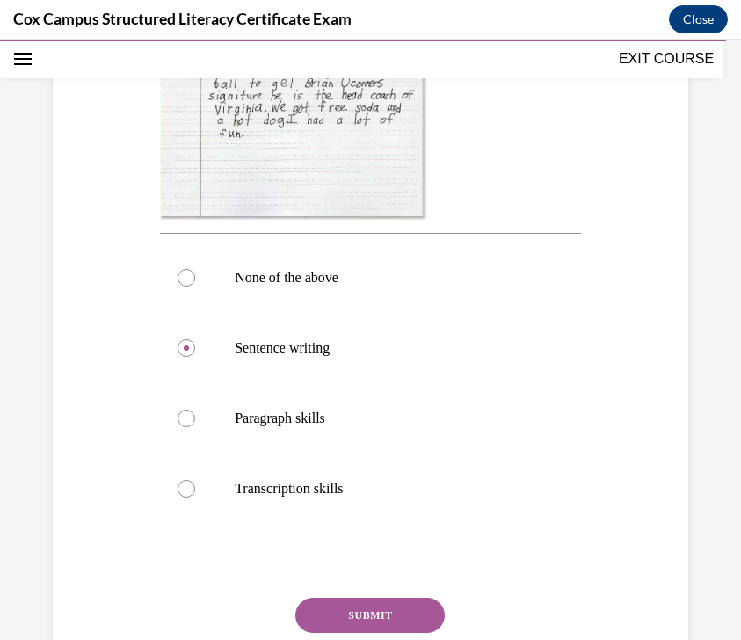
click at [386, 624] on button "SUBMIT" at bounding box center [369, 615] width 149 height 35
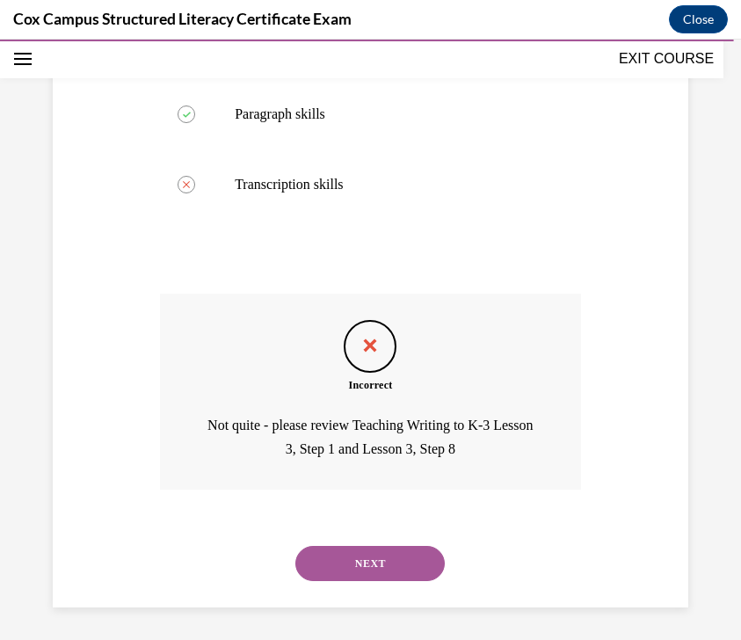
scroll to position [914, 0]
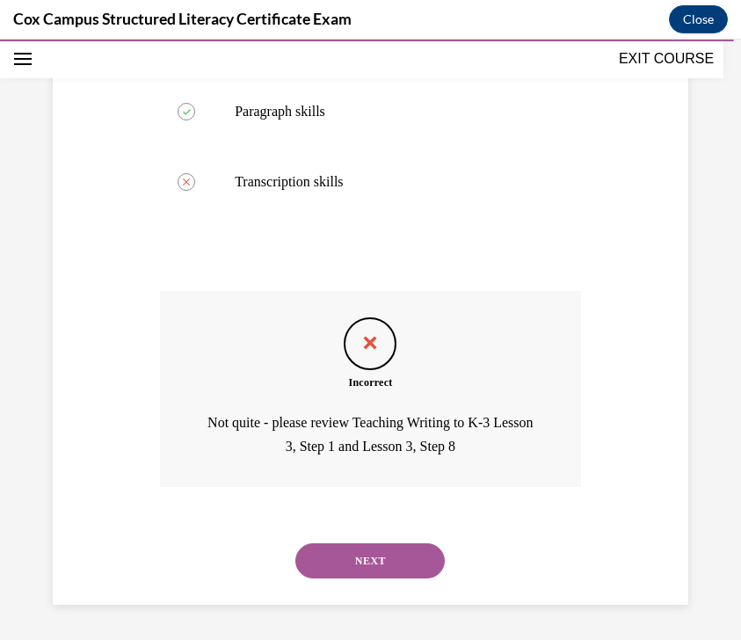
click at [393, 578] on button "NEXT" at bounding box center [369, 560] width 149 height 35
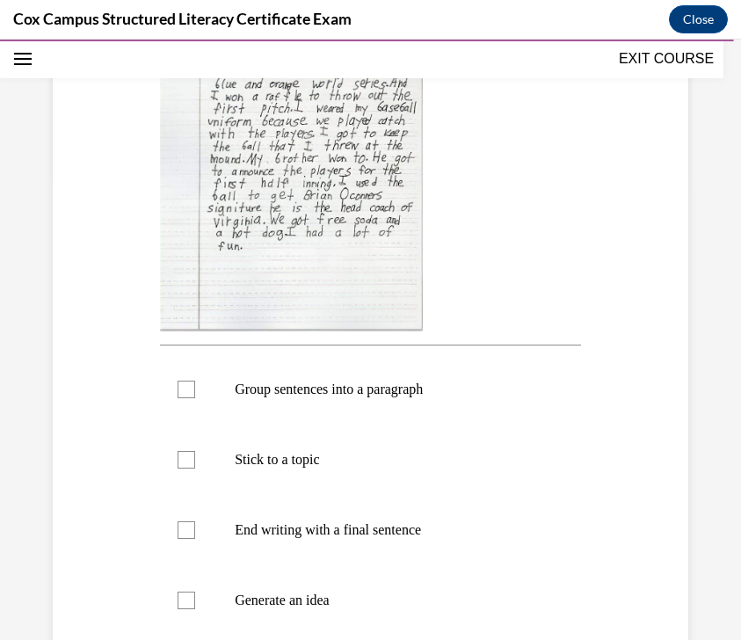
scroll to position [462, 0]
click at [411, 404] on label "Group sentences into a paragraph" at bounding box center [370, 388] width 421 height 70
click at [195, 397] on input "Group sentences into a paragraph" at bounding box center [187, 389] width 18 height 18
checkbox input "true"
click at [393, 465] on p "Stick to a topic" at bounding box center [386, 459] width 302 height 18
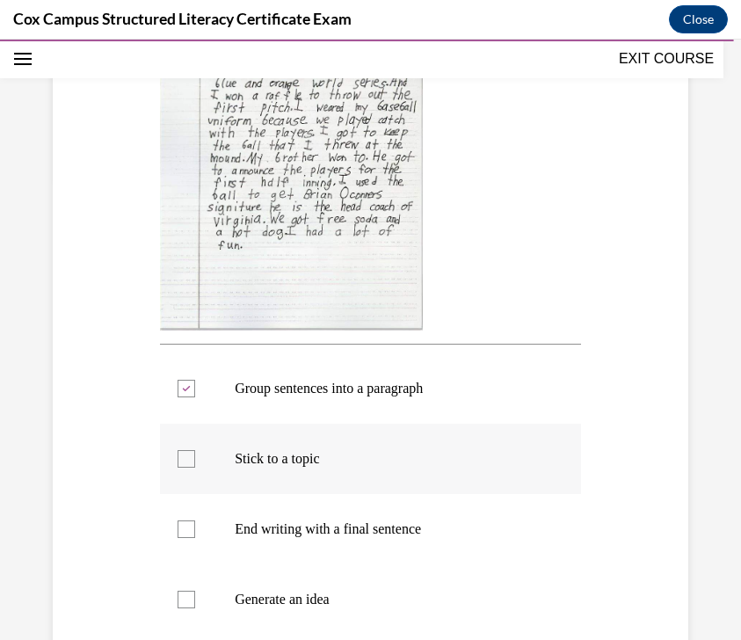
click at [195, 465] on input "Stick to a topic" at bounding box center [187, 459] width 18 height 18
checkbox input "true"
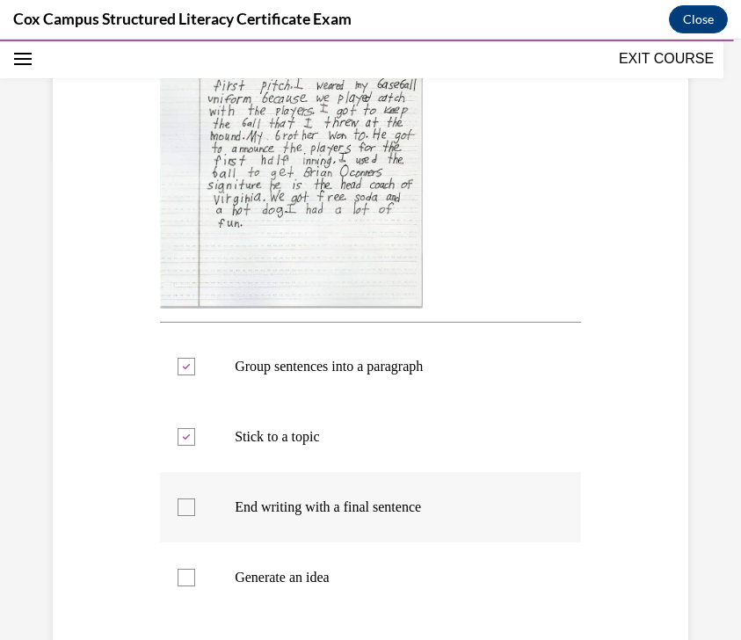
scroll to position [484, 0]
click at [399, 513] on p "End writing with a final sentence" at bounding box center [386, 507] width 302 height 18
click at [195, 513] on input "End writing with a final sentence" at bounding box center [187, 507] width 18 height 18
checkbox input "true"
click at [389, 572] on p "Generate an idea" at bounding box center [386, 577] width 302 height 18
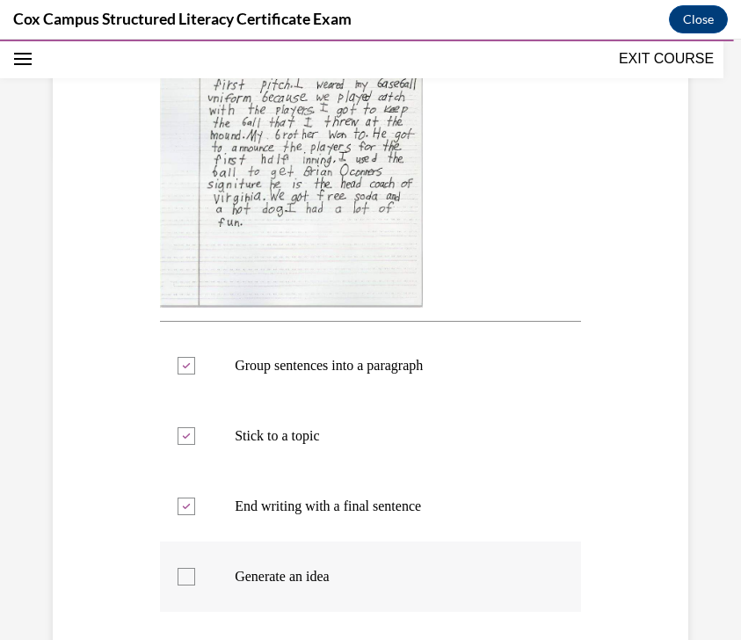
click at [195, 572] on input "Generate an idea" at bounding box center [187, 577] width 18 height 18
checkbox input "true"
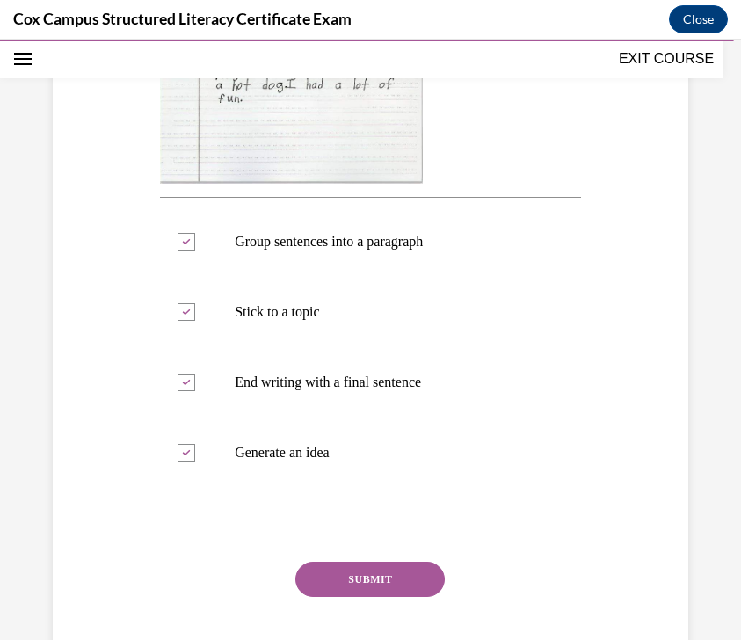
click at [375, 607] on div "SUBMIT" at bounding box center [370, 606] width 421 height 88
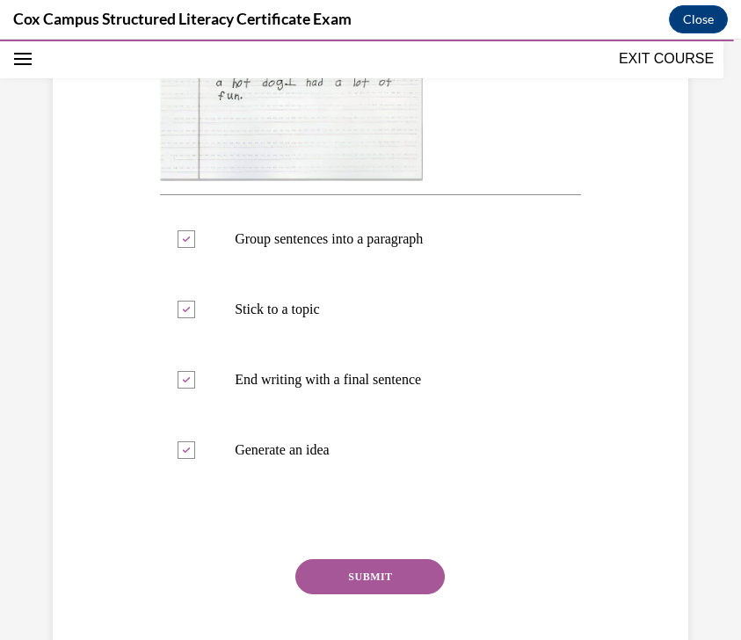
click at [375, 577] on button "SUBMIT" at bounding box center [369, 576] width 149 height 35
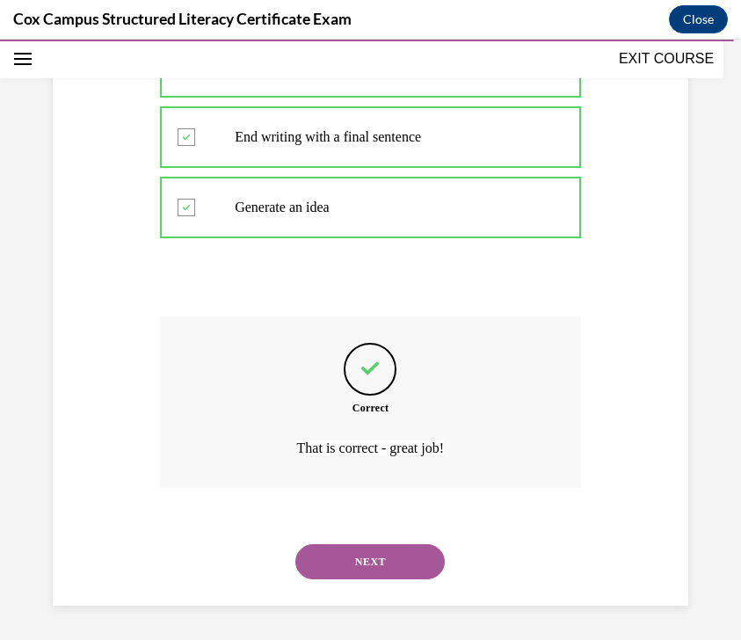
scroll to position [854, 0]
click at [385, 555] on button "NEXT" at bounding box center [369, 561] width 149 height 35
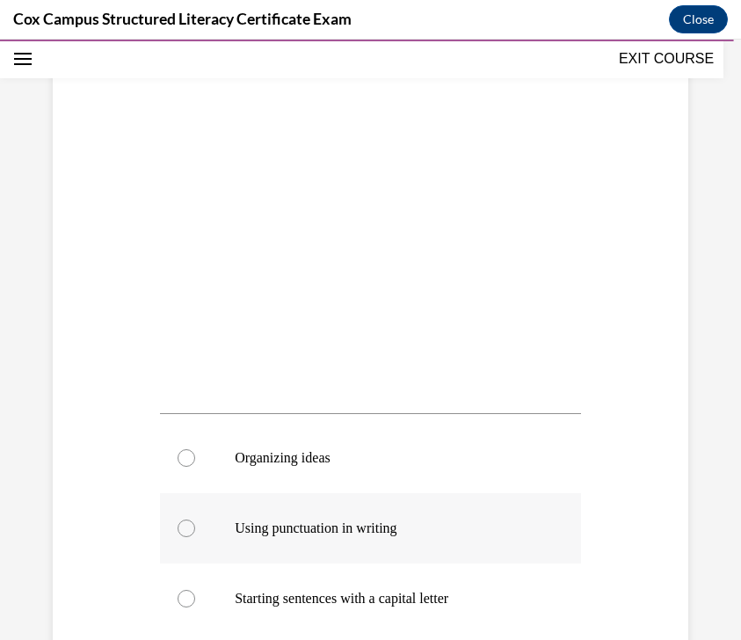
scroll to position [335, 0]
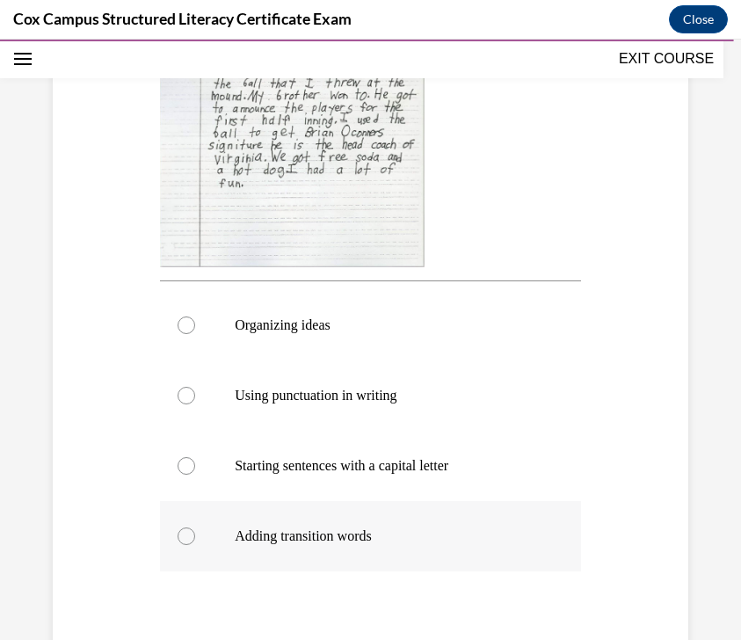
click at [455, 536] on p "Adding transition words" at bounding box center [386, 536] width 302 height 18
click at [195, 536] on input "Adding transition words" at bounding box center [187, 536] width 18 height 18
radio input "true"
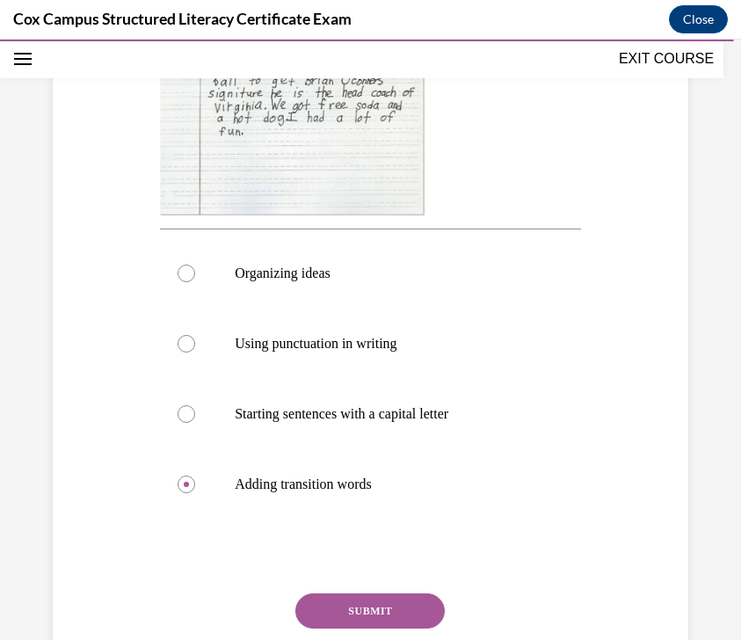
click at [418, 591] on div "Question 144/144 Look at the writing sample below. What does this student need …" at bounding box center [370, 203] width 421 height 1070
click at [418, 606] on button "SUBMIT" at bounding box center [369, 610] width 149 height 35
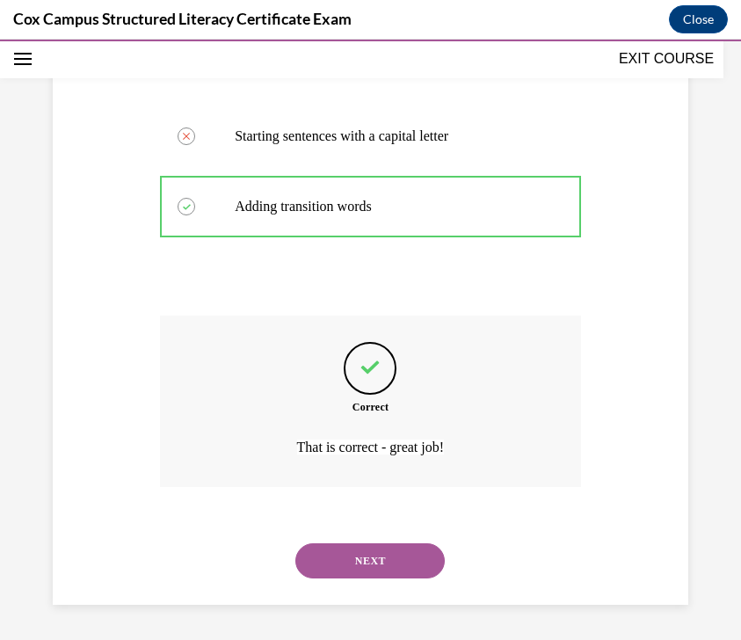
scroll to position [855, 0]
click at [418, 569] on button "NEXT" at bounding box center [369, 560] width 149 height 35
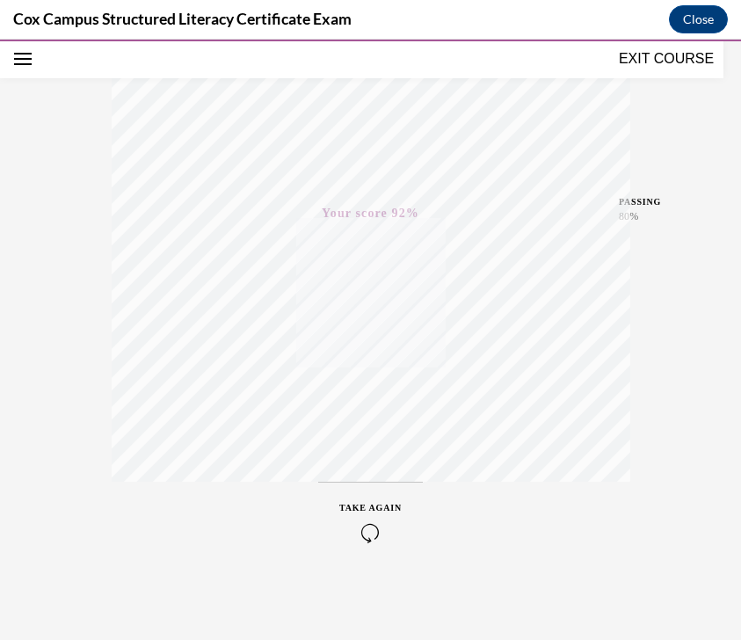
scroll to position [0, 0]
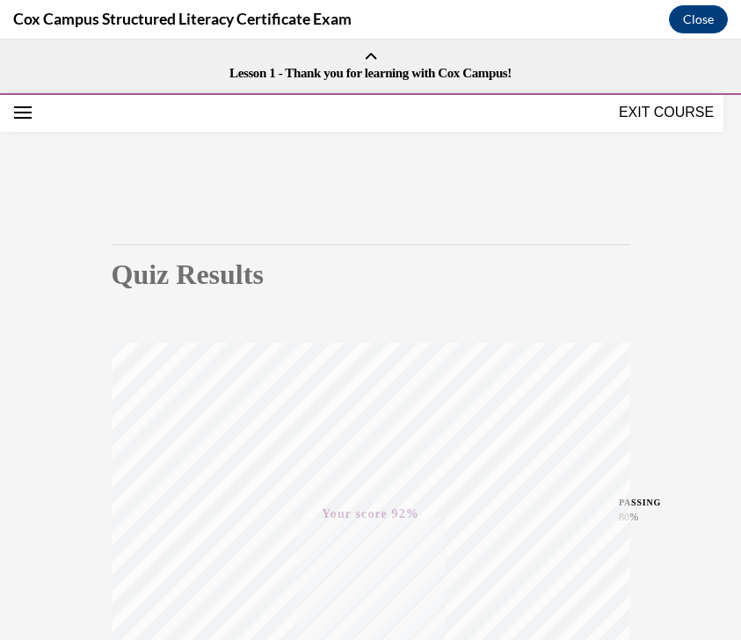
click at [565, 104] on button "EXIT COURSE" at bounding box center [666, 112] width 105 height 21
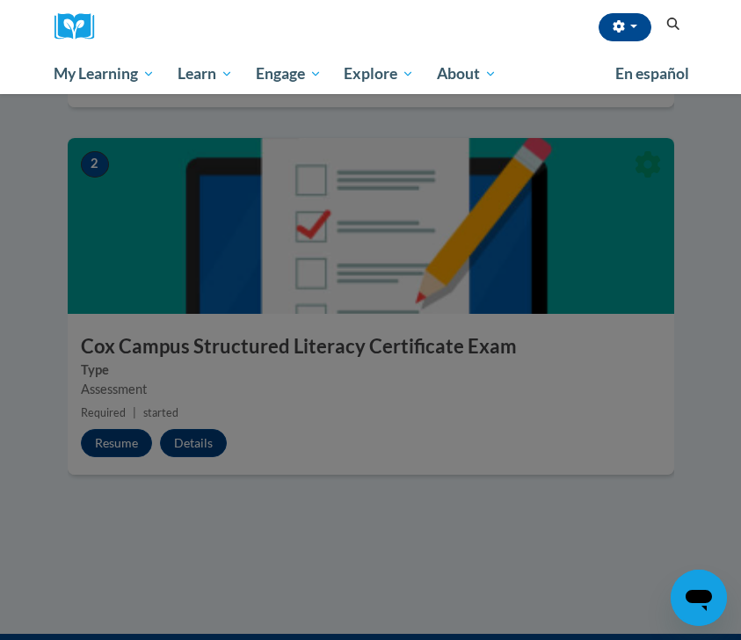
click at [565, 182] on div at bounding box center [370, 320] width 741 height 640
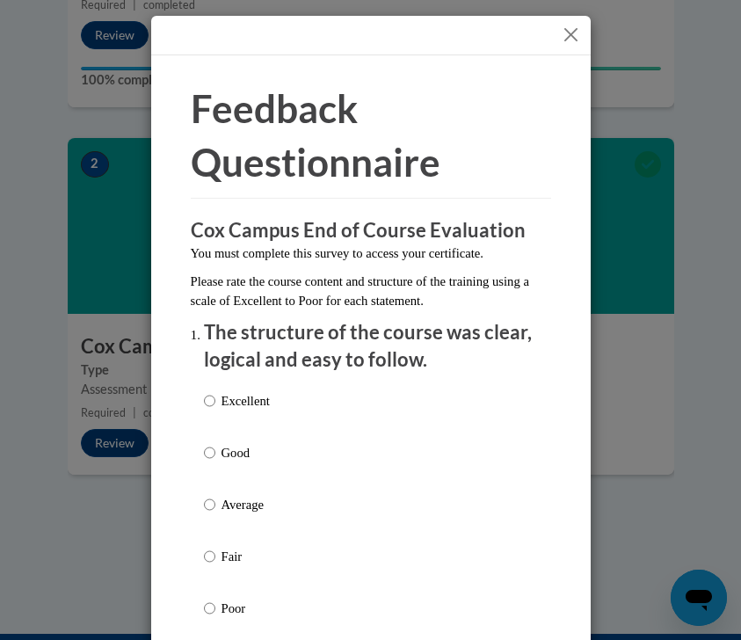
click at [270, 455] on p "Good" at bounding box center [246, 452] width 48 height 19
click at [215, 455] on input "Good" at bounding box center [209, 452] width 11 height 19
radio input "true"
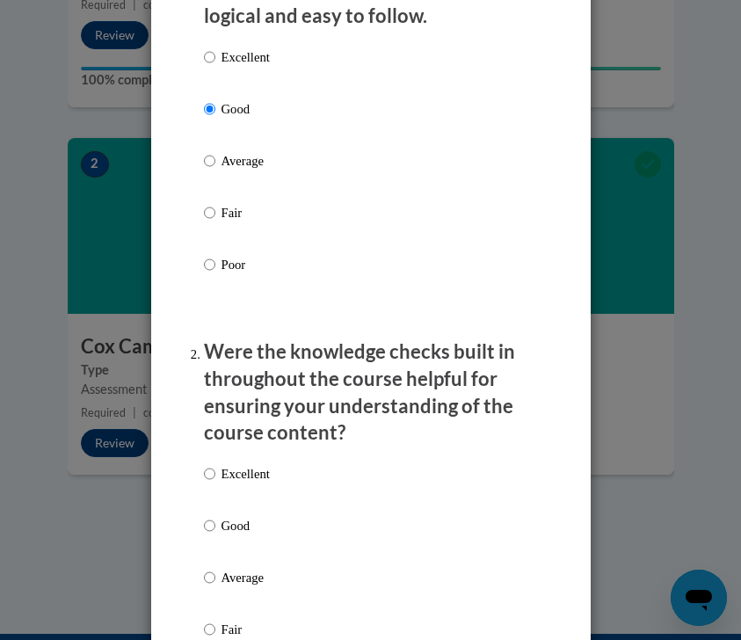
click at [247, 528] on p "Good" at bounding box center [246, 525] width 48 height 19
click at [215, 528] on input "Good" at bounding box center [209, 525] width 11 height 19
radio input "true"
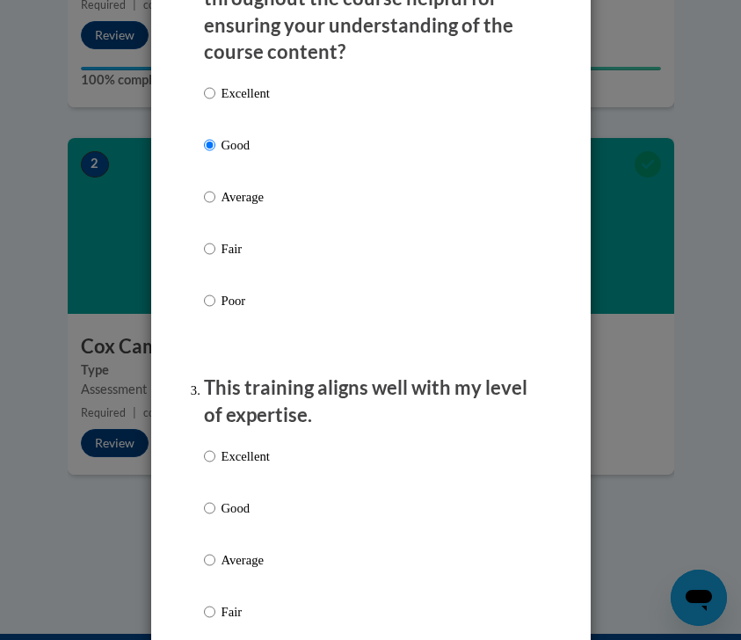
click at [235, 508] on p "Good" at bounding box center [246, 507] width 48 height 19
click at [215, 508] on input "Good" at bounding box center [209, 507] width 11 height 19
radio input "true"
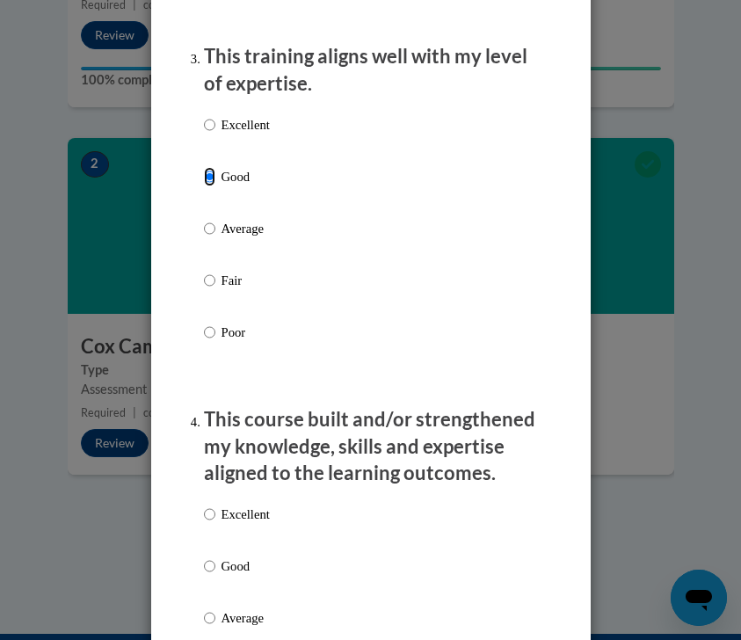
scroll to position [1067, 0]
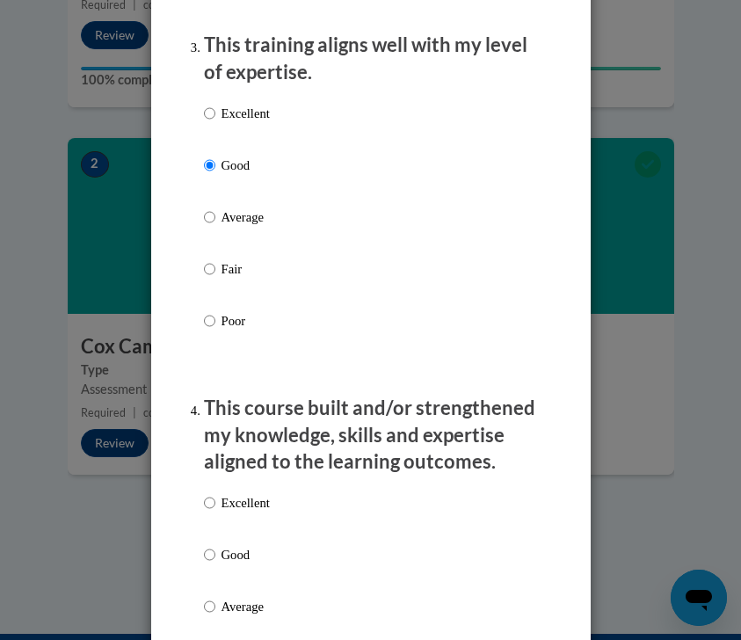
click at [237, 550] on p "Good" at bounding box center [246, 554] width 48 height 19
click at [215, 550] on input "Good" at bounding box center [209, 554] width 11 height 19
radio input "true"
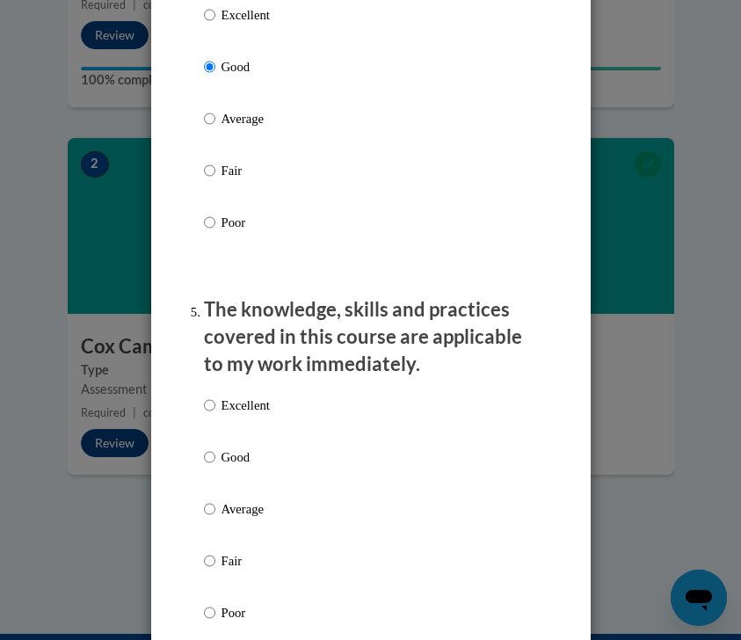
click at [255, 459] on p "Good" at bounding box center [246, 456] width 48 height 19
click at [215, 459] on input "Good" at bounding box center [209, 456] width 11 height 19
radio input "true"
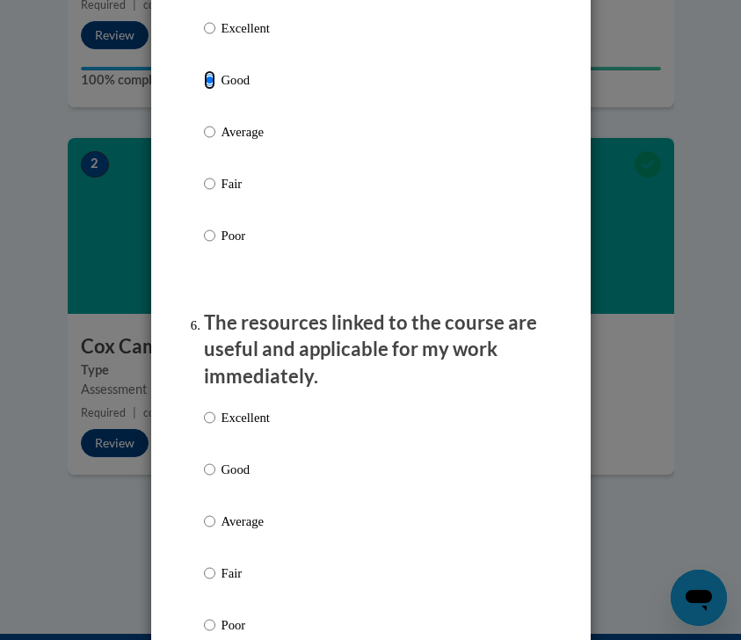
scroll to position [1989, 0]
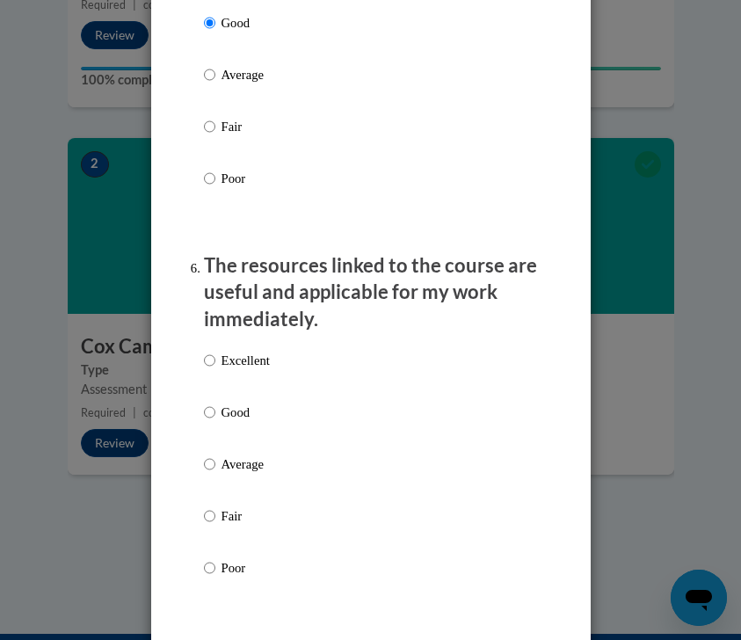
click at [244, 409] on p "Good" at bounding box center [246, 412] width 48 height 19
click at [215, 409] on input "Good" at bounding box center [209, 412] width 11 height 19
radio input "true"
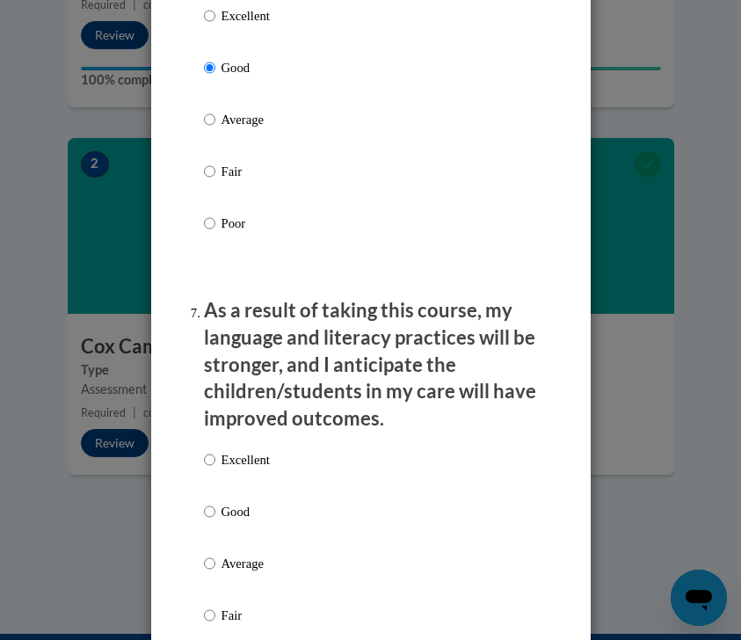
click at [257, 502] on p "Good" at bounding box center [246, 511] width 48 height 19
click at [215, 502] on input "Good" at bounding box center [209, 511] width 11 height 19
radio input "true"
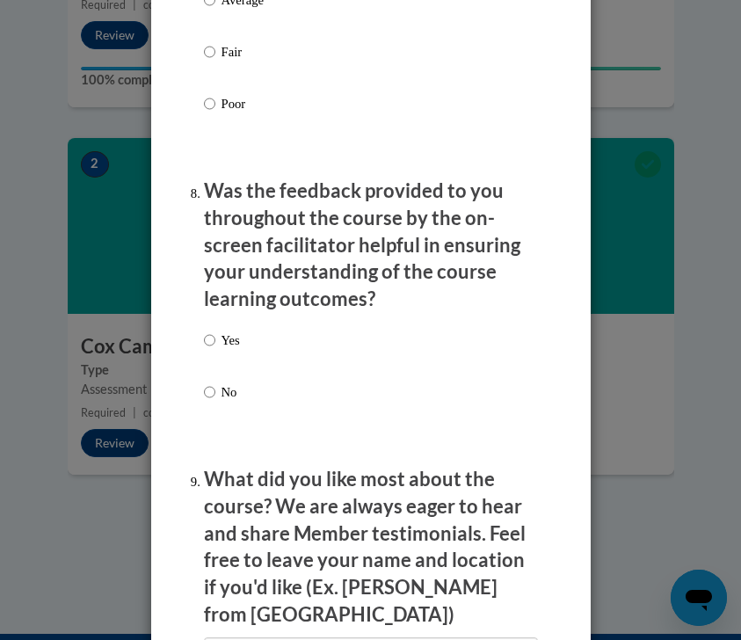
scroll to position [2899, 0]
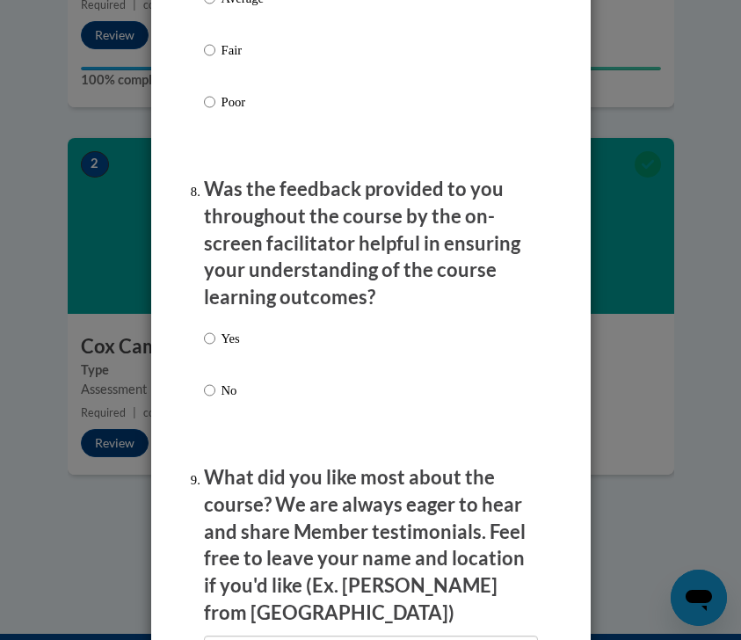
click at [244, 328] on div "Yes No" at bounding box center [371, 385] width 334 height 131
click at [238, 333] on p "Yes" at bounding box center [231, 338] width 18 height 19
click at [215, 333] on input "Yes" at bounding box center [209, 338] width 11 height 19
radio input "true"
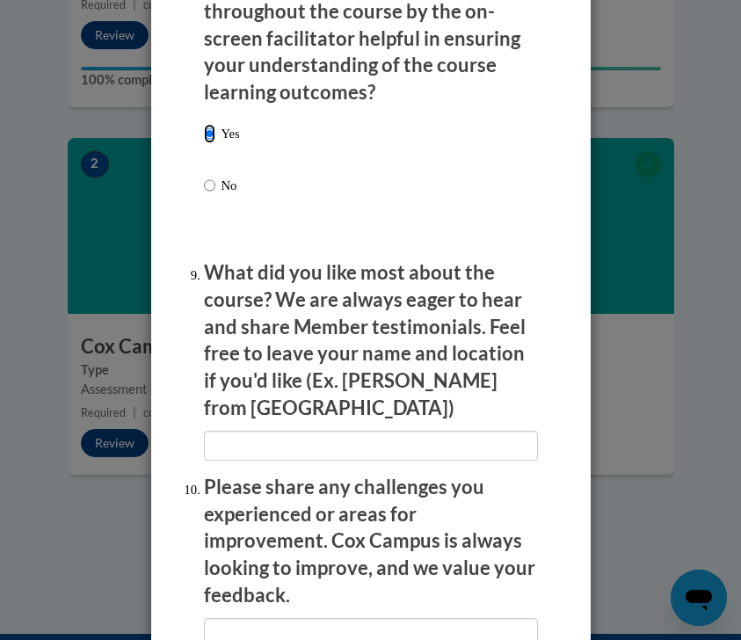
scroll to position [3106, 0]
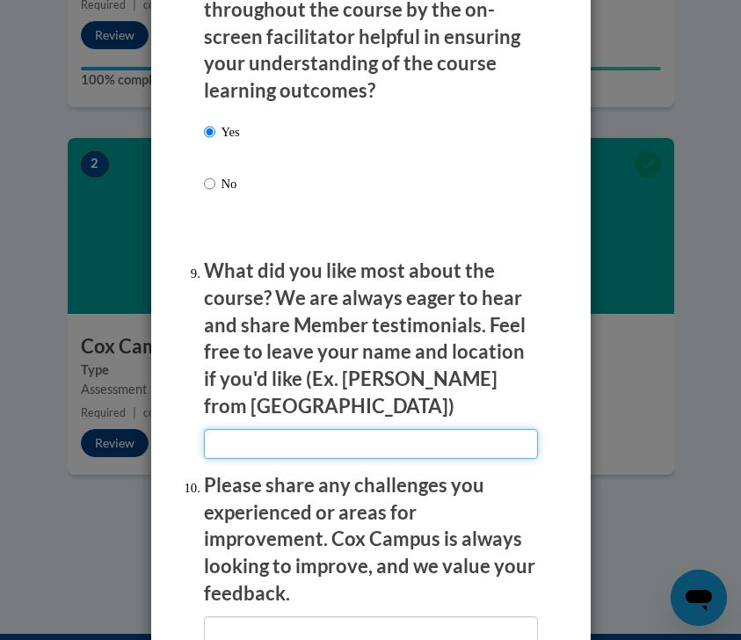
click at [253, 429] on input "textbox" at bounding box center [371, 444] width 334 height 30
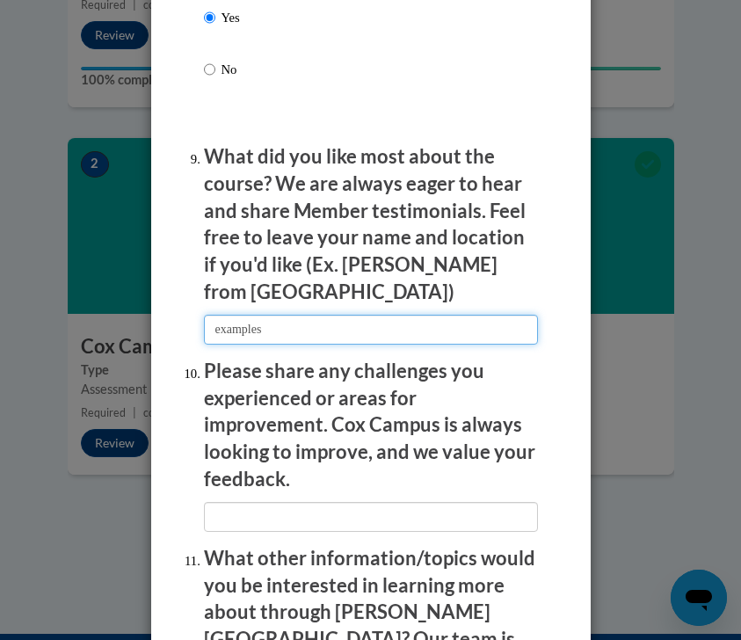
scroll to position [3265, 0]
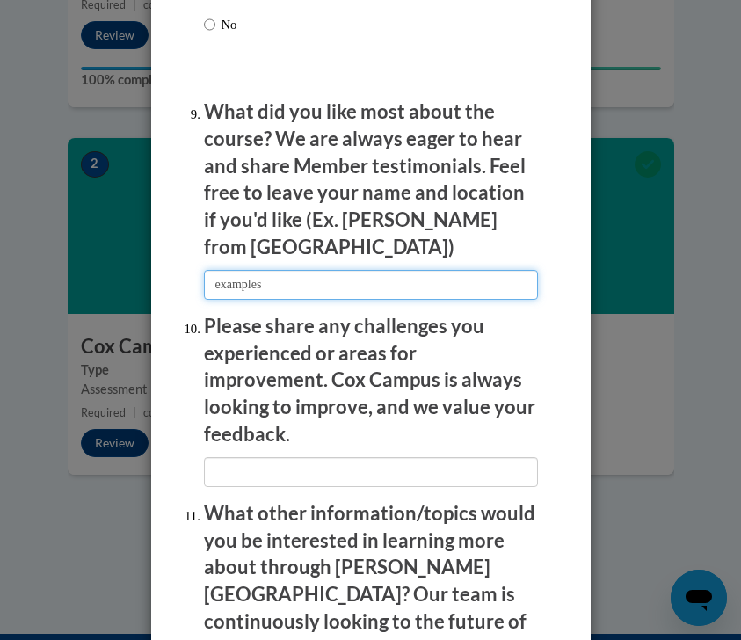
type input "examples"
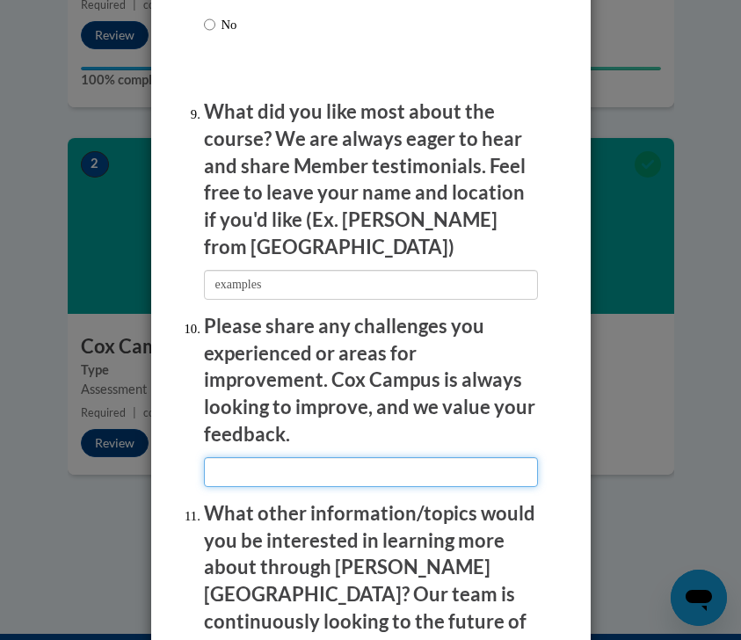
click at [365, 457] on input "textbox" at bounding box center [371, 472] width 334 height 30
type input "slow pace"
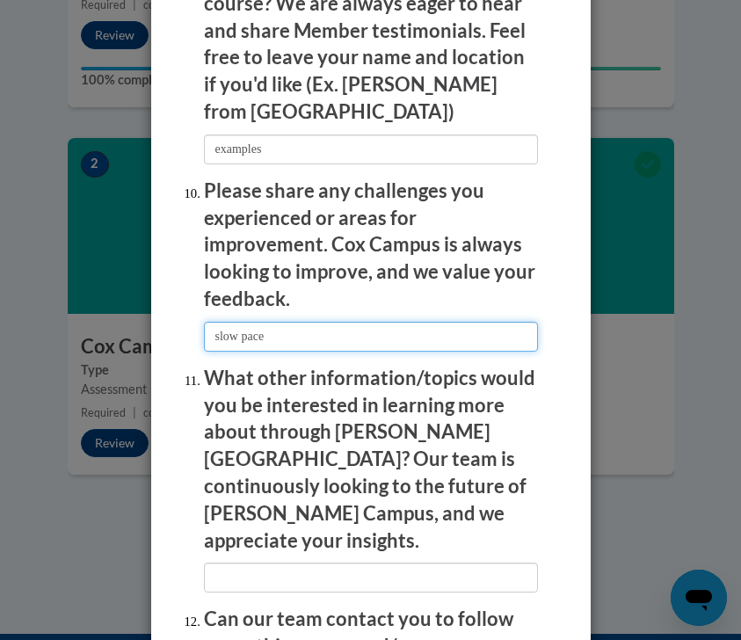
scroll to position [3423, 0]
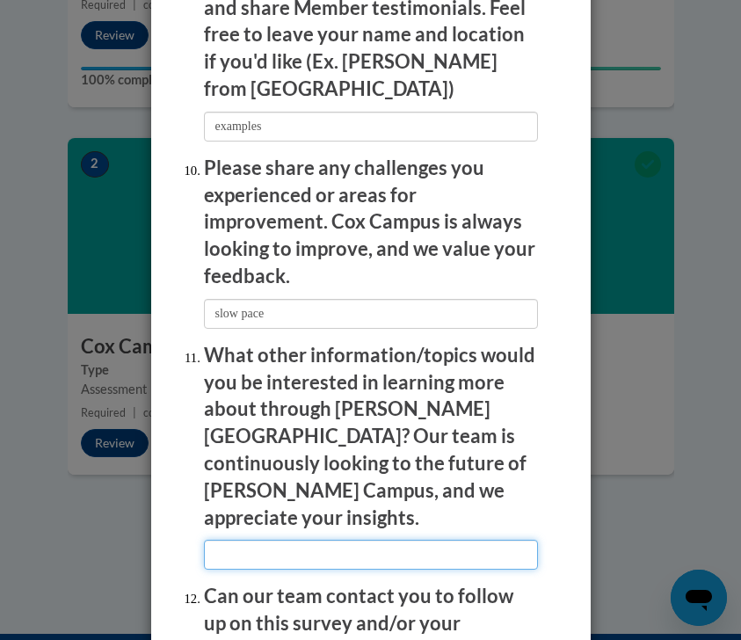
click at [353, 540] on input "textbox" at bounding box center [371, 555] width 334 height 30
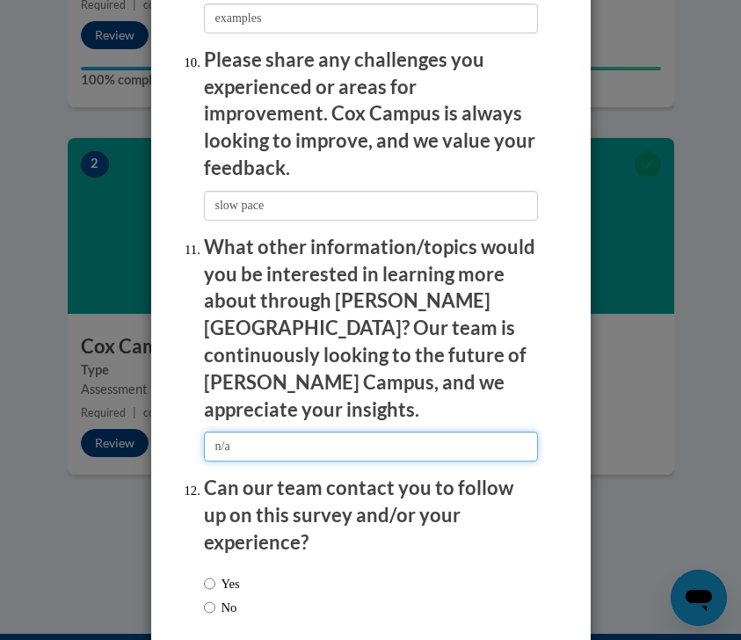
type input "n/a"
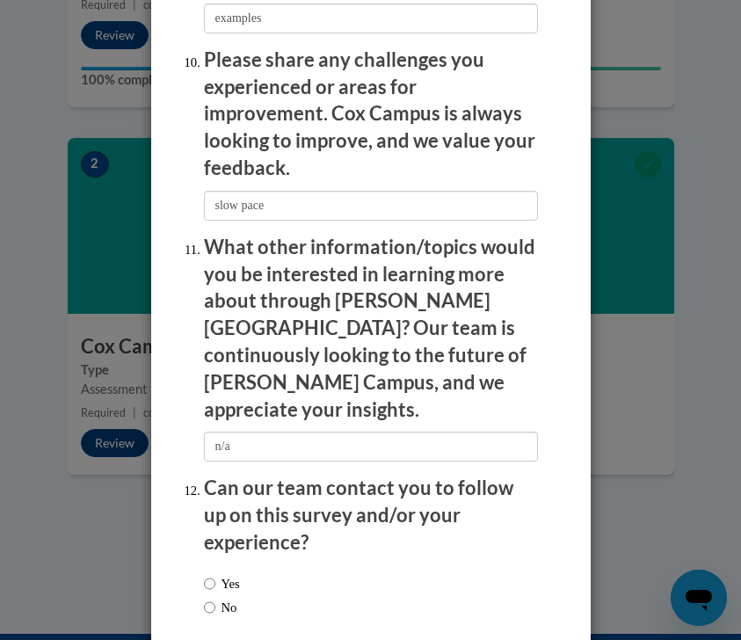
click at [228, 598] on label "No" at bounding box center [220, 607] width 33 height 19
click at [215, 598] on input "No" at bounding box center [209, 607] width 11 height 19
radio input "true"
